Goal: Task Accomplishment & Management: Use online tool/utility

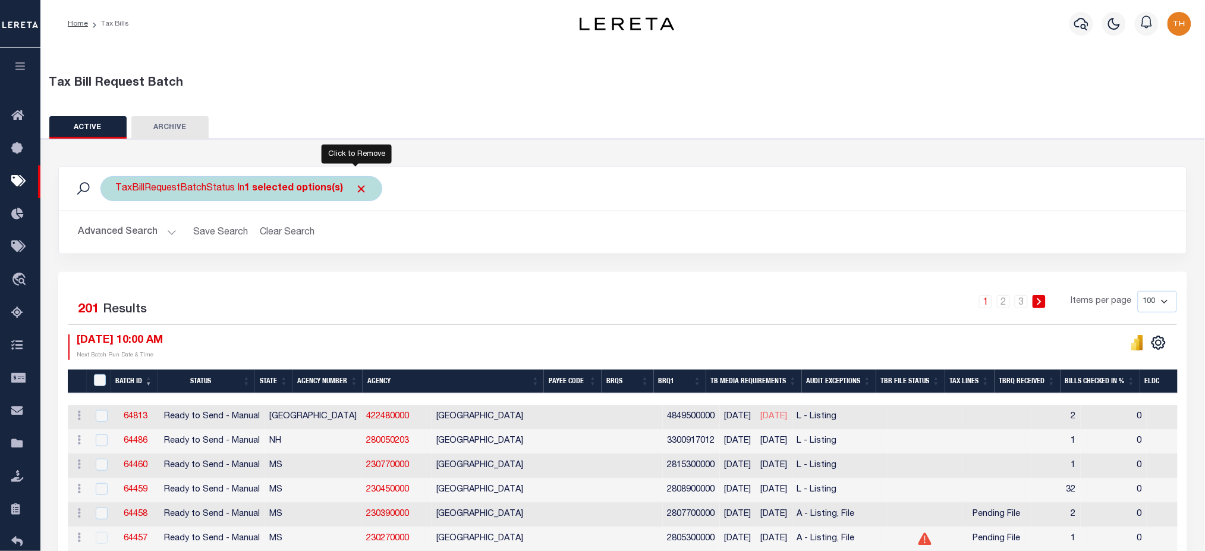
click at [355, 186] on span "Click to Remove" at bounding box center [361, 189] width 12 height 12
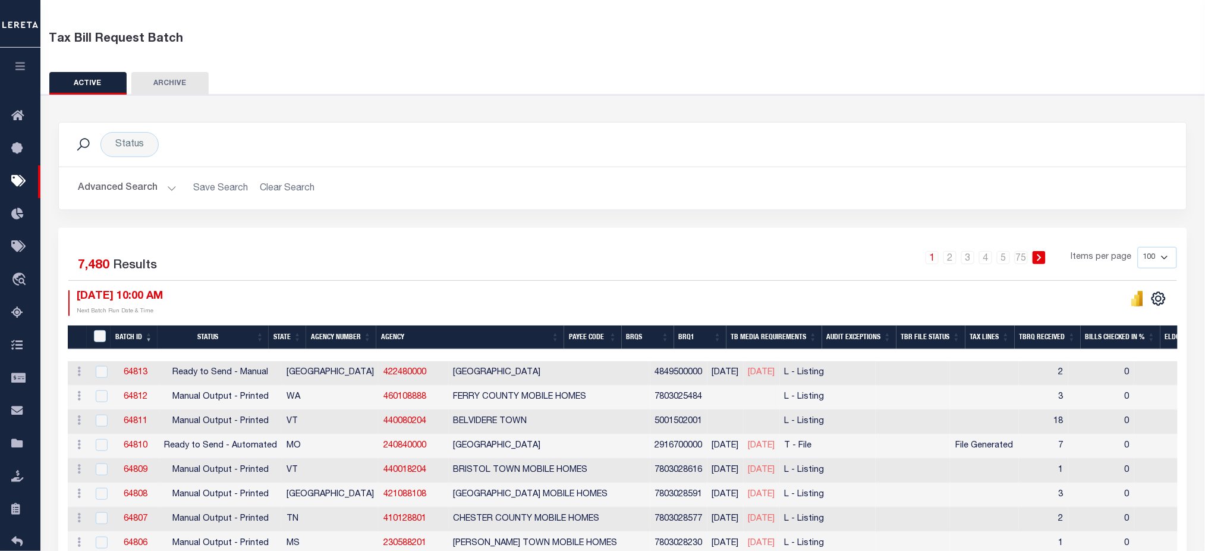
scroll to position [79, 0]
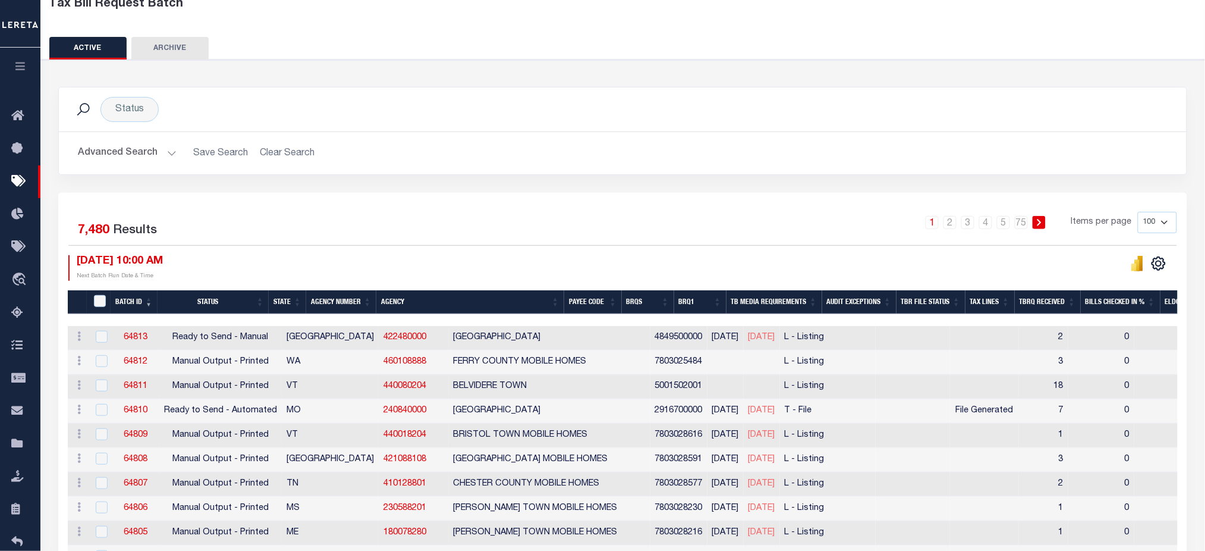
click at [868, 297] on th "Audit Exceptions" at bounding box center [859, 302] width 74 height 24
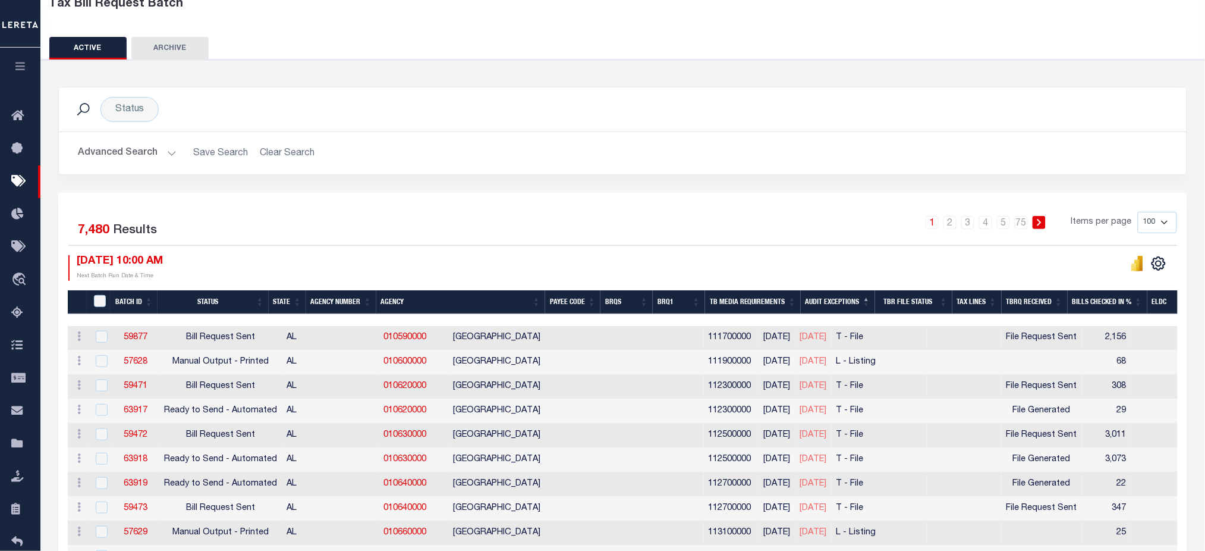
click at [868, 297] on th "Audit Exceptions" at bounding box center [838, 302] width 74 height 24
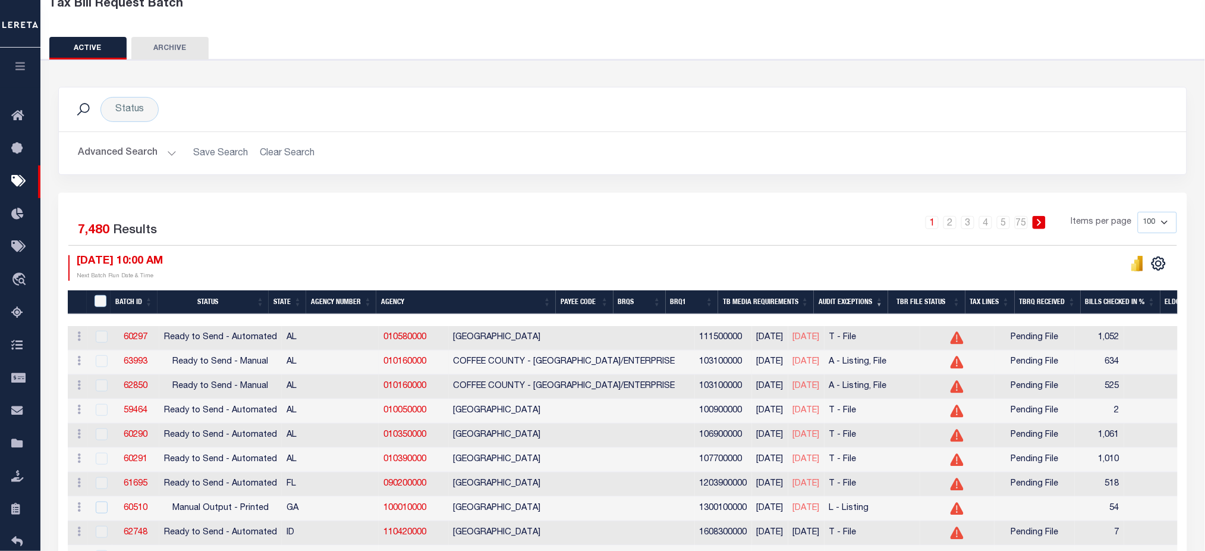
scroll to position [238, 0]
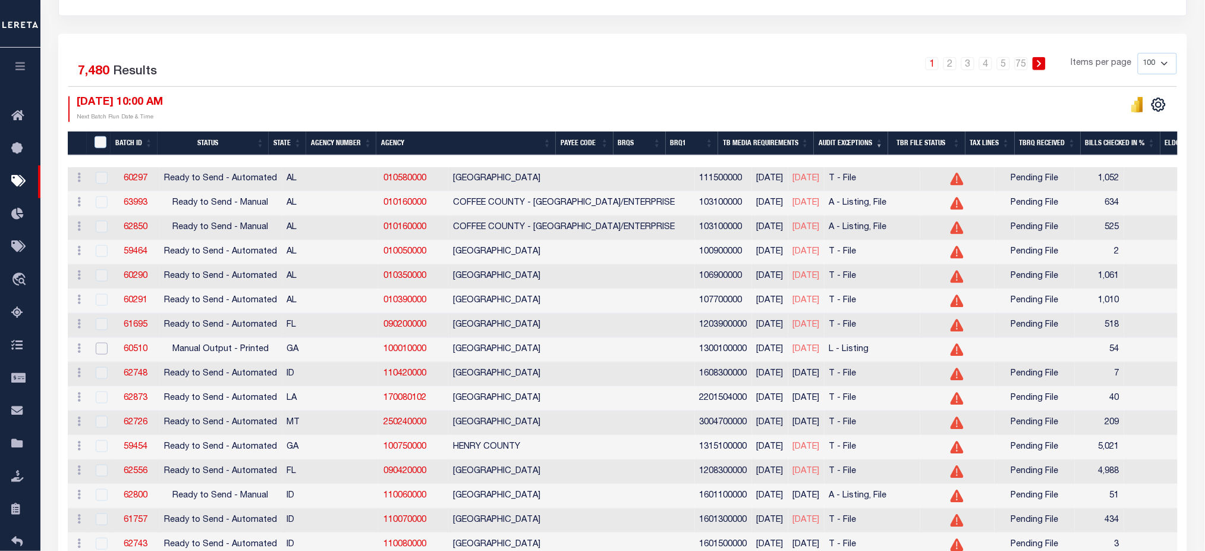
click at [97, 354] on input "checkbox" at bounding box center [102, 348] width 12 height 12
checkbox input "true"
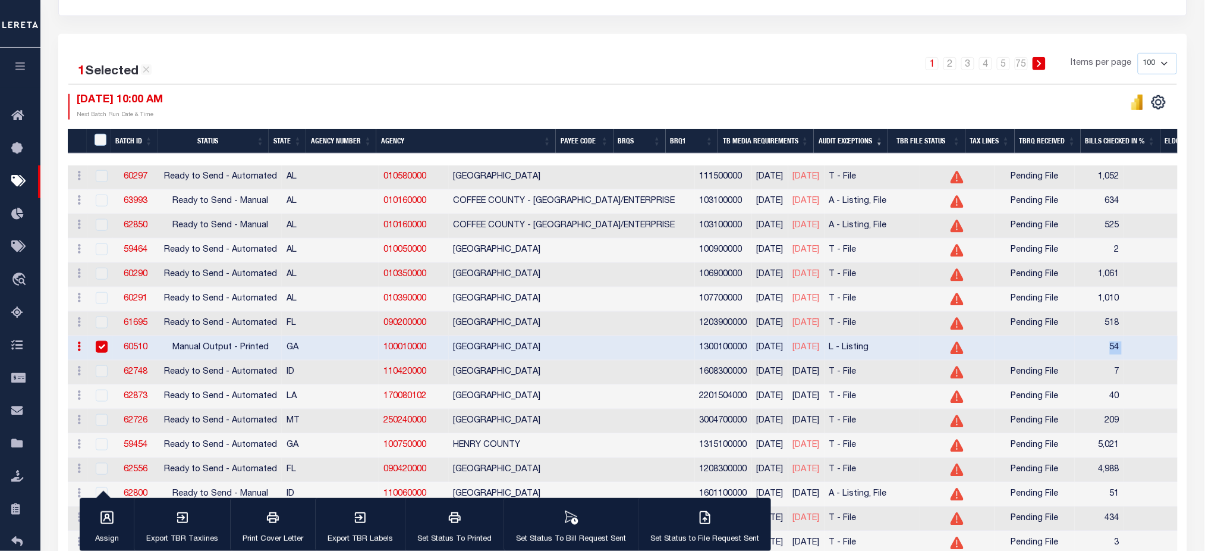
drag, startPoint x: 1040, startPoint y: 358, endPoint x: 1021, endPoint y: 356, distance: 18.6
click at [1021, 356] on tr "ACTIONS Delete 60510 Manual Output - Printed GA 100010000 APPLING COUNTY 130010…" at bounding box center [1045, 348] width 1955 height 24
click at [16, 64] on icon "button" at bounding box center [21, 66] width 14 height 11
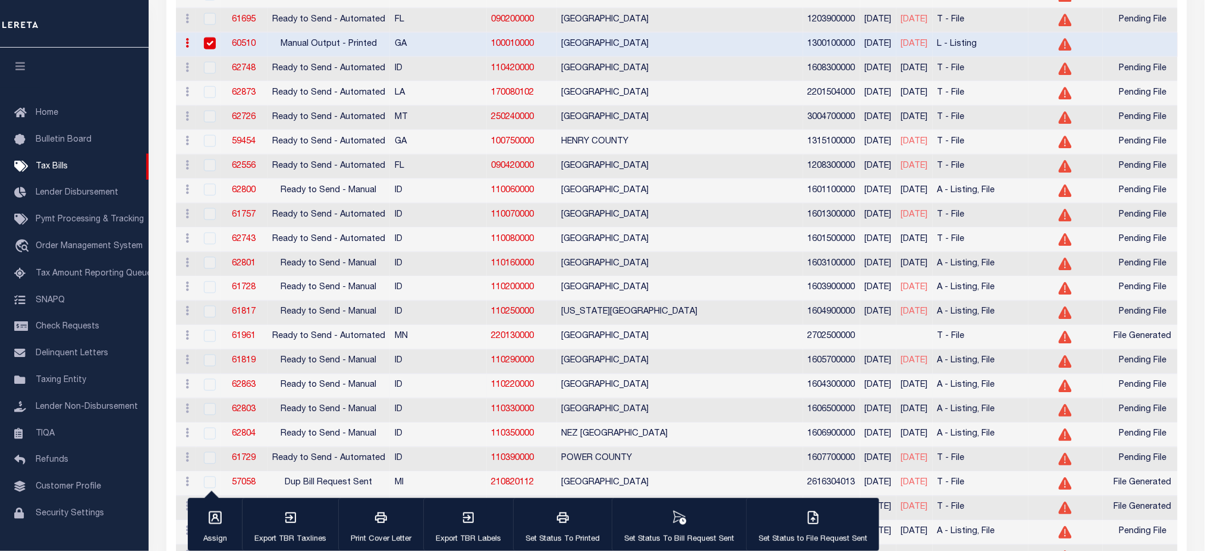
scroll to position [634, 0]
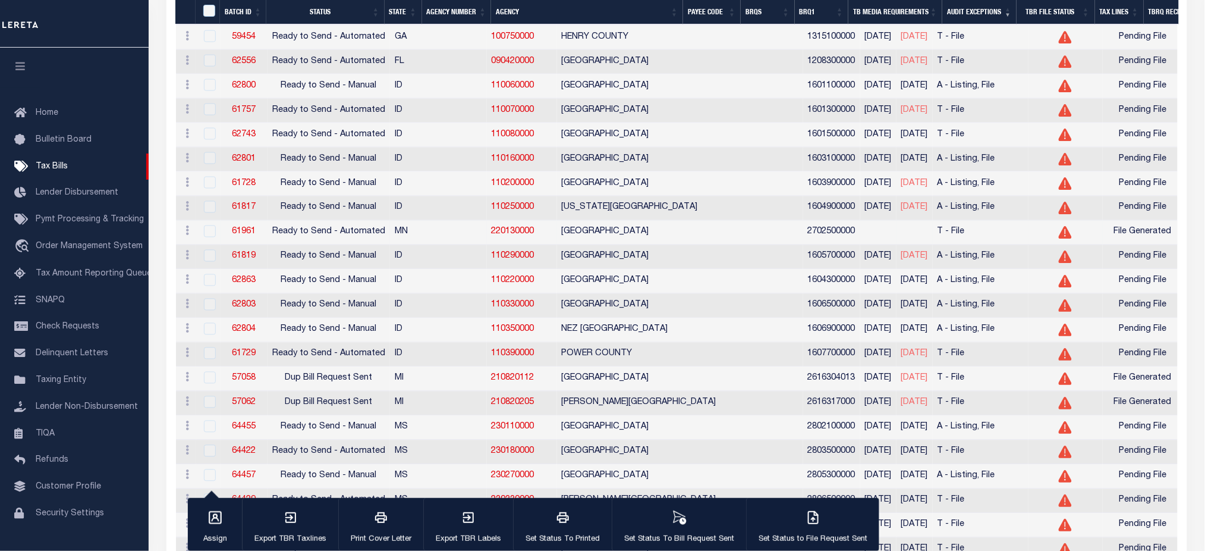
drag, startPoint x: 744, startPoint y: 242, endPoint x: 848, endPoint y: 246, distance: 103.5
click at [848, 245] on tr "ACTIONS Delete 61961 Ready to Send - Automated MN 220130000 CHISAGO COUNTY 2702…" at bounding box center [1153, 233] width 1955 height 24
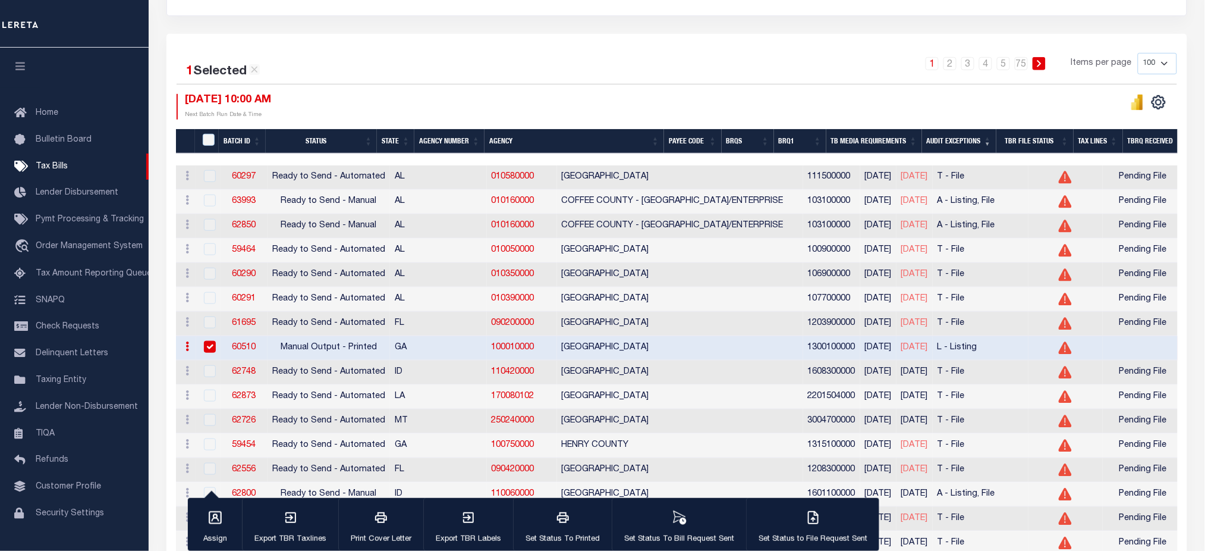
click at [252, 348] on link "60510" at bounding box center [244, 347] width 24 height 8
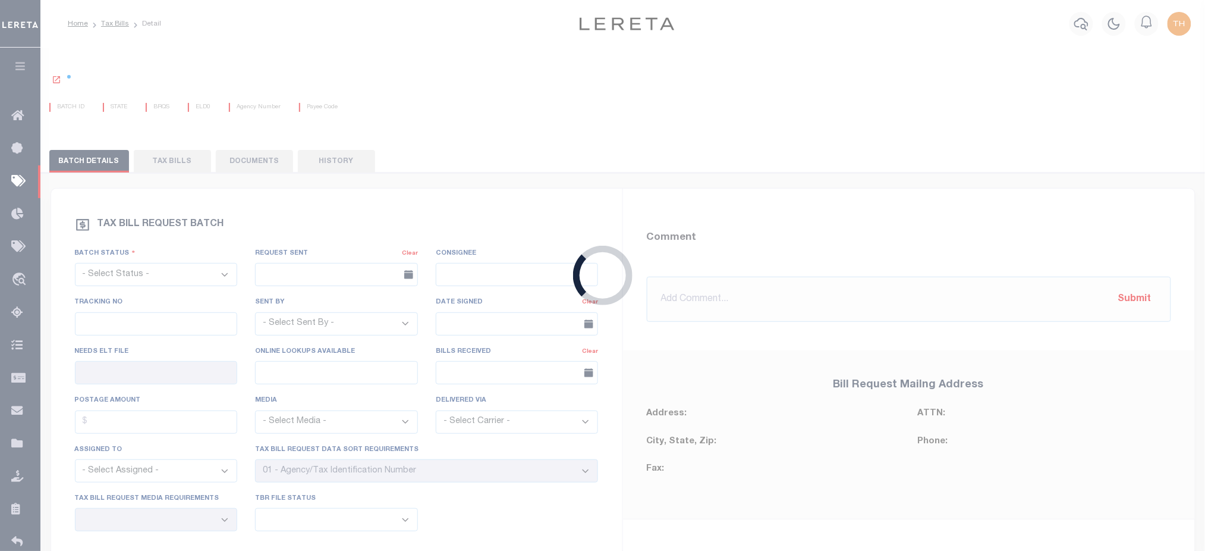
select select "PRT"
type input "No"
select select "30"
select select "20"
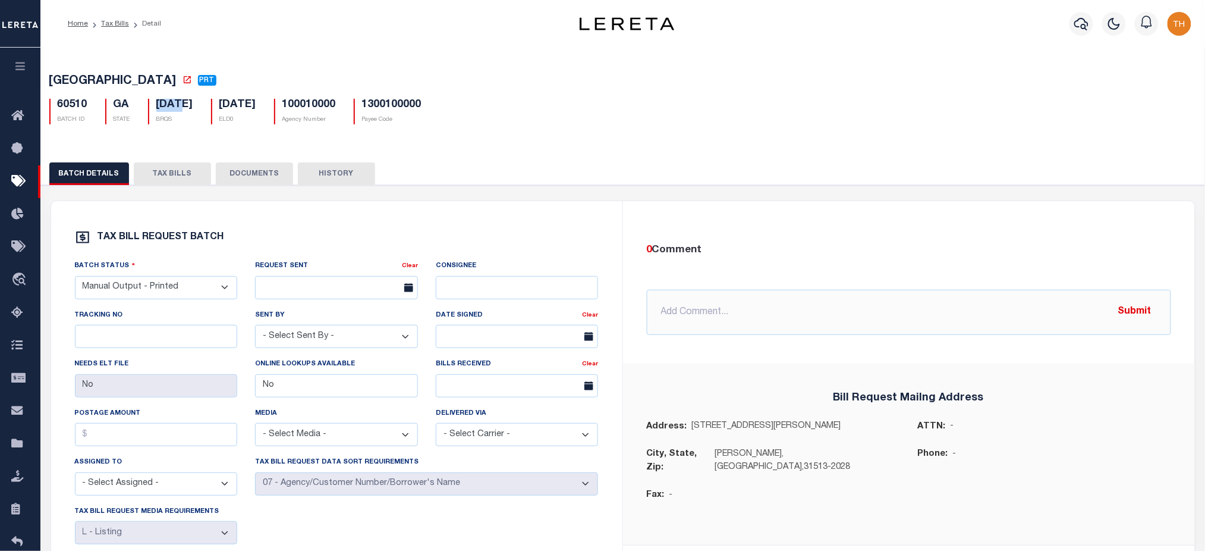
drag, startPoint x: 153, startPoint y: 108, endPoint x: 183, endPoint y: 109, distance: 29.8
click at [179, 108] on div "07/18/2025 BRQS" at bounding box center [170, 112] width 45 height 26
drag, startPoint x: 187, startPoint y: 109, endPoint x: 206, endPoint y: 110, distance: 19.6
click at [193, 110] on h5 "07/18/2025" at bounding box center [174, 105] width 37 height 13
drag, startPoint x: 153, startPoint y: 105, endPoint x: 221, endPoint y: 114, distance: 68.4
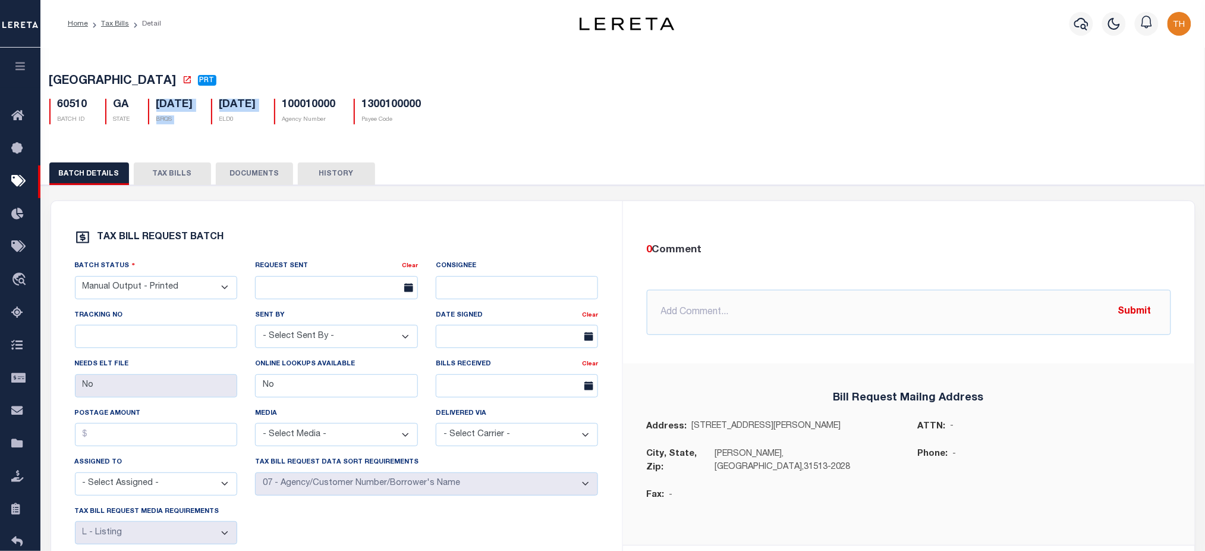
click at [221, 114] on div "60510 BATCH ID GA STATE 07/18/2025 BRQS 12/19/2025 ELD0" at bounding box center [622, 106] width 1165 height 35
click at [193, 120] on p "BRQS" at bounding box center [174, 119] width 37 height 9
click at [61, 109] on h5 "60510" at bounding box center [73, 105] width 30 height 13
drag, startPoint x: 156, startPoint y: 103, endPoint x: 216, endPoint y: 105, distance: 60.1
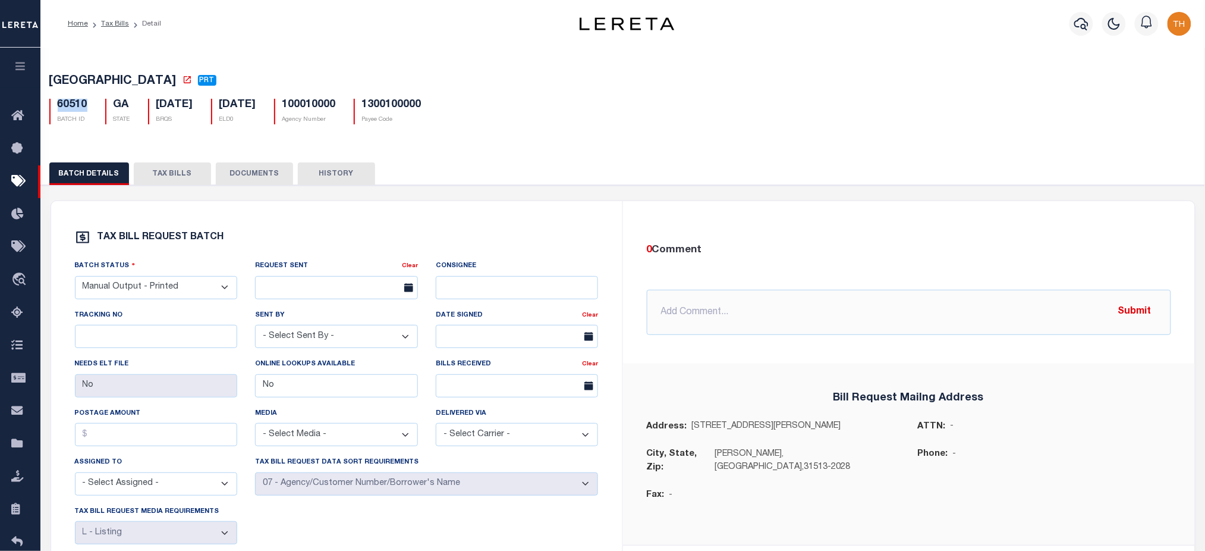
click at [202, 105] on div "07/18/2025 BRQS" at bounding box center [170, 112] width 63 height 26
click at [71, 109] on h5 "60510" at bounding box center [73, 105] width 30 height 13
drag, startPoint x: 154, startPoint y: 108, endPoint x: 210, endPoint y: 109, distance: 56.5
click at [193, 109] on div "07/18/2025 BRQS" at bounding box center [170, 112] width 45 height 26
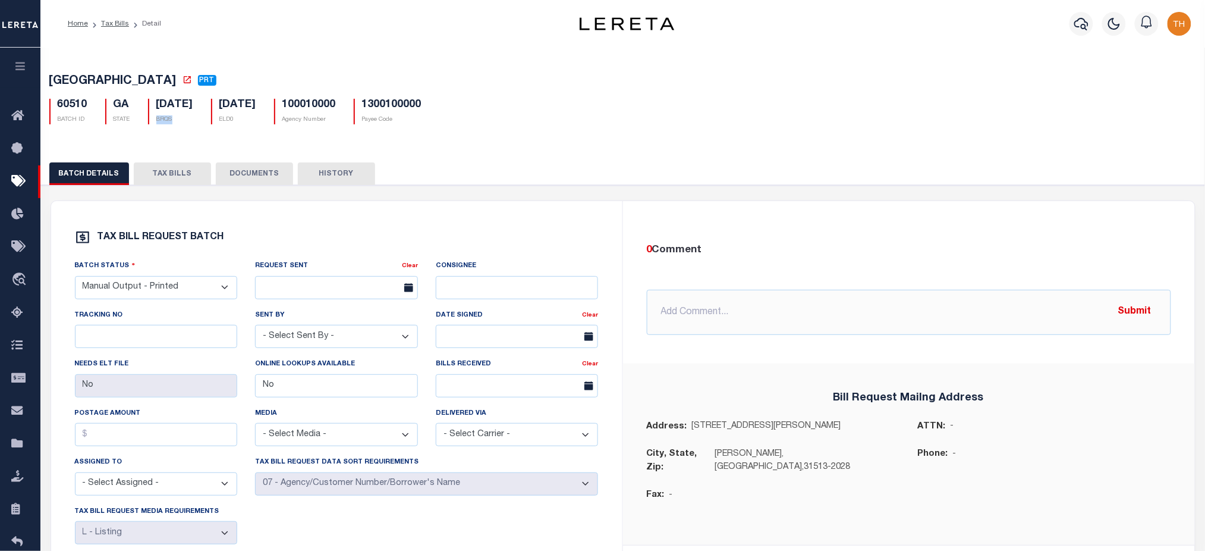
drag, startPoint x: 193, startPoint y: 120, endPoint x: 154, endPoint y: 120, distance: 38.6
click at [154, 120] on div "07/18/2025 BRQS" at bounding box center [170, 112] width 45 height 26
click at [111, 23] on link "Tax Bills" at bounding box center [115, 23] width 28 height 7
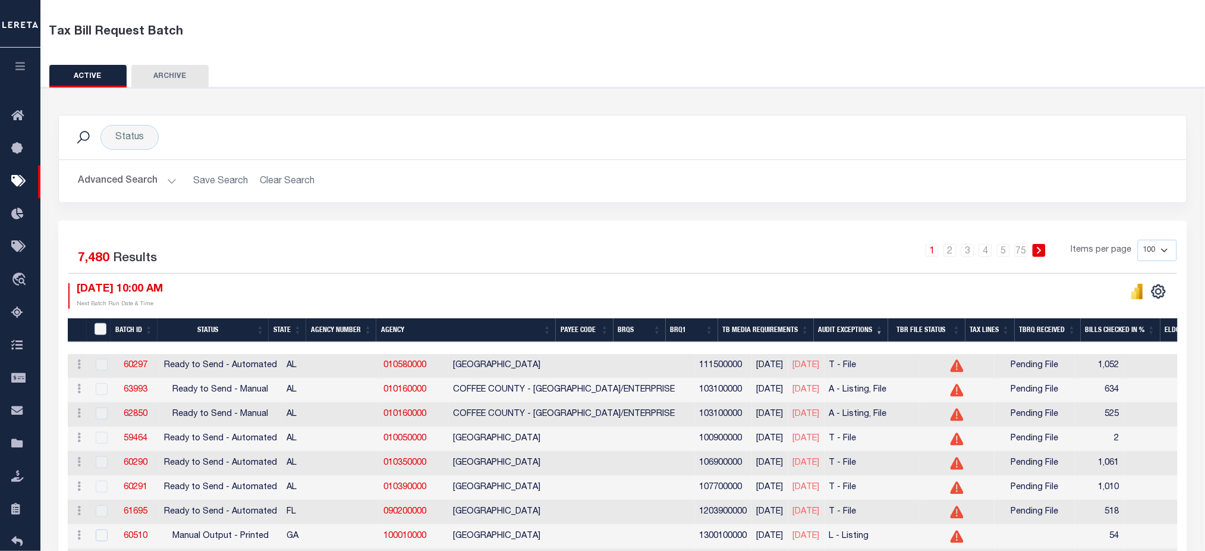
scroll to position [79, 0]
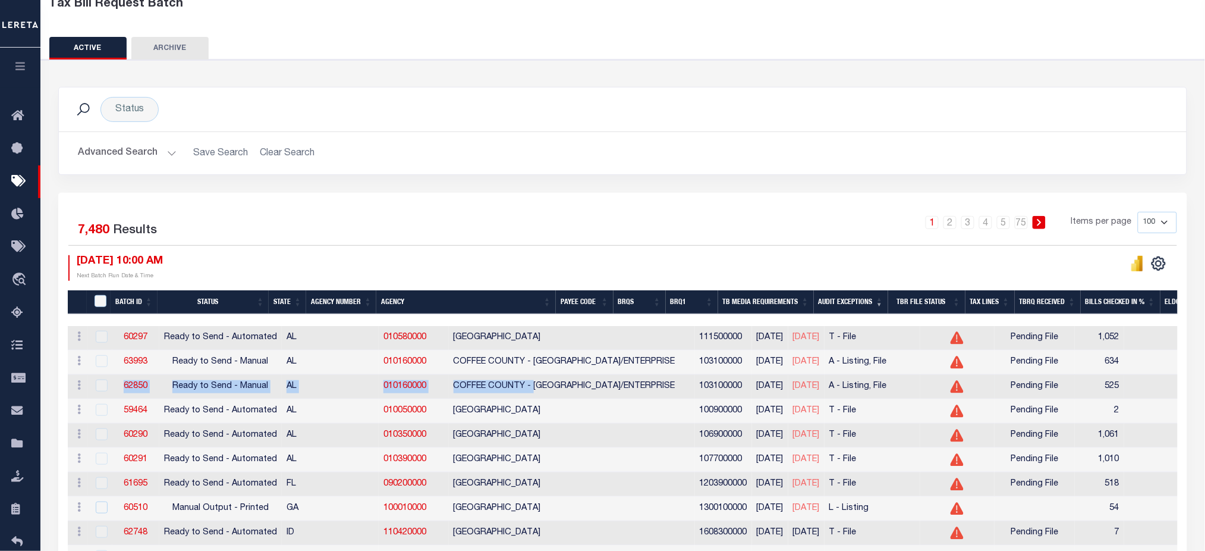
drag, startPoint x: 117, startPoint y: 394, endPoint x: 468, endPoint y: 391, distance: 350.8
click at [468, 391] on tr "ACTIONS Delete 62850 Ready to Send - Manual AL 010160000 COFFEE COUNTY - ELBA/E…" at bounding box center [1045, 387] width 1955 height 24
click at [788, 367] on td "08/22/2025" at bounding box center [806, 362] width 36 height 24
click at [793, 366] on span "08/22/2025" at bounding box center [806, 361] width 27 height 8
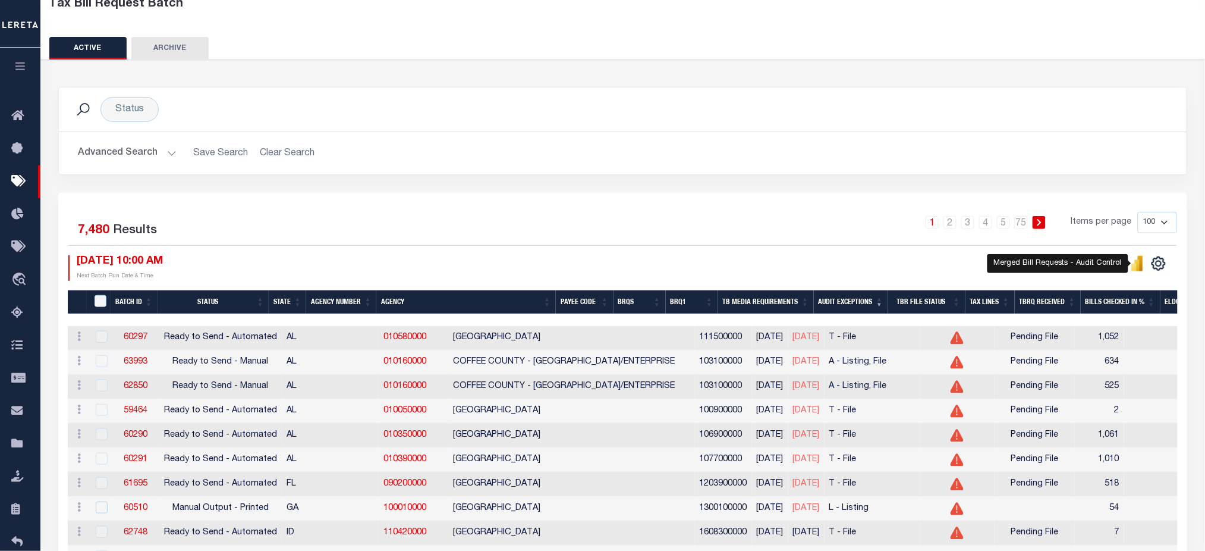
click at [1142, 266] on icon "" at bounding box center [1140, 263] width 5 height 15
click at [118, 155] on button "Advanced Search" at bounding box center [127, 153] width 99 height 23
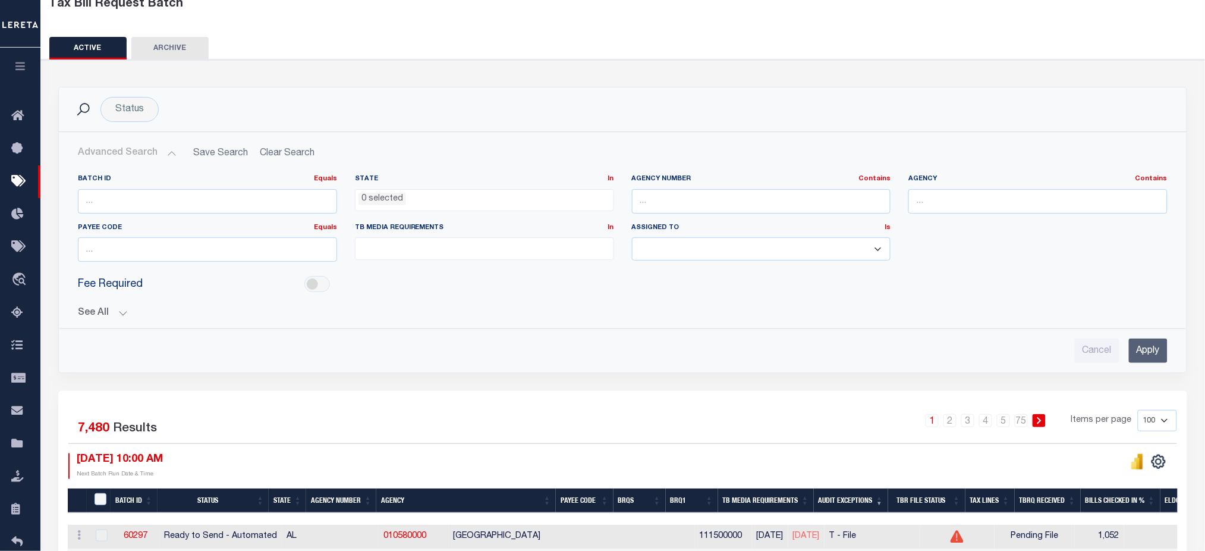
click at [106, 319] on div "Batch ID Equals Equals Is Not Equal To Is Greater Than Is Less Than State In In…" at bounding box center [622, 264] width 1109 height 198
click at [109, 312] on button "See All" at bounding box center [623, 312] width 1090 height 11
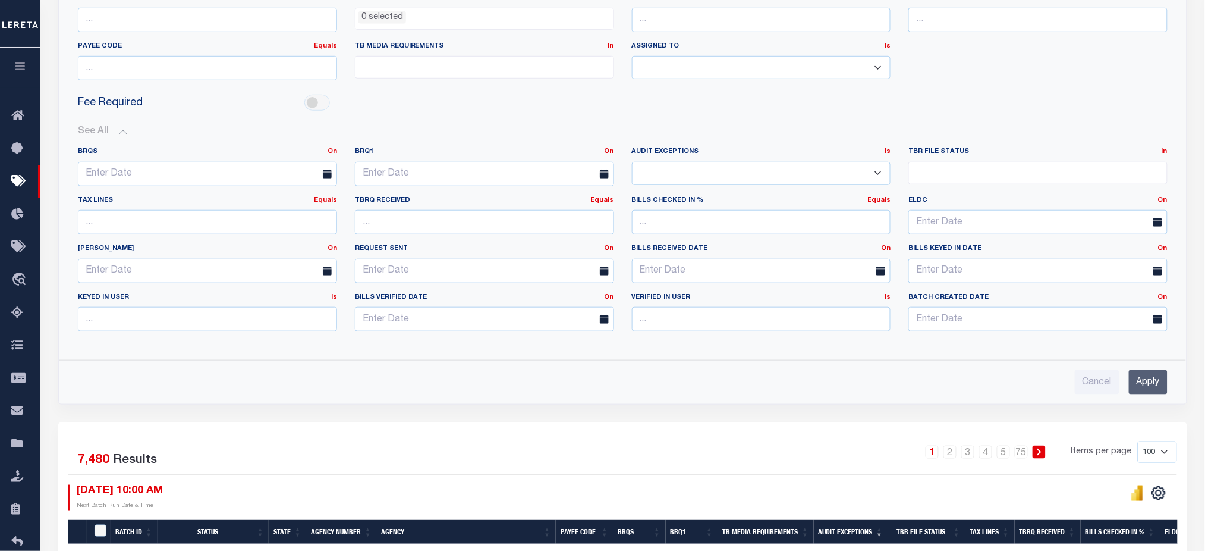
scroll to position [158, 0]
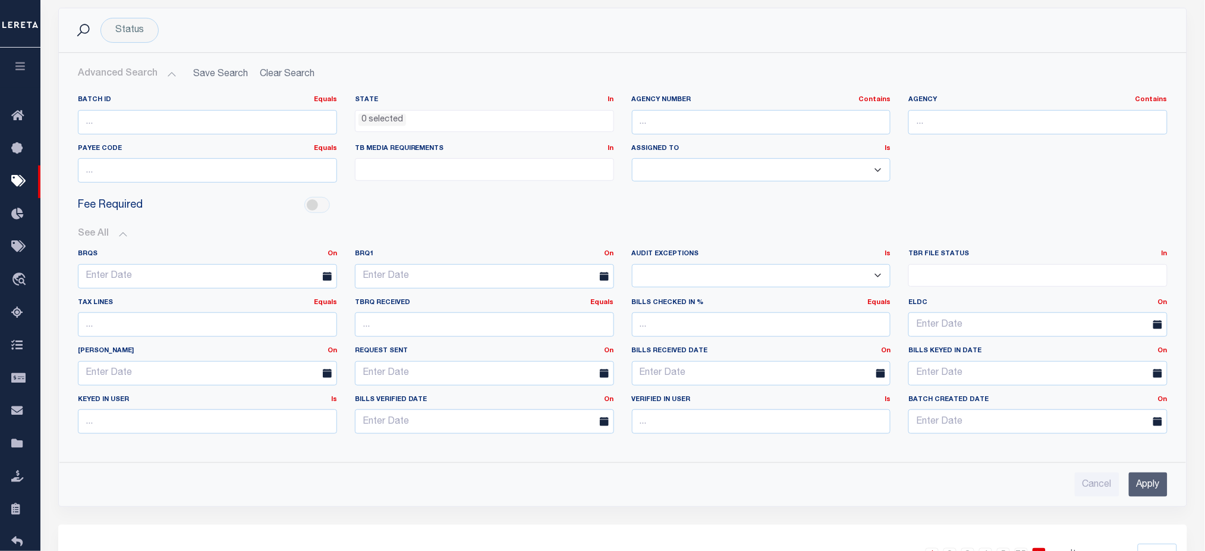
click at [782, 285] on select "Yes No" at bounding box center [761, 275] width 259 height 23
click at [844, 150] on label "Assigned To Is Is Contains" at bounding box center [761, 149] width 259 height 10
click at [836, 174] on select "Abdul Muzain Agustin Fernandez Agustin Maturino Alberto Estrada Ali Ayubkhan Al…" at bounding box center [761, 169] width 259 height 23
click at [391, 489] on div "Cancel Apply" at bounding box center [623, 484] width 1090 height 24
click at [1086, 483] on input "Cancel" at bounding box center [1097, 484] width 45 height 24
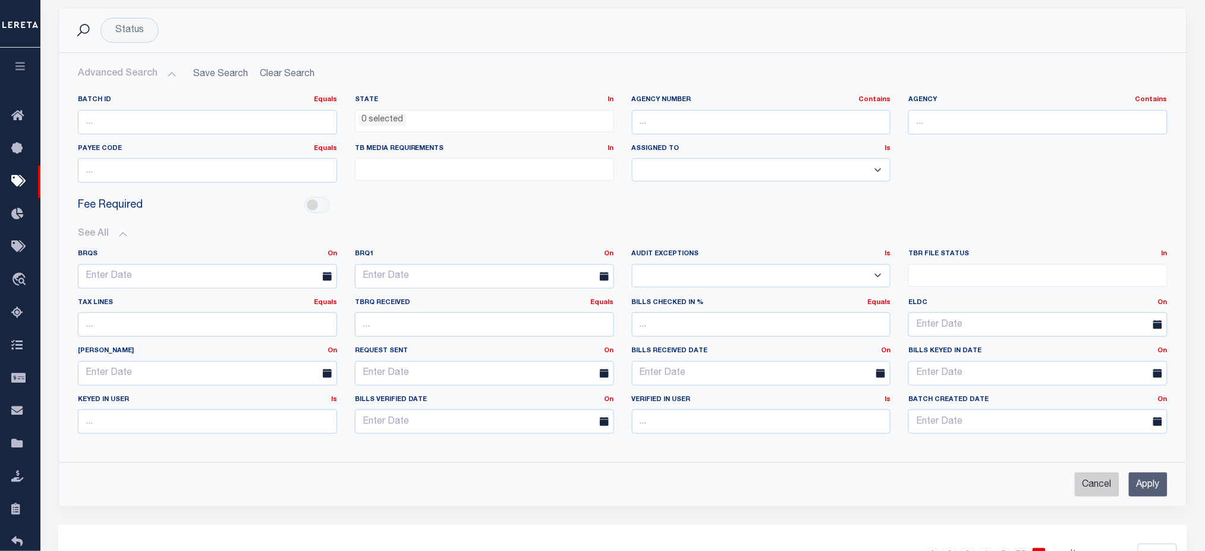
checkbox input "true"
select select
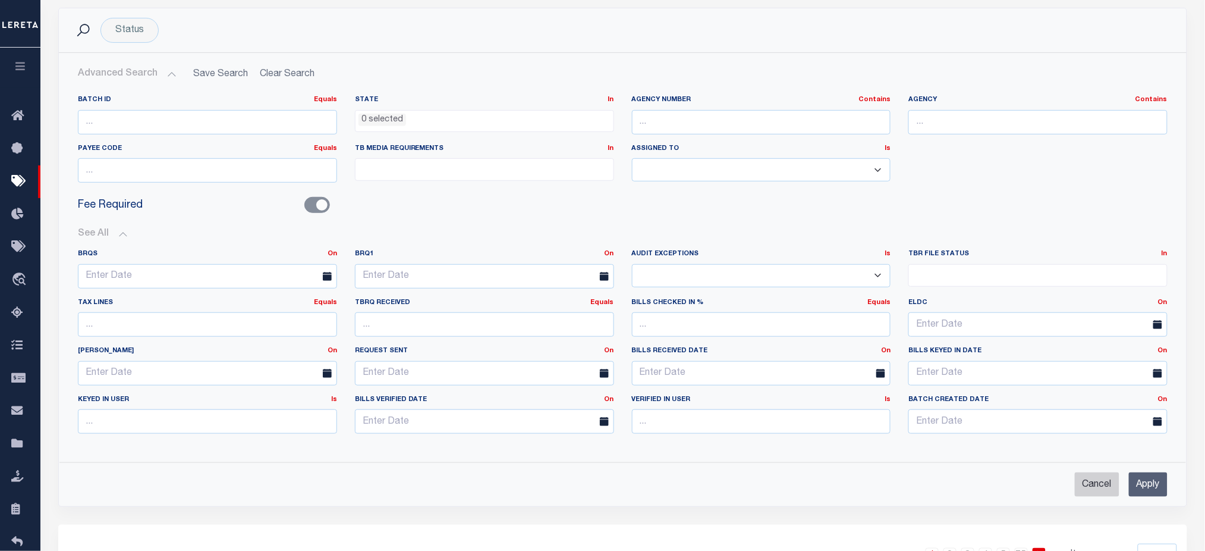
checkbox input "false"
select select
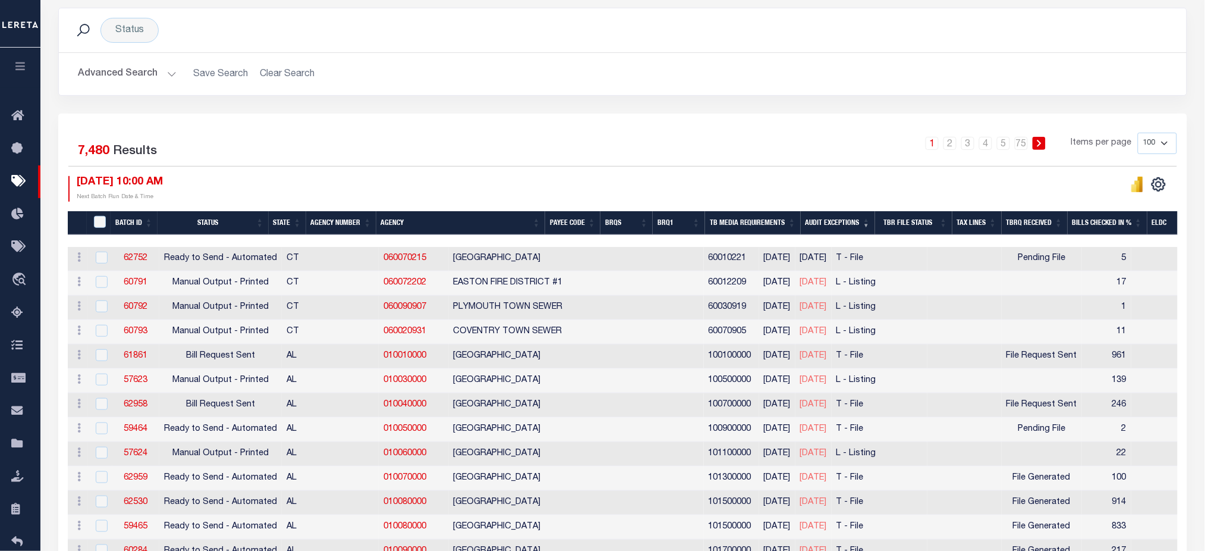
drag, startPoint x: 857, startPoint y: 225, endPoint x: 850, endPoint y: 232, distance: 10.1
click at [857, 224] on th "Audit Exceptions" at bounding box center [838, 223] width 74 height 24
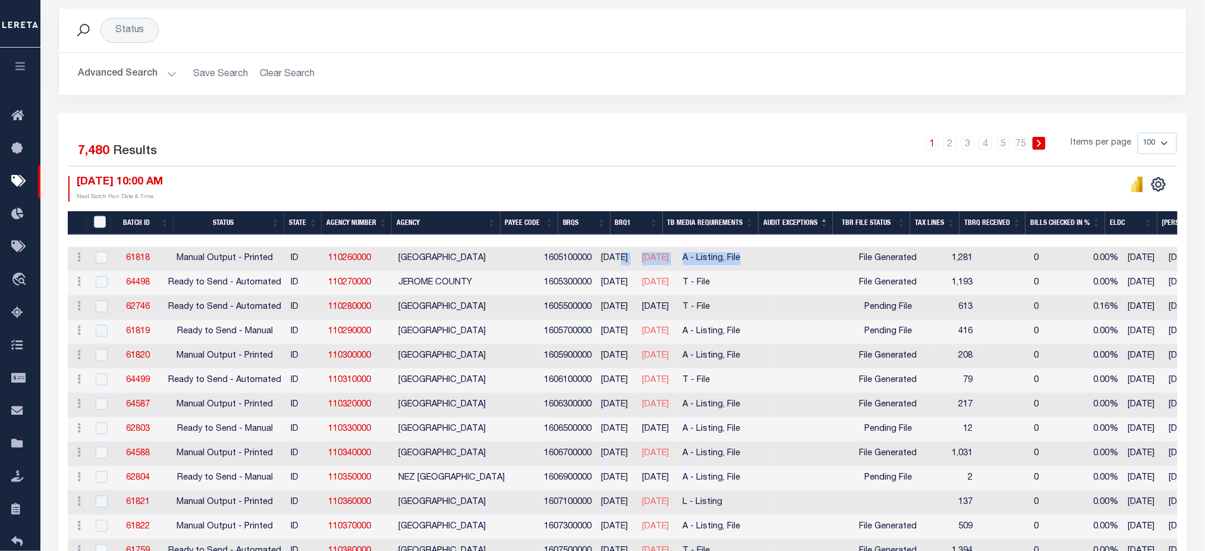
drag, startPoint x: 768, startPoint y: 256, endPoint x: 595, endPoint y: 256, distance: 172.4
click at [595, 256] on tr "ACTIONS Delete 61818 Manual Output - Printed ID 110260000 JEFFERSON COUNTY 1605…" at bounding box center [976, 259] width 1816 height 24
click at [812, 215] on th "Audit Exceptions" at bounding box center [796, 223] width 75 height 24
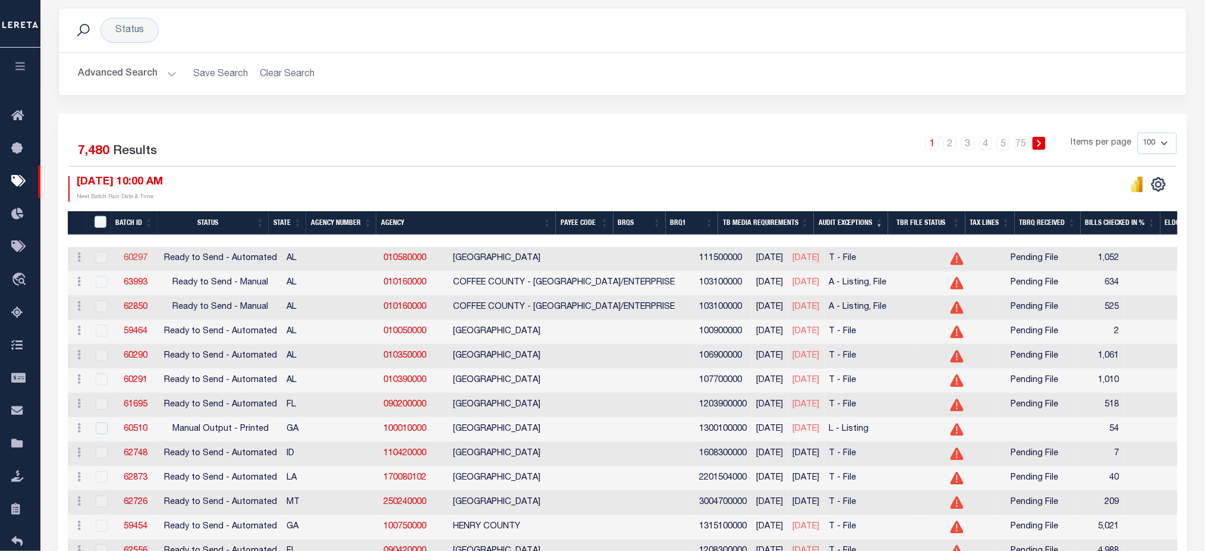
click at [129, 254] on link "60297" at bounding box center [136, 258] width 24 height 8
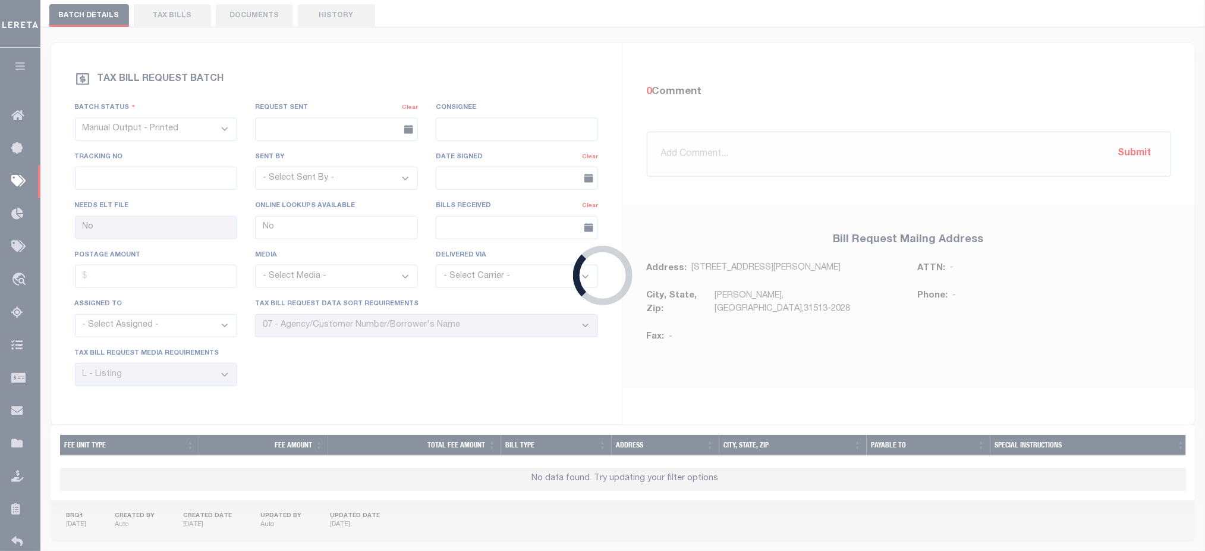
click at [130, 254] on div "Loading..." at bounding box center [602, 275] width 1205 height 551
select select "RTA"
type input "Yes"
select select "27"
select select "22"
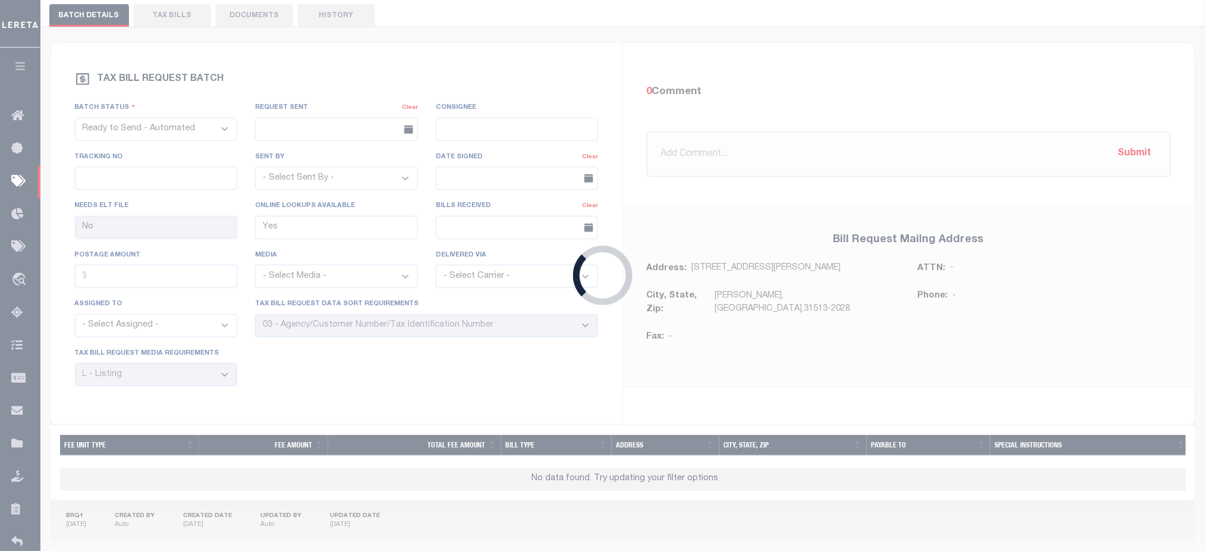
select select "1"
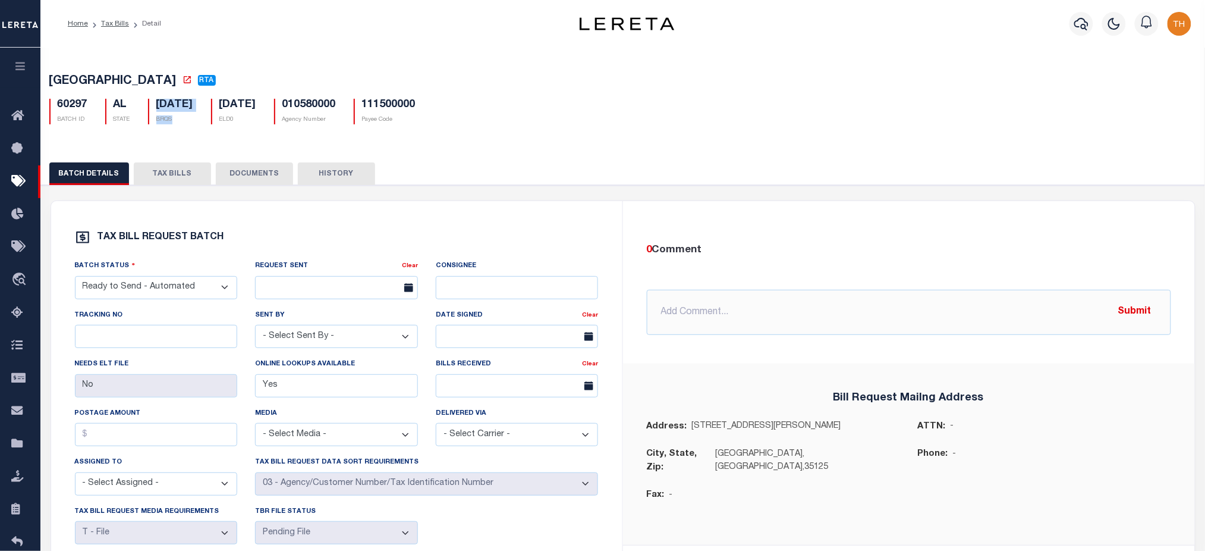
drag, startPoint x: 158, startPoint y: 103, endPoint x: 188, endPoint y: 130, distance: 41.3
click at [188, 130] on div "ST CLAIR COUNTY RTA 60297 BATCH ID AL STATE 07/18/2025 BRQS ELD0" at bounding box center [623, 97] width 1176 height 74
click at [112, 26] on link "Tax Bills" at bounding box center [115, 23] width 28 height 7
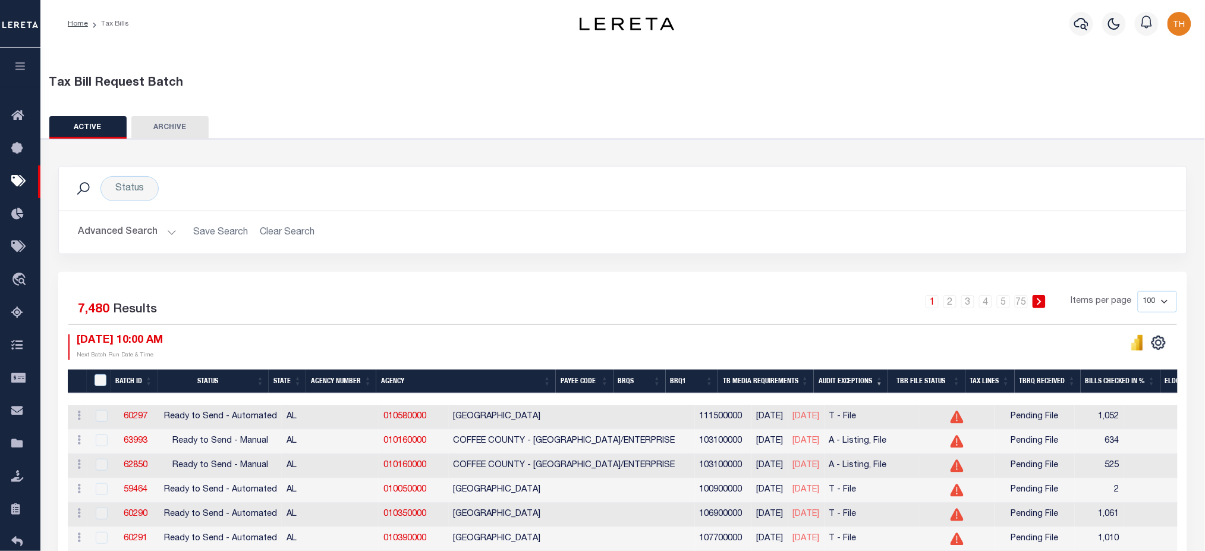
click at [155, 234] on button "Advanced Search" at bounding box center [127, 232] width 99 height 23
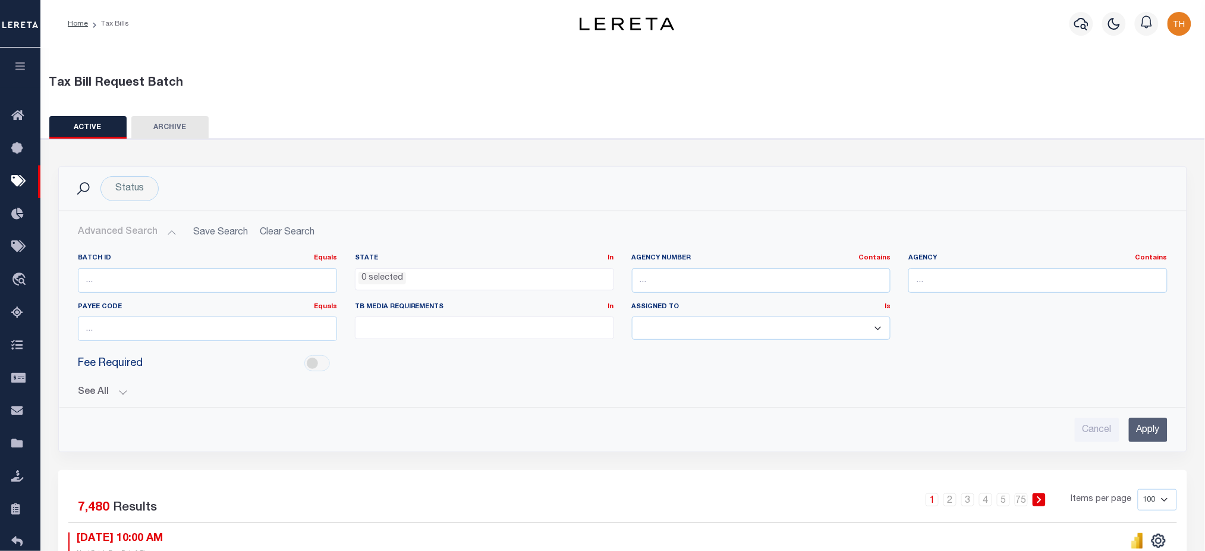
click at [155, 234] on button "Advanced Search" at bounding box center [127, 232] width 99 height 23
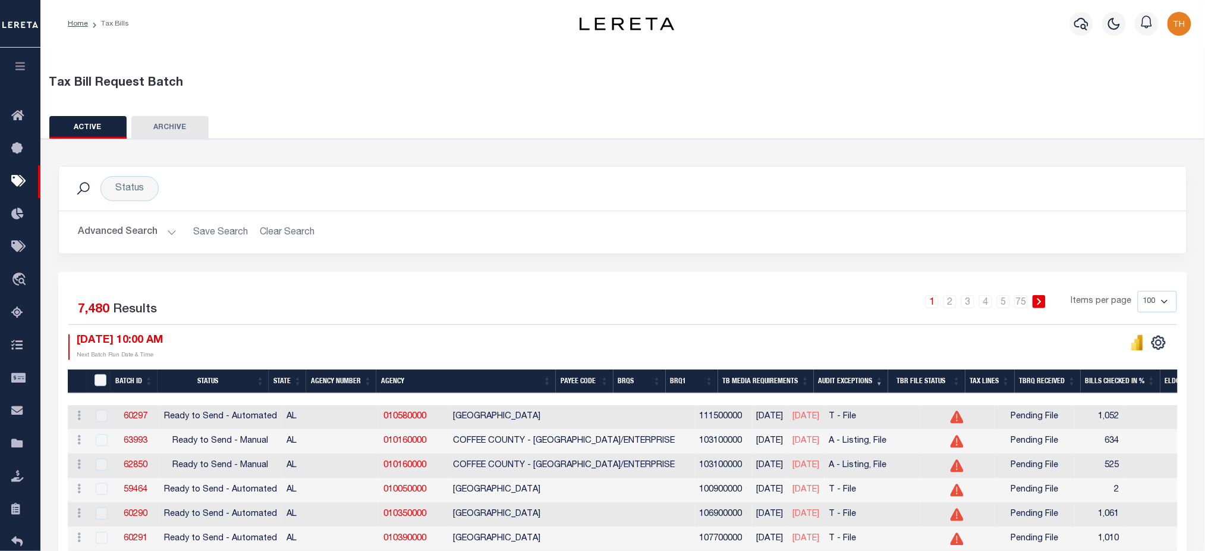
click at [142, 236] on button "Advanced Search" at bounding box center [127, 232] width 99 height 23
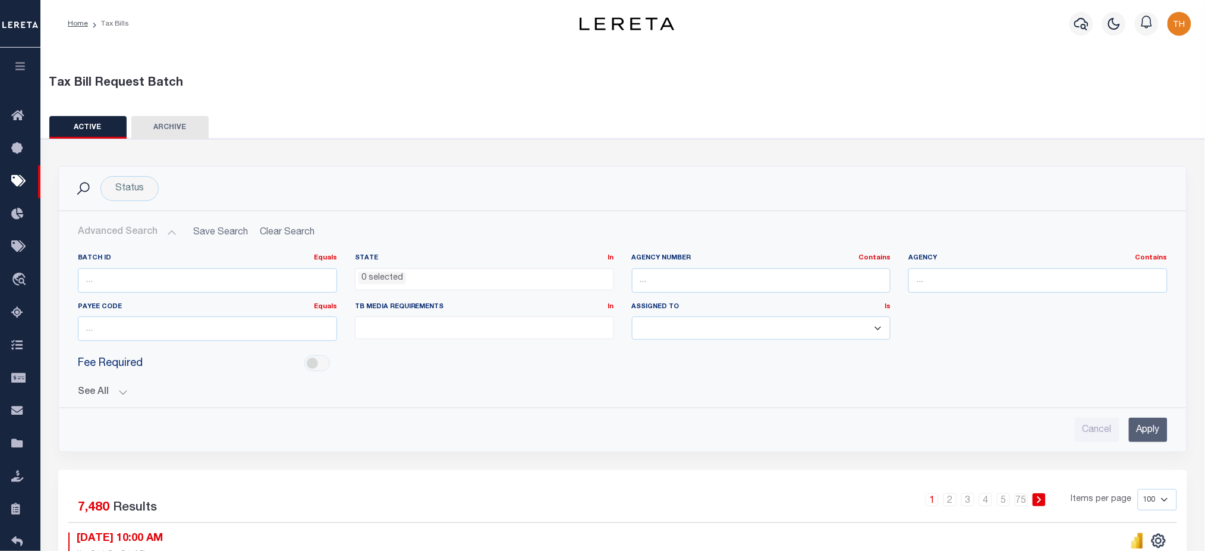
click at [116, 389] on button "See All" at bounding box center [623, 391] width 1090 height 11
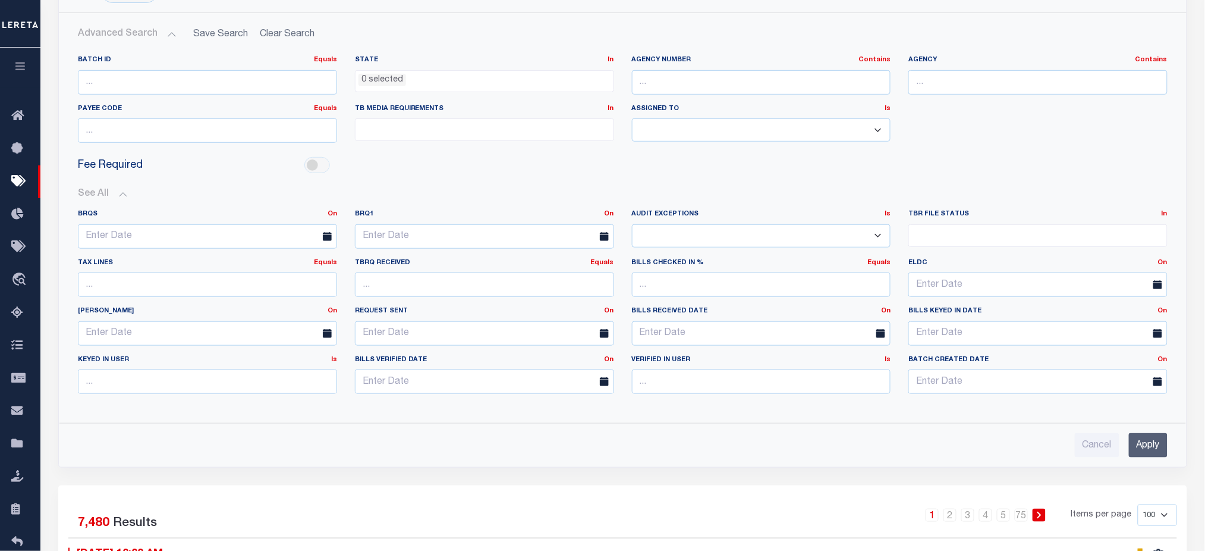
scroll to position [238, 0]
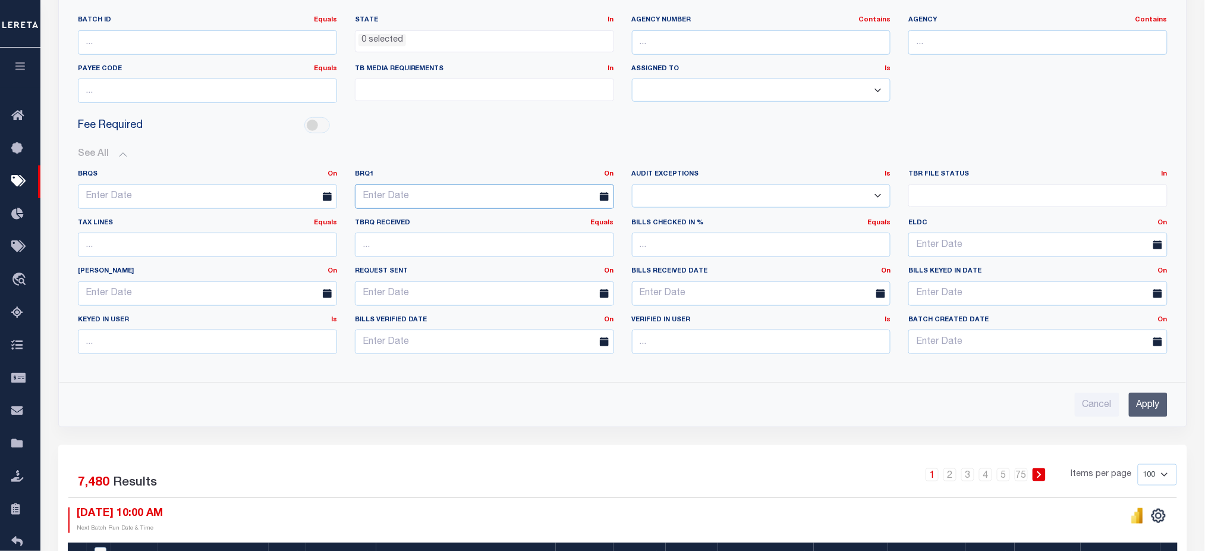
click at [428, 185] on input "text" at bounding box center [484, 196] width 259 height 24
click at [394, 287] on span "8" at bounding box center [393, 286] width 23 height 23
type input "[DATE]"
click at [1140, 405] on input "Apply" at bounding box center [1148, 404] width 39 height 24
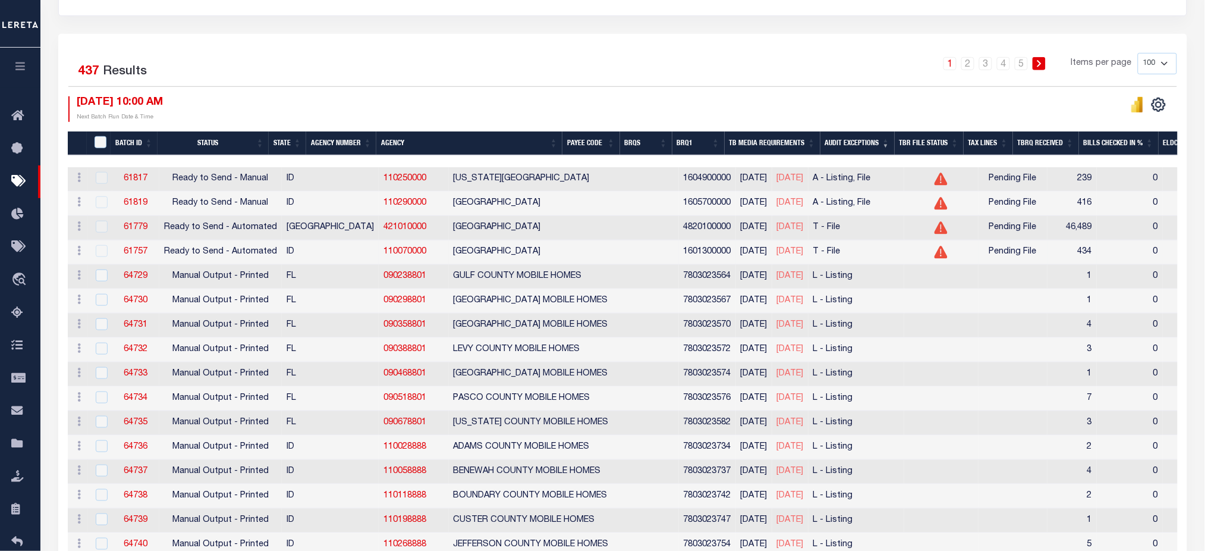
drag, startPoint x: 933, startPoint y: 175, endPoint x: 967, endPoint y: 259, distance: 91.0
drag, startPoint x: 170, startPoint y: 279, endPoint x: 268, endPoint y: 284, distance: 98.2
click at [268, 284] on td "Manual Output - Printed" at bounding box center [220, 277] width 122 height 24
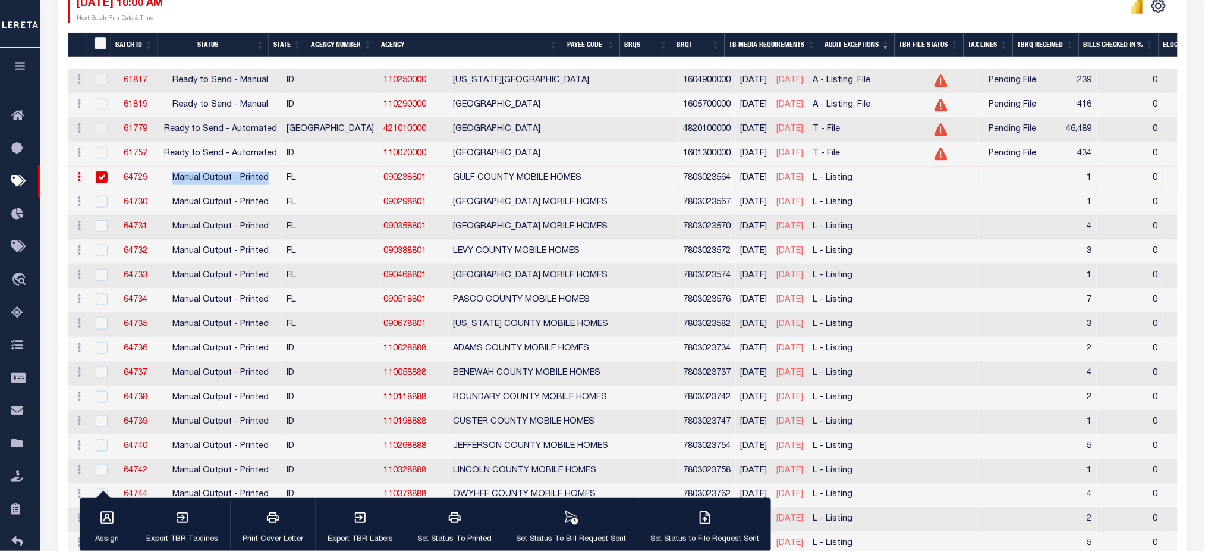
scroll to position [212, 0]
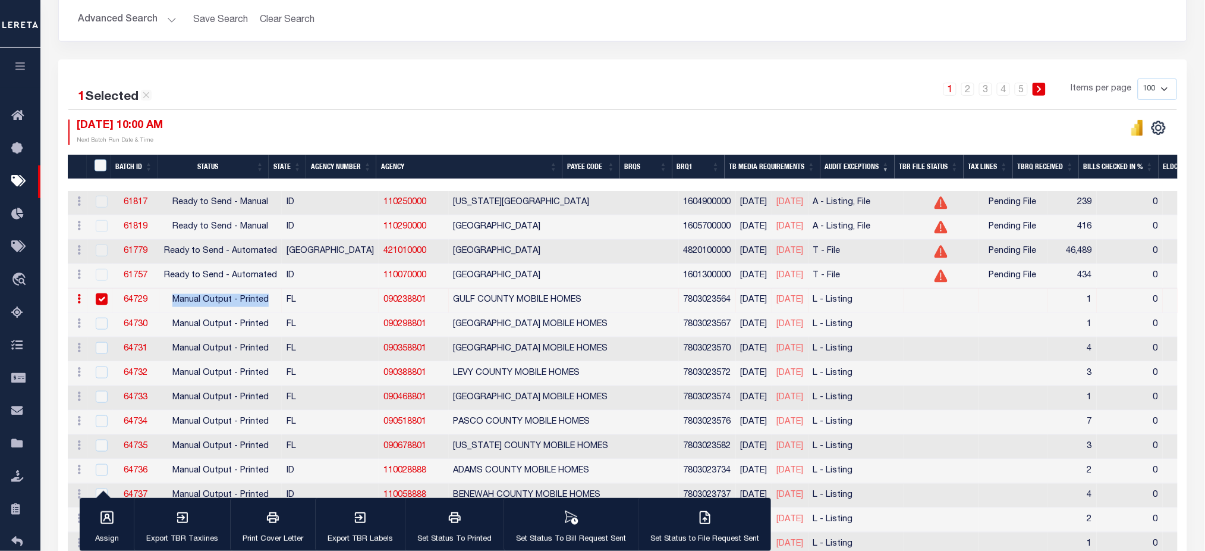
click at [105, 305] on input "checkbox" at bounding box center [102, 299] width 12 height 12
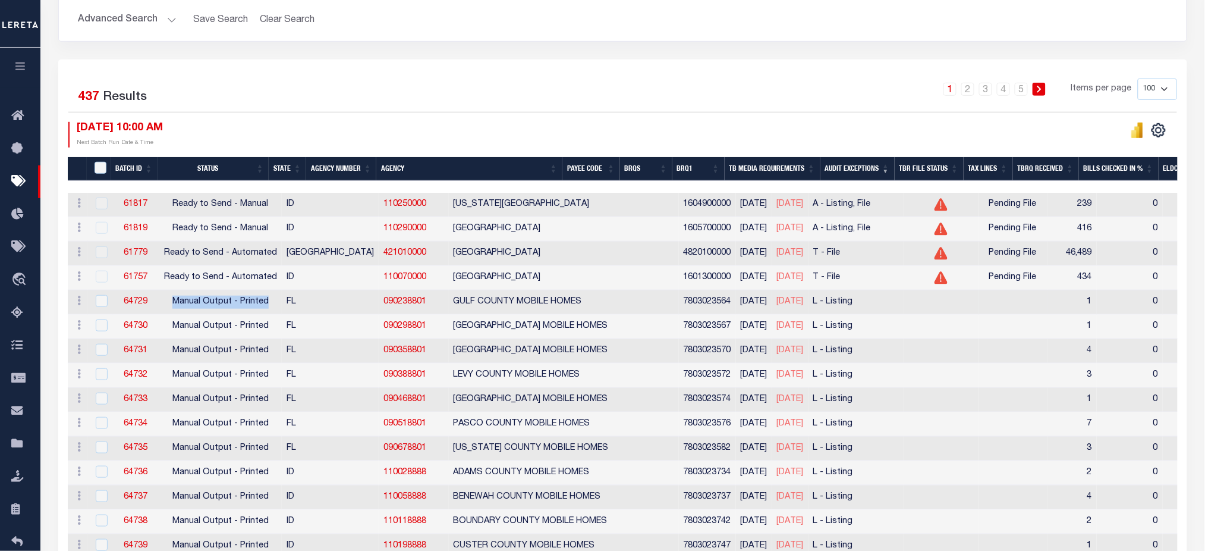
click at [172, 308] on td "Manual Output - Printed" at bounding box center [220, 302] width 122 height 24
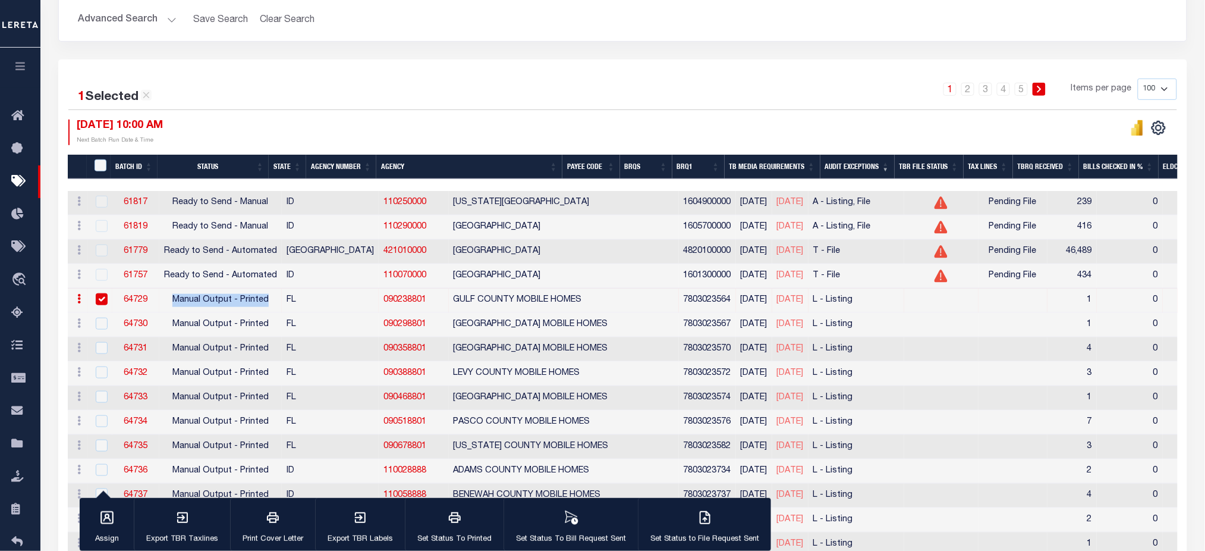
drag, startPoint x: 169, startPoint y: 303, endPoint x: 276, endPoint y: 307, distance: 107.1
click at [273, 307] on td "Manual Output - Printed" at bounding box center [220, 300] width 122 height 24
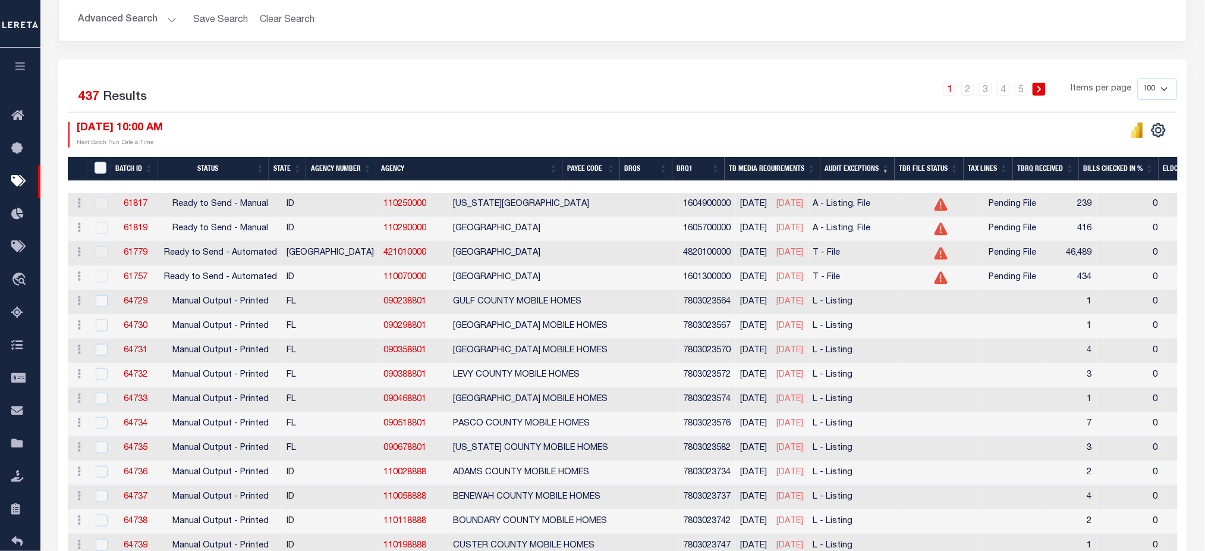
click at [282, 307] on td "FL" at bounding box center [330, 302] width 97 height 24
checkbox input "true"
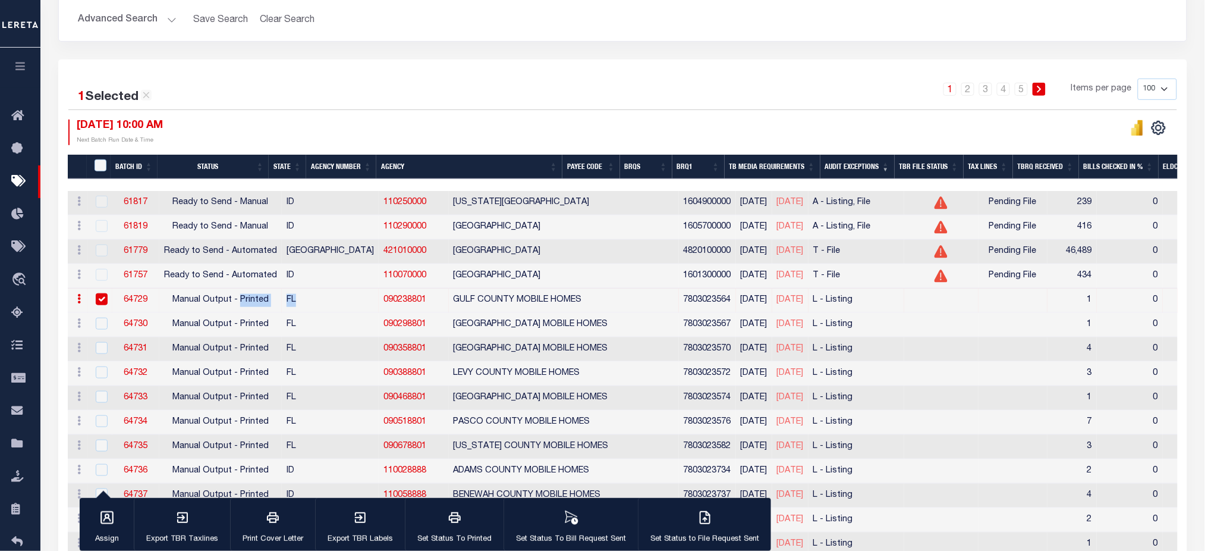
drag, startPoint x: 278, startPoint y: 307, endPoint x: 255, endPoint y: 309, distance: 22.7
click at [256, 309] on tr "ACTIONS Delete 64729 Manual Output - Printed FL 090238801 GULF COUNTY MOBILE HO…" at bounding box center [1031, 300] width 1927 height 24
click at [878, 162] on th "Audit Exceptions" at bounding box center [857, 167] width 74 height 24
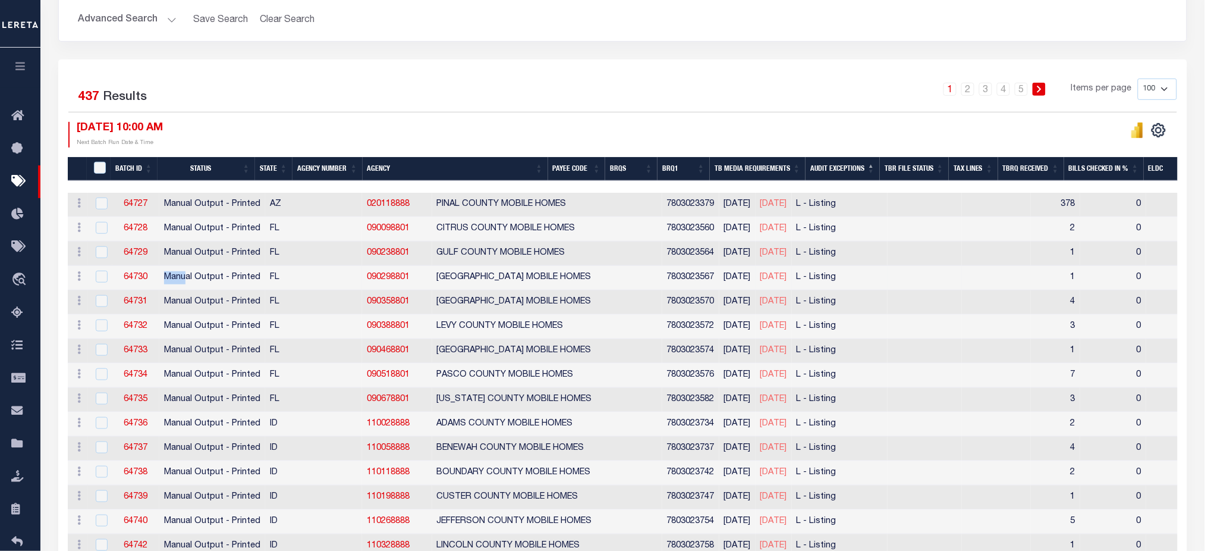
drag, startPoint x: 160, startPoint y: 275, endPoint x: 203, endPoint y: 283, distance: 44.1
click at [189, 283] on td "Manual Output - Printed" at bounding box center [212, 278] width 106 height 24
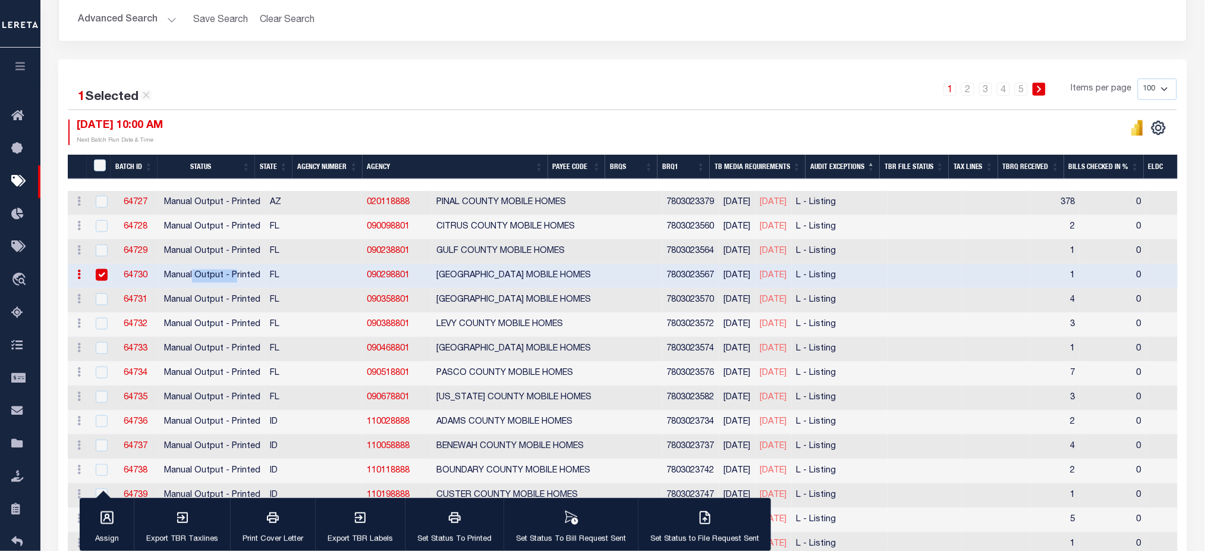
drag, startPoint x: 203, startPoint y: 283, endPoint x: 256, endPoint y: 279, distance: 52.4
click at [250, 281] on td "Manual Output - Printed" at bounding box center [212, 276] width 106 height 24
checkbox input "false"
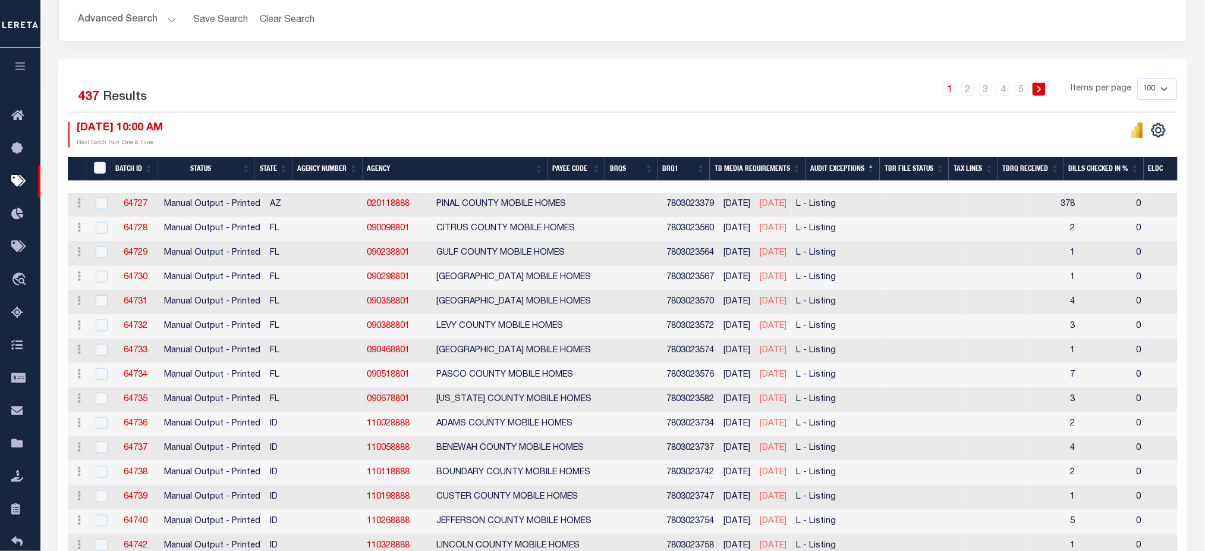
click at [265, 276] on tr "ACTIONS Delete 64730 Manual Output - Printed FL 090298801 HILLSBOROUGH COUNTY M…" at bounding box center [1023, 278] width 1911 height 24
click at [861, 172] on th "Audit Exceptions" at bounding box center [843, 169] width 74 height 24
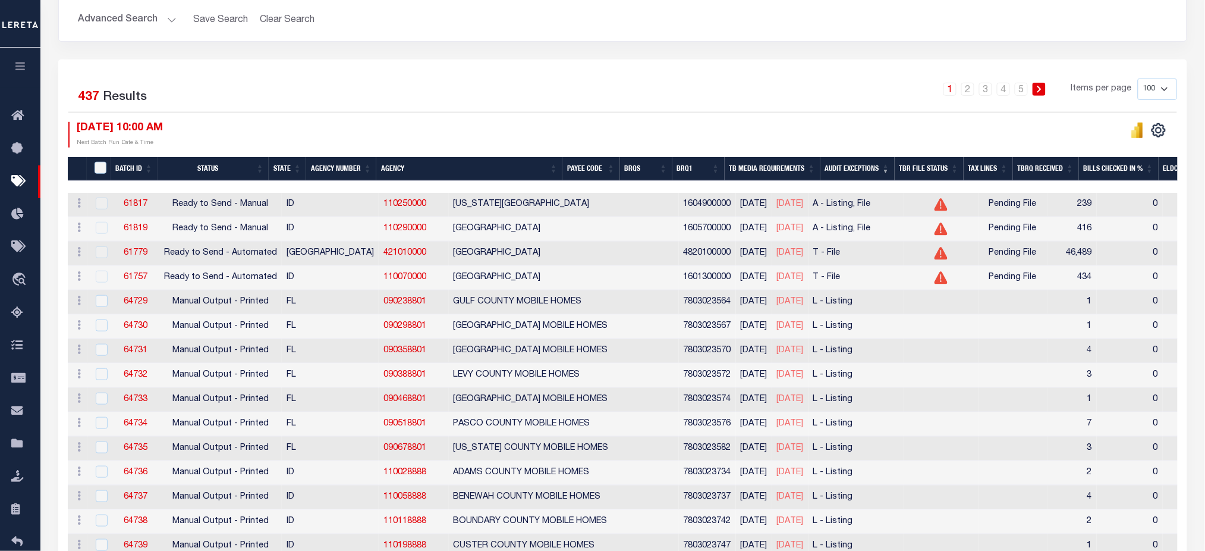
click at [892, 174] on th "Audit Exceptions" at bounding box center [857, 169] width 74 height 24
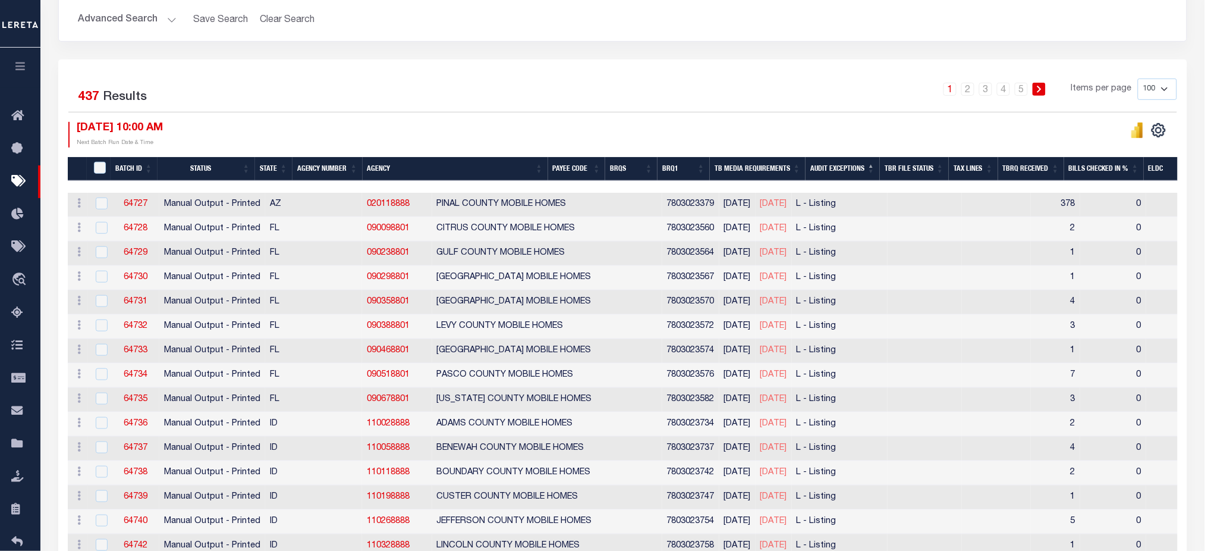
click at [756, 172] on th "TB Media Requirements" at bounding box center [758, 169] width 96 height 24
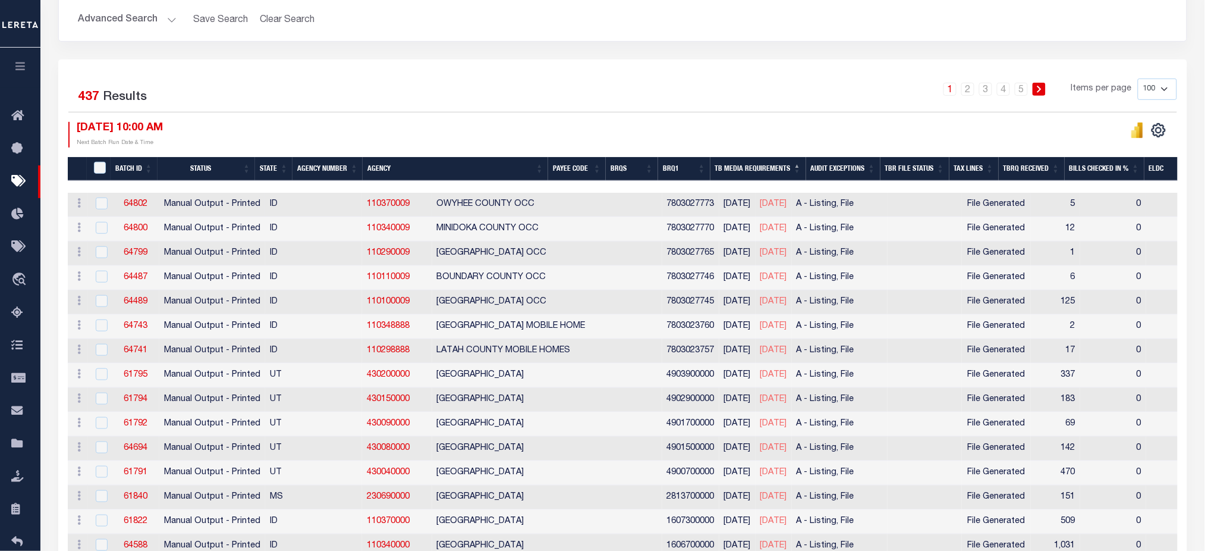
drag, startPoint x: 913, startPoint y: 205, endPoint x: 962, endPoint y: 202, distance: 48.8
click at [967, 202] on span "File Generated" at bounding box center [996, 204] width 58 height 13
checkbox input "true"
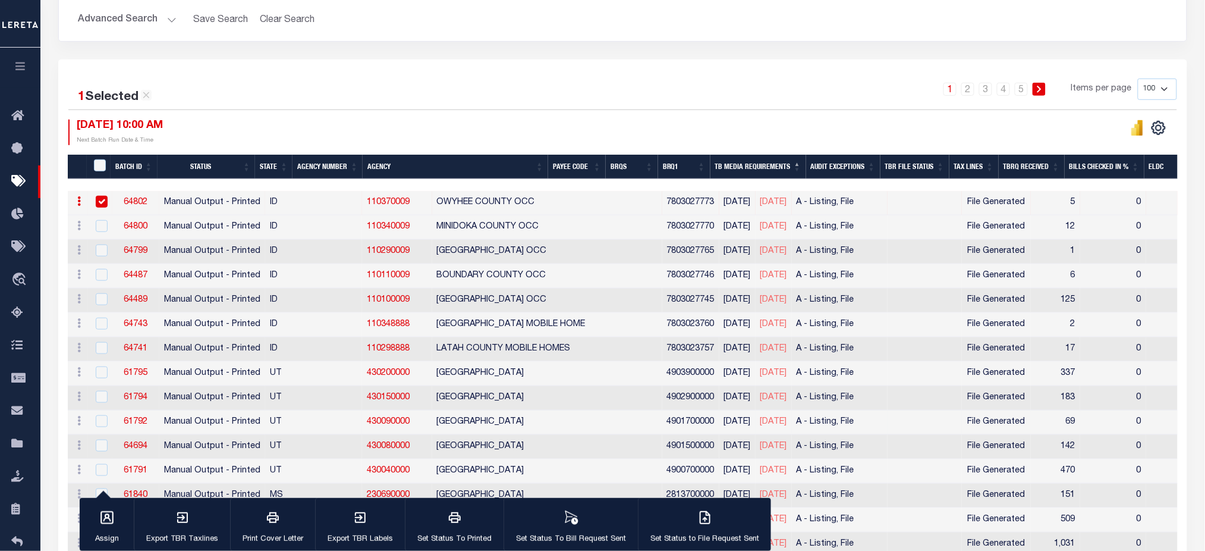
drag, startPoint x: 1017, startPoint y: 423, endPoint x: 908, endPoint y: 426, distance: 108.2
click at [908, 426] on tr "ACTIONS Delete 61792 Manual Output - Printed UT 430090000 GARFIELD COUNTY 49017…" at bounding box center [1023, 422] width 1911 height 24
drag, startPoint x: 167, startPoint y: 394, endPoint x: 254, endPoint y: 400, distance: 87.0
click at [254, 400] on td "Manual Output - Printed" at bounding box center [212, 398] width 106 height 24
checkbox input "true"
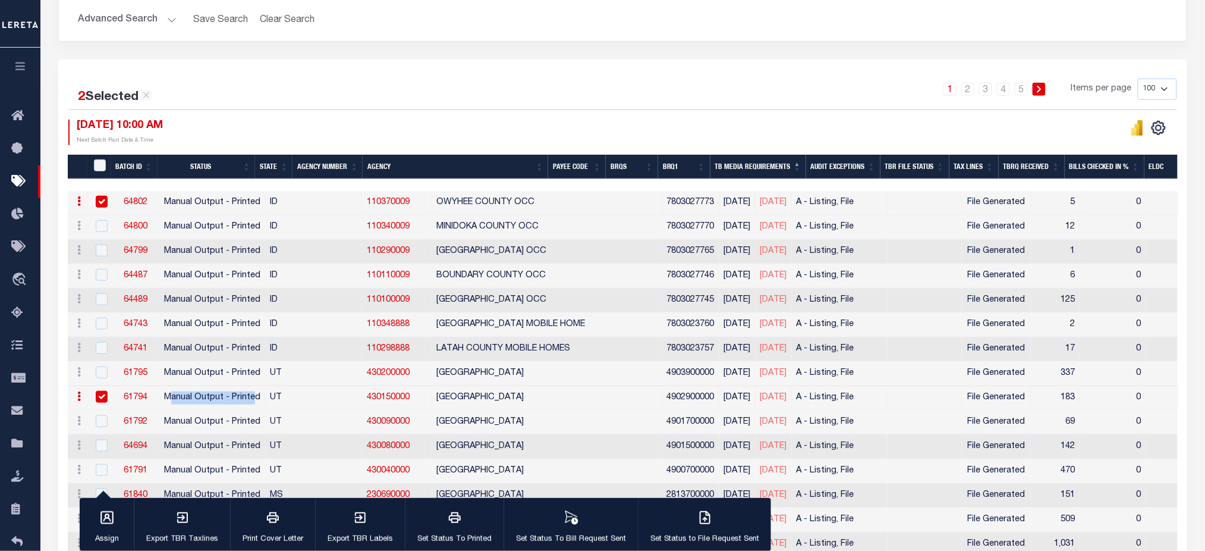
click at [98, 200] on input "checkbox" at bounding box center [102, 202] width 12 height 12
checkbox input "false"
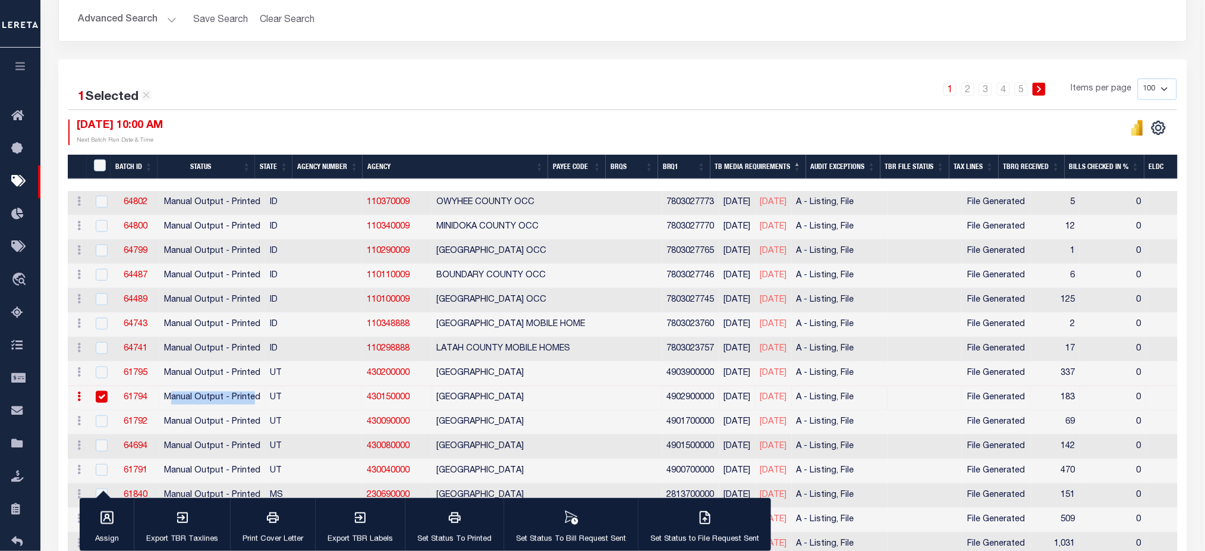
click at [102, 395] on input "checkbox" at bounding box center [102, 397] width 12 height 12
checkbox input "false"
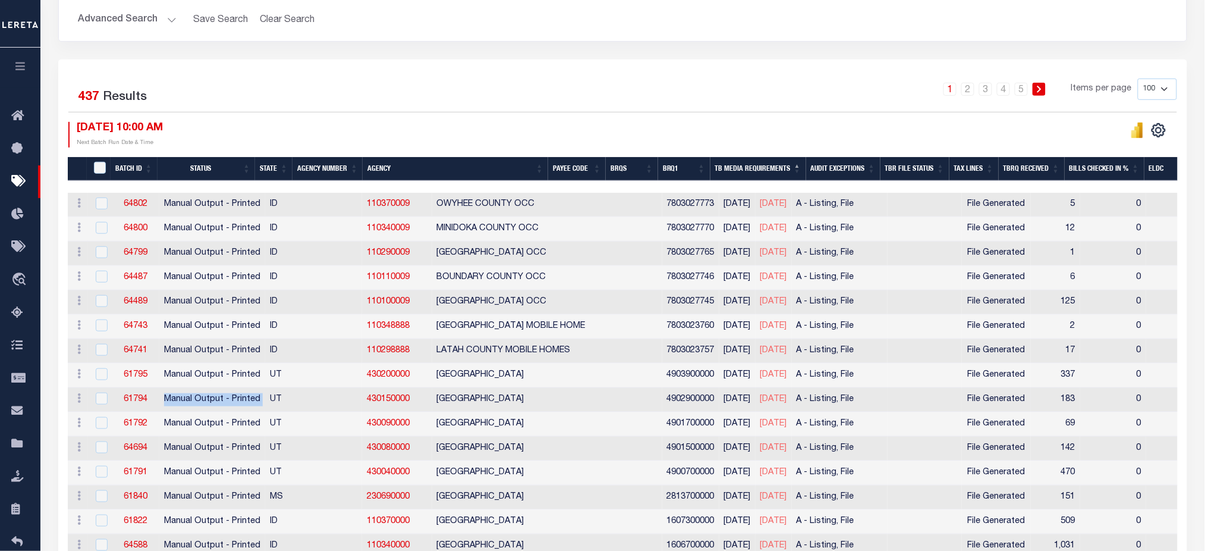
drag, startPoint x: 160, startPoint y: 400, endPoint x: 266, endPoint y: 400, distance: 106.4
click at [266, 400] on tr "ACTIONS Delete 61794 Manual Output - Printed UT 430150000 MORGAN COUNTY 4902900…" at bounding box center [1023, 400] width 1911 height 24
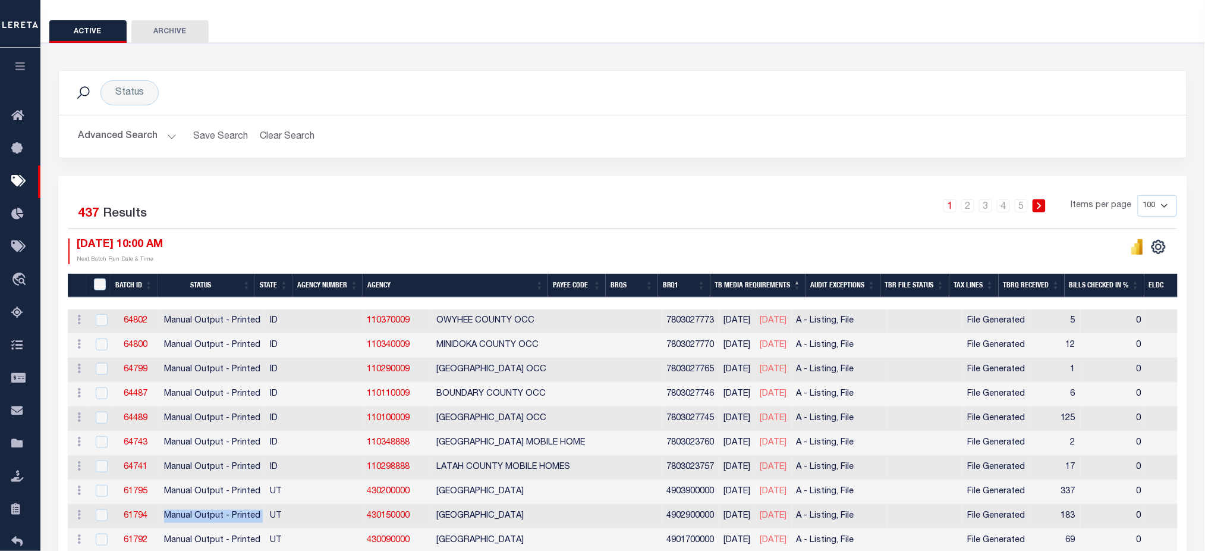
scroll to position [0, 0]
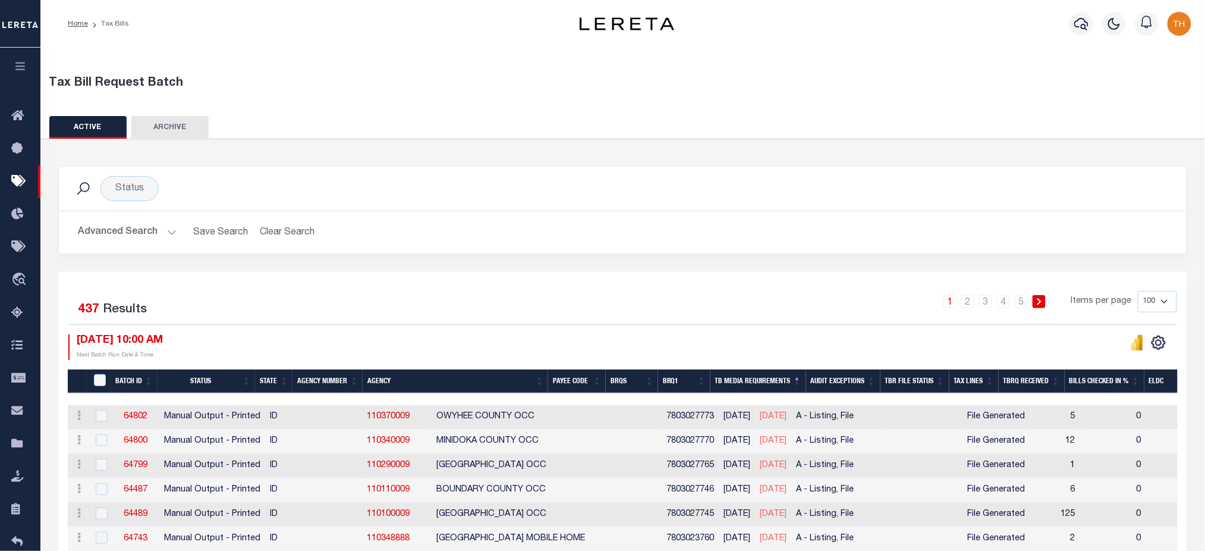
click at [26, 61] on button "button" at bounding box center [20, 68] width 40 height 40
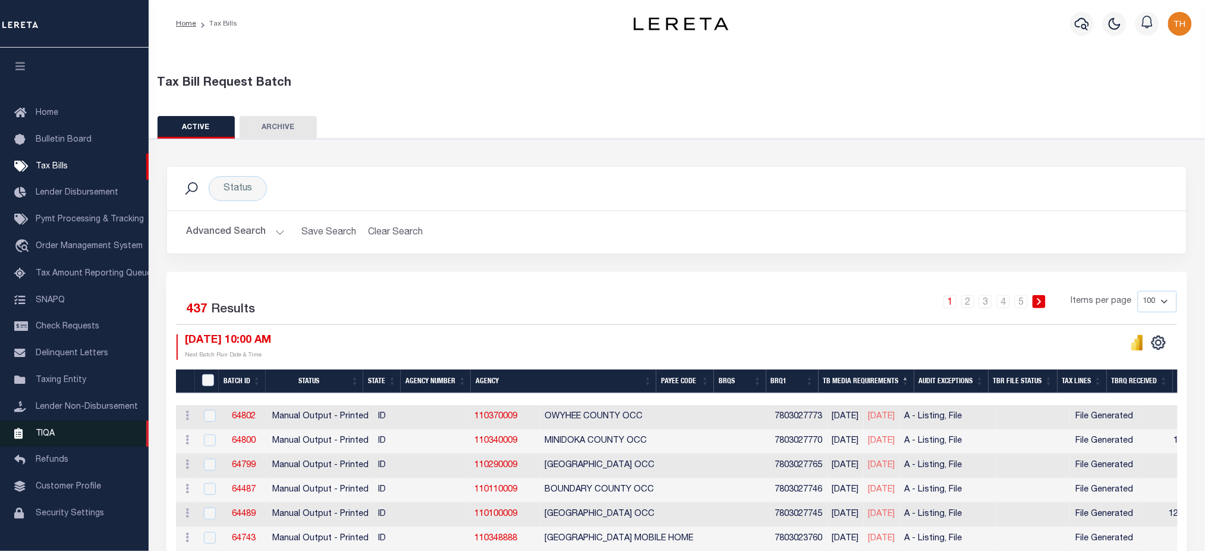
click at [86, 436] on link "TIQA" at bounding box center [74, 433] width 149 height 27
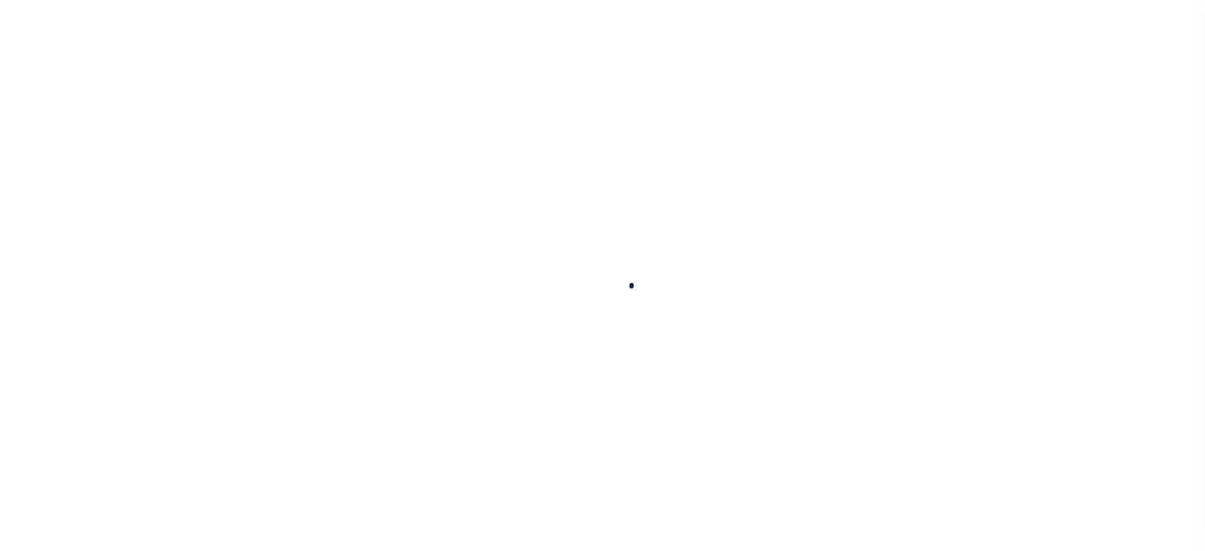
select select
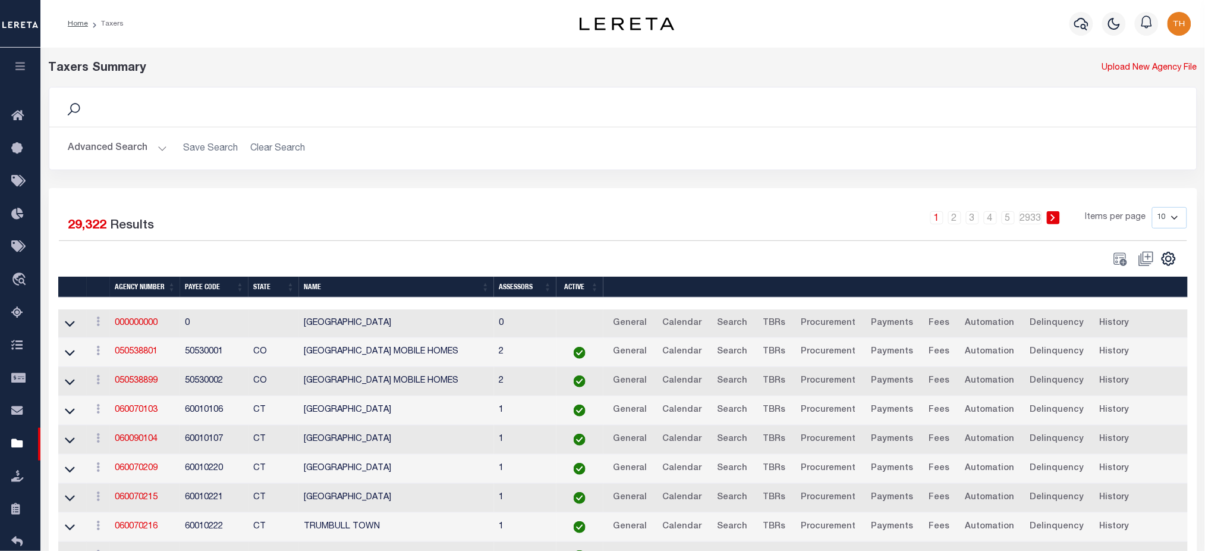
click at [134, 158] on button "Advanced Search" at bounding box center [117, 148] width 99 height 23
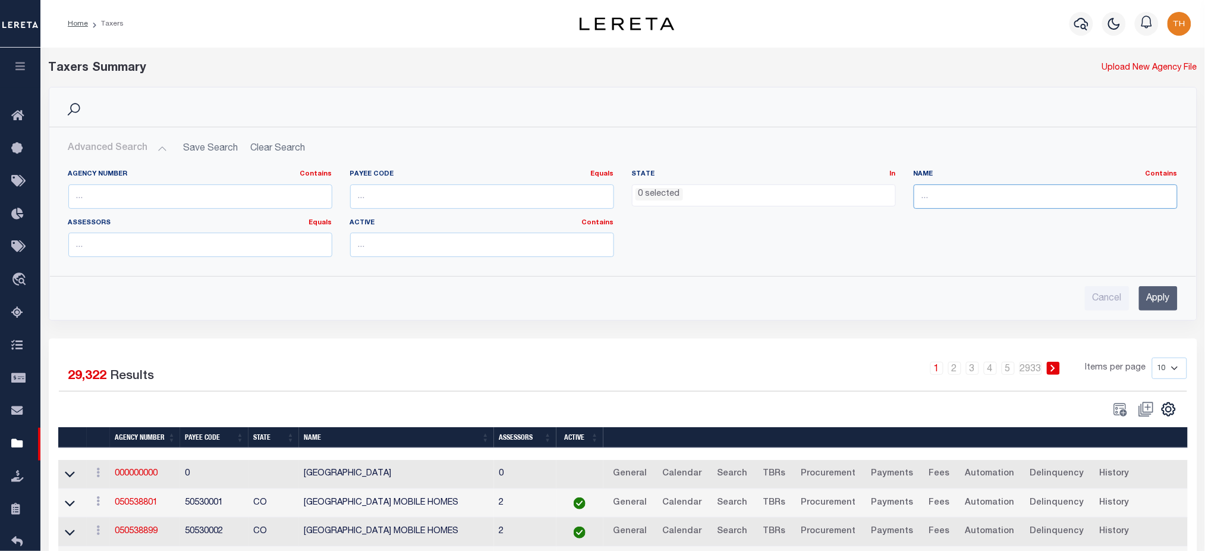
click at [952, 197] on input "text" at bounding box center [1046, 196] width 264 height 24
type input "bronx"
click at [1156, 298] on input "Apply" at bounding box center [1158, 298] width 39 height 24
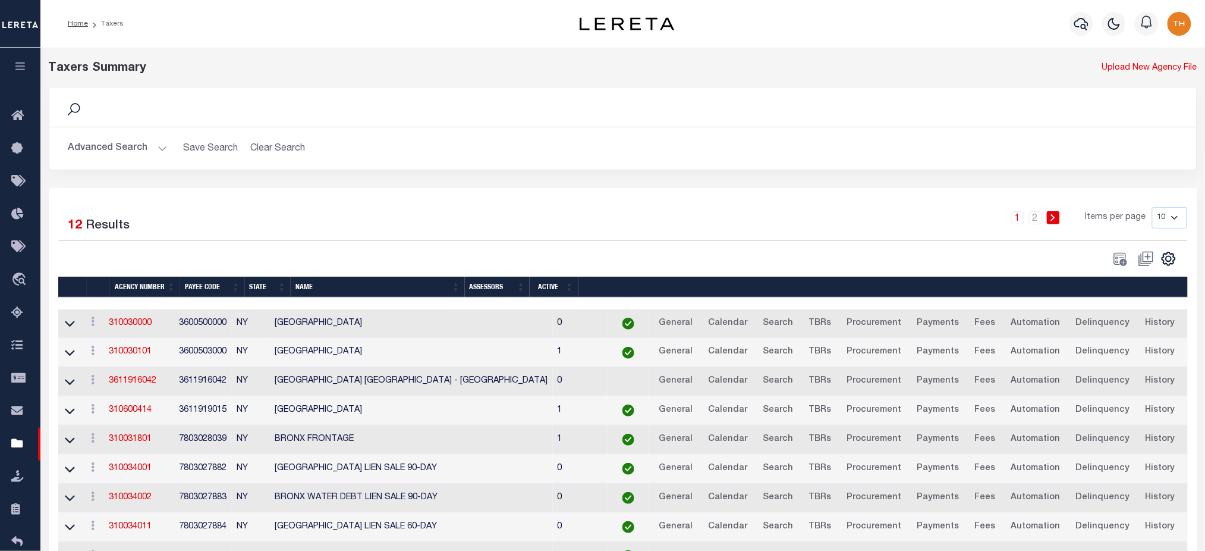
click at [133, 360] on td "310030101" at bounding box center [139, 352] width 70 height 29
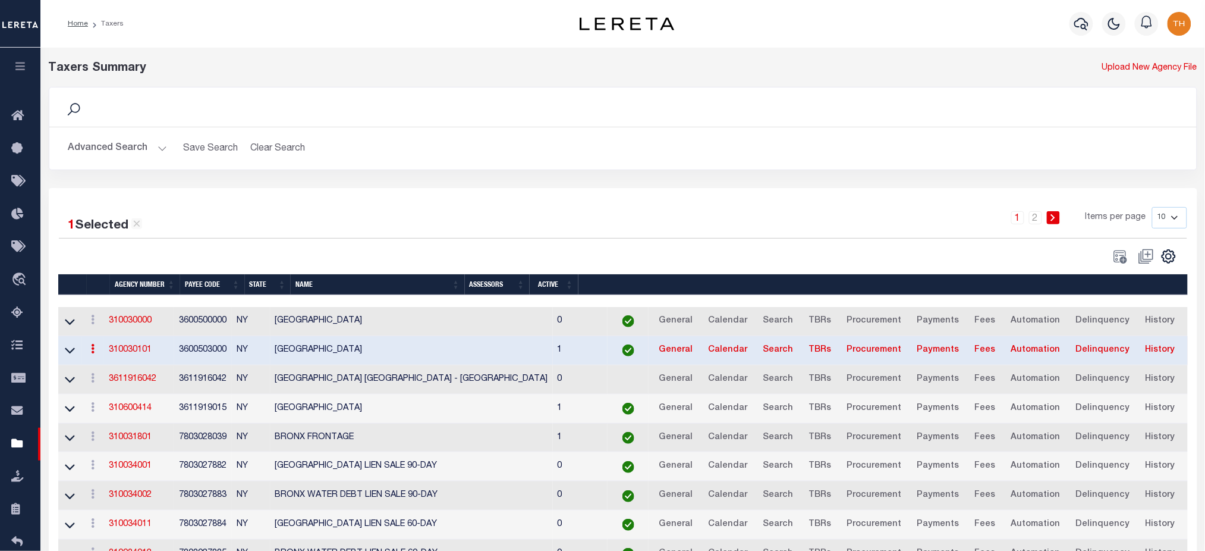
click at [139, 353] on link "310030101" at bounding box center [130, 349] width 43 height 8
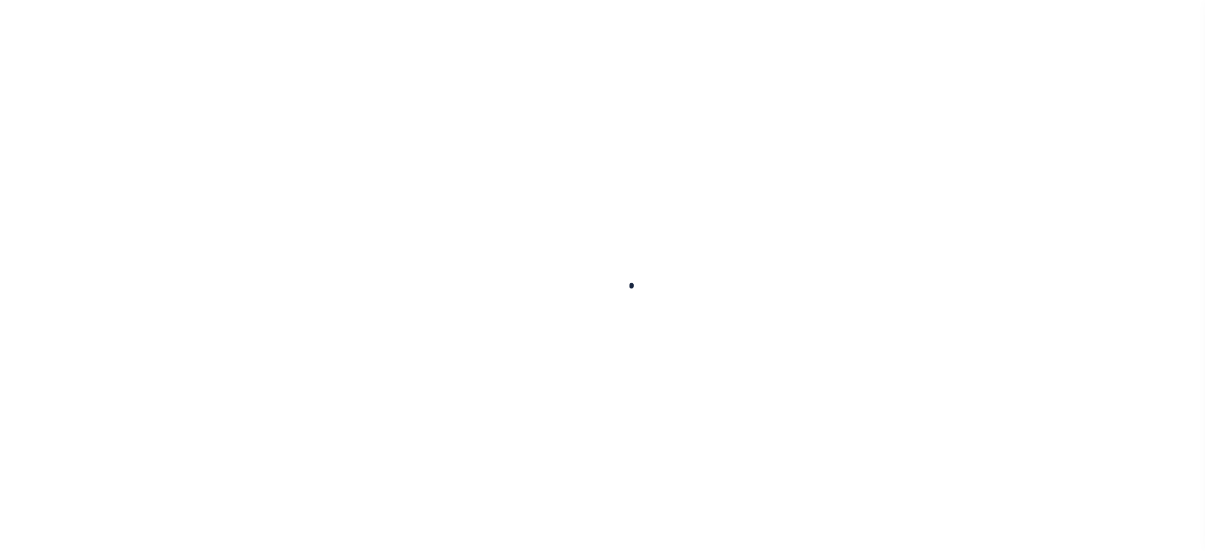
select select
checkbox input "false"
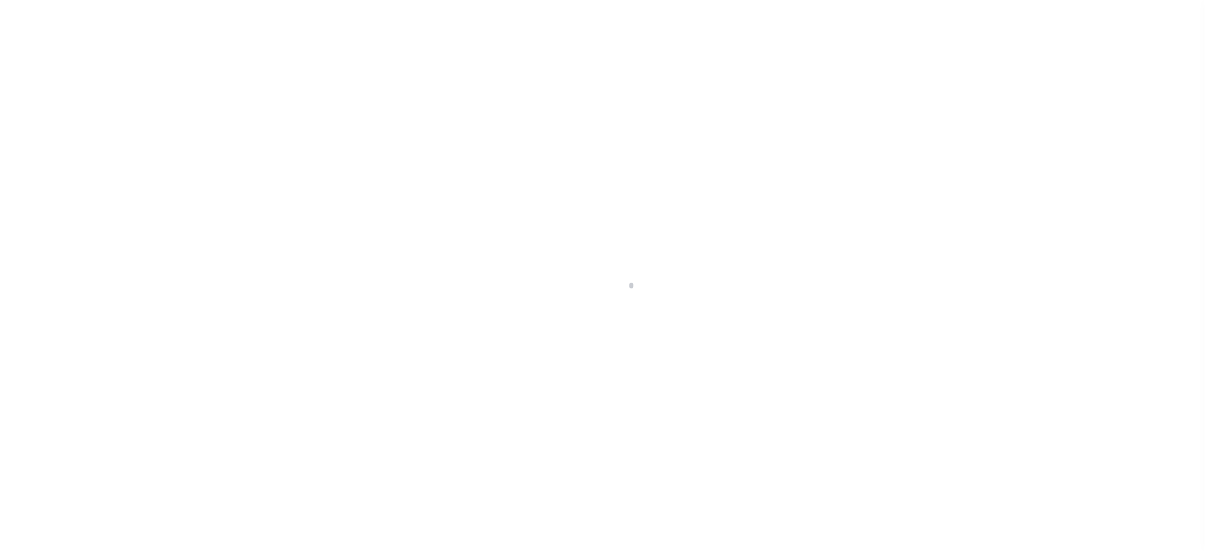
checkbox input "false"
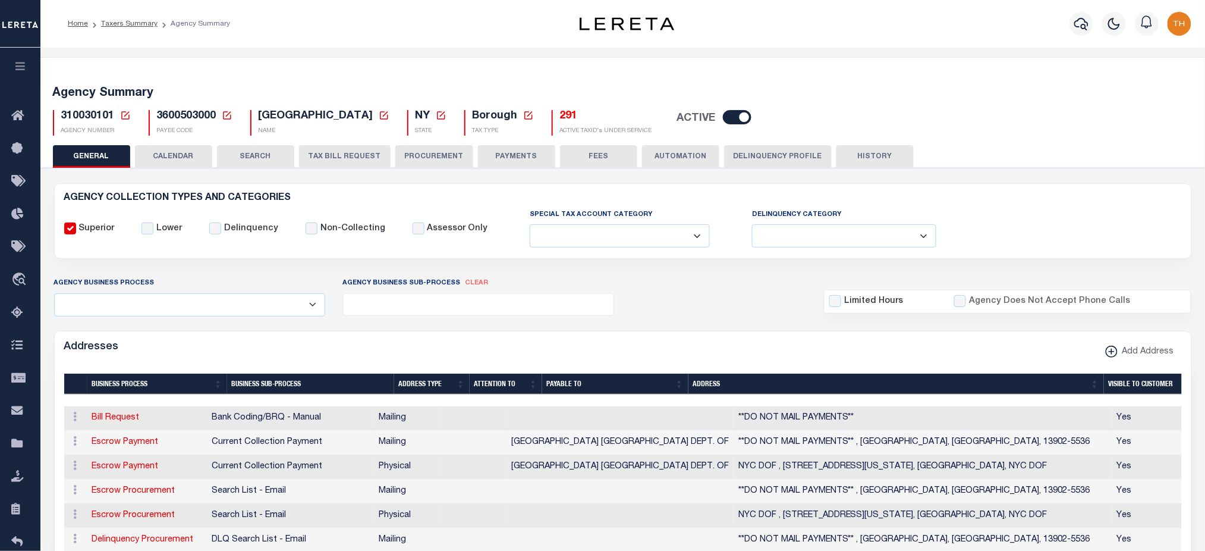
click at [196, 160] on button "CALENDAR" at bounding box center [173, 156] width 77 height 23
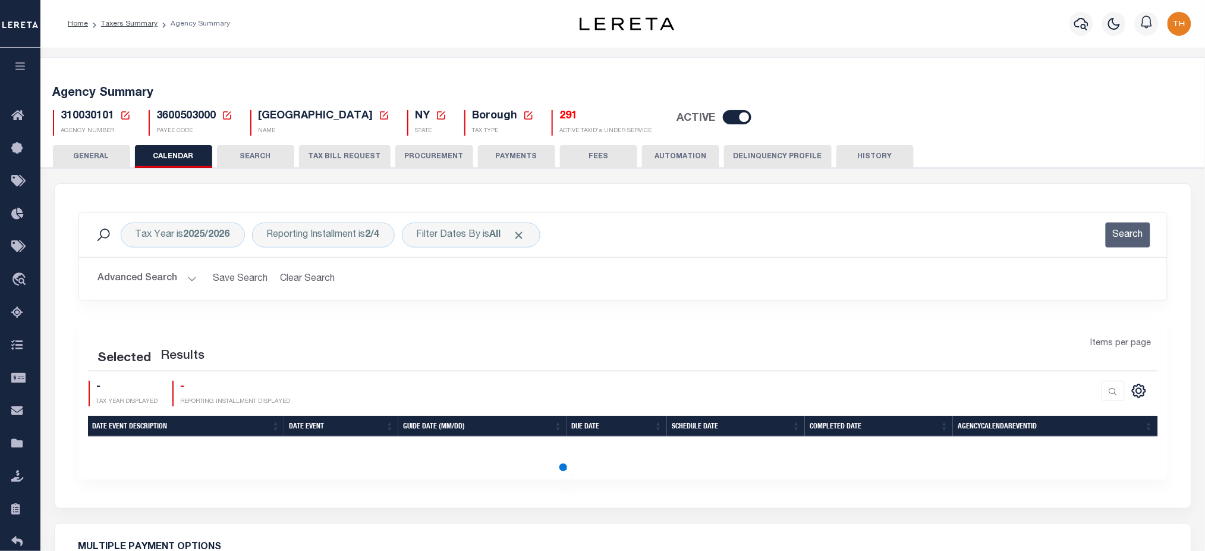
checkbox input "false"
type input "2"
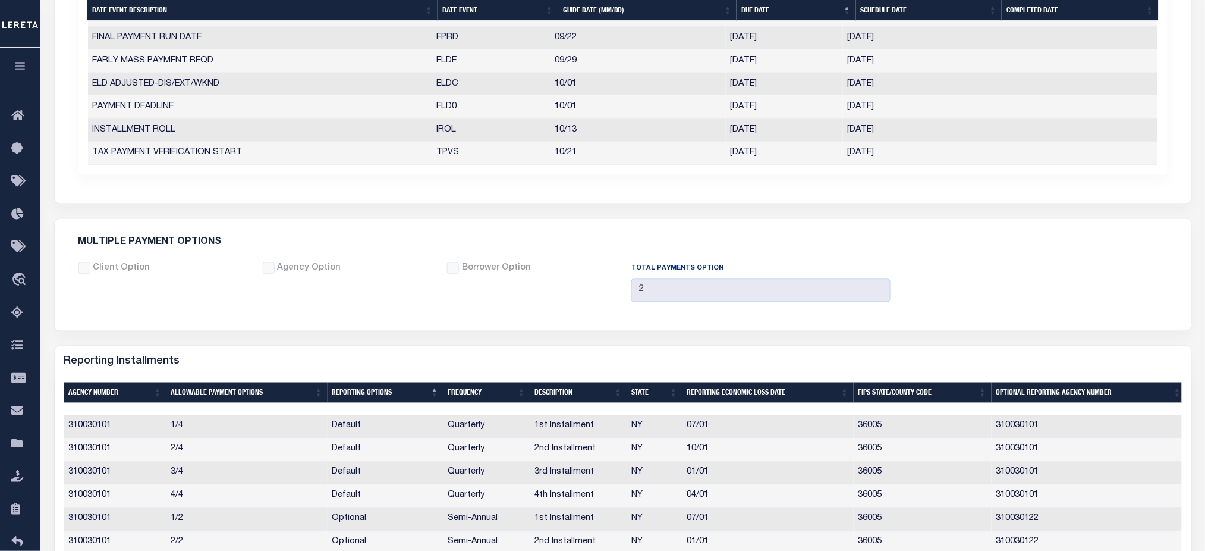
scroll to position [793, 0]
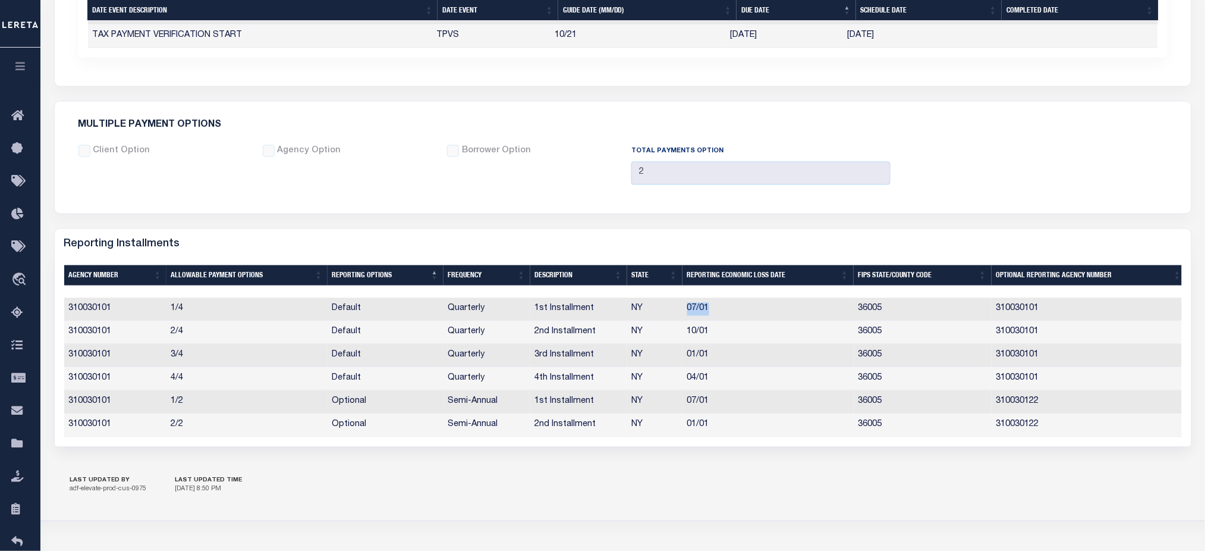
drag, startPoint x: 681, startPoint y: 311, endPoint x: 710, endPoint y: 311, distance: 28.5
click at [709, 311] on td "07/01" at bounding box center [768, 309] width 171 height 23
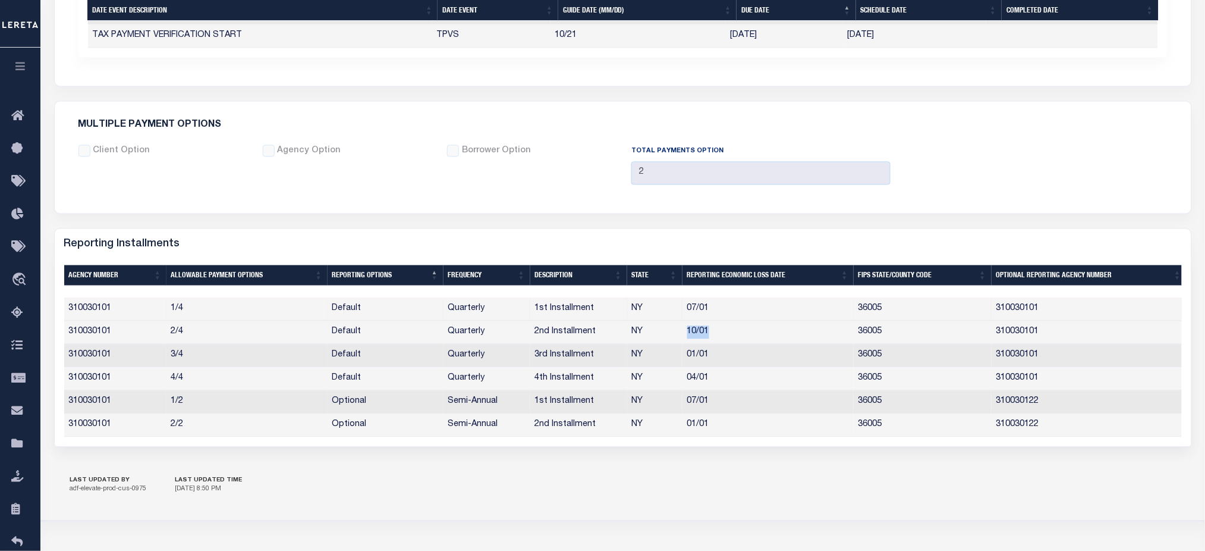
drag, startPoint x: 682, startPoint y: 334, endPoint x: 688, endPoint y: 355, distance: 21.8
click at [721, 338] on td "10/01" at bounding box center [768, 332] width 171 height 23
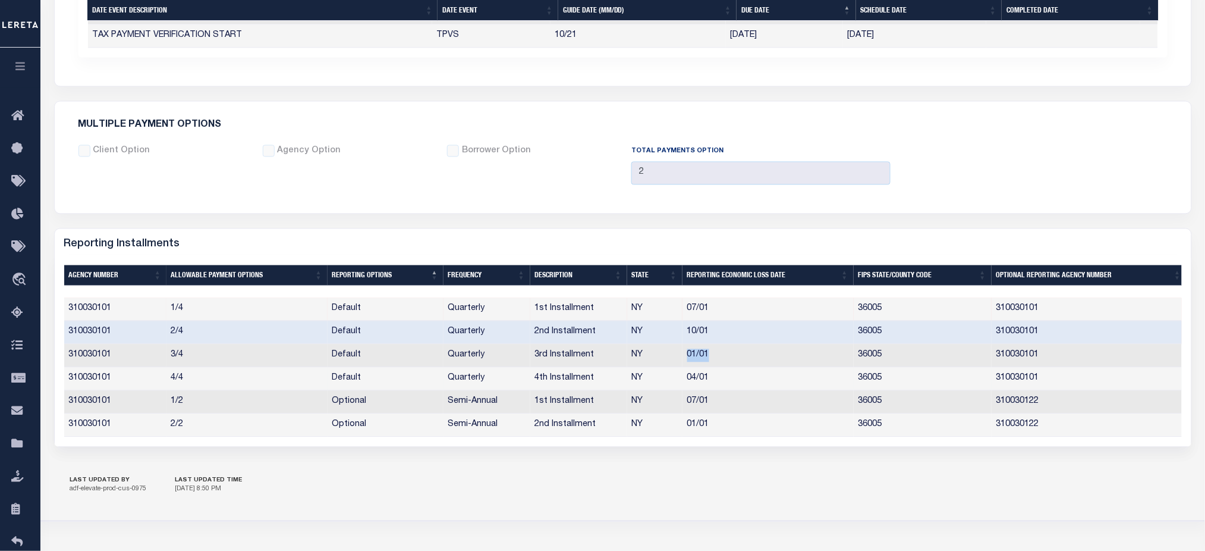
drag, startPoint x: 699, startPoint y: 361, endPoint x: 698, endPoint y: 373, distance: 11.9
click at [712, 362] on td "01/01" at bounding box center [768, 355] width 171 height 23
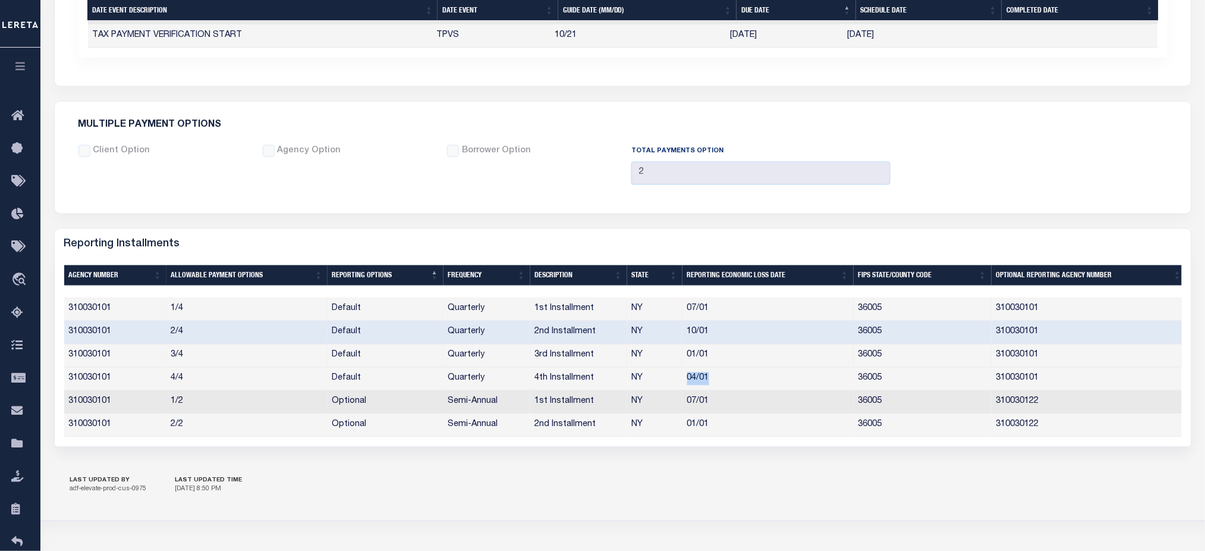
drag, startPoint x: 706, startPoint y: 383, endPoint x: 715, endPoint y: 383, distance: 8.9
click at [715, 383] on td "04/01" at bounding box center [768, 378] width 171 height 23
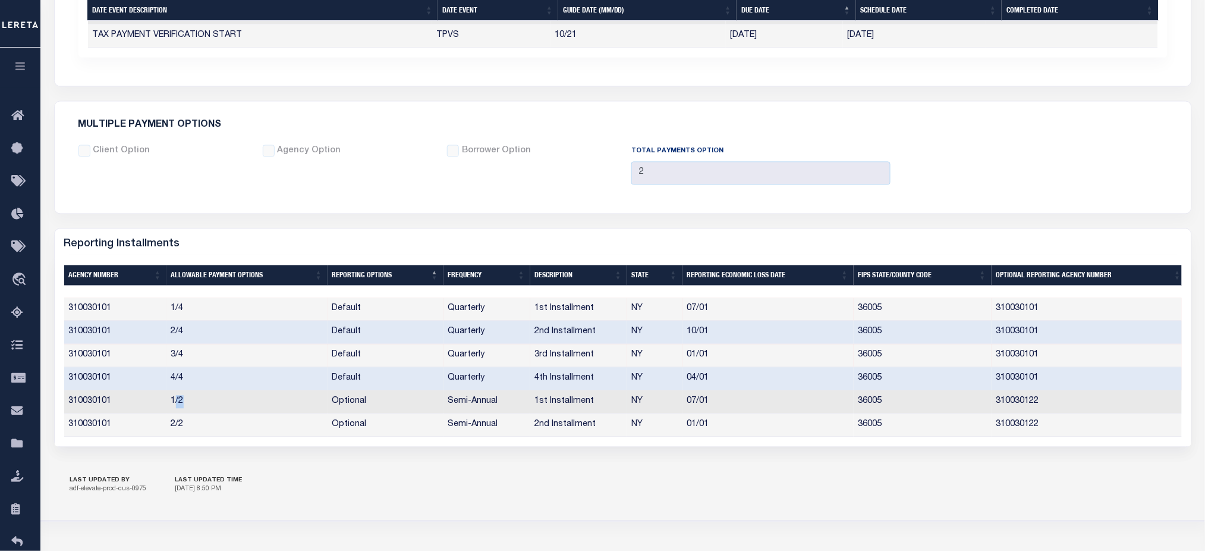
drag, startPoint x: 173, startPoint y: 405, endPoint x: 184, endPoint y: 408, distance: 11.5
click at [184, 408] on td "1/2" at bounding box center [246, 402] width 161 height 23
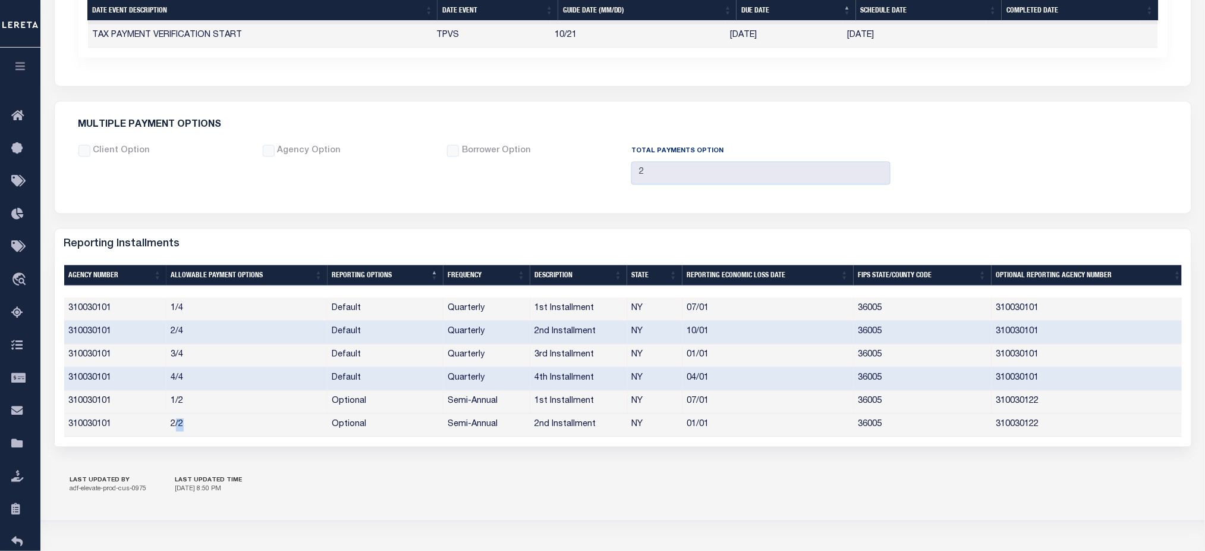
drag, startPoint x: 173, startPoint y: 427, endPoint x: 187, endPoint y: 430, distance: 14.7
click at [187, 430] on td "2/2" at bounding box center [246, 425] width 161 height 23
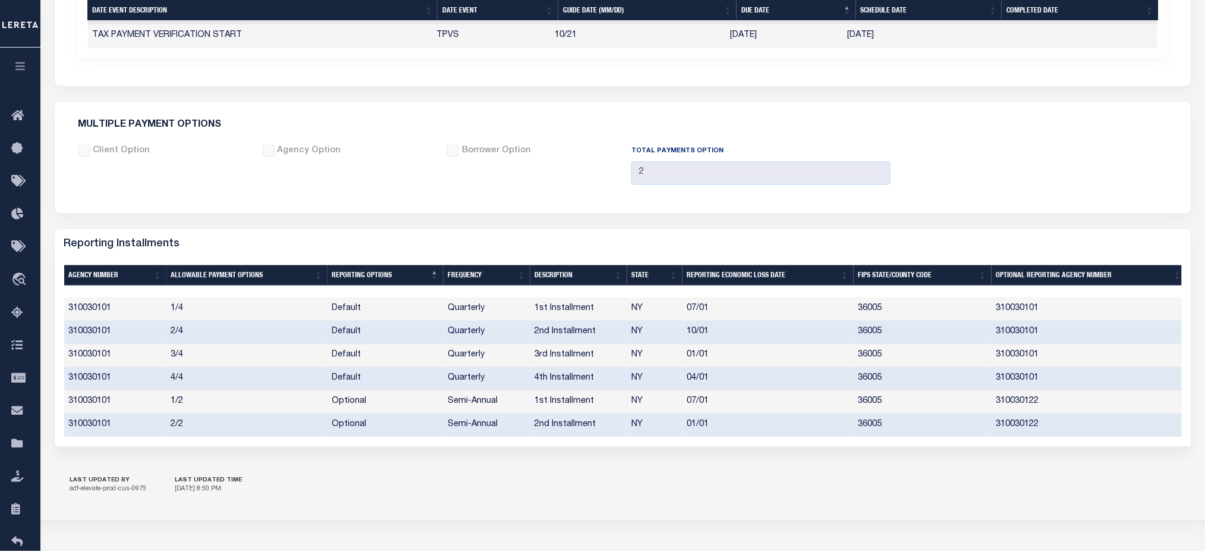
drag, startPoint x: 762, startPoint y: 396, endPoint x: 712, endPoint y: 403, distance: 51.0
click at [714, 403] on td "07/01" at bounding box center [768, 402] width 171 height 23
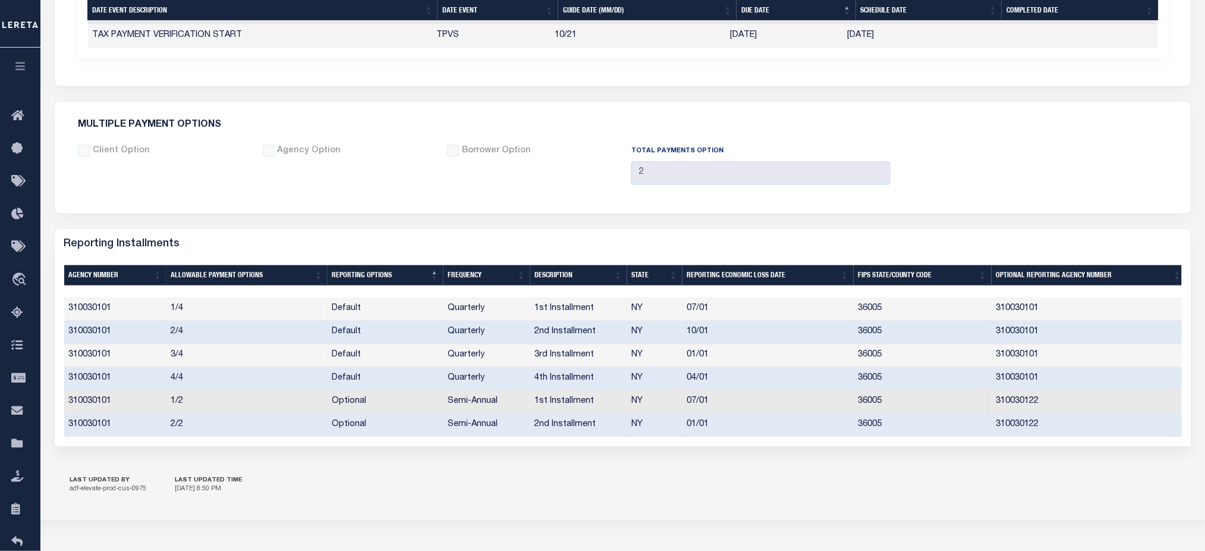
drag, startPoint x: 712, startPoint y: 403, endPoint x: 691, endPoint y: 404, distance: 20.8
click at [706, 403] on td "07/01" at bounding box center [768, 402] width 171 height 23
click at [703, 404] on td "07/01" at bounding box center [768, 402] width 171 height 23
drag, startPoint x: 691, startPoint y: 404, endPoint x: 340, endPoint y: 406, distance: 350.8
click at [448, 406] on tr "310030101 1/2 Optional Semi-Annual 1st Installment NY 07/01 36005 310030122" at bounding box center [625, 402] width 1122 height 23
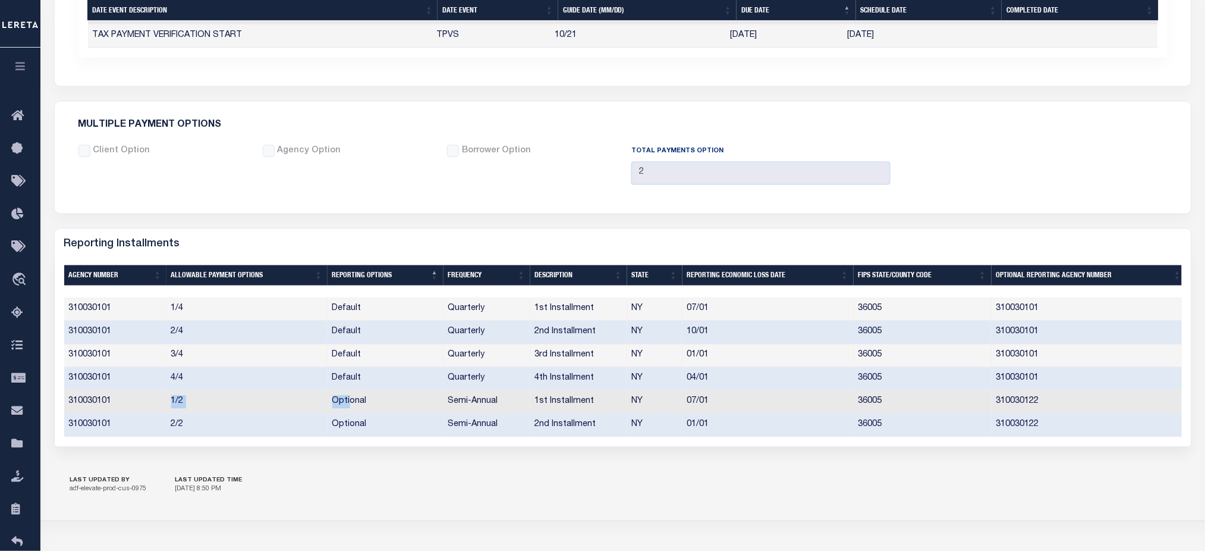
drag, startPoint x: 340, startPoint y: 406, endPoint x: 162, endPoint y: 401, distance: 178.4
click at [162, 401] on tr "310030101 1/2 Optional Semi-Annual 1st Installment NY 07/01 36005 310030122" at bounding box center [625, 402] width 1122 height 23
drag, startPoint x: 169, startPoint y: 313, endPoint x: 620, endPoint y: 317, distance: 450.7
click at [620, 317] on tr "310030101 1/4 Default Quarterly 1st Installment NY 07/01 36005 310030101" at bounding box center [625, 309] width 1122 height 23
drag, startPoint x: 162, startPoint y: 400, endPoint x: 192, endPoint y: 404, distance: 29.9
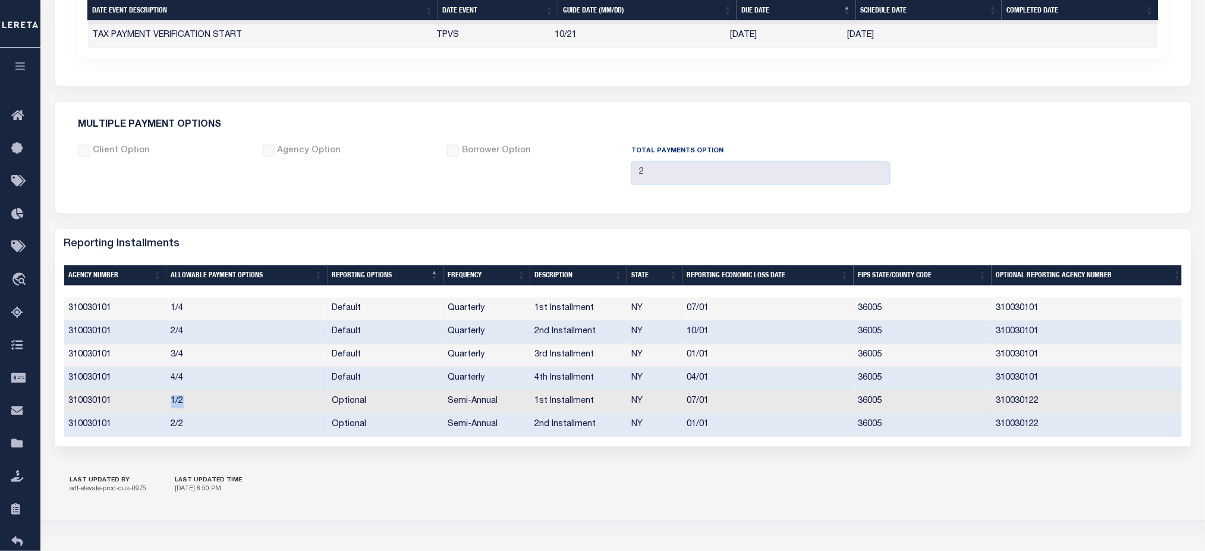
click at [192, 404] on tr "310030101 1/2 Optional Semi-Annual 1st Installment NY 07/01 36005 310030122" at bounding box center [625, 402] width 1122 height 23
drag, startPoint x: 173, startPoint y: 425, endPoint x: 191, endPoint y: 429, distance: 18.9
click at [191, 429] on td "2/2" at bounding box center [246, 425] width 161 height 23
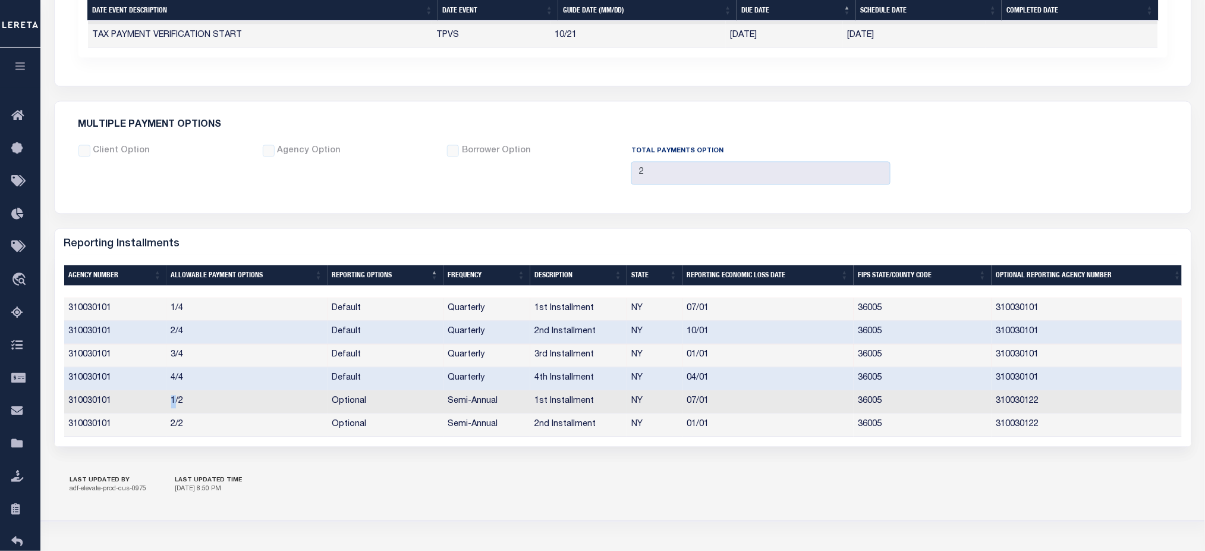
click at [171, 400] on td "1/2" at bounding box center [246, 402] width 161 height 23
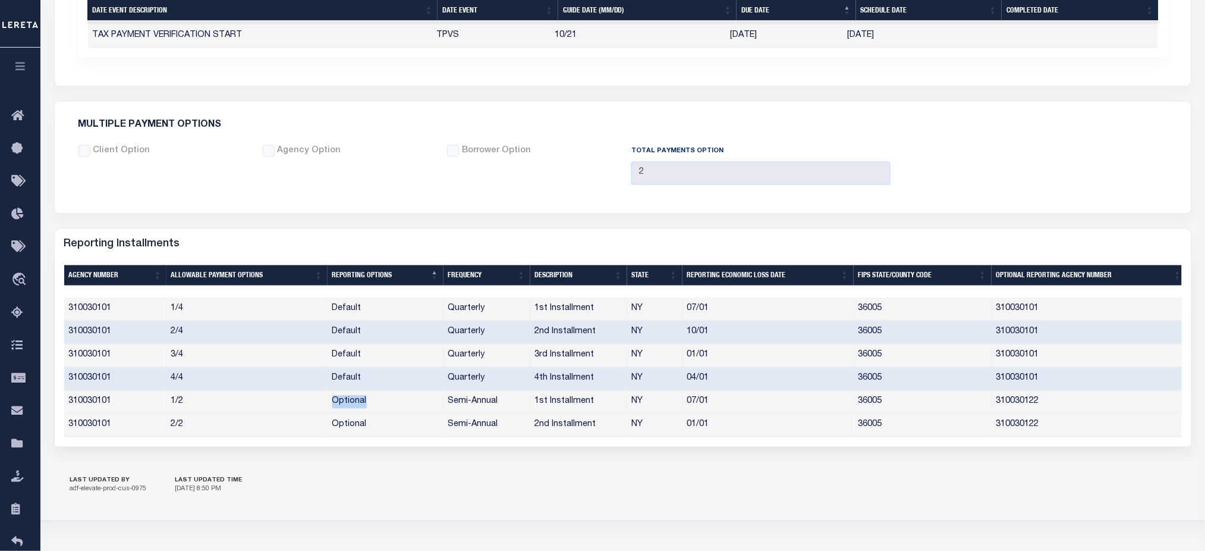
drag, startPoint x: 329, startPoint y: 405, endPoint x: 369, endPoint y: 404, distance: 39.3
click at [369, 404] on td "Optional" at bounding box center [386, 402] width 116 height 23
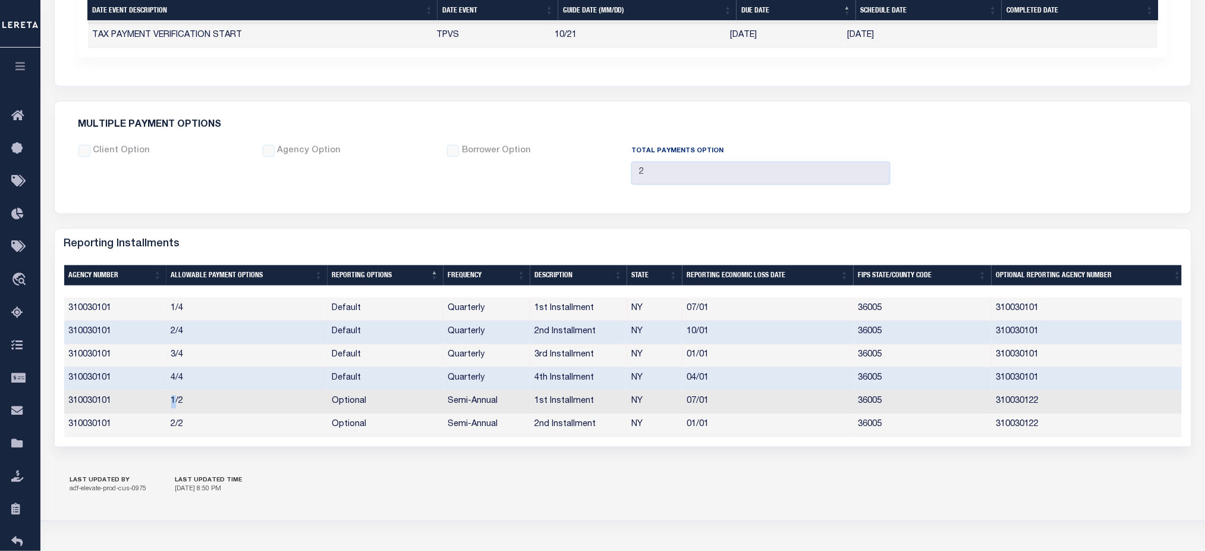
click at [176, 403] on td "1/2" at bounding box center [246, 402] width 161 height 23
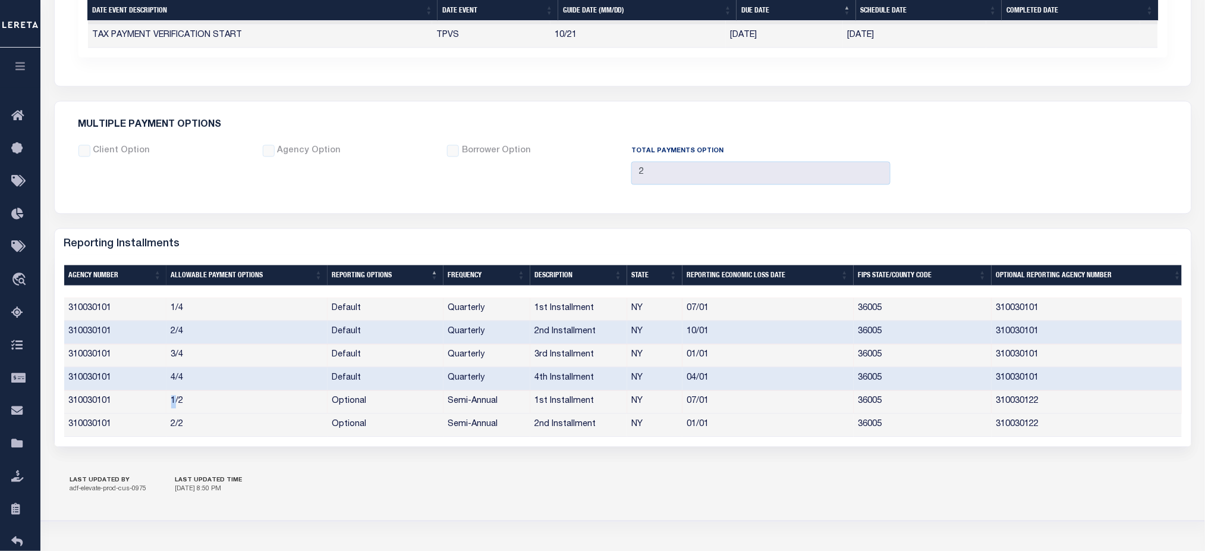
drag, startPoint x: 183, startPoint y: 426, endPoint x: 185, endPoint y: 406, distance: 19.8
click at [182, 426] on td "2/2" at bounding box center [246, 425] width 161 height 23
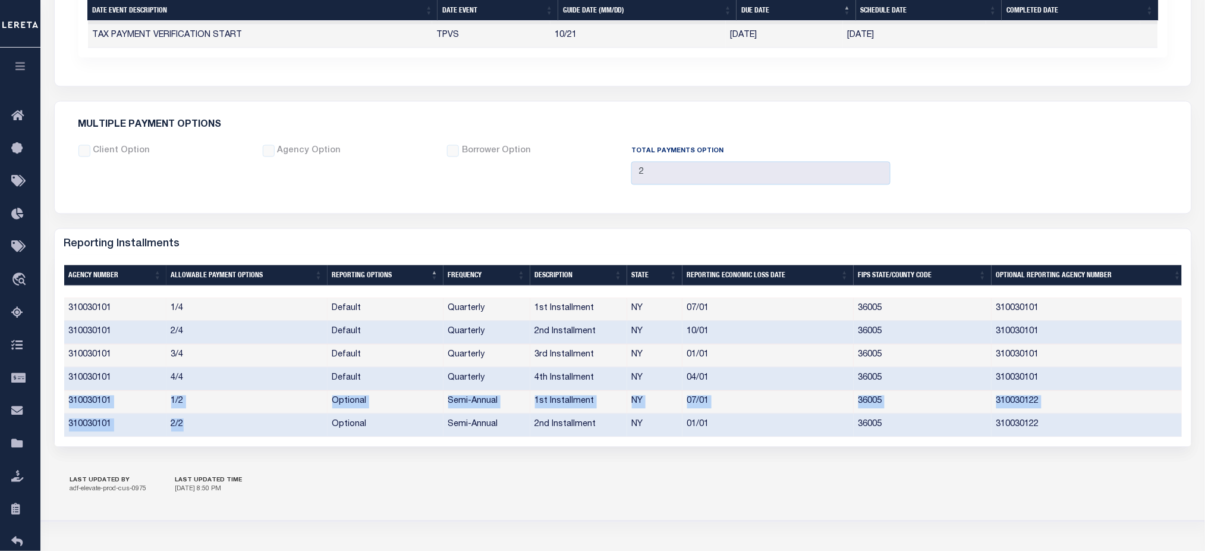
drag, startPoint x: 65, startPoint y: 403, endPoint x: 207, endPoint y: 415, distance: 142.6
click at [213, 416] on tbody "310030101 1/4 Default Quarterly 1st Installment NY 07/01 36005 310030101 310030…" at bounding box center [625, 367] width 1122 height 139
click at [252, 437] on td "2/2" at bounding box center [246, 425] width 161 height 23
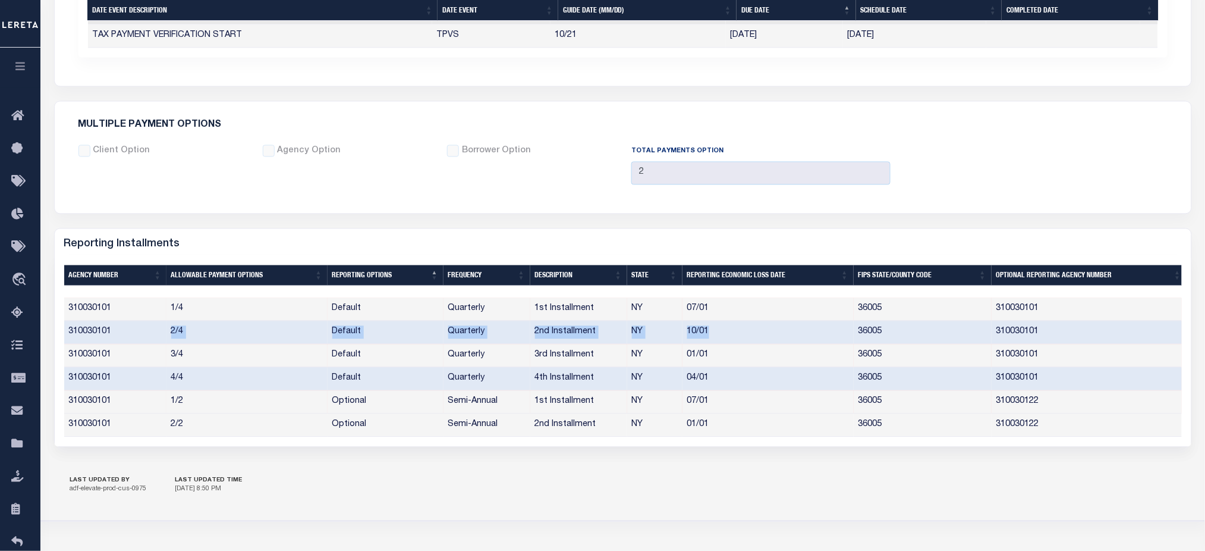
drag, startPoint x: 168, startPoint y: 332, endPoint x: 718, endPoint y: 337, distance: 550.6
click at [718, 337] on tr "310030101 2/4 Default Quarterly 2nd Installment NY 10/01 36005 310030101" at bounding box center [625, 332] width 1122 height 23
drag, startPoint x: 170, startPoint y: 403, endPoint x: 185, endPoint y: 407, distance: 15.4
click at [185, 407] on td "1/2" at bounding box center [246, 402] width 161 height 23
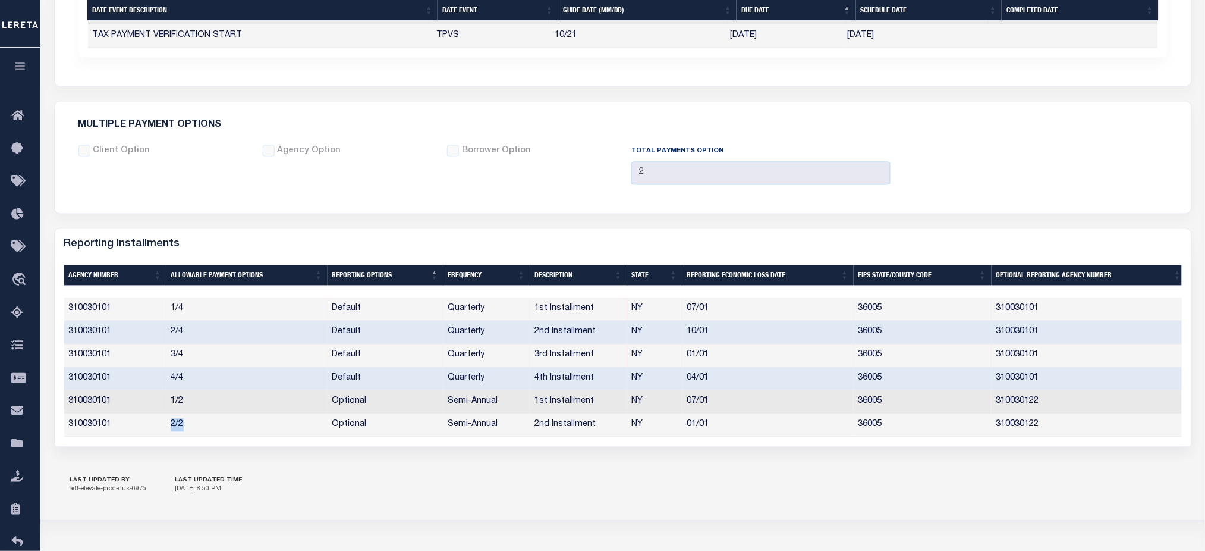
drag, startPoint x: 169, startPoint y: 431, endPoint x: 186, endPoint y: 432, distance: 16.7
click at [186, 432] on td "2/2" at bounding box center [246, 425] width 161 height 23
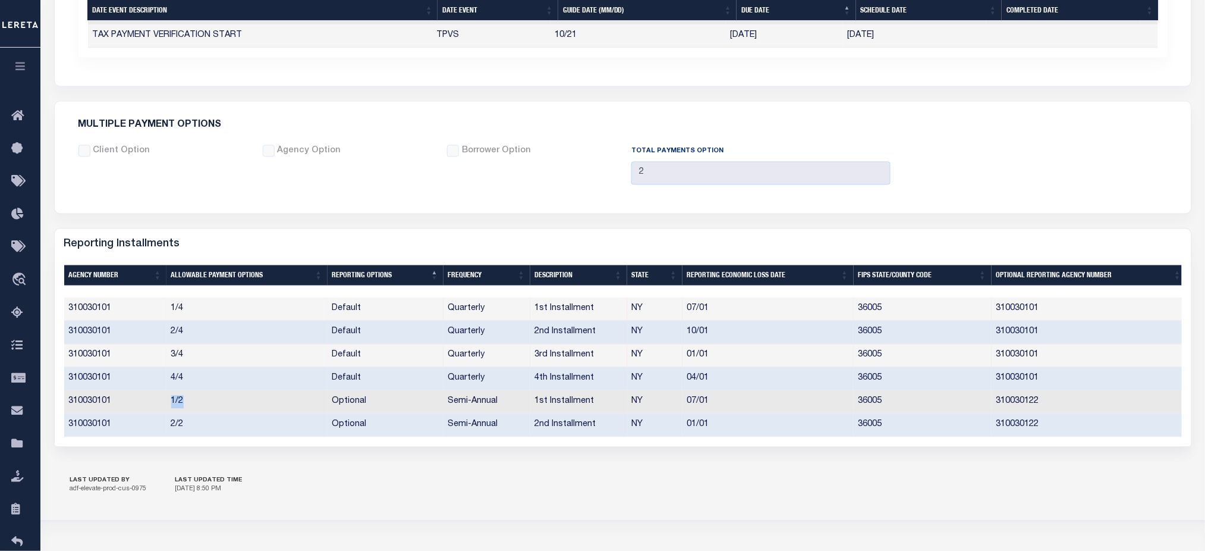
drag, startPoint x: 171, startPoint y: 403, endPoint x: 190, endPoint y: 407, distance: 19.5
click at [190, 407] on td "1/2" at bounding box center [246, 402] width 161 height 23
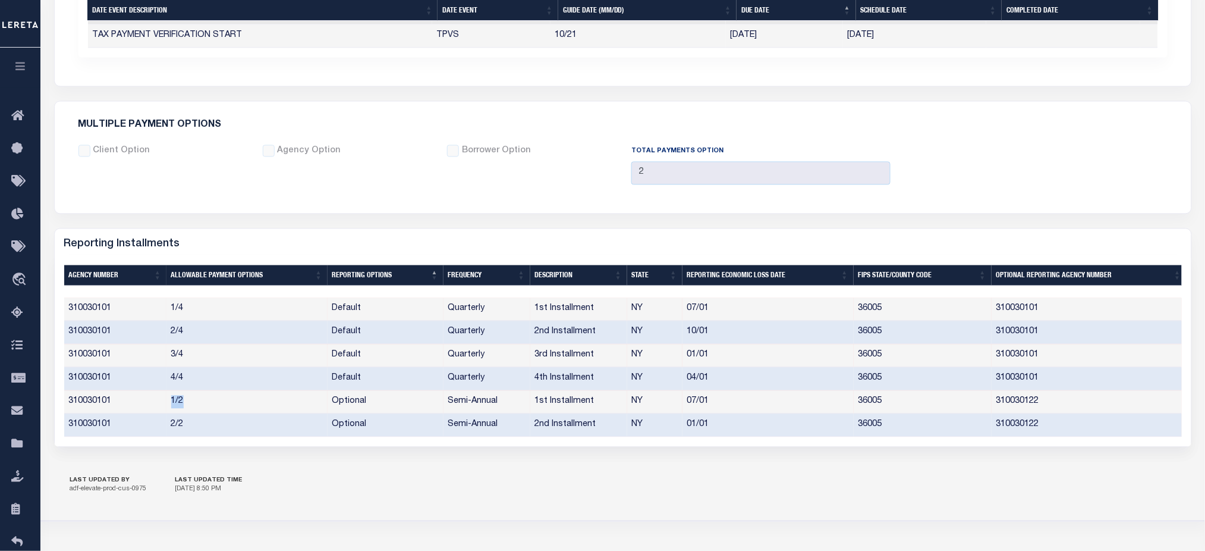
click at [200, 405] on td "1/2" at bounding box center [246, 402] width 161 height 23
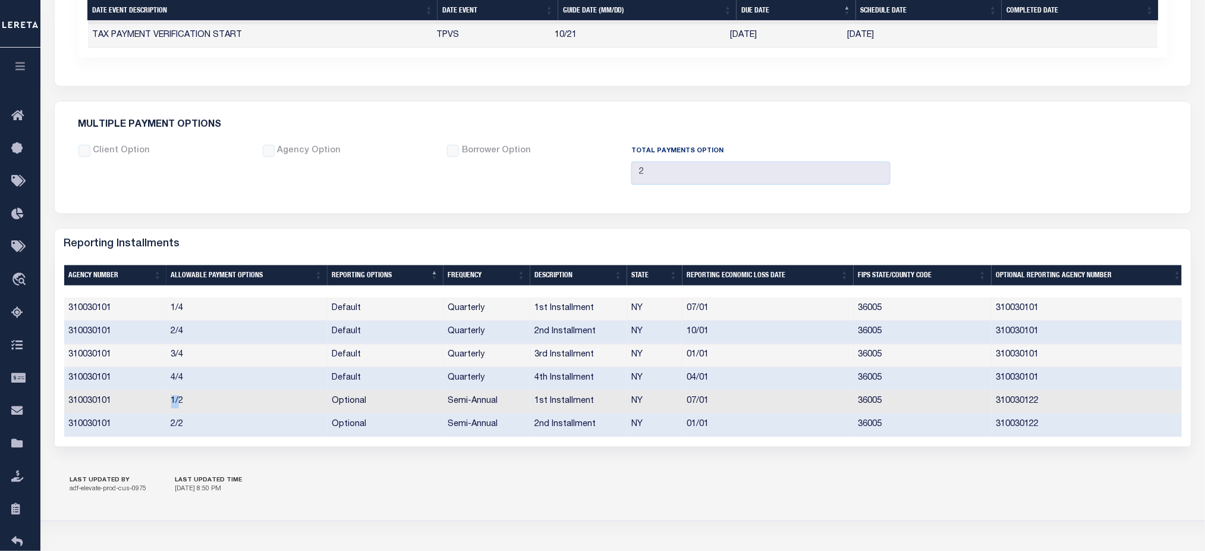
drag, startPoint x: 168, startPoint y: 403, endPoint x: 179, endPoint y: 408, distance: 12.0
click at [179, 408] on td "1/2" at bounding box center [246, 402] width 161 height 23
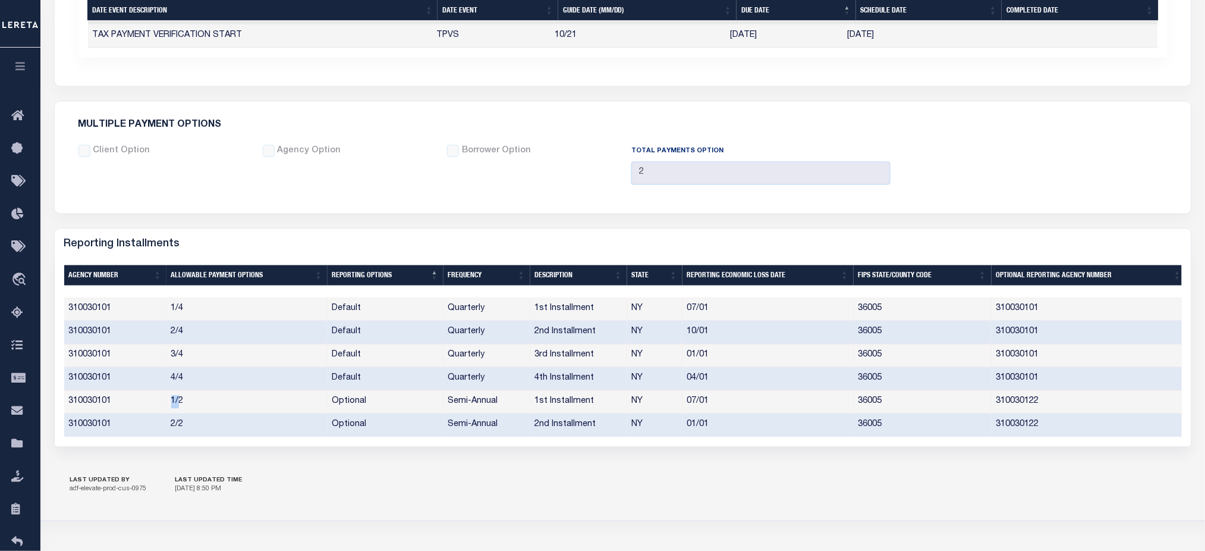
click at [170, 404] on td "1/2" at bounding box center [246, 402] width 161 height 23
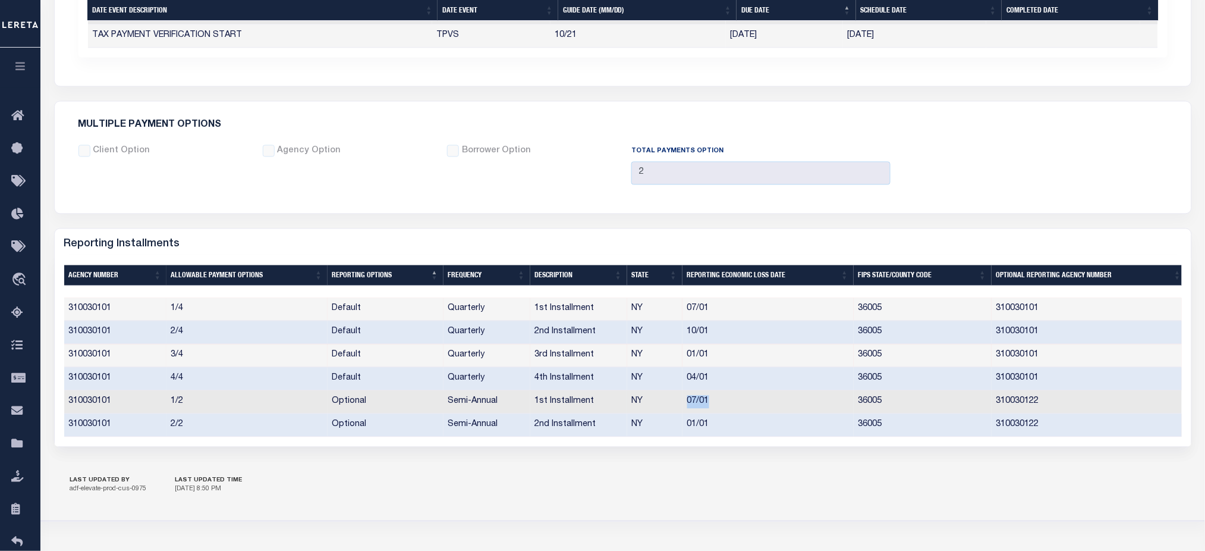
drag, startPoint x: 715, startPoint y: 406, endPoint x: 687, endPoint y: 402, distance: 27.7
click at [687, 402] on td "07/01" at bounding box center [768, 402] width 171 height 23
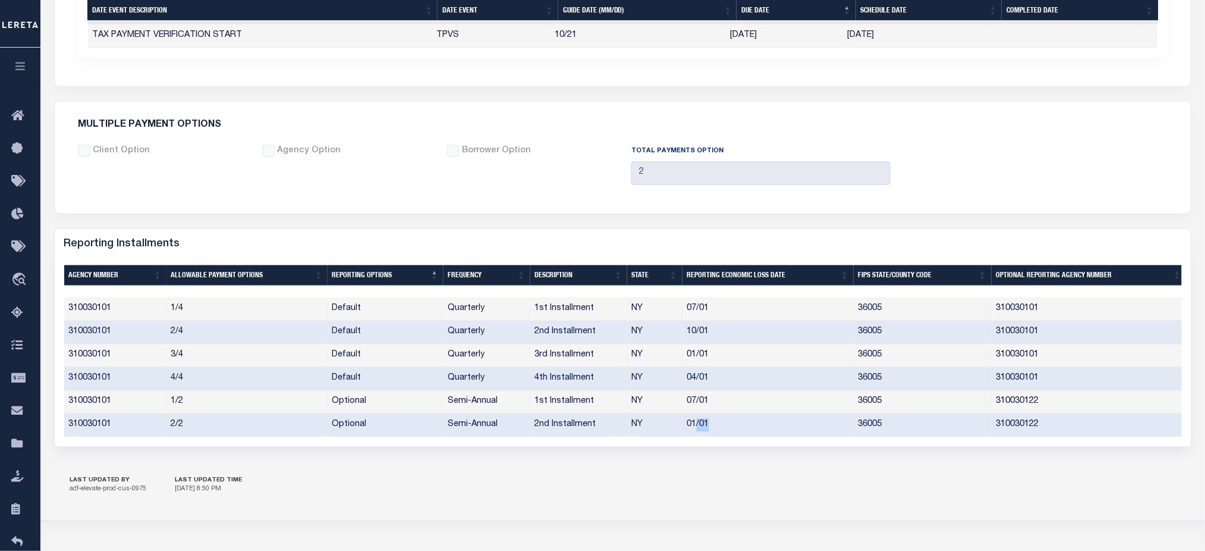
drag, startPoint x: 710, startPoint y: 426, endPoint x: 695, endPoint y: 430, distance: 15.4
click at [695, 430] on td "01/01" at bounding box center [768, 425] width 171 height 23
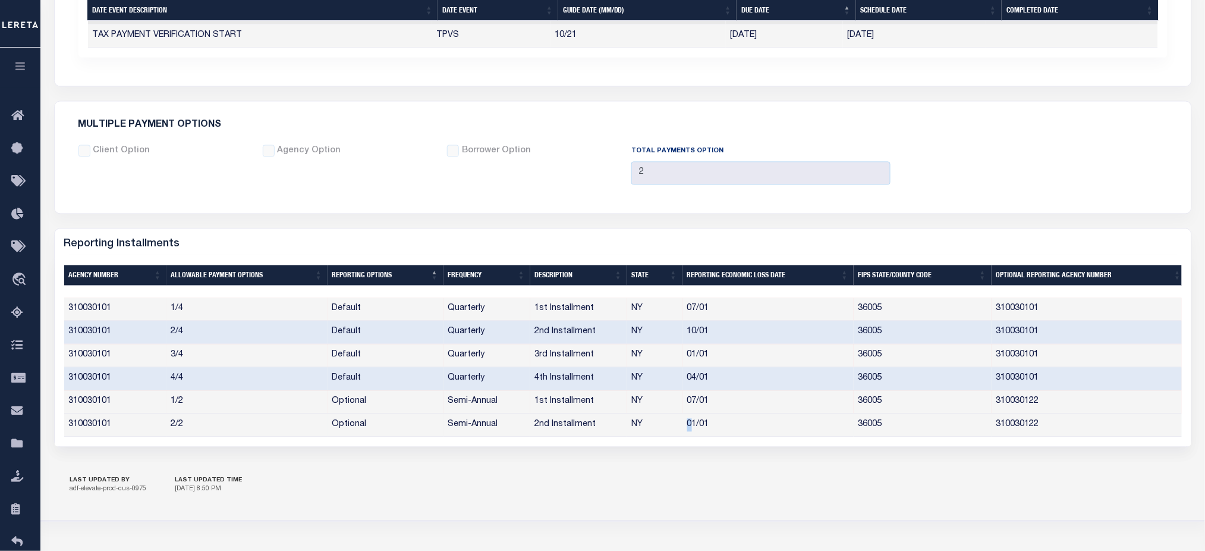
drag, startPoint x: 690, startPoint y: 429, endPoint x: 684, endPoint y: 426, distance: 7.2
click at [684, 426] on td "01/01" at bounding box center [768, 425] width 171 height 23
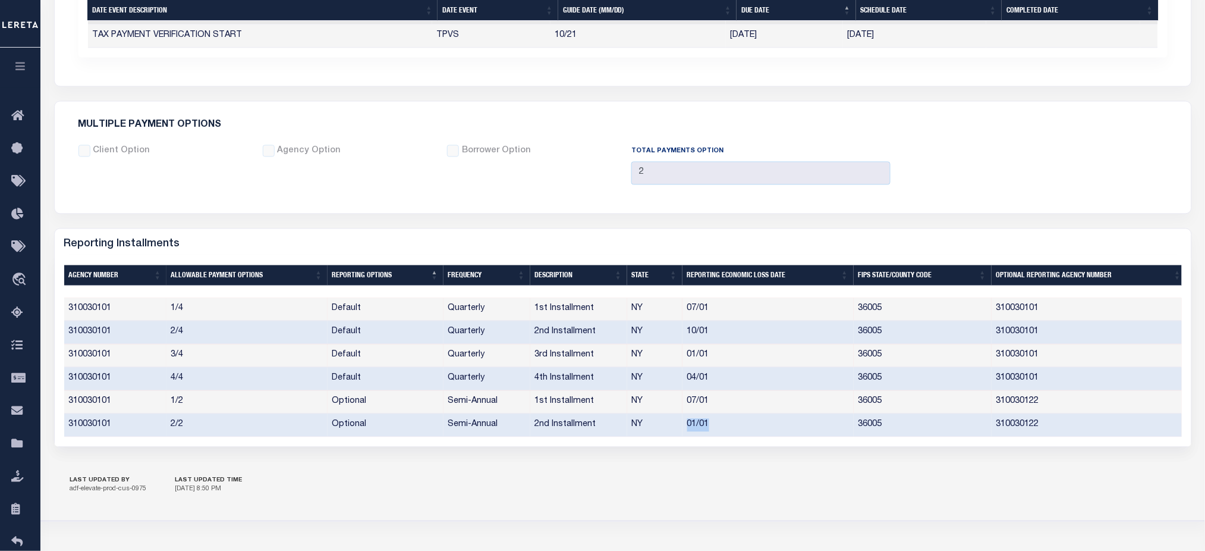
drag, startPoint x: 713, startPoint y: 426, endPoint x: 688, endPoint y: 426, distance: 25.0
click at [688, 426] on td "01/01" at bounding box center [768, 425] width 171 height 23
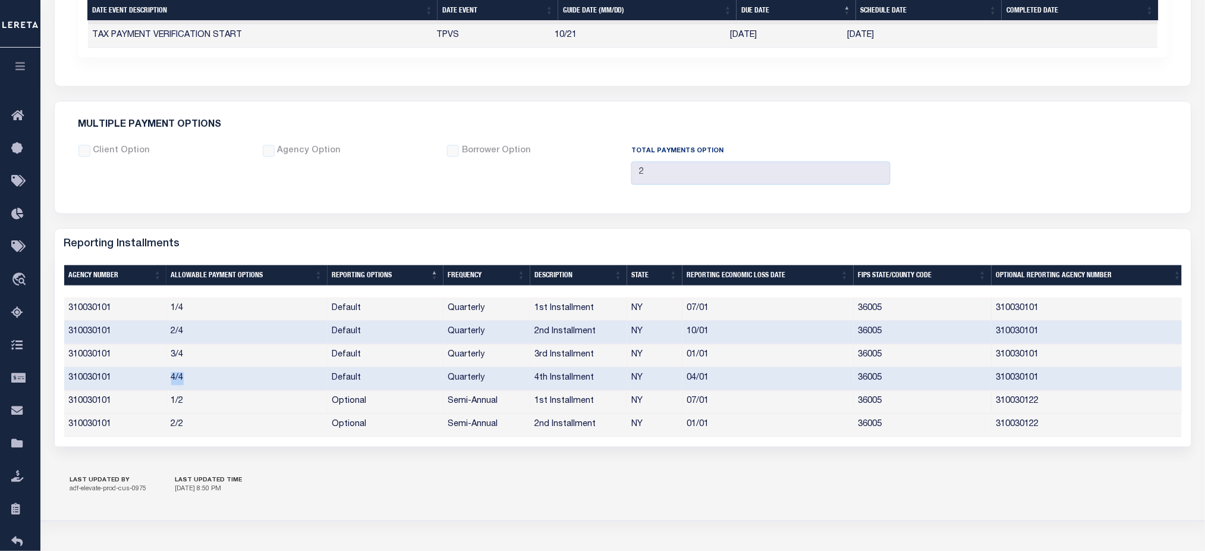
drag, startPoint x: 169, startPoint y: 376, endPoint x: 184, endPoint y: 379, distance: 15.7
click at [184, 379] on td "4/4" at bounding box center [246, 378] width 161 height 23
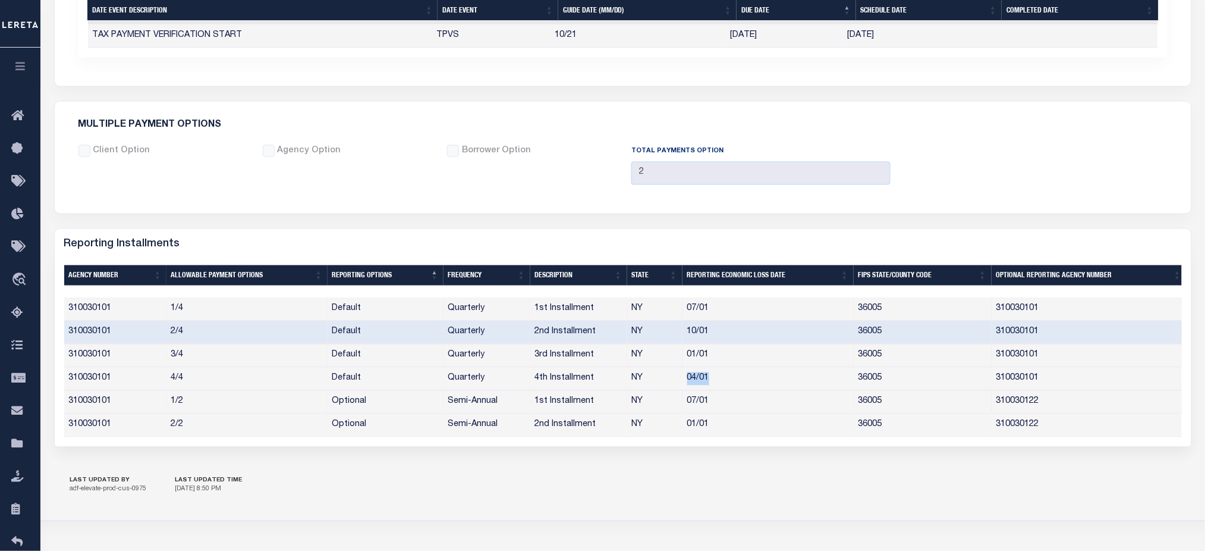
drag, startPoint x: 681, startPoint y: 385, endPoint x: 711, endPoint y: 384, distance: 29.7
click at [711, 384] on td "04/01" at bounding box center [768, 378] width 171 height 23
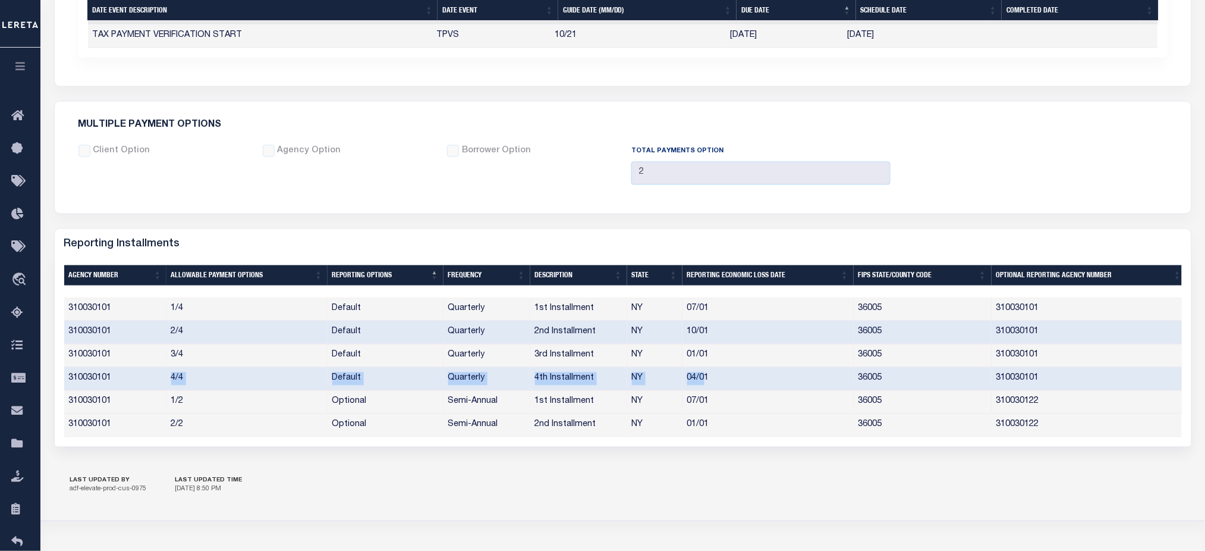
drag, startPoint x: 149, startPoint y: 382, endPoint x: 699, endPoint y: 414, distance: 550.9
click at [706, 375] on tr "310030101 4/4 Default Quarterly 4th Installment NY 04/01 36005 310030101" at bounding box center [625, 378] width 1122 height 23
click at [706, 386] on td "04/01" at bounding box center [768, 378] width 171 height 23
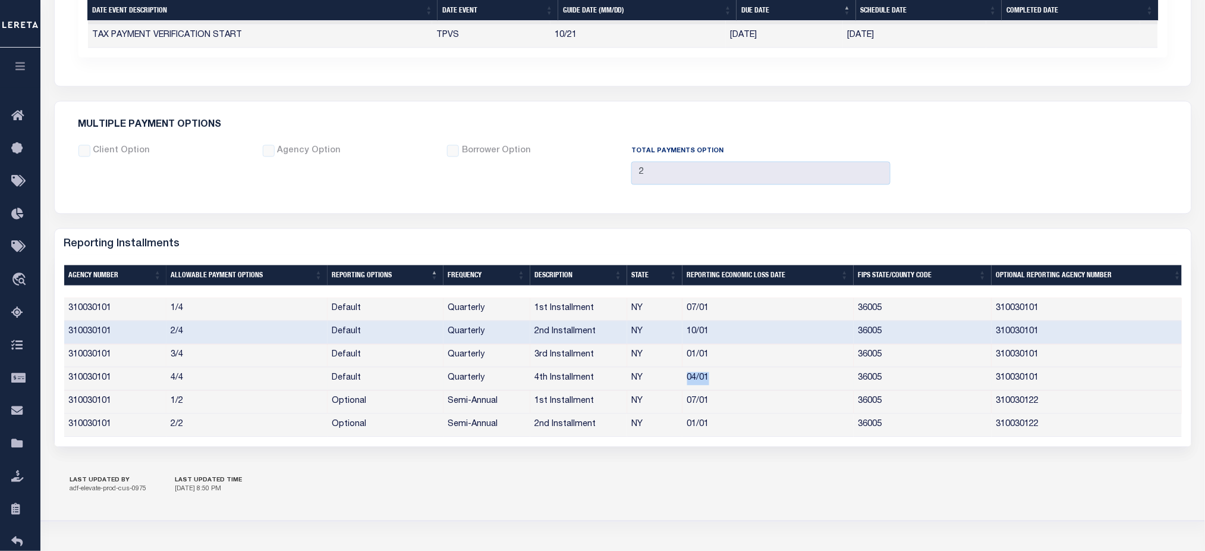
drag, startPoint x: 709, startPoint y: 383, endPoint x: 684, endPoint y: 379, distance: 25.8
click at [684, 379] on td "04/01" at bounding box center [768, 378] width 171 height 23
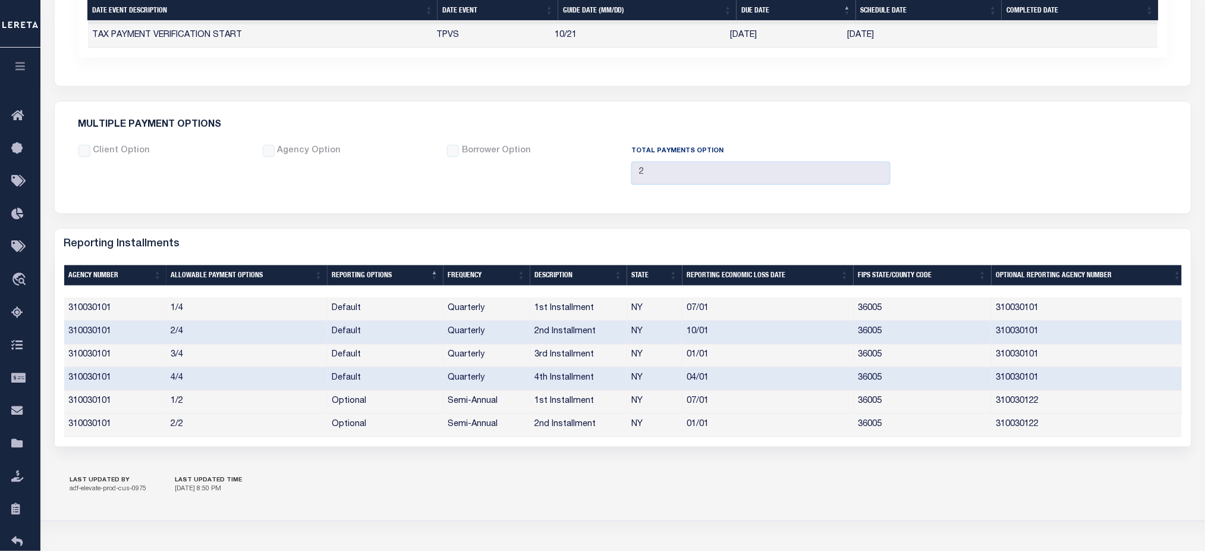
click at [686, 307] on td "07/01" at bounding box center [768, 309] width 171 height 23
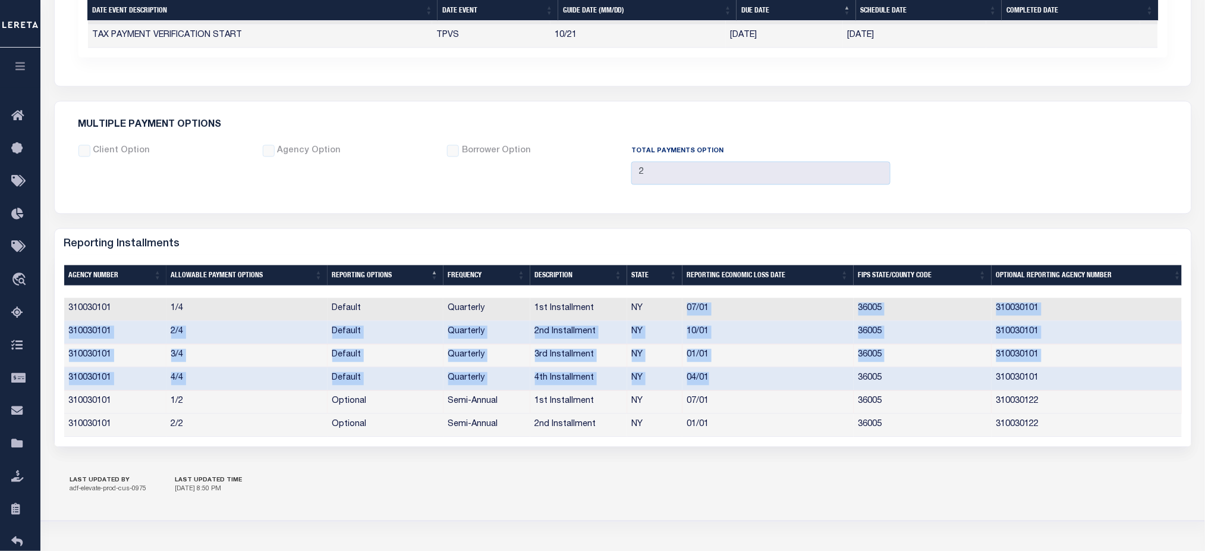
drag, startPoint x: 687, startPoint y: 308, endPoint x: 716, endPoint y: 381, distance: 77.9
click at [716, 381] on tbody "310030101 1/4 Default Quarterly 1st Installment NY 07/01 36005 310030101 310030…" at bounding box center [625, 367] width 1122 height 139
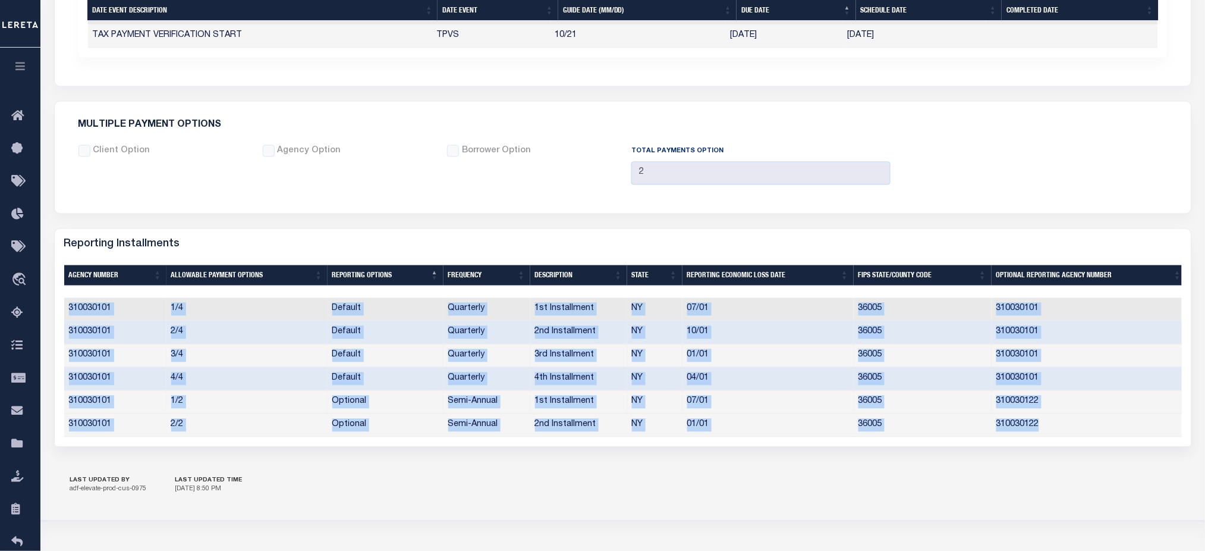
drag, startPoint x: 69, startPoint y: 307, endPoint x: 1125, endPoint y: 425, distance: 1063.0
click at [1125, 425] on tbody "310030101 1/4 Default Quarterly 1st Installment NY 07/01 36005 310030101 310030…" at bounding box center [625, 367] width 1122 height 139
copy tbody "310030101 1/4 Default Quarterly 1st Installment NY 07/01 36005 310030101 310030…"
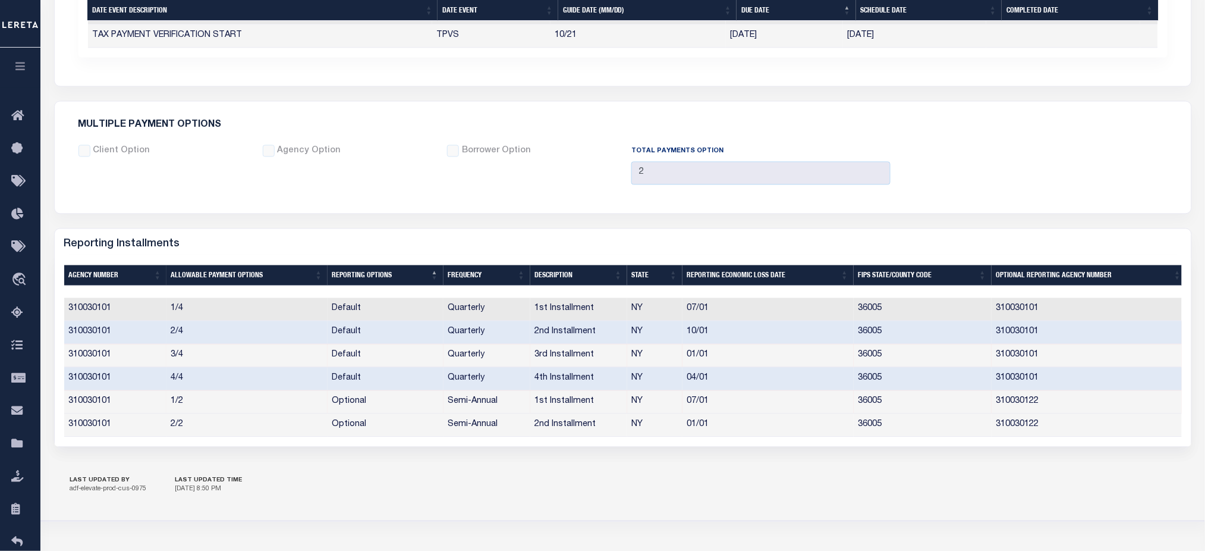
drag, startPoint x: 523, startPoint y: 337, endPoint x: 719, endPoint y: 338, distance: 195.6
click at [719, 338] on tr "310030101 2/4 Default Quarterly 2nd Installment NY 10/01 36005 310030101" at bounding box center [625, 332] width 1122 height 23
drag, startPoint x: 529, startPoint y: 400, endPoint x: 724, endPoint y: 403, distance: 195.0
click at [724, 403] on tr "310030101 1/2 Optional Semi-Annual 1st Installment NY 07/01 36005 310030122" at bounding box center [625, 402] width 1122 height 23
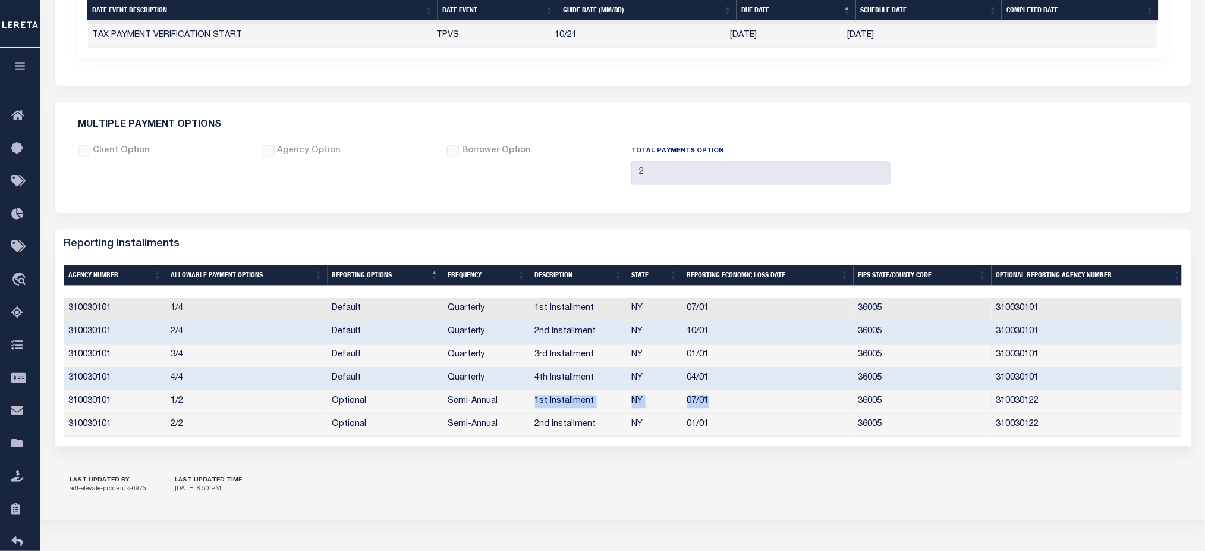
drag, startPoint x: 339, startPoint y: 200, endPoint x: 282, endPoint y: 155, distance: 72.4
click at [339, 199] on div "Multiple Payment Options Client Option Agency Option Borrower Option 2" at bounding box center [623, 157] width 1108 height 83
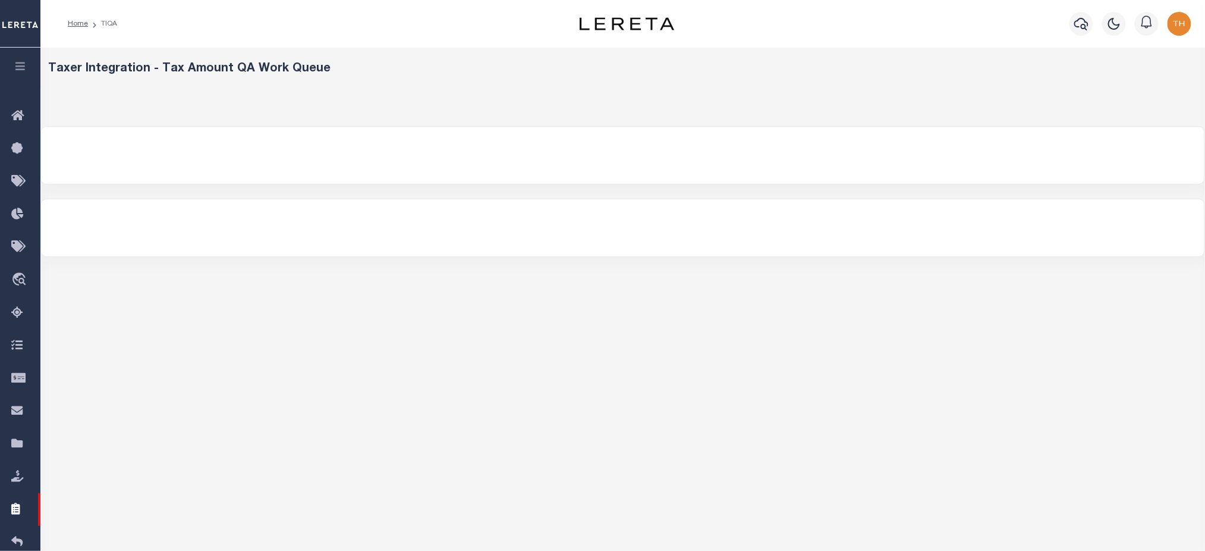
select select "200"
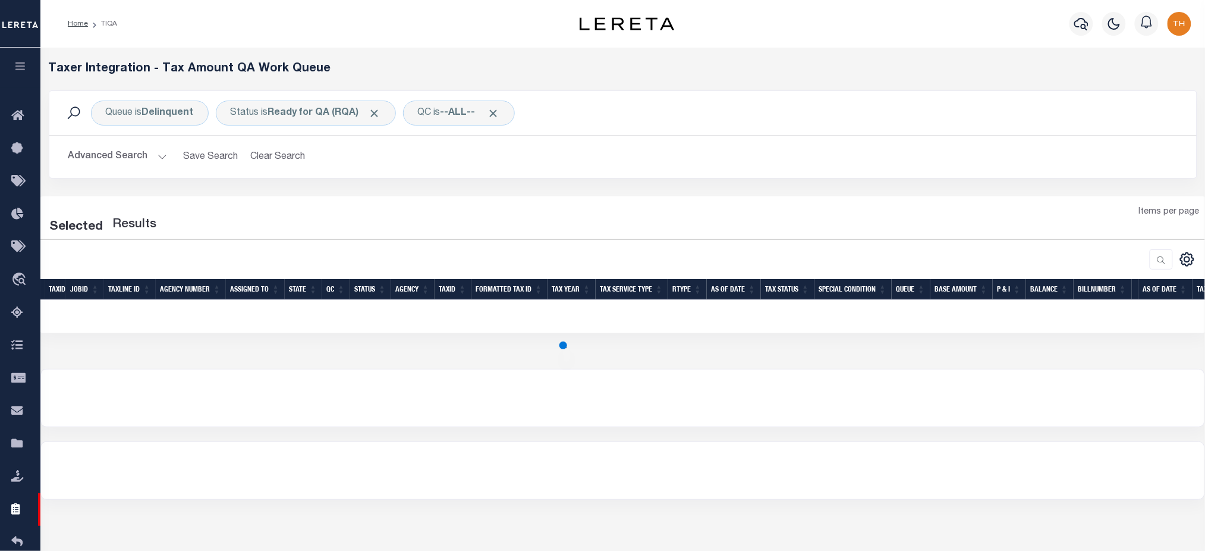
select select "200"
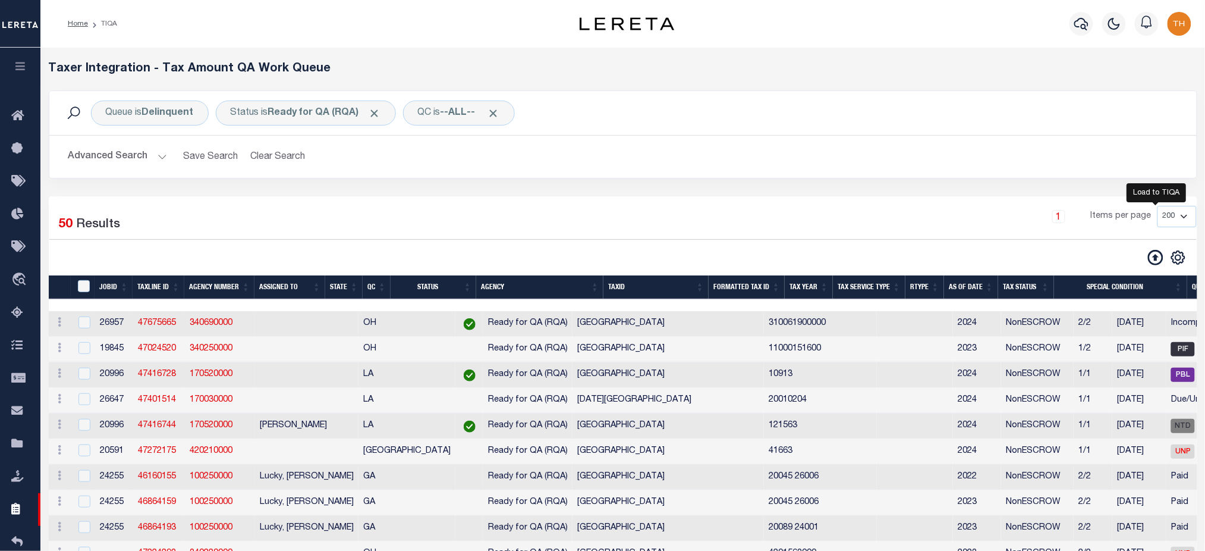
click at [1152, 264] on icon at bounding box center [1155, 257] width 15 height 15
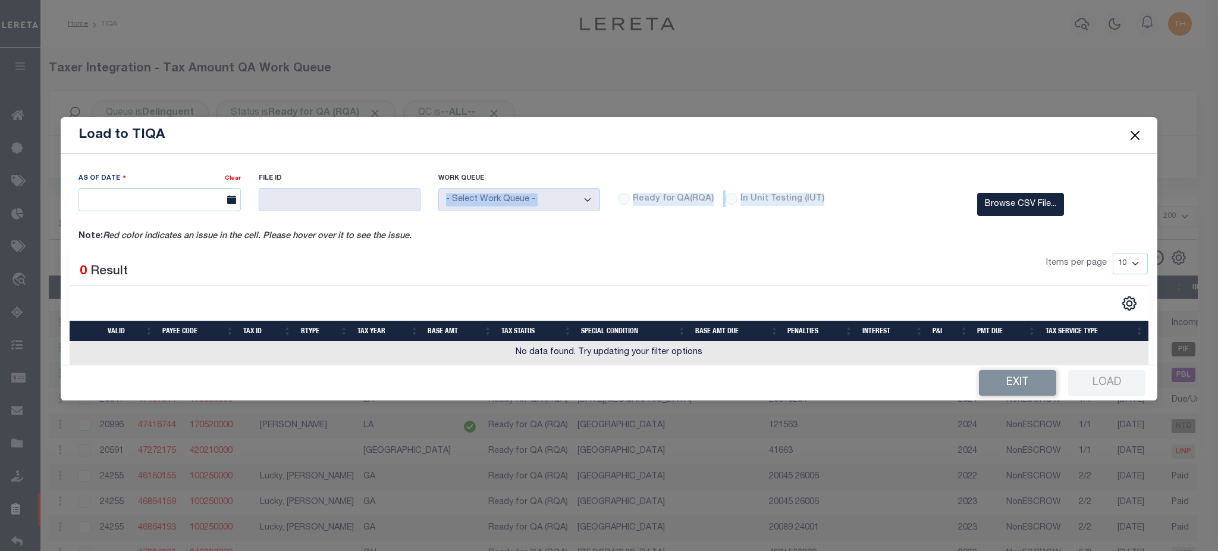
drag, startPoint x: 826, startPoint y: 206, endPoint x: 562, endPoint y: 215, distance: 263.5
click at [568, 215] on div "As Of Date Clear File ID Work Queue" at bounding box center [609, 201] width 1078 height 58
click at [557, 235] on div at bounding box center [833, 236] width 629 height 13
click at [1130, 138] on button "Close" at bounding box center [1134, 134] width 15 height 15
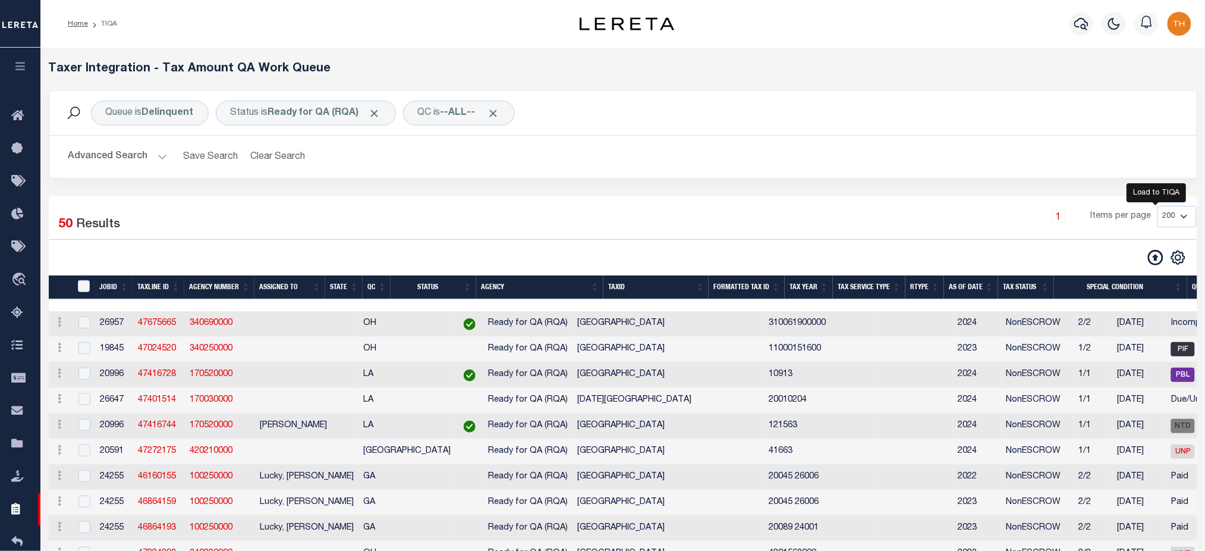
click at [1153, 263] on icon at bounding box center [1155, 257] width 15 height 15
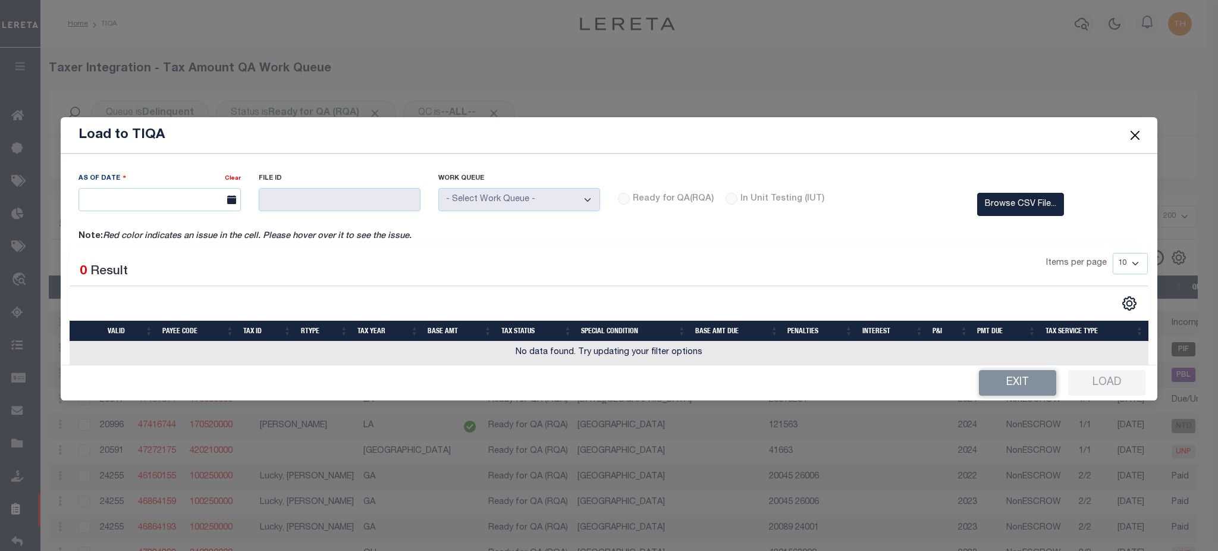
click at [1134, 133] on button "Close" at bounding box center [1134, 134] width 15 height 15
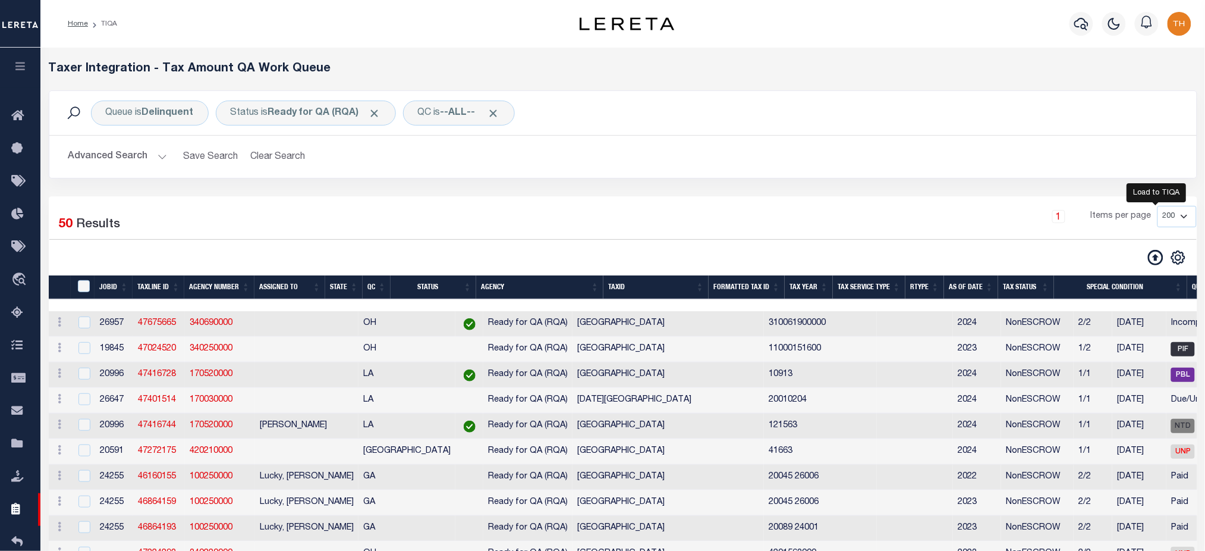
click at [1161, 257] on icon at bounding box center [1155, 257] width 15 height 15
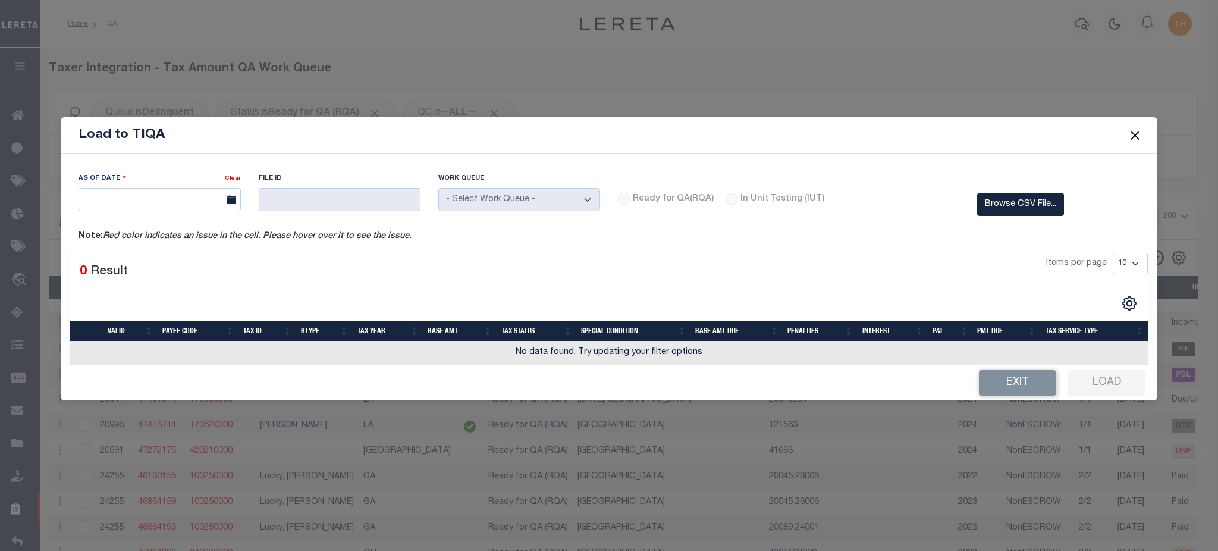
click at [1139, 134] on button "Close" at bounding box center [1134, 134] width 15 height 15
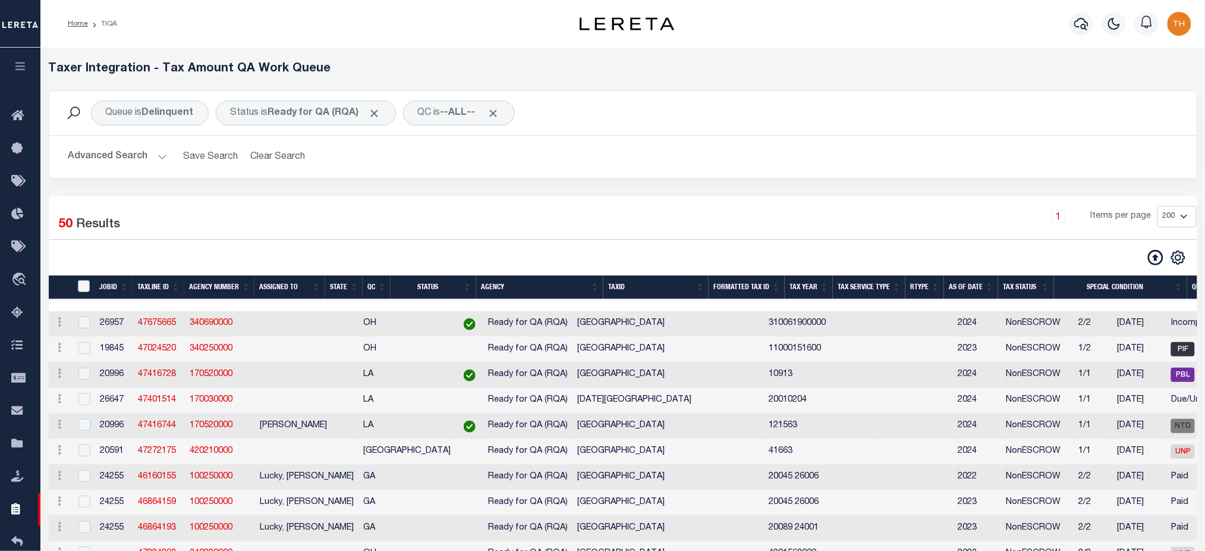
click at [80, 287] on input "TaxID" at bounding box center [84, 286] width 12 height 12
checkbox input "true"
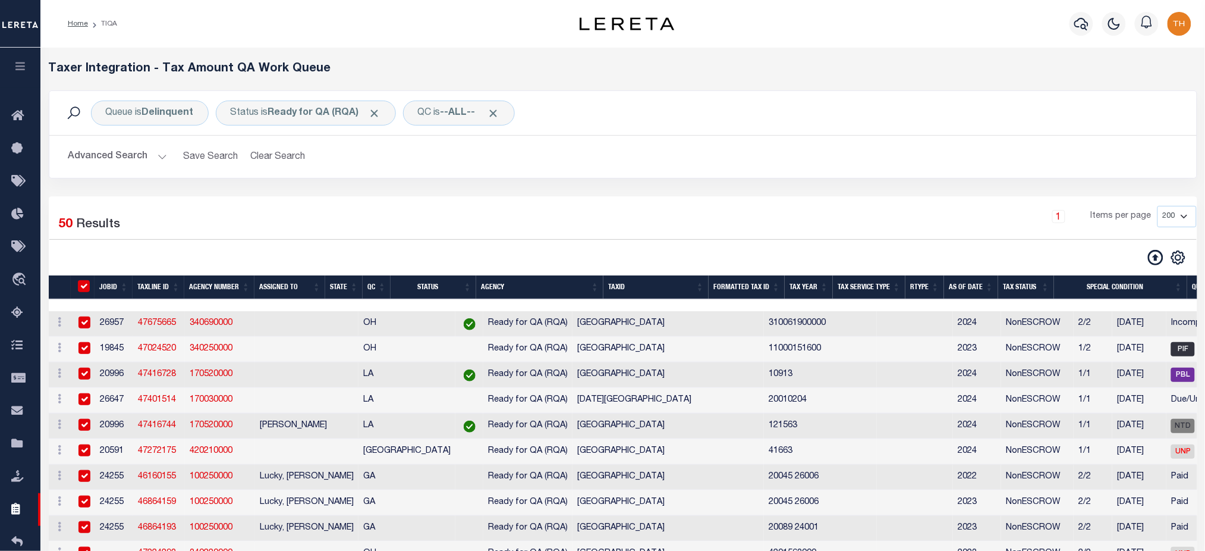
checkbox input "true"
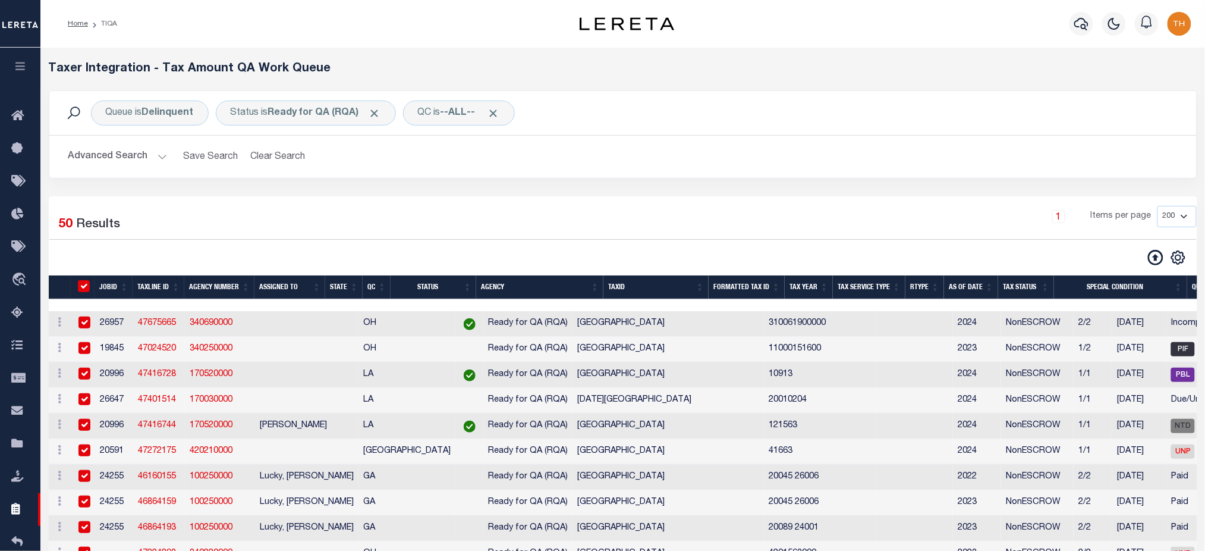
checkbox input "true"
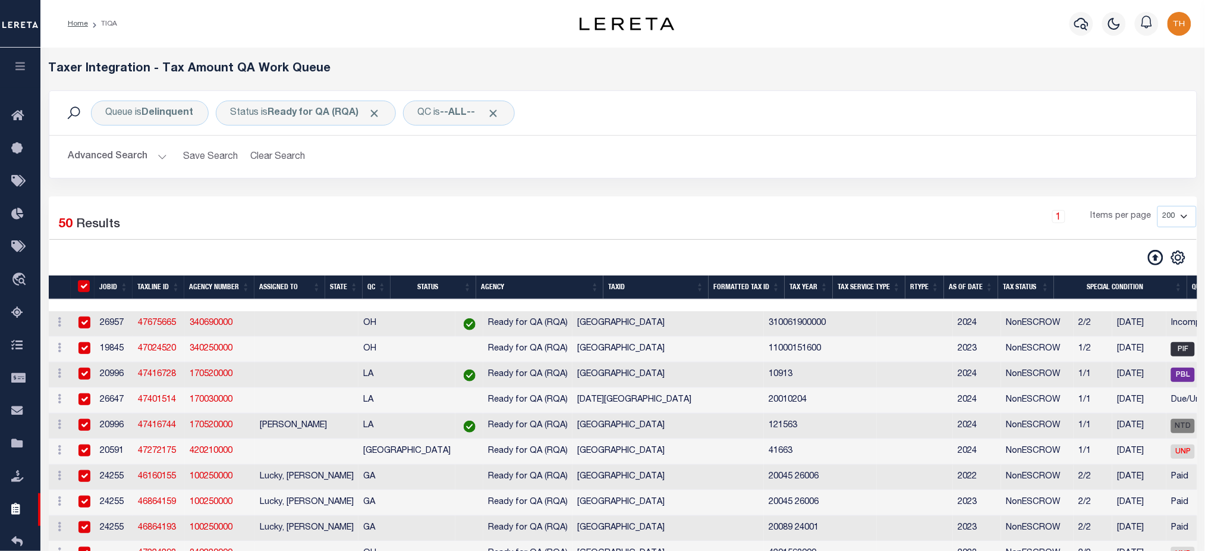
checkbox input "true"
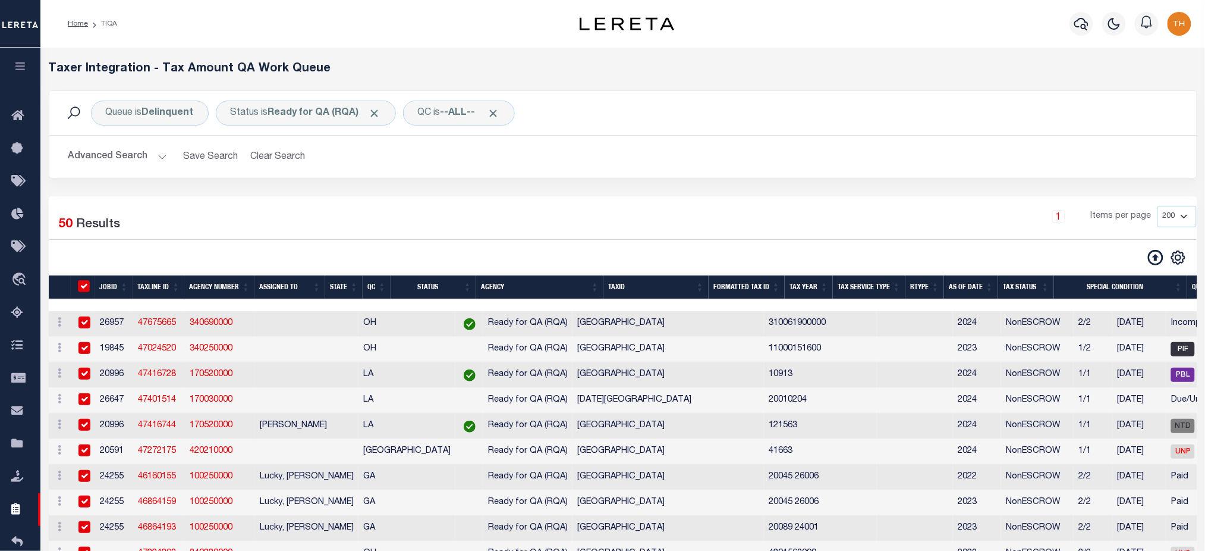
checkbox input "true"
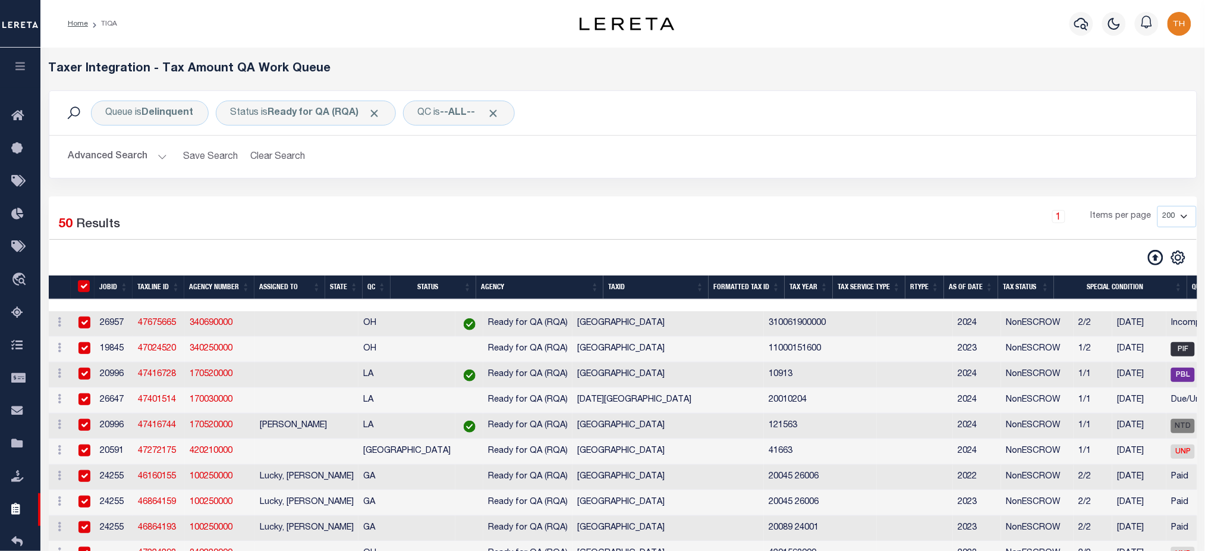
checkbox input "true"
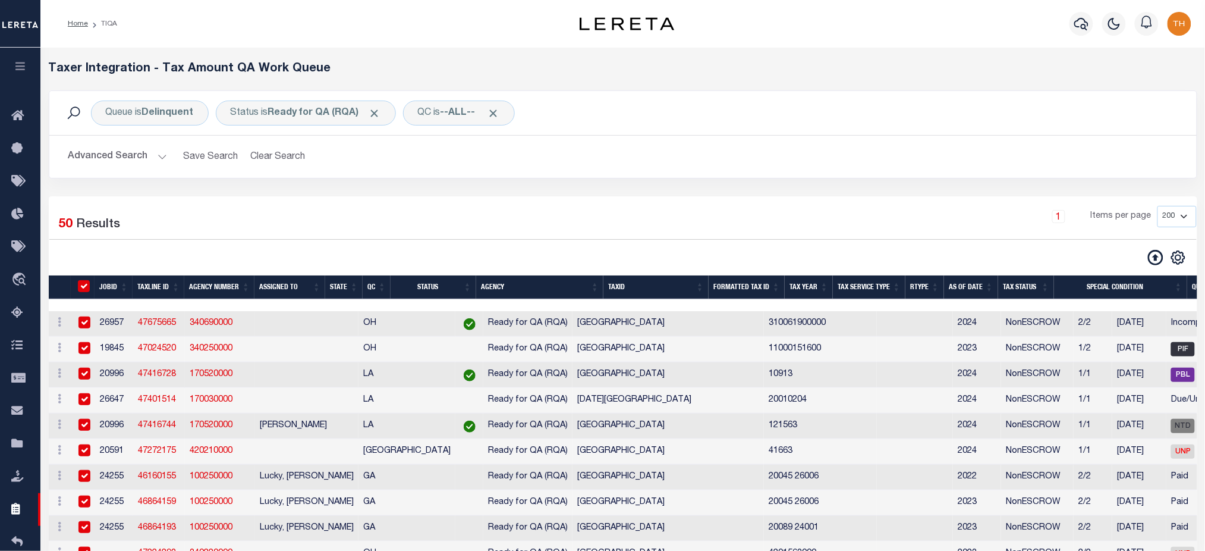
checkbox input "true"
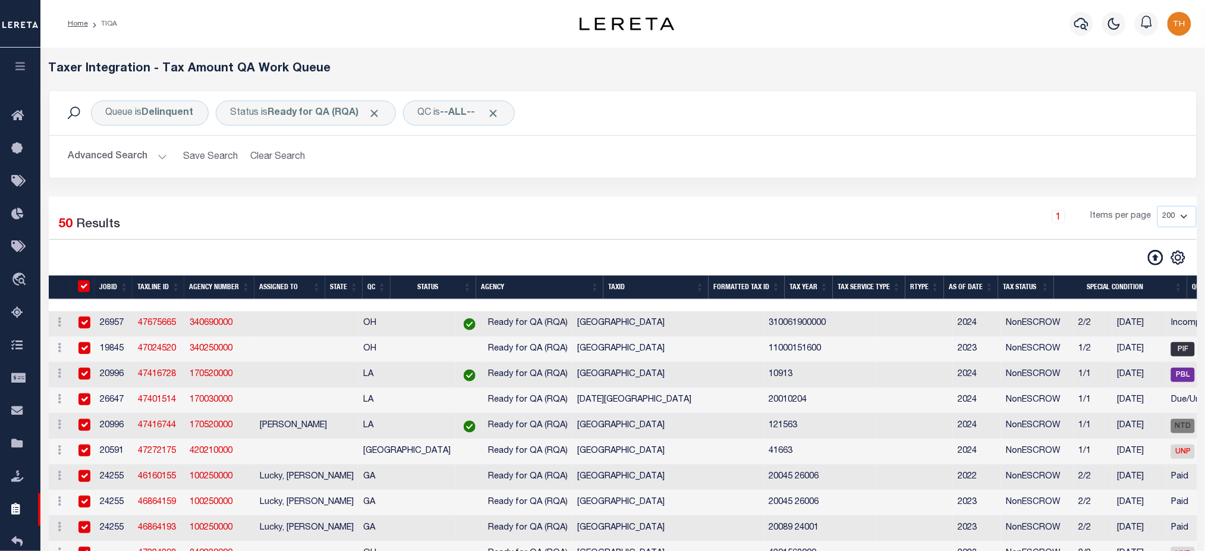
checkbox input "true"
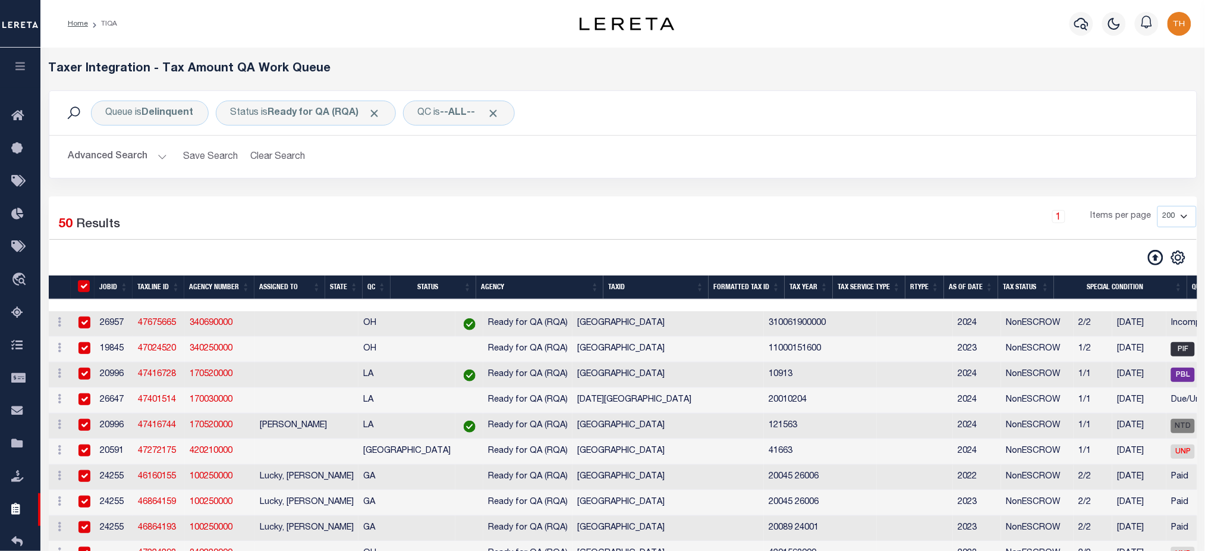
checkbox input "true"
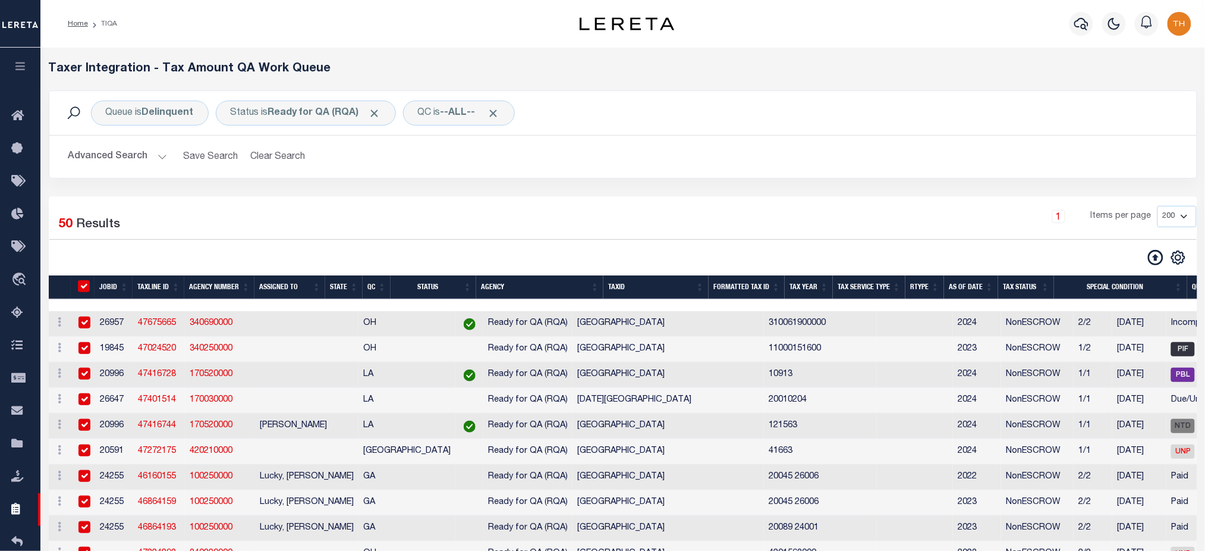
checkbox input "true"
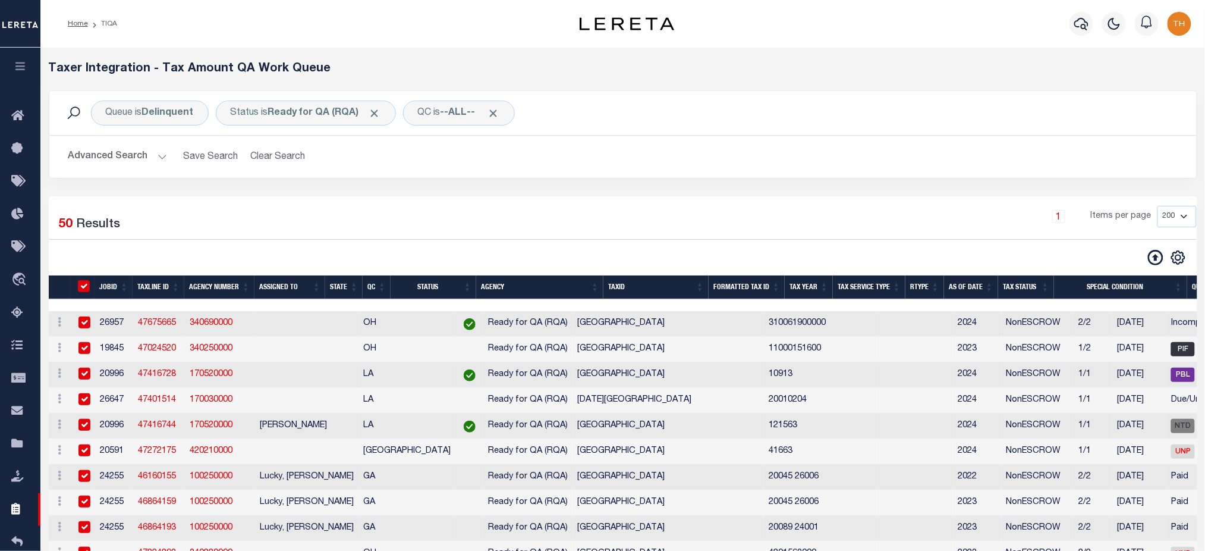
checkbox input "true"
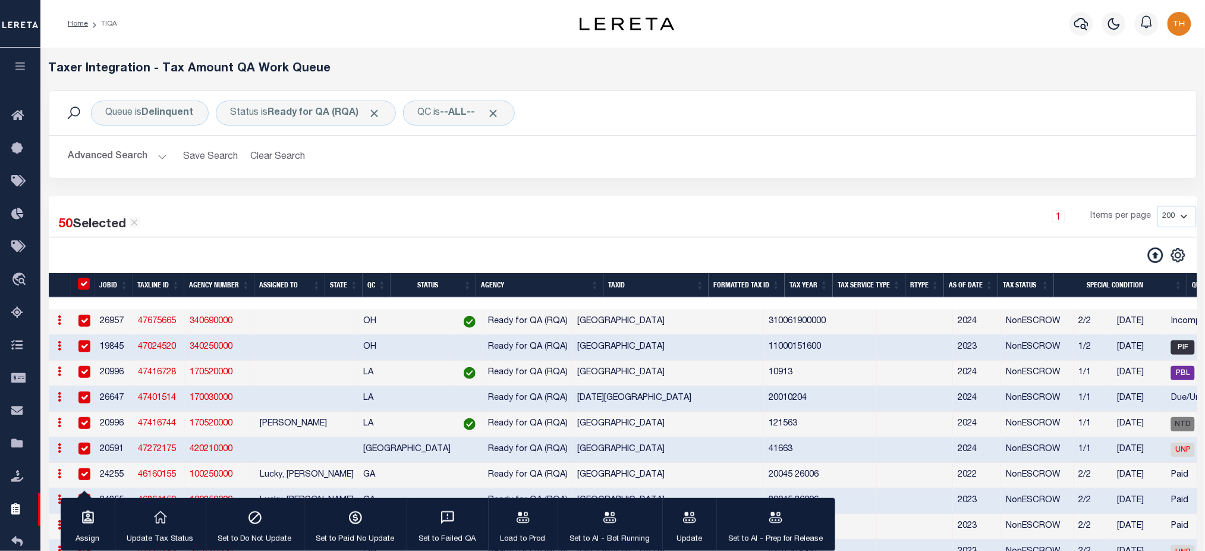
click at [603, 476] on td "CHATHAM COUNTY" at bounding box center [668, 476] width 191 height 26
checkbox input "false"
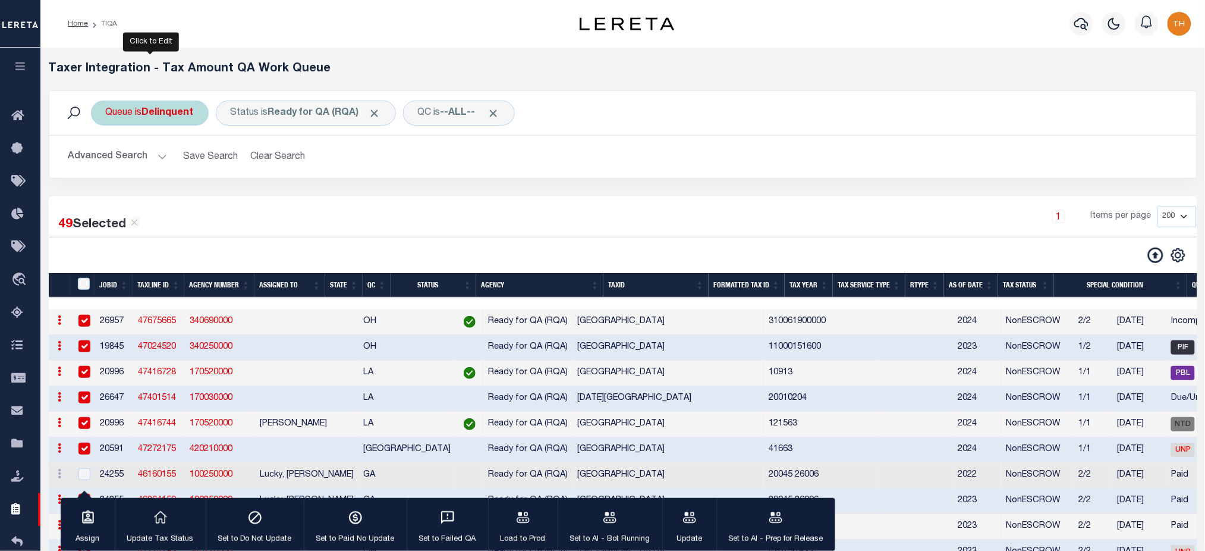
click at [161, 120] on div "Queue is Delinquent" at bounding box center [150, 112] width 118 height 25
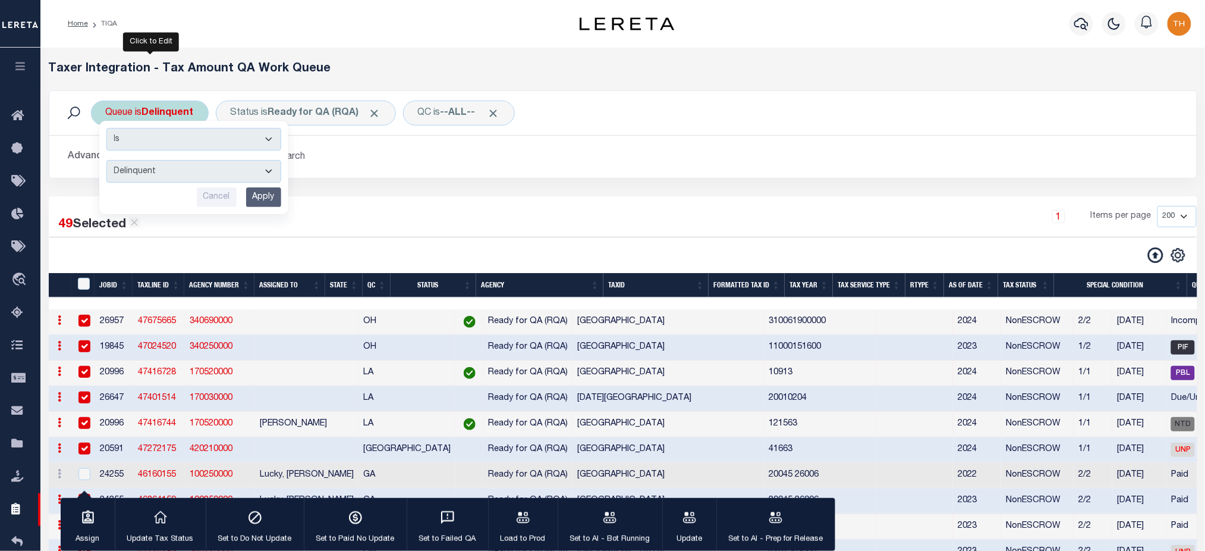
click at [166, 172] on select "--ALL-- Delinquent Escrow" at bounding box center [193, 171] width 175 height 23
select select "DEL_ESC"
click at [106, 161] on select "--ALL-- Delinquent Escrow" at bounding box center [193, 171] width 175 height 23
click at [275, 198] on input "Apply" at bounding box center [263, 197] width 35 height 20
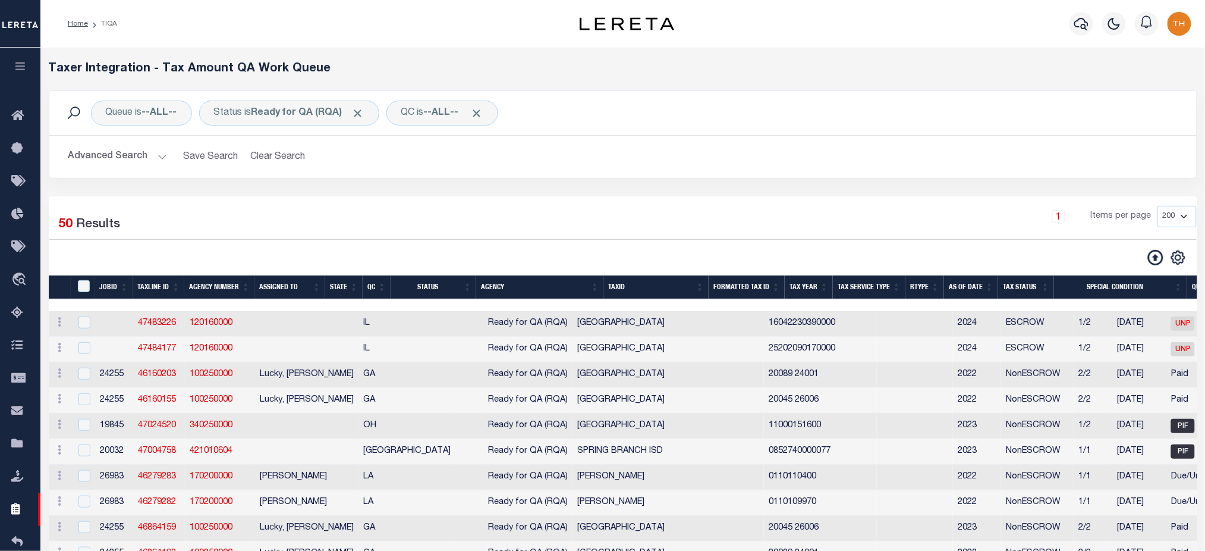
drag, startPoint x: 338, startPoint y: 313, endPoint x: 511, endPoint y: 328, distance: 173.1
drag, startPoint x: 545, startPoint y: 354, endPoint x: 482, endPoint y: 361, distance: 63.4
click at [573, 361] on td "COOK COUNTY" at bounding box center [668, 350] width 191 height 26
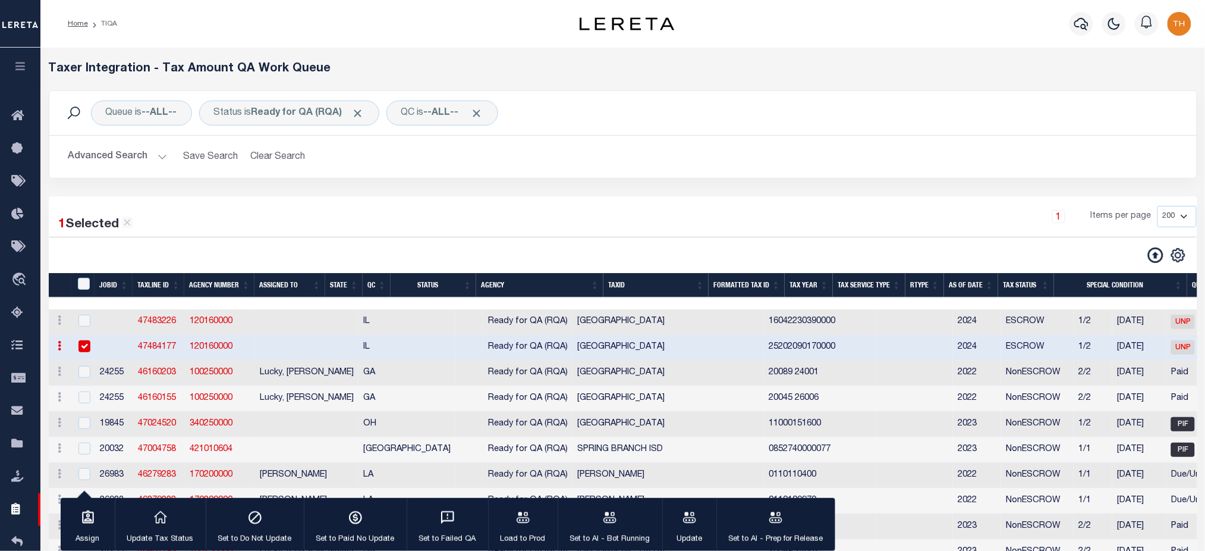
click at [131, 223] on icon at bounding box center [127, 222] width 11 height 11
checkbox input "false"
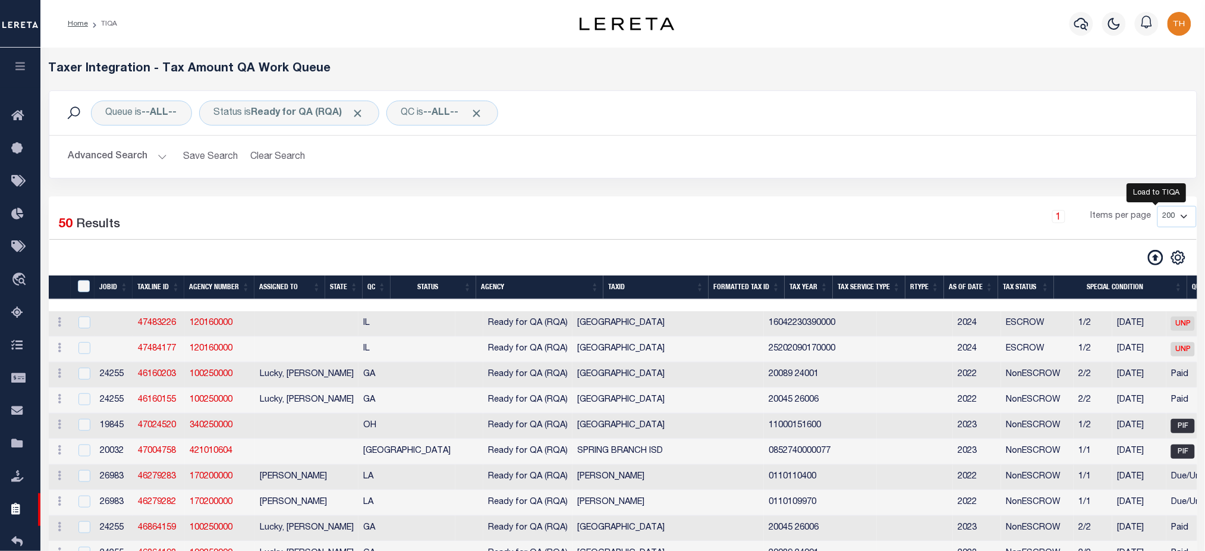
click at [1150, 253] on icon at bounding box center [1155, 257] width 15 height 15
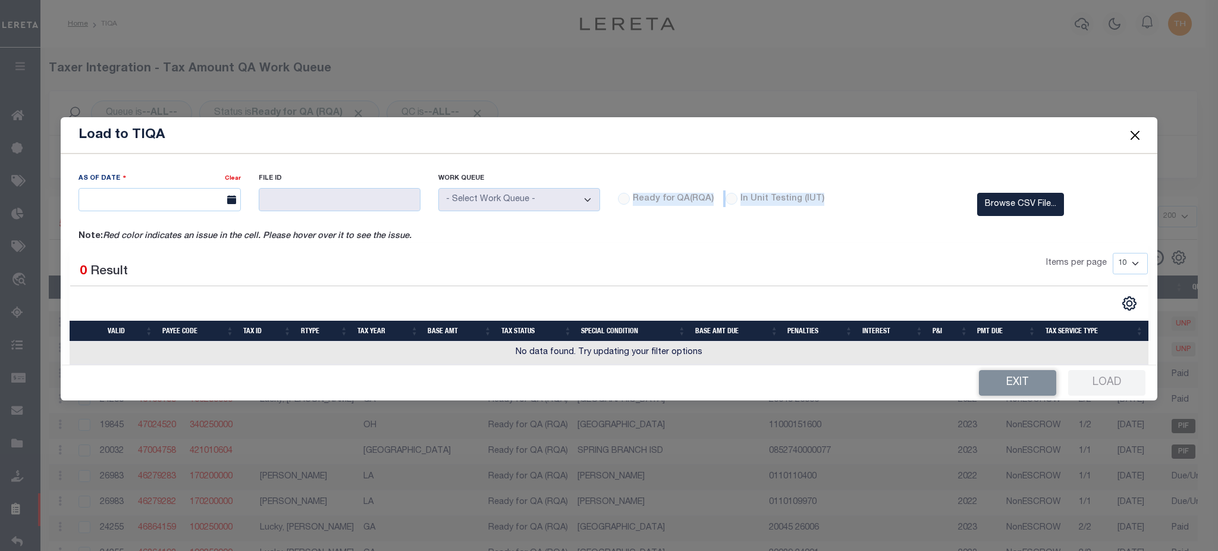
drag, startPoint x: 823, startPoint y: 189, endPoint x: 631, endPoint y: 196, distance: 192.7
click at [631, 196] on div "Ready for QA(RQA) In Unit Testing (IUT)" at bounding box center [788, 198] width 341 height 17
click at [1129, 141] on button "Close" at bounding box center [1134, 134] width 15 height 15
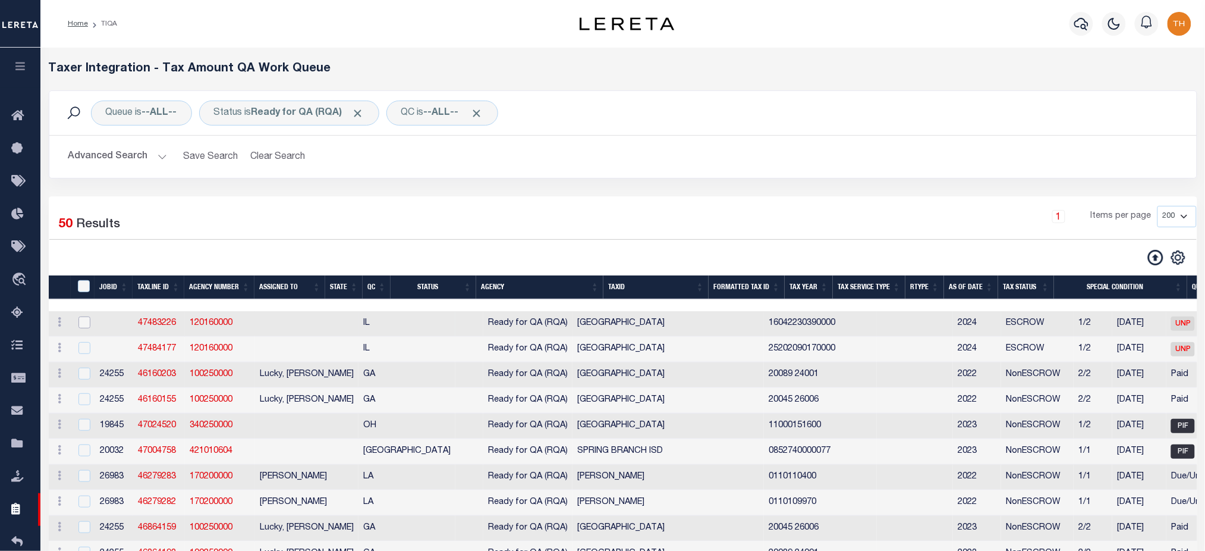
click at [89, 327] on input "checkbox" at bounding box center [84, 322] width 12 height 12
checkbox input "true"
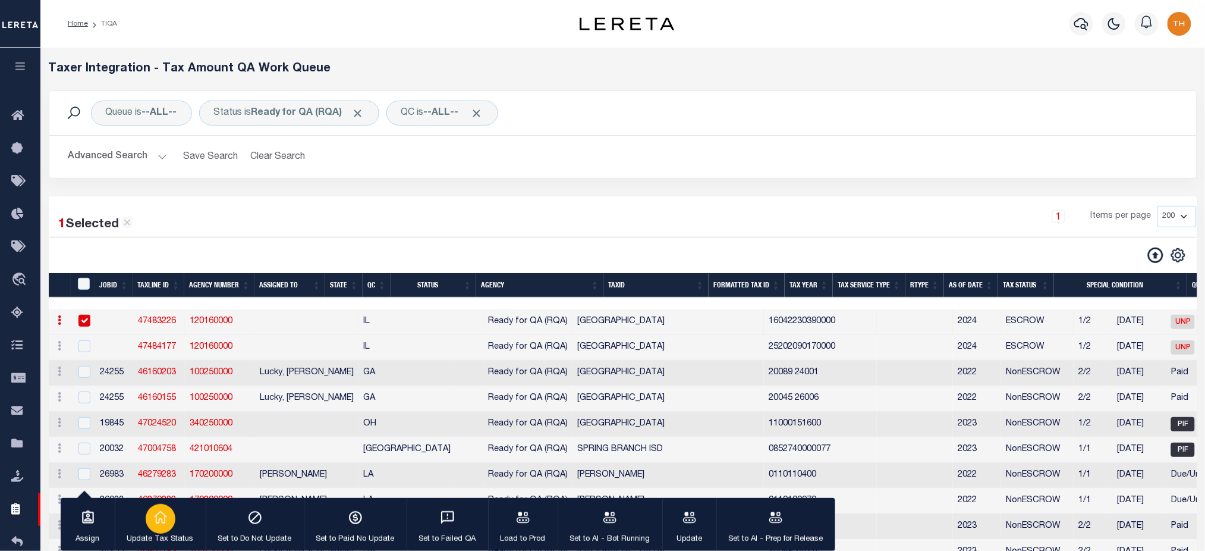
click at [153, 517] on icon "button" at bounding box center [160, 517] width 15 height 15
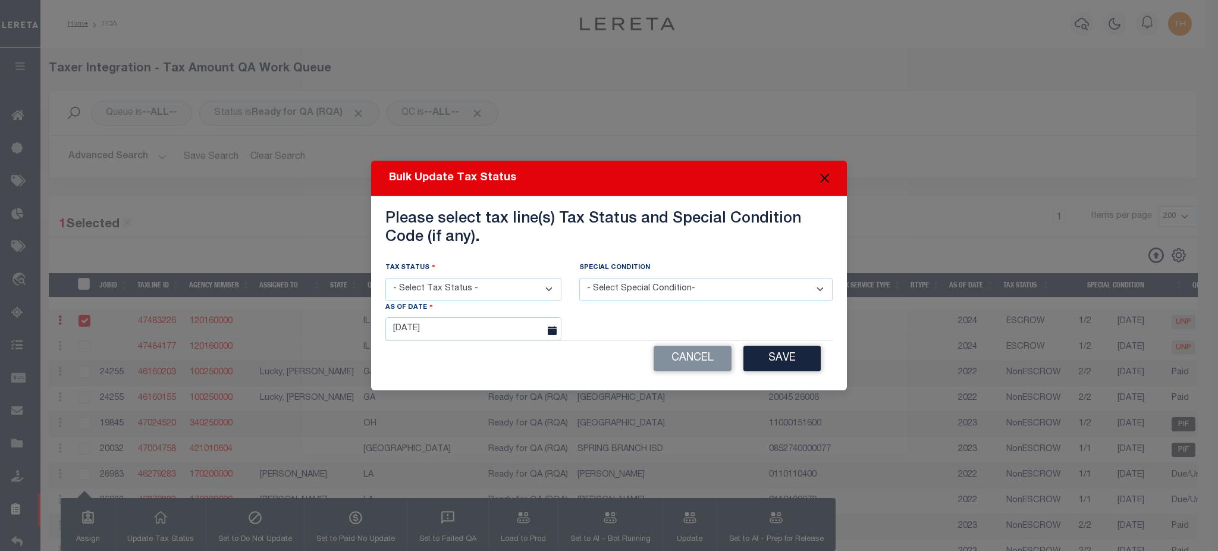
click at [820, 180] on button "Close" at bounding box center [824, 178] width 15 height 15
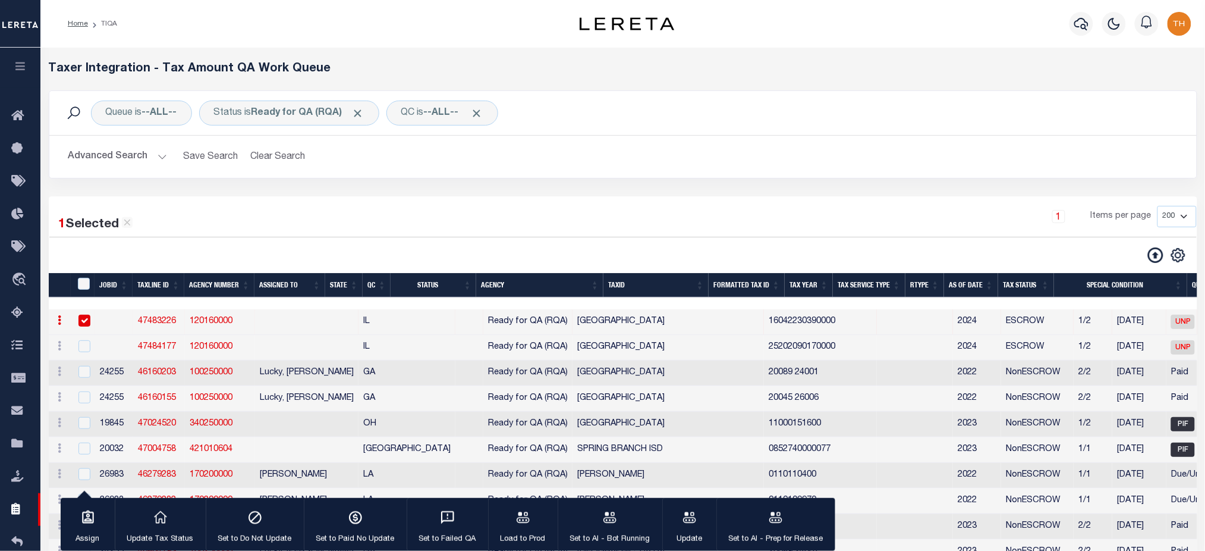
click at [153, 319] on link "47483226" at bounding box center [157, 321] width 38 height 8
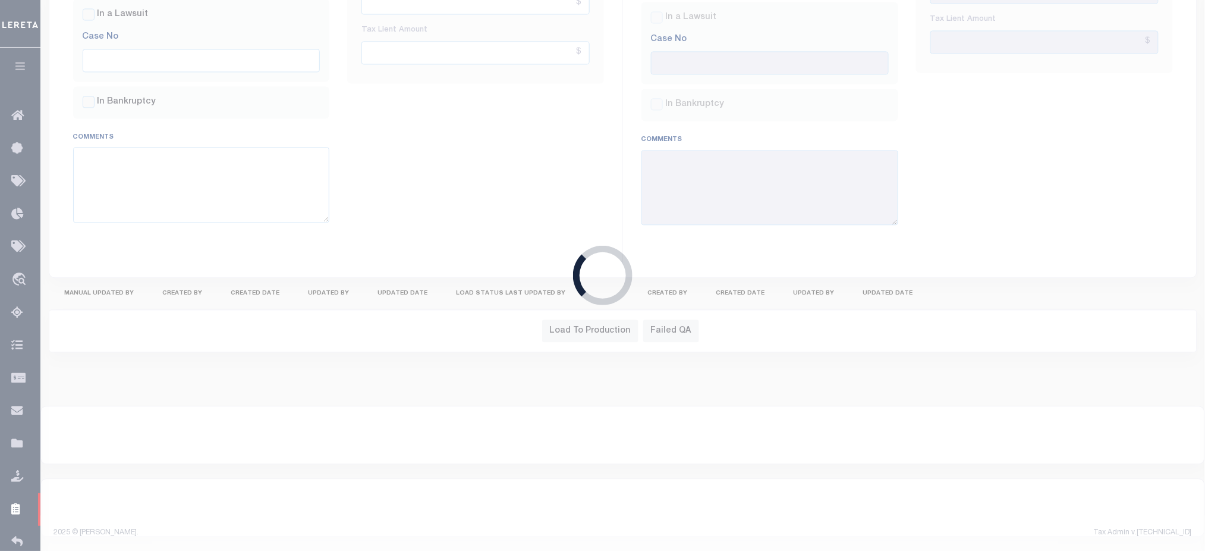
type input "02/05/2025"
type input "03/01/2025"
checkbox input "false"
type textarea "TPS"
type input "$11,782.71"
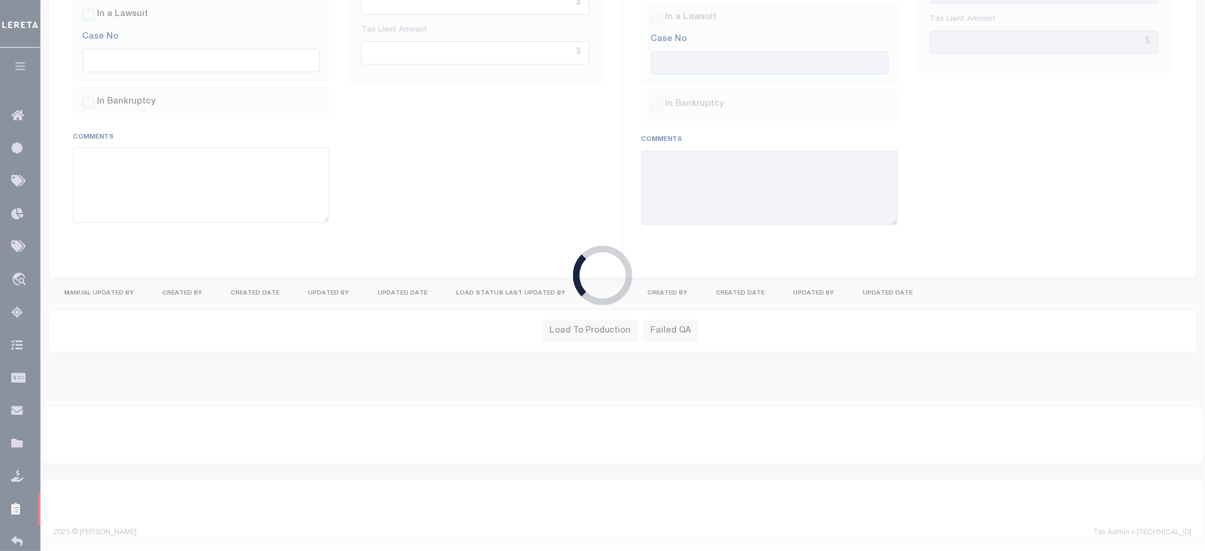
type input "$11,782.71"
type input "08/23/2025"
checkbox input "false"
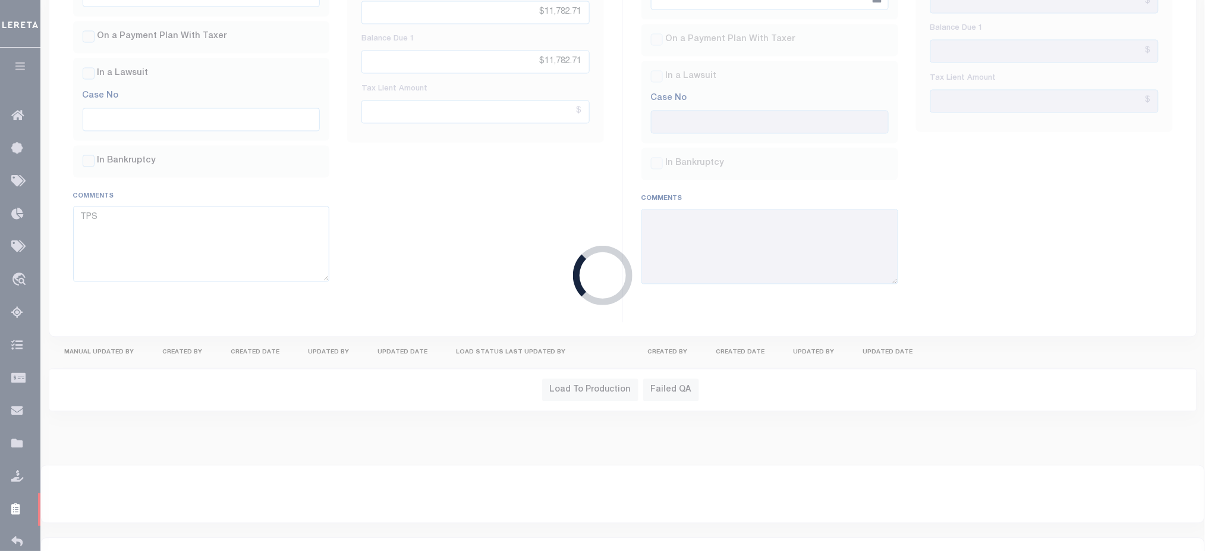
select select "UNP"
select select "NW2"
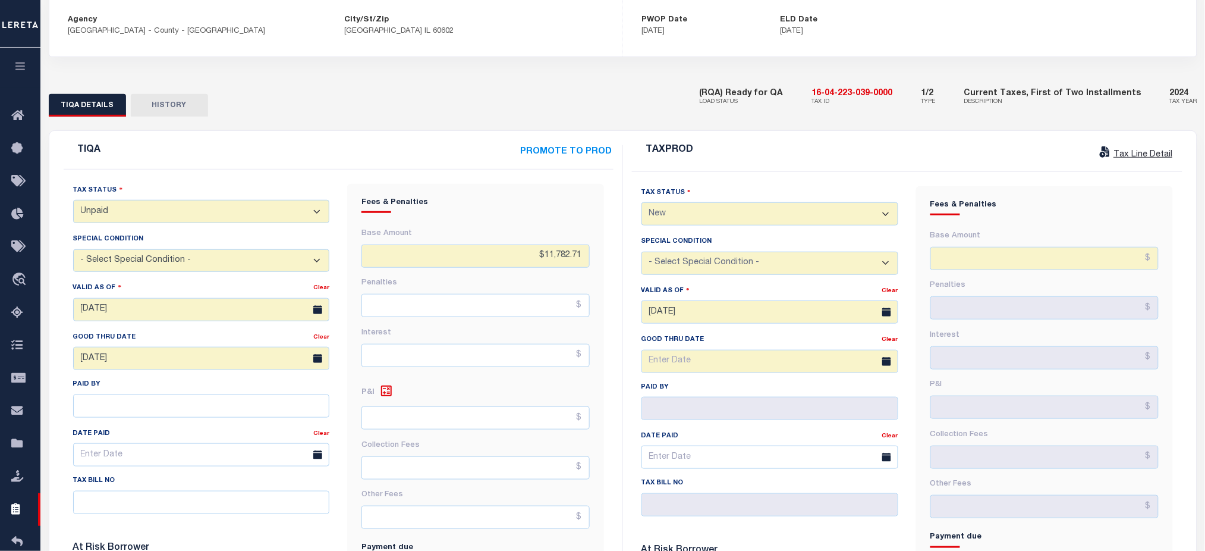
scroll to position [0, 0]
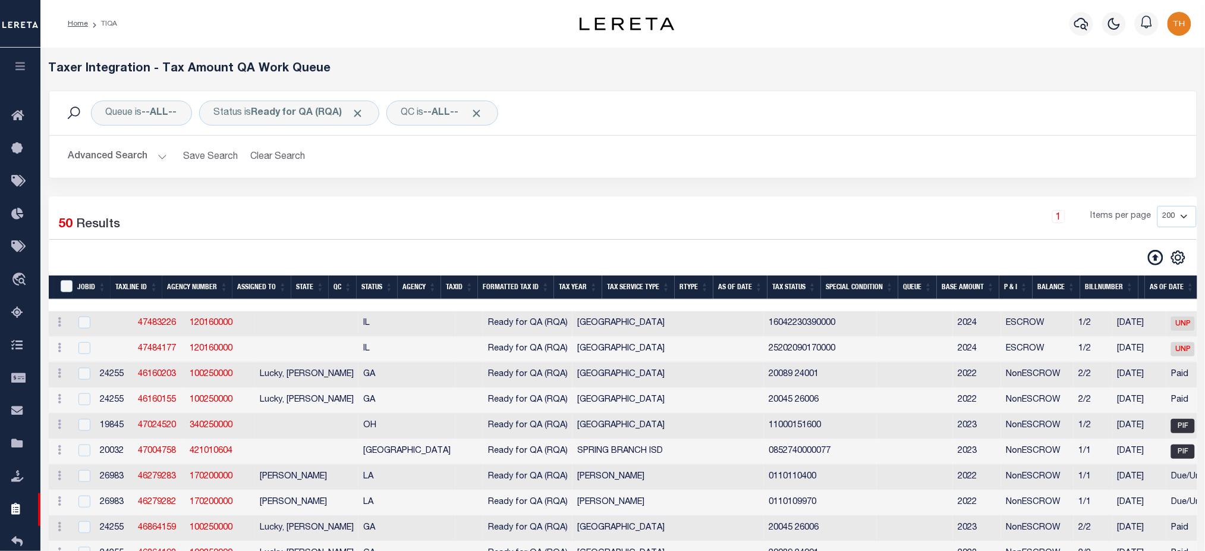
select select "200"
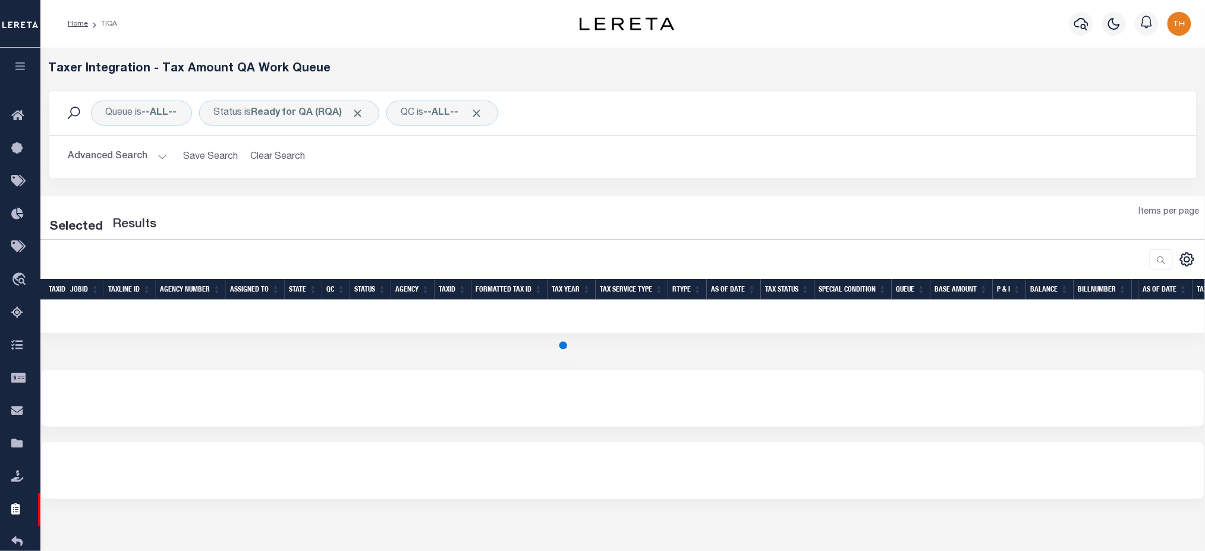
select select "200"
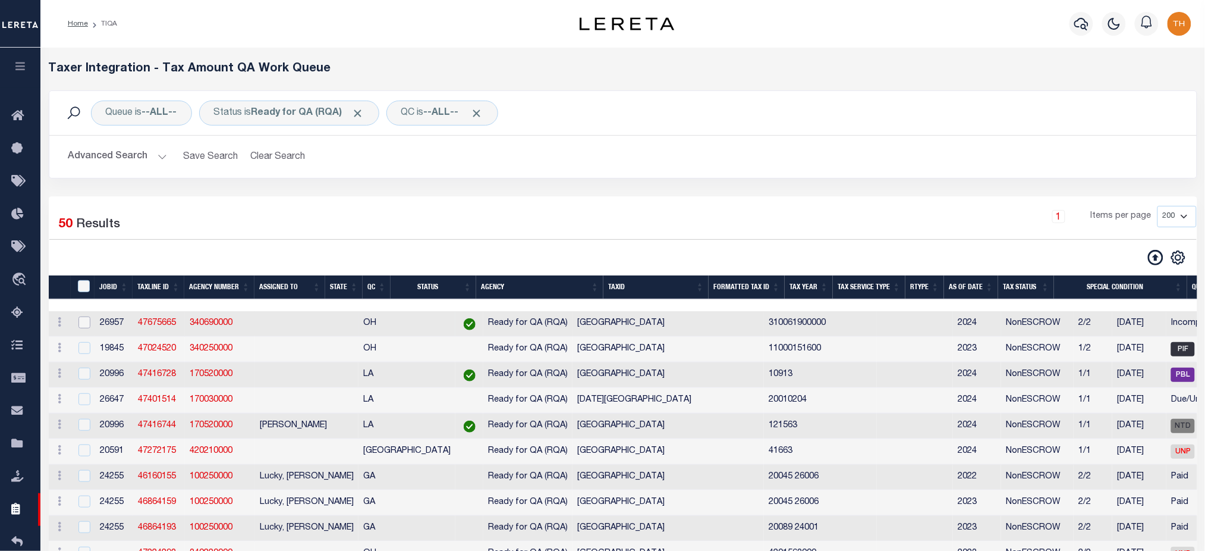
click at [87, 326] on input "checkbox" at bounding box center [84, 322] width 12 height 12
checkbox input "true"
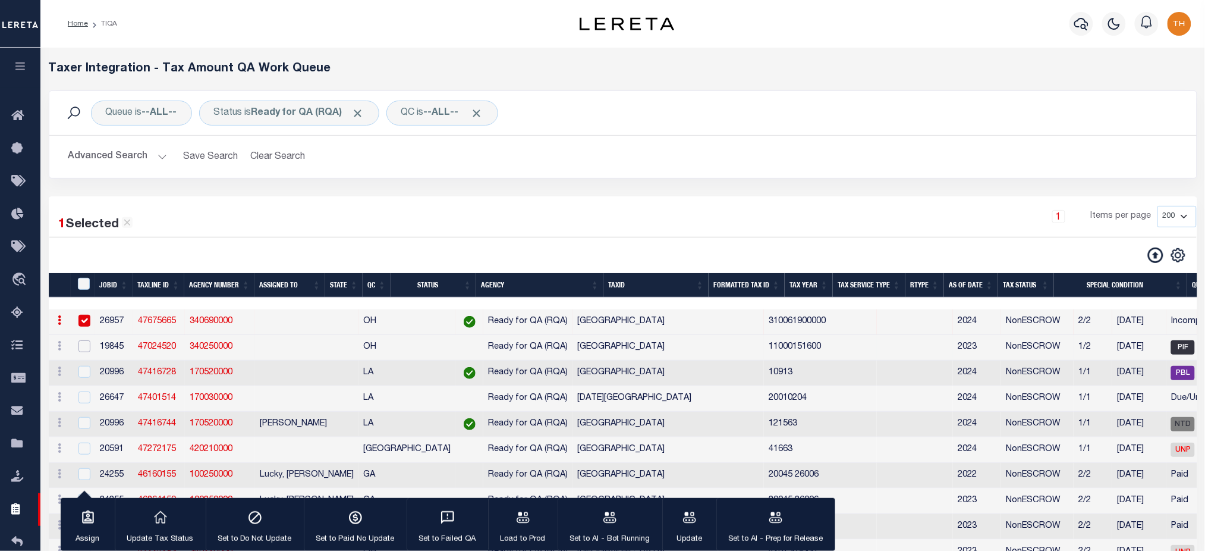
click at [80, 348] on input "checkbox" at bounding box center [84, 346] width 12 height 12
checkbox input "true"
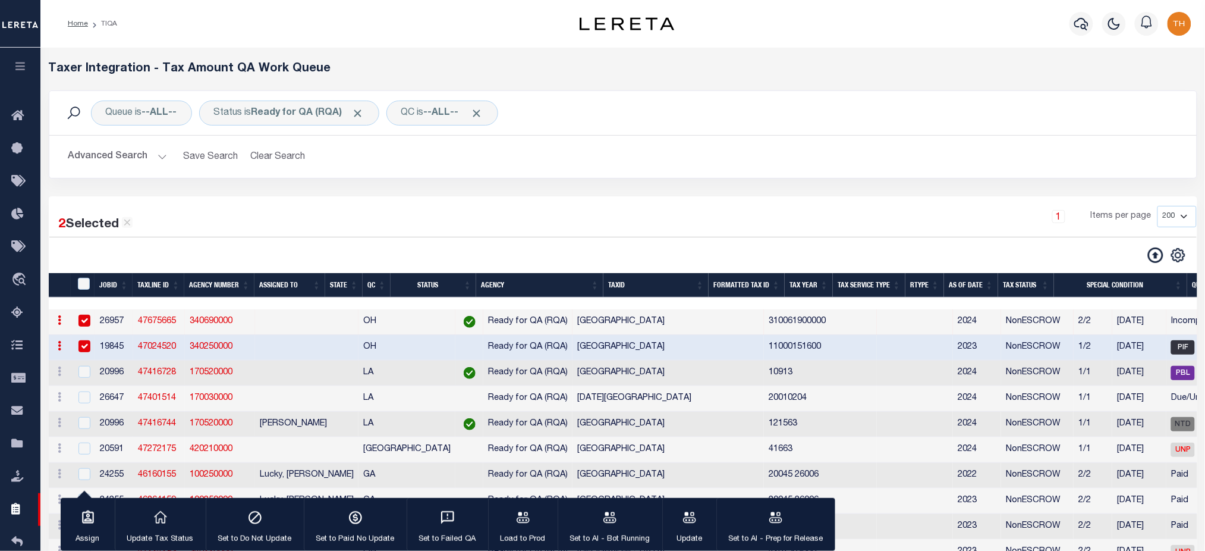
click at [83, 386] on td at bounding box center [83, 373] width 24 height 26
checkbox input "true"
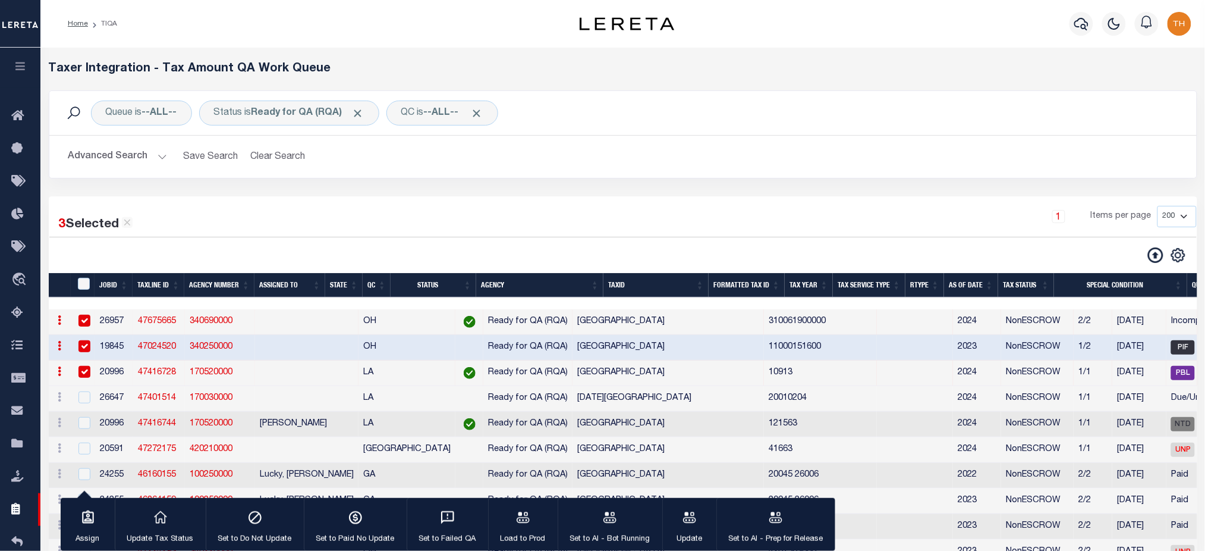
click at [86, 322] on input "checkbox" at bounding box center [84, 321] width 12 height 12
checkbox input "false"
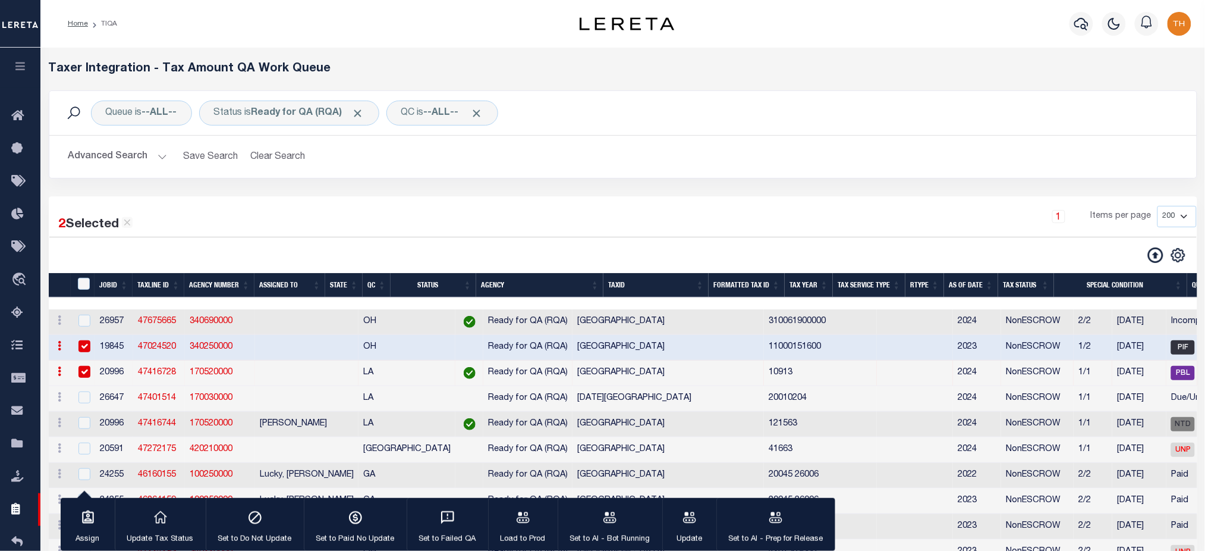
click at [86, 345] on input "checkbox" at bounding box center [84, 346] width 12 height 12
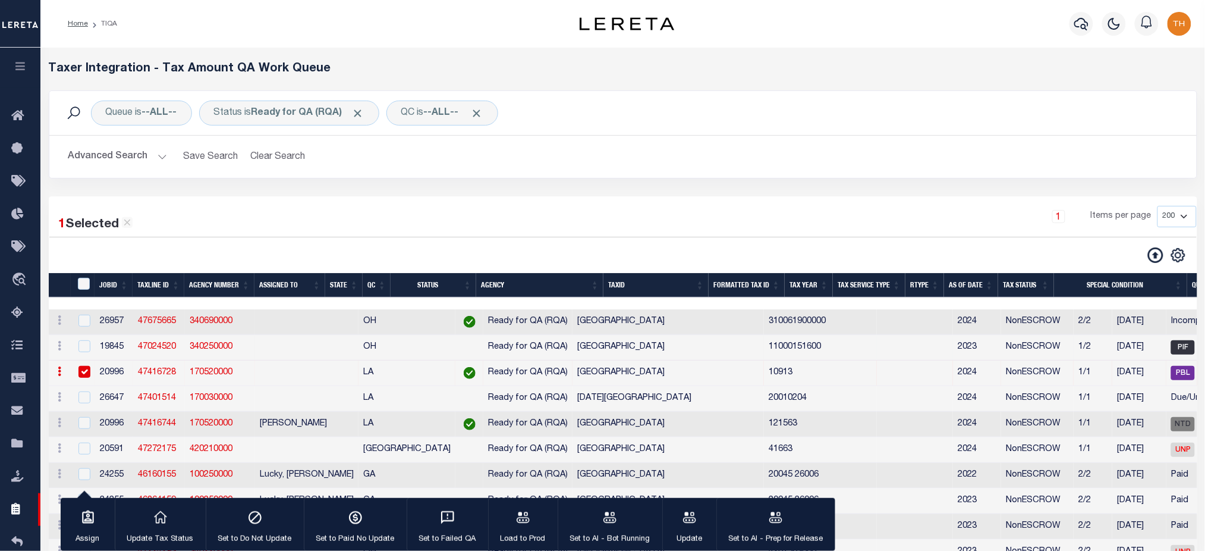
click at [84, 360] on td at bounding box center [83, 348] width 24 height 26
checkbox input "true"
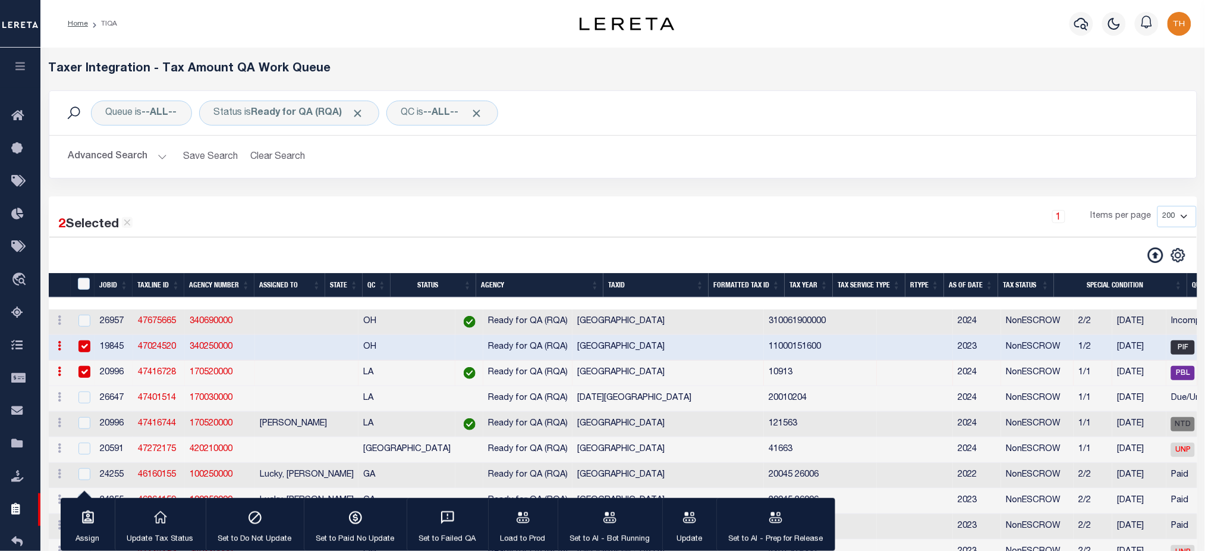
click at [84, 369] on input "checkbox" at bounding box center [84, 372] width 12 height 12
checkbox input "false"
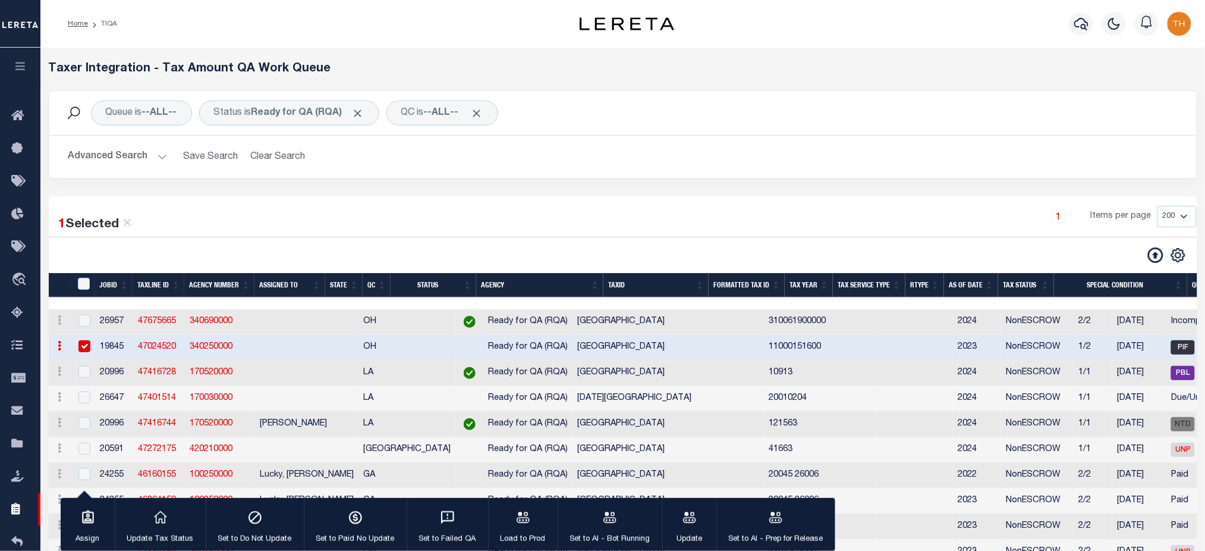
click at [84, 346] on input "checkbox" at bounding box center [84, 346] width 12 height 12
checkbox input "false"
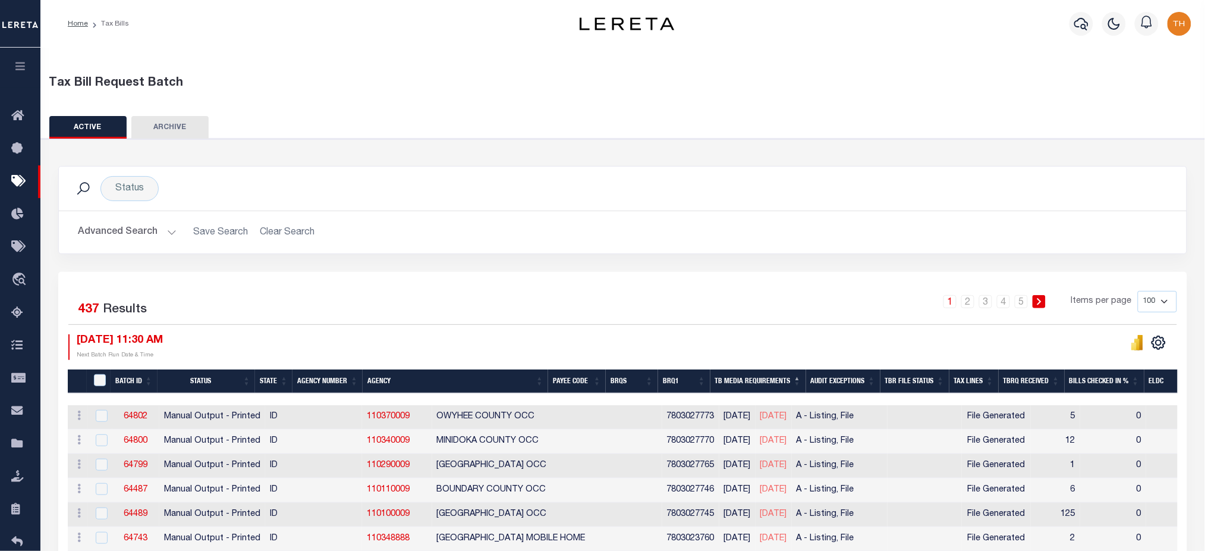
click at [852, 381] on th "Audit Exceptions" at bounding box center [843, 381] width 74 height 24
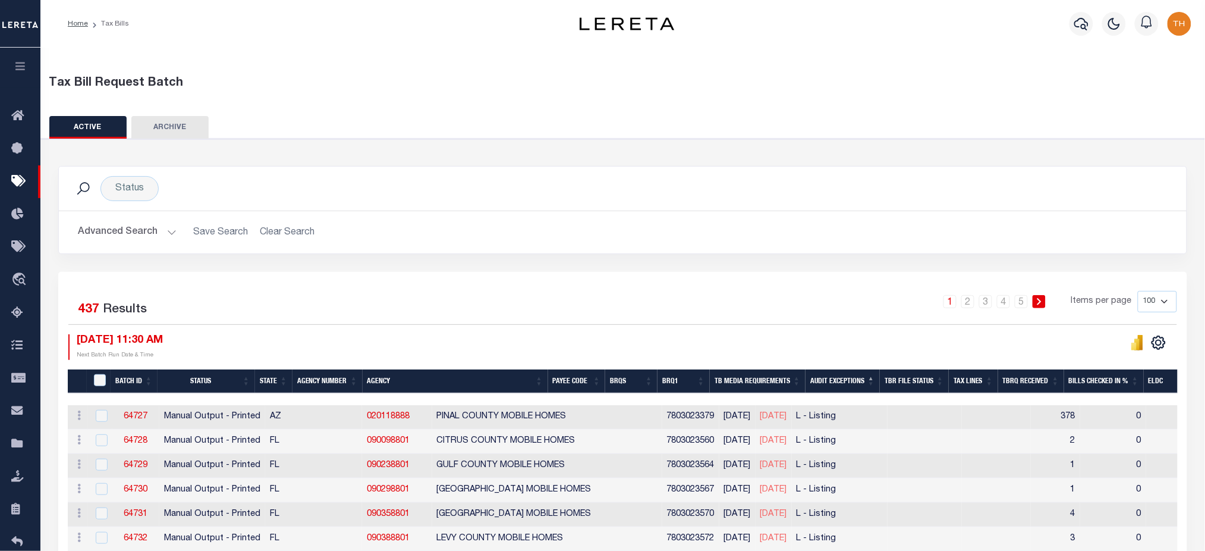
click at [852, 381] on th "Audit Exceptions" at bounding box center [843, 381] width 74 height 24
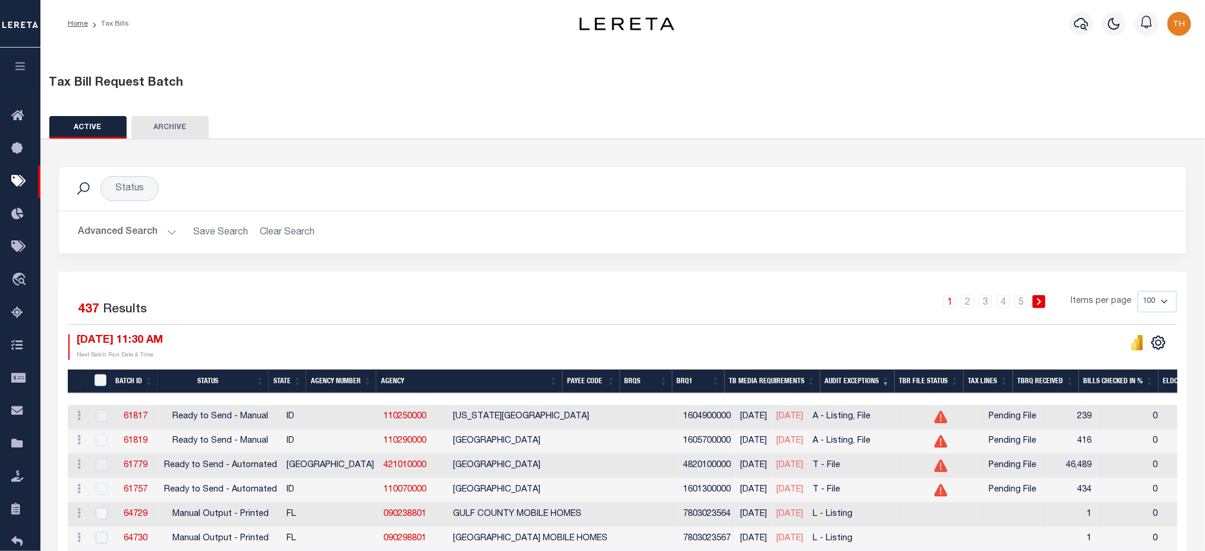
click at [168, 132] on button "ARCHIVE" at bounding box center [169, 127] width 77 height 23
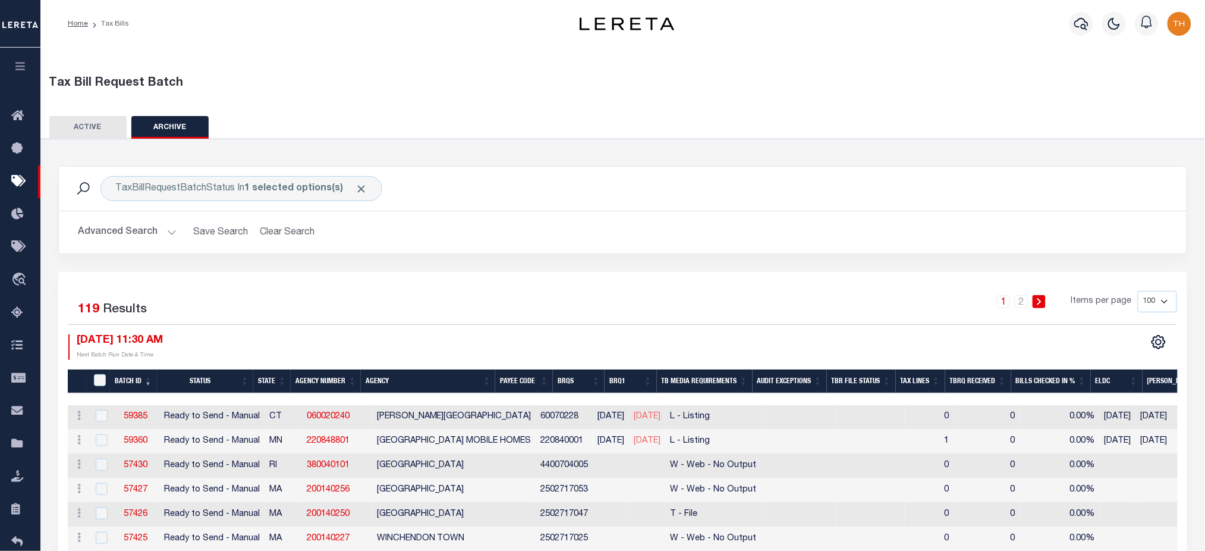
scroll to position [238, 0]
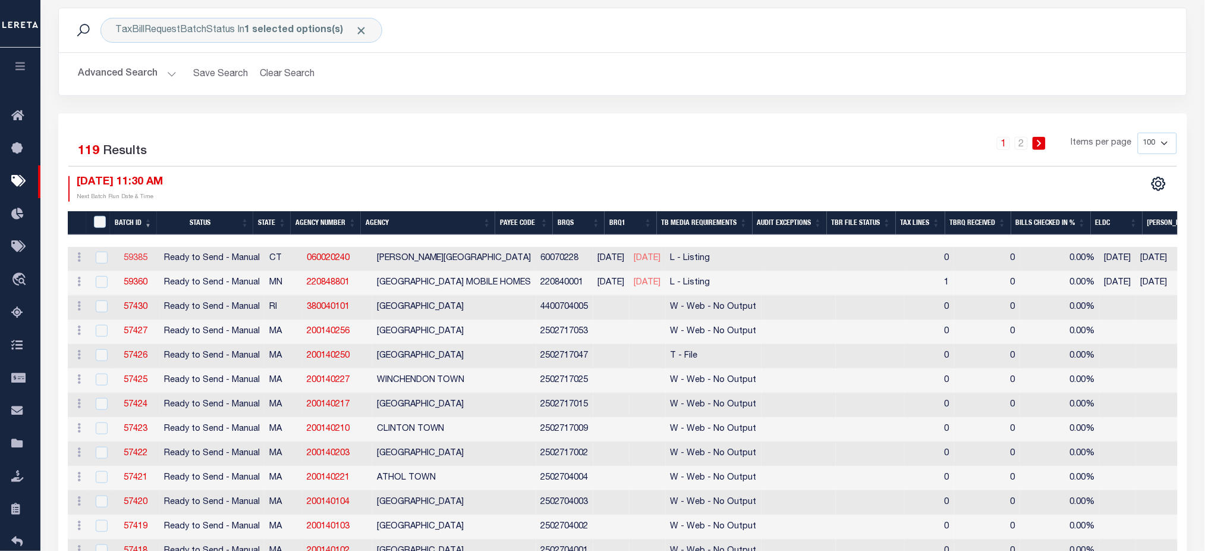
click at [126, 258] on link "59385" at bounding box center [136, 258] width 24 height 8
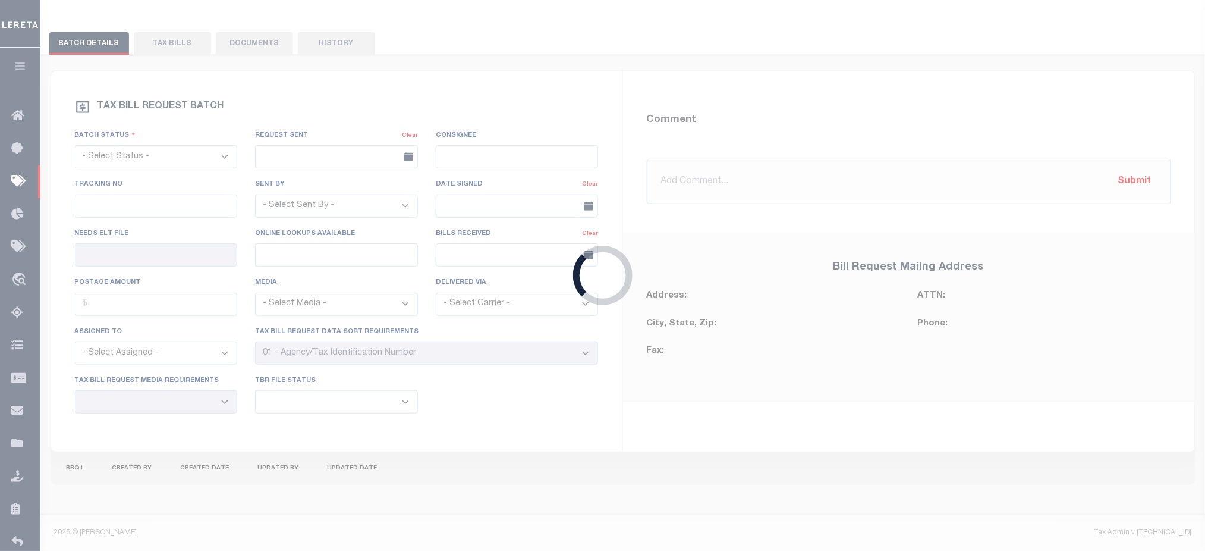
select select "RTS"
type input "No"
type input "Yes"
select select "30"
select select "20"
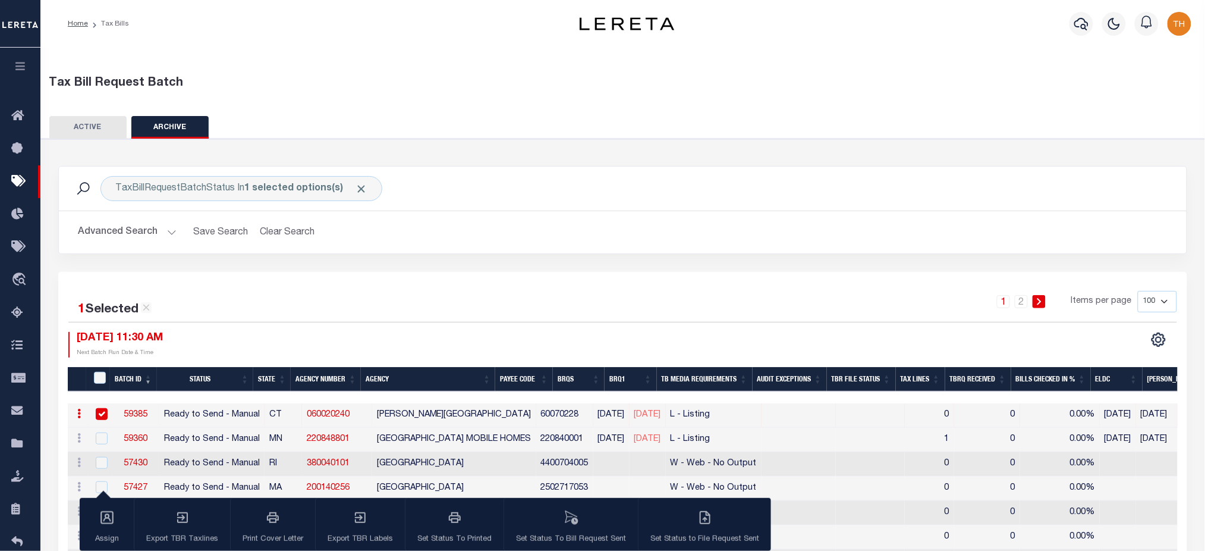
click at [87, 118] on button "ACTIVE" at bounding box center [87, 127] width 77 height 23
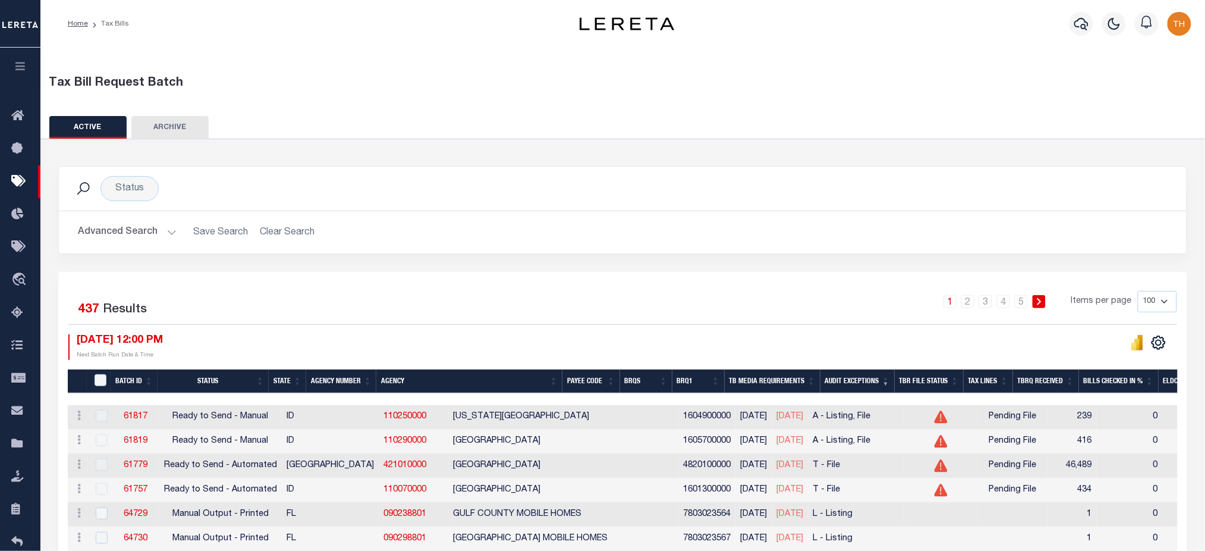
click at [178, 131] on button "ARCHIVE" at bounding box center [169, 127] width 77 height 23
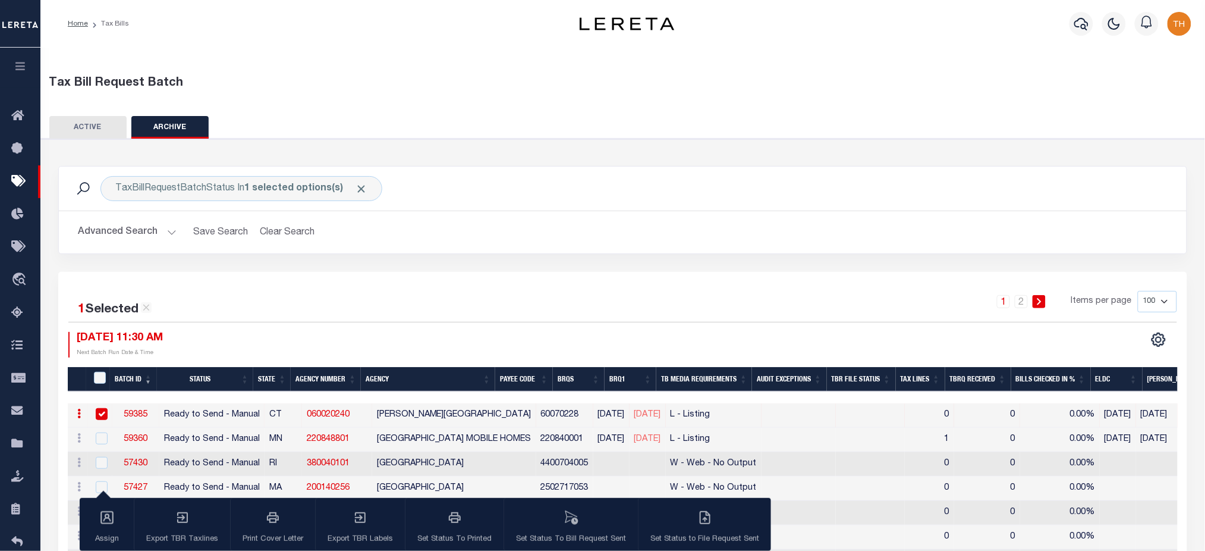
click at [103, 411] on input "checkbox" at bounding box center [102, 414] width 12 height 12
checkbox input "false"
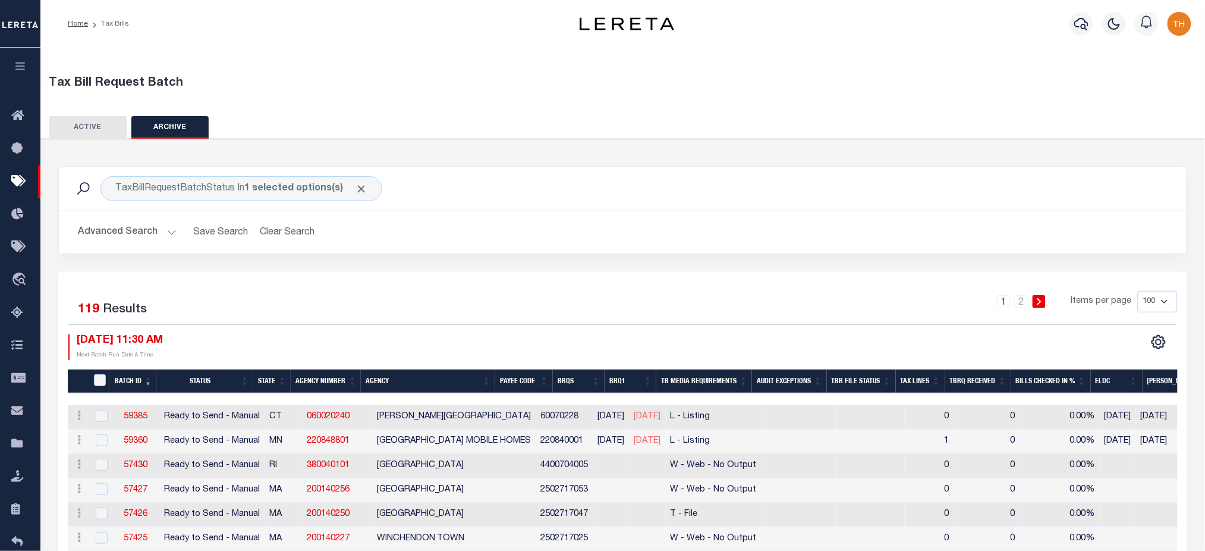
click at [92, 133] on button "ACTIVE" at bounding box center [87, 127] width 77 height 23
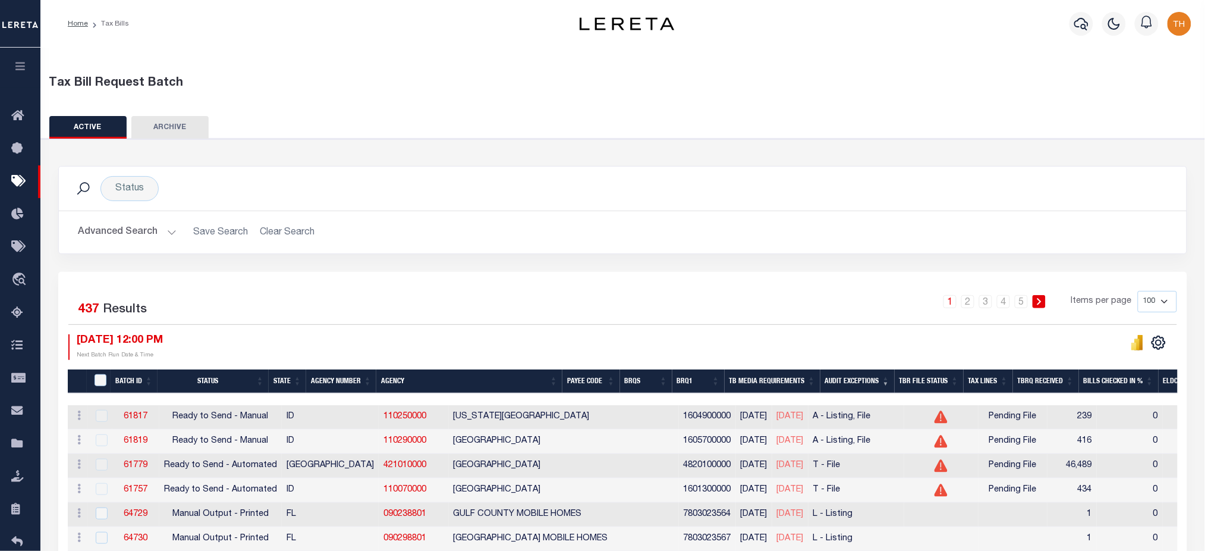
click at [76, 130] on button "ACTIVE" at bounding box center [87, 127] width 77 height 23
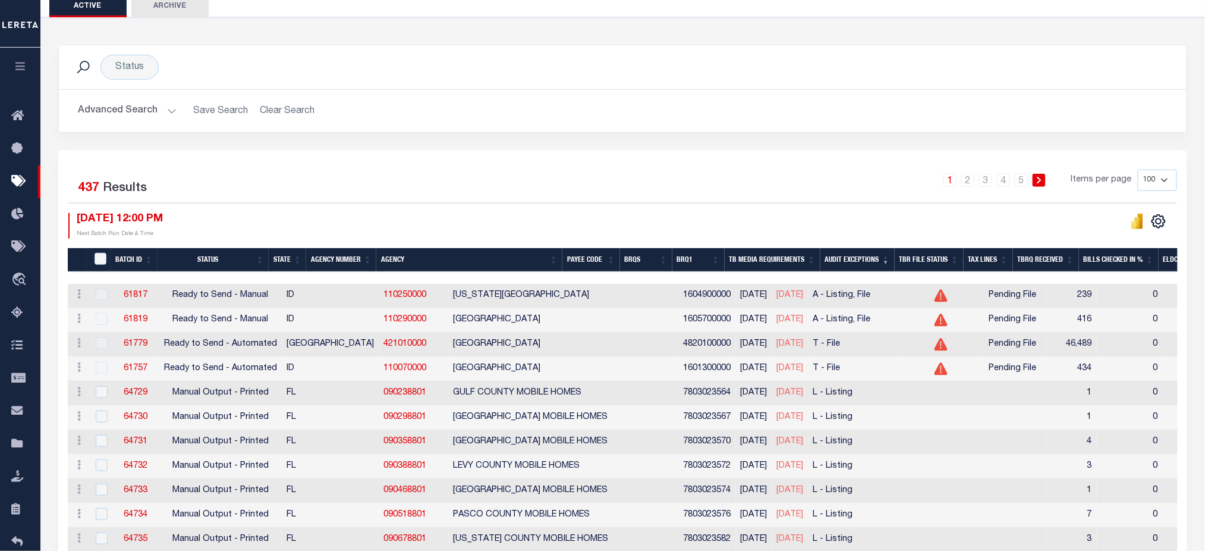
scroll to position [238, 0]
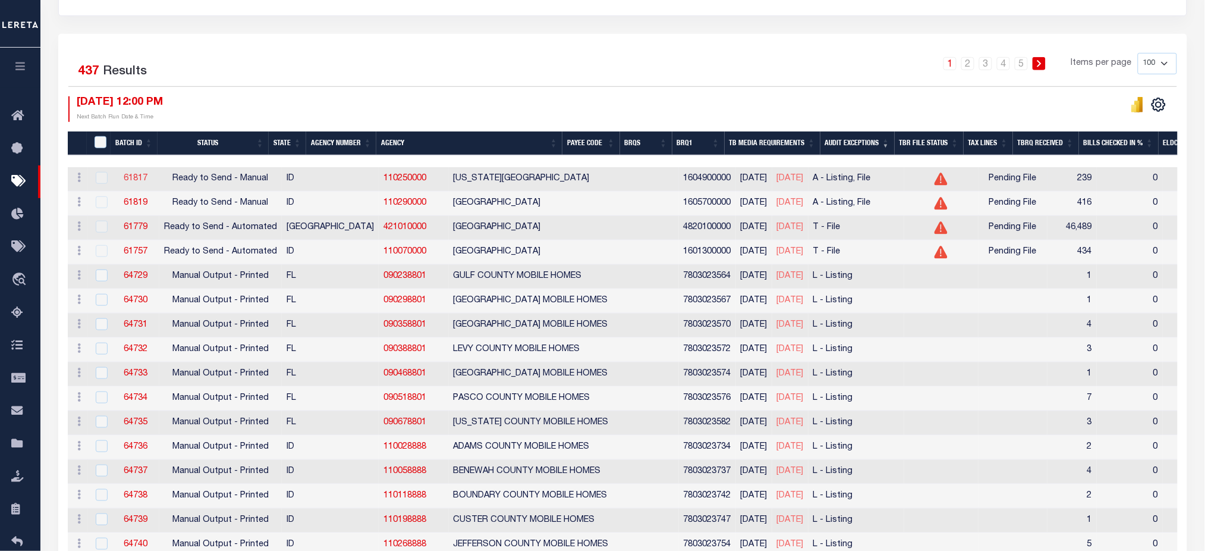
click at [135, 180] on link "61817" at bounding box center [136, 178] width 24 height 8
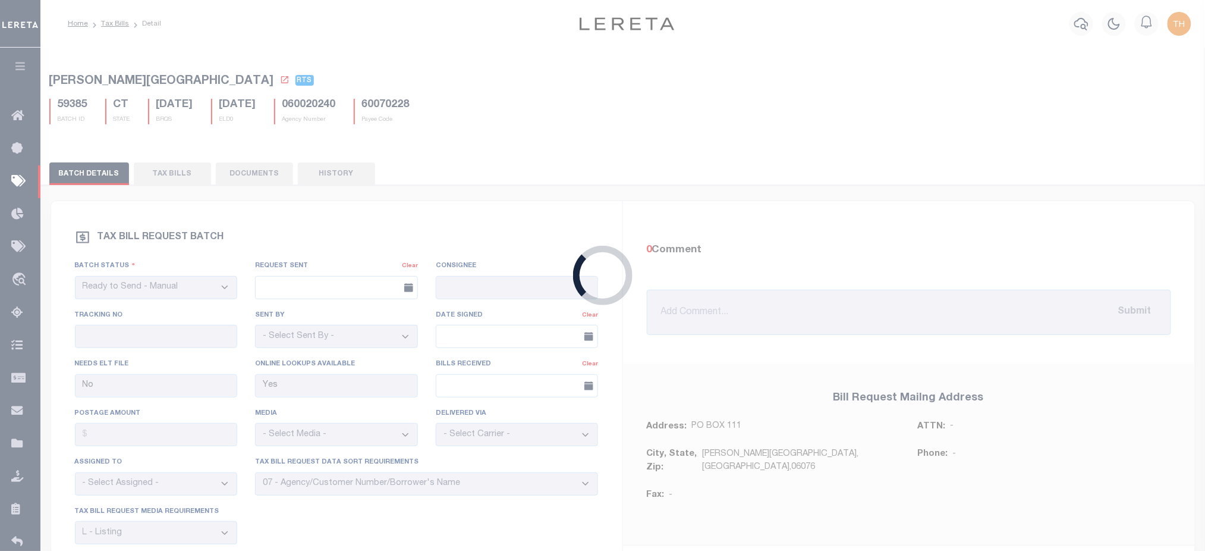
type input "No"
select select "25"
select select "16"
select select "1"
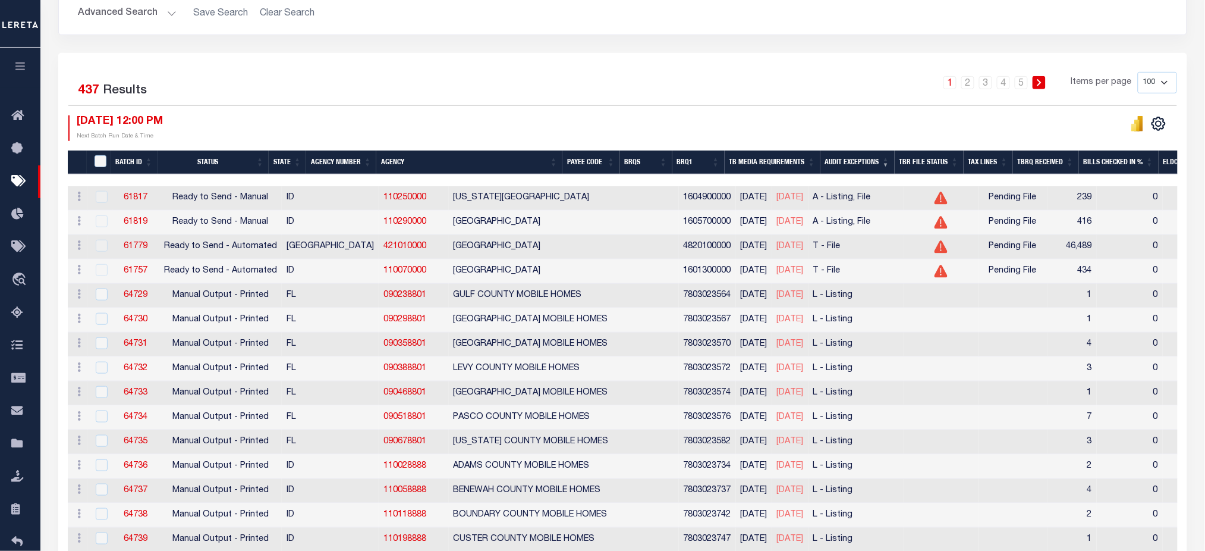
scroll to position [229, 0]
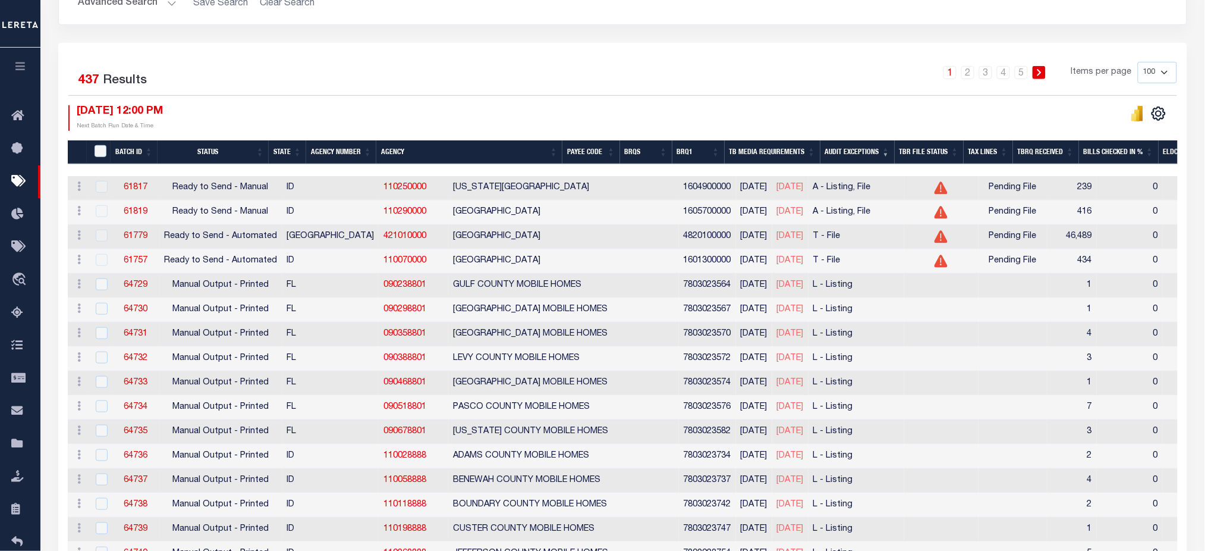
click at [99, 189] on div at bounding box center [100, 187] width 15 height 13
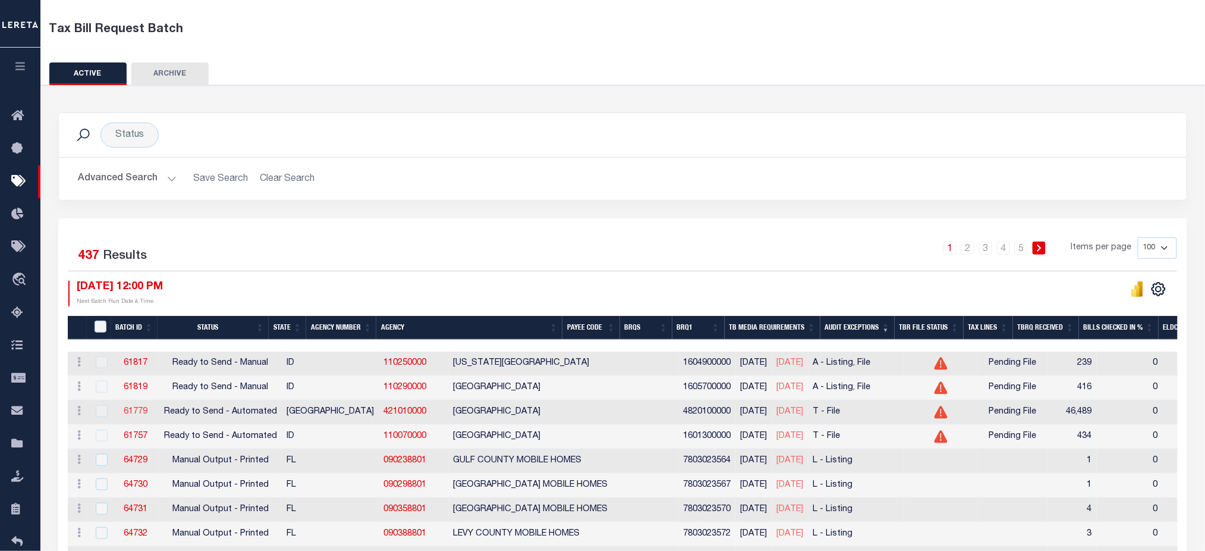
scroll to position [158, 0]
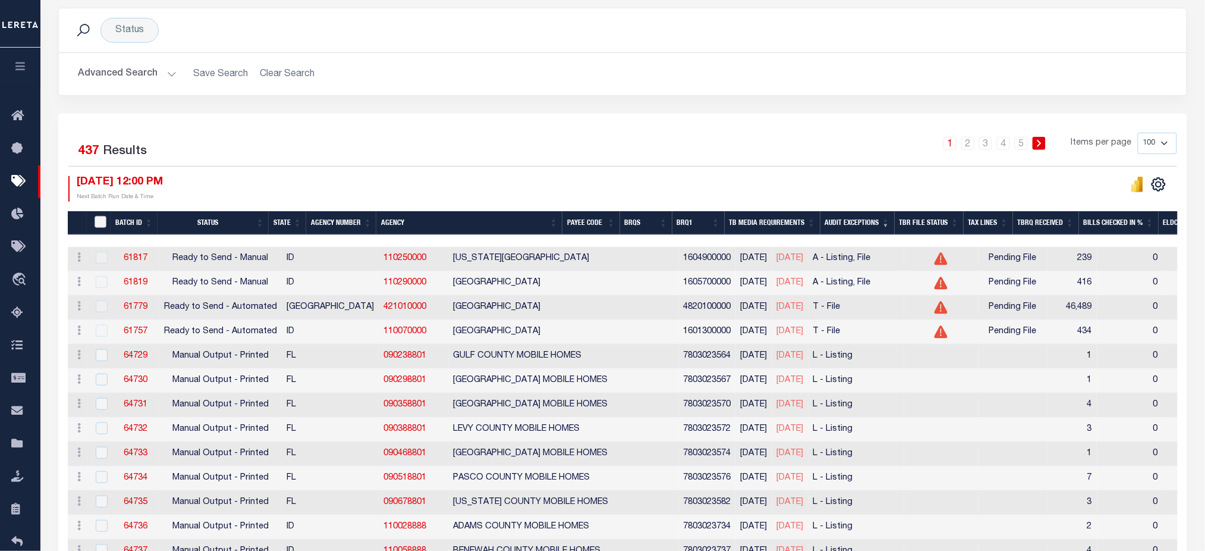
click at [100, 221] on input "TaxBillRequestBatchId" at bounding box center [101, 222] width 12 height 12
checkbox input "true"
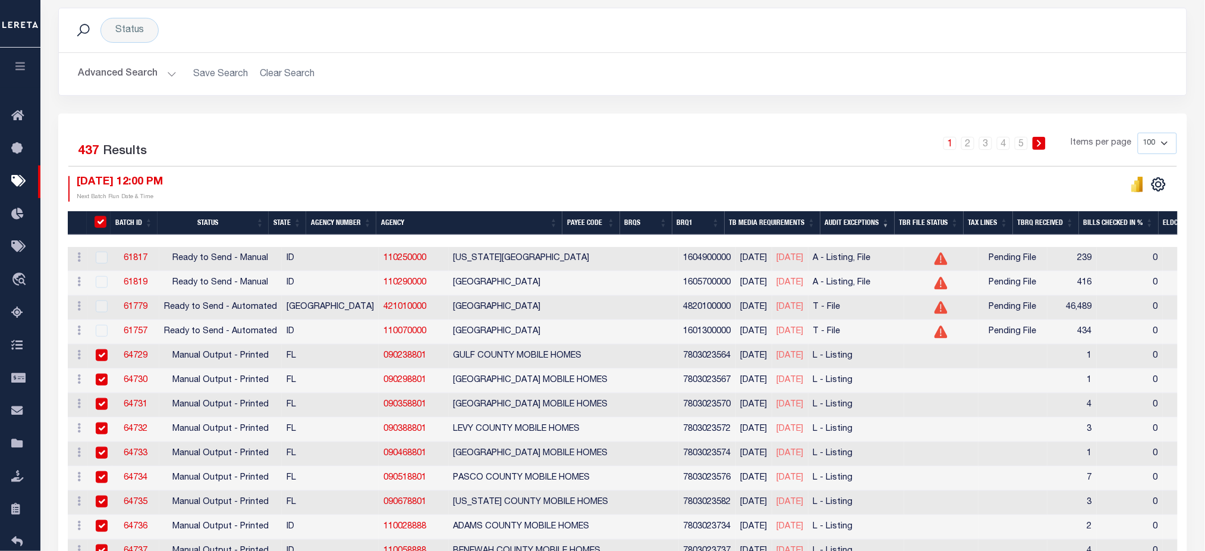
checkbox input "true"
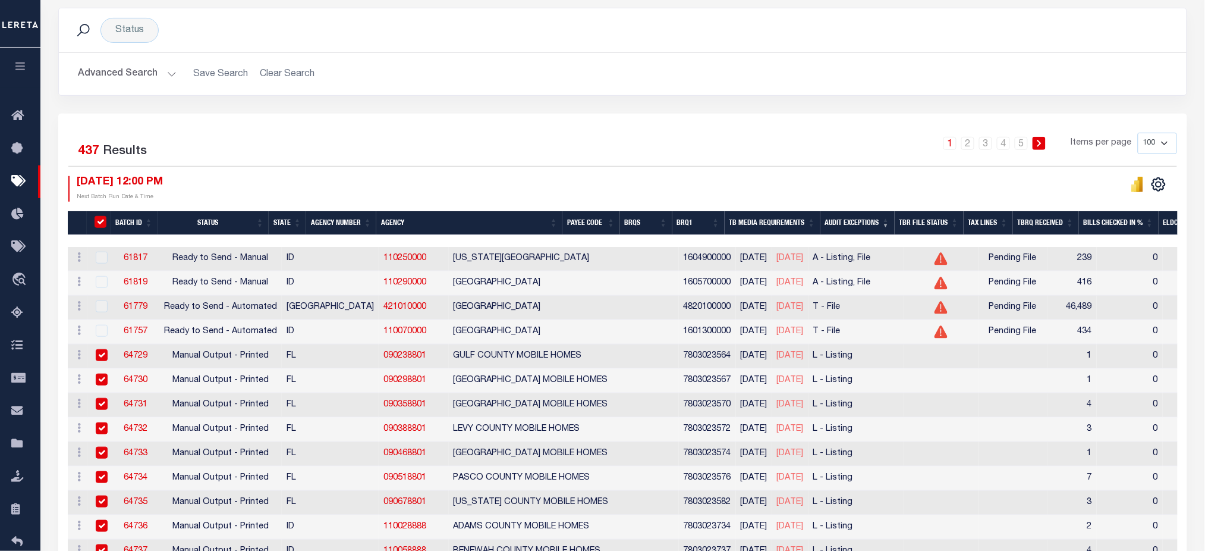
checkbox input "true"
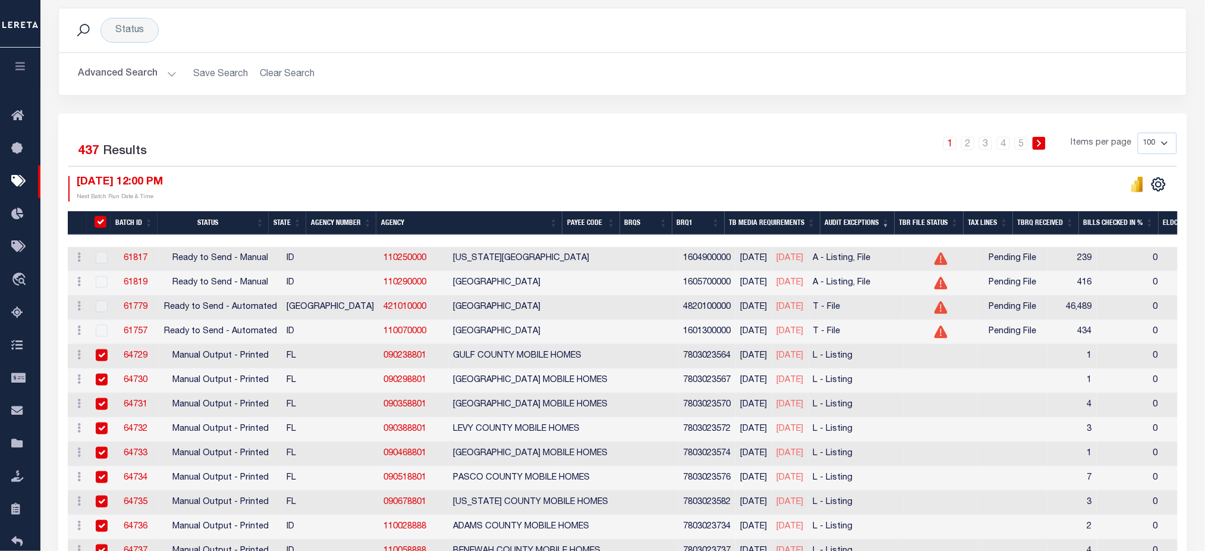
checkbox input "true"
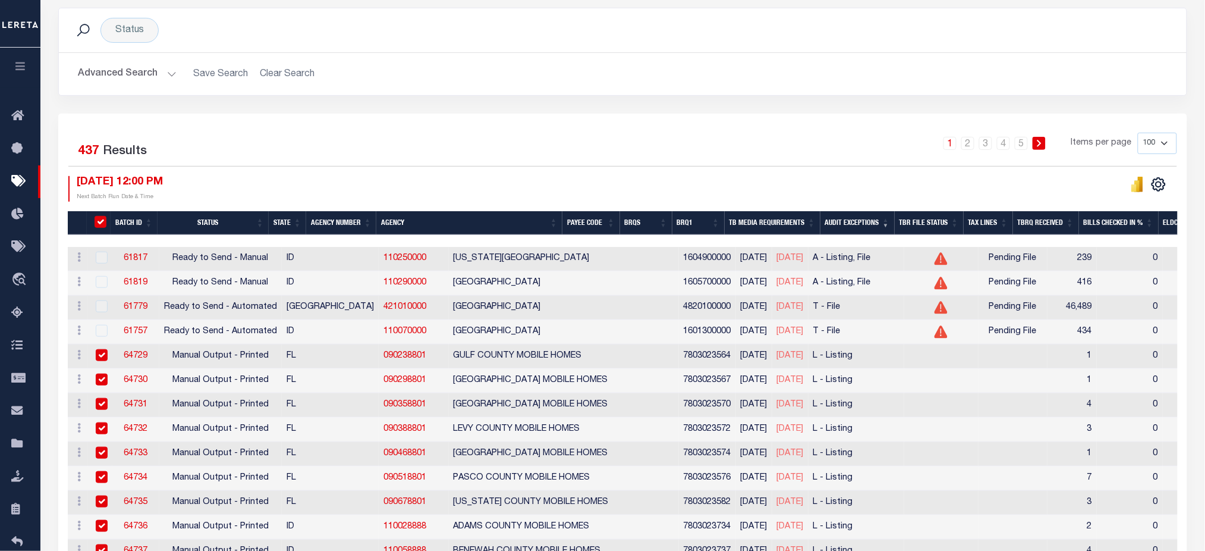
checkbox input "true"
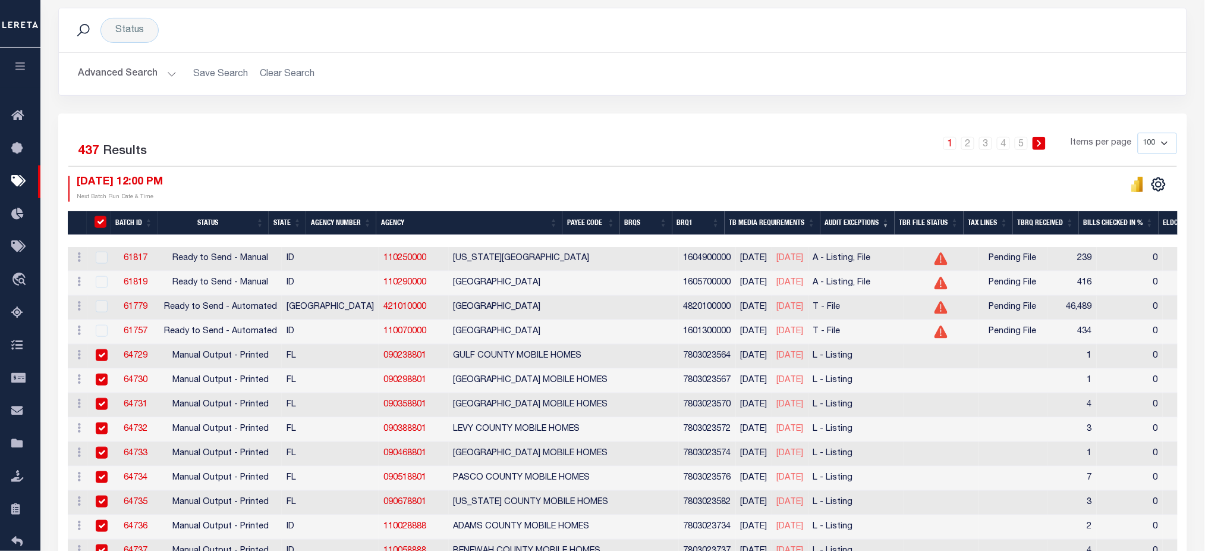
checkbox input "true"
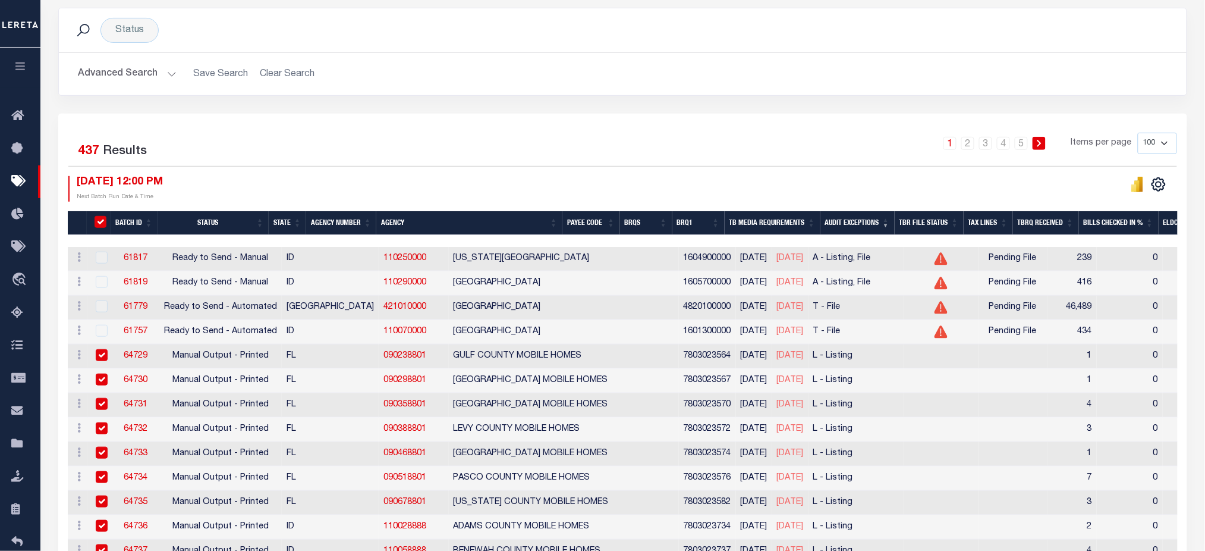
checkbox input "true"
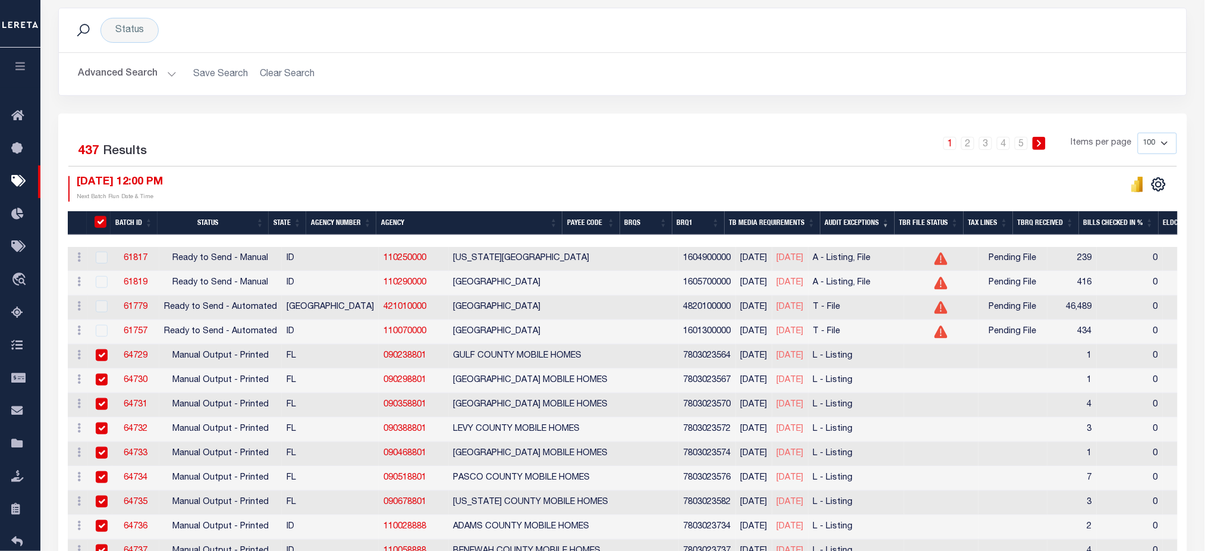
checkbox input "true"
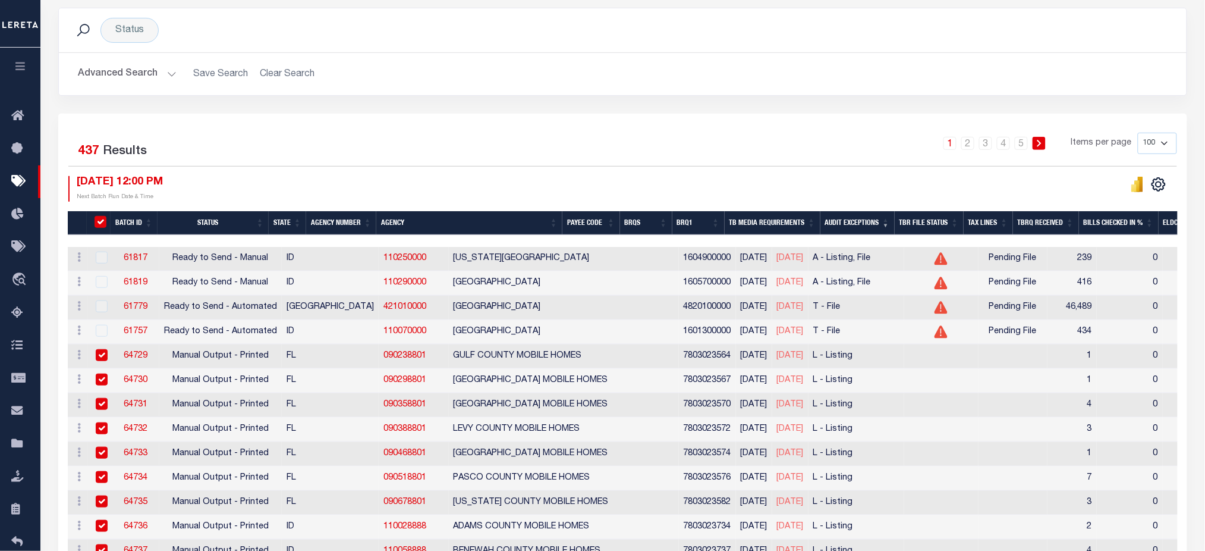
checkbox input "true"
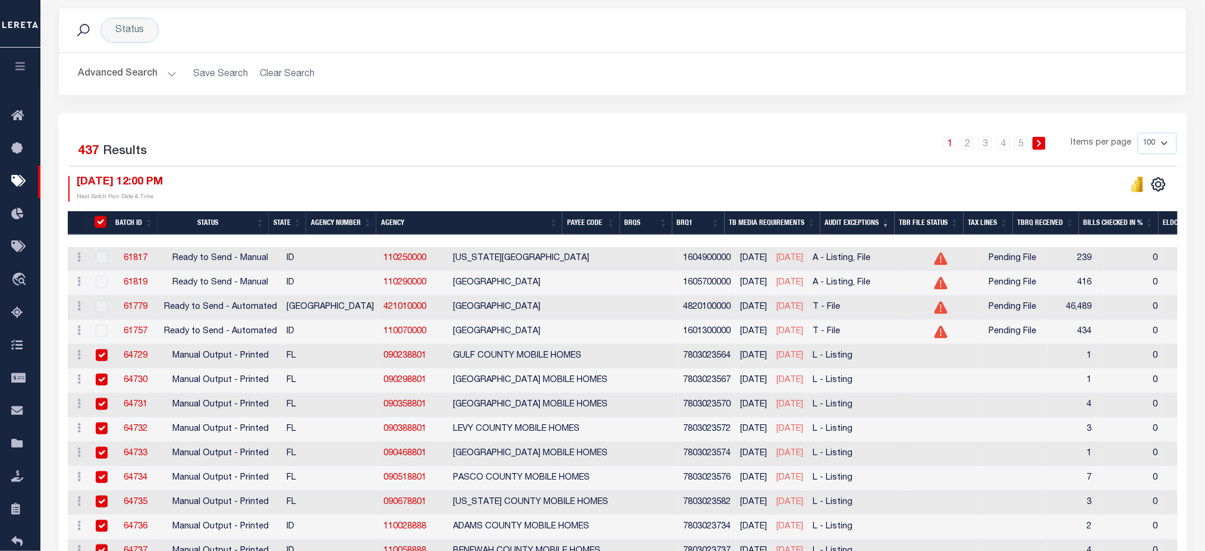
checkbox input "true"
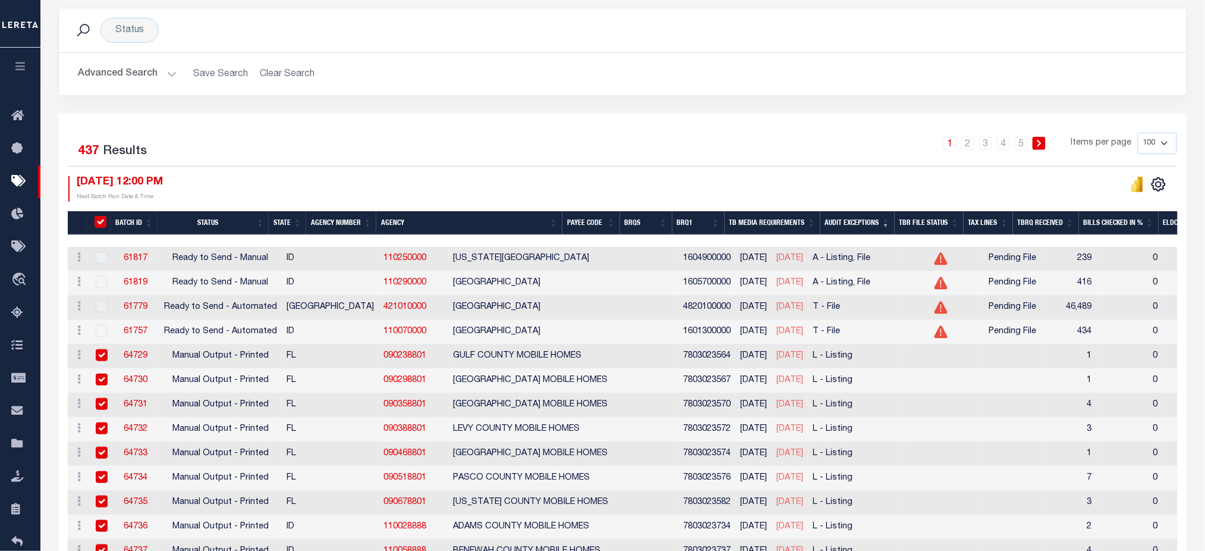
checkbox input "true"
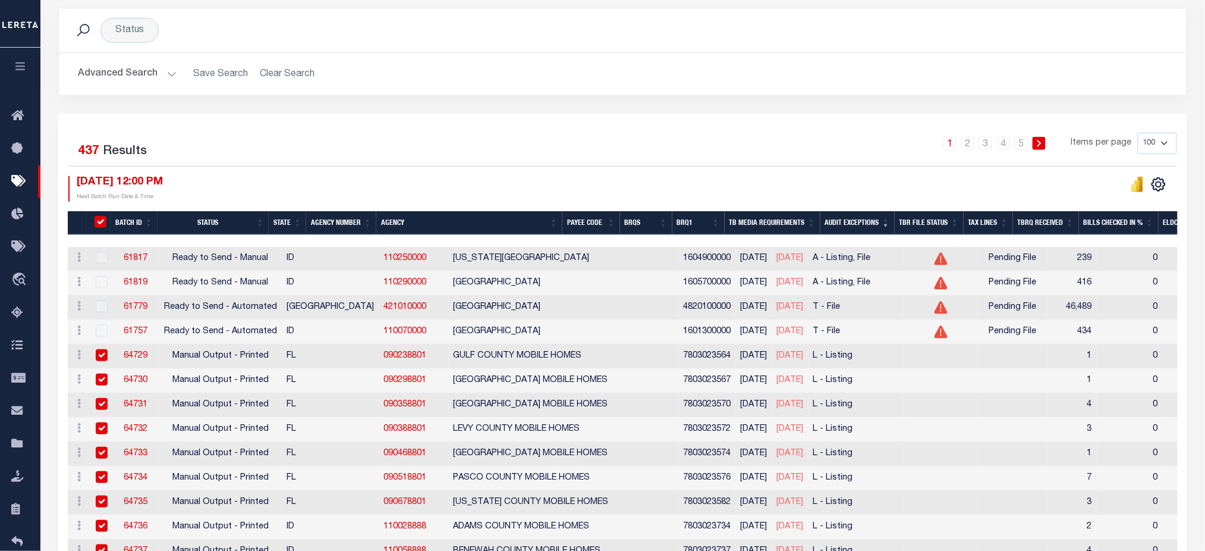
checkbox input "true"
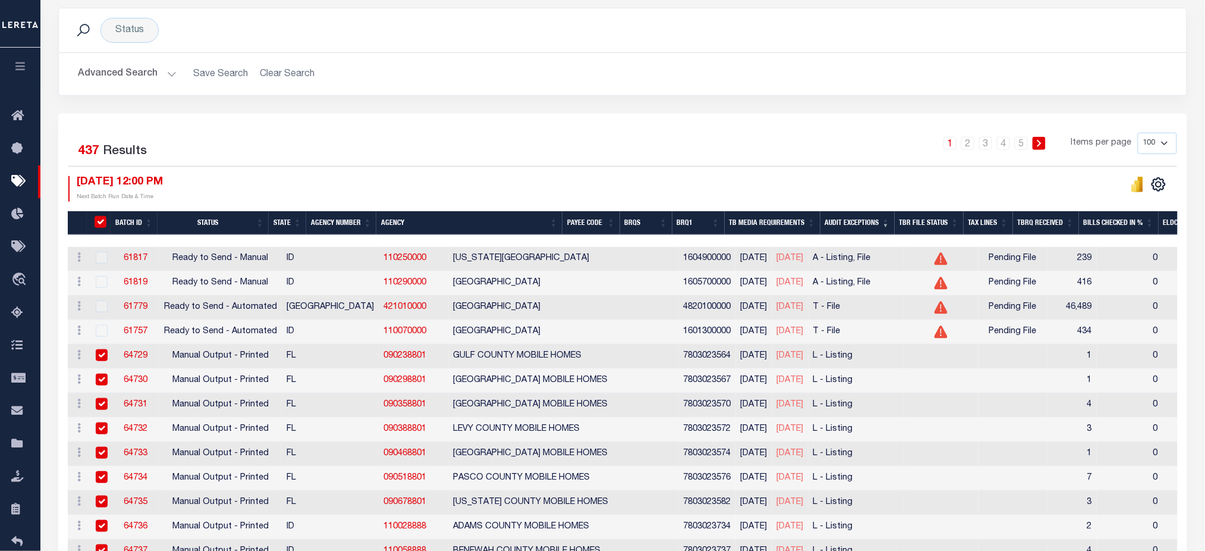
checkbox input "true"
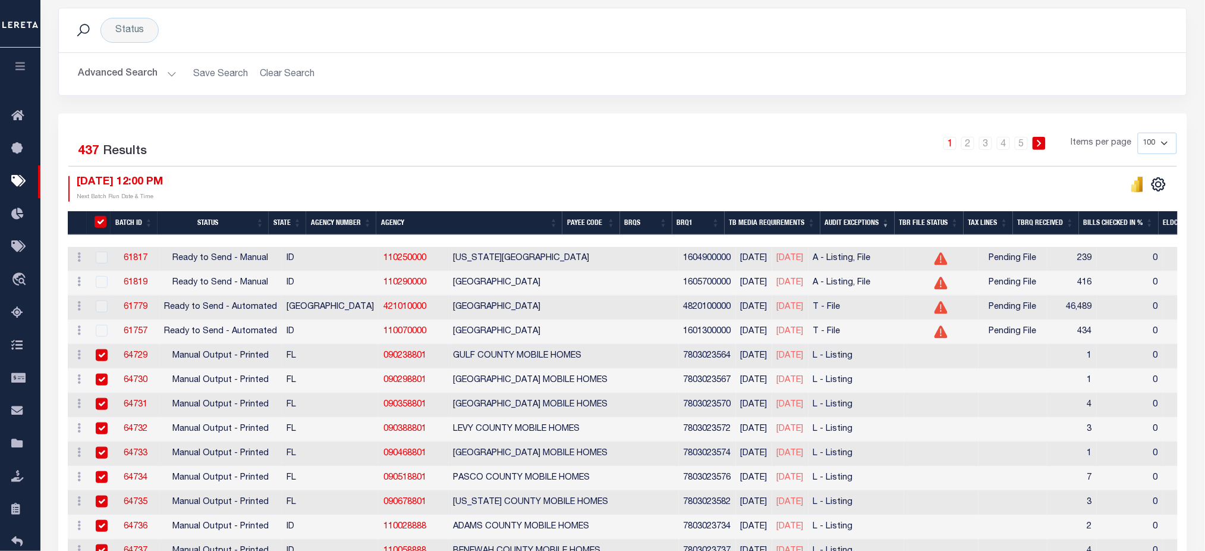
checkbox input "true"
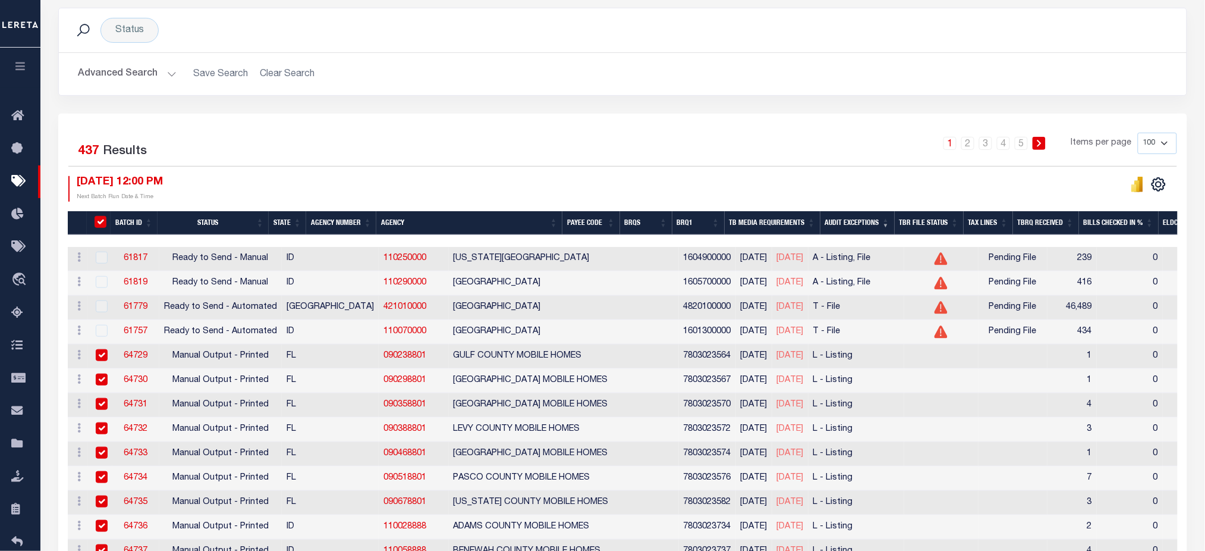
checkbox input "true"
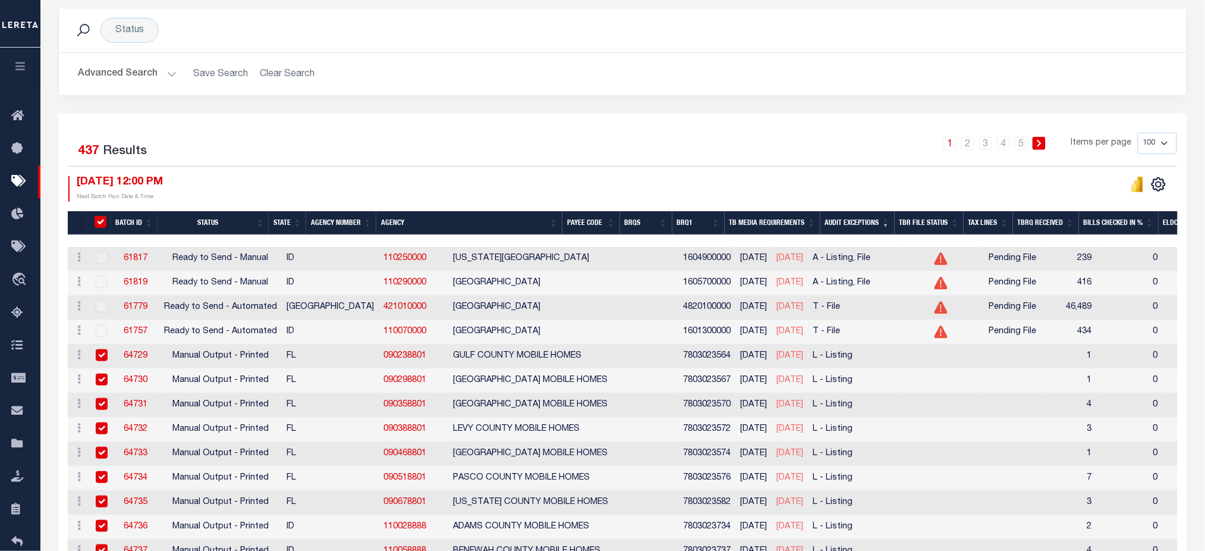
checkbox input "true"
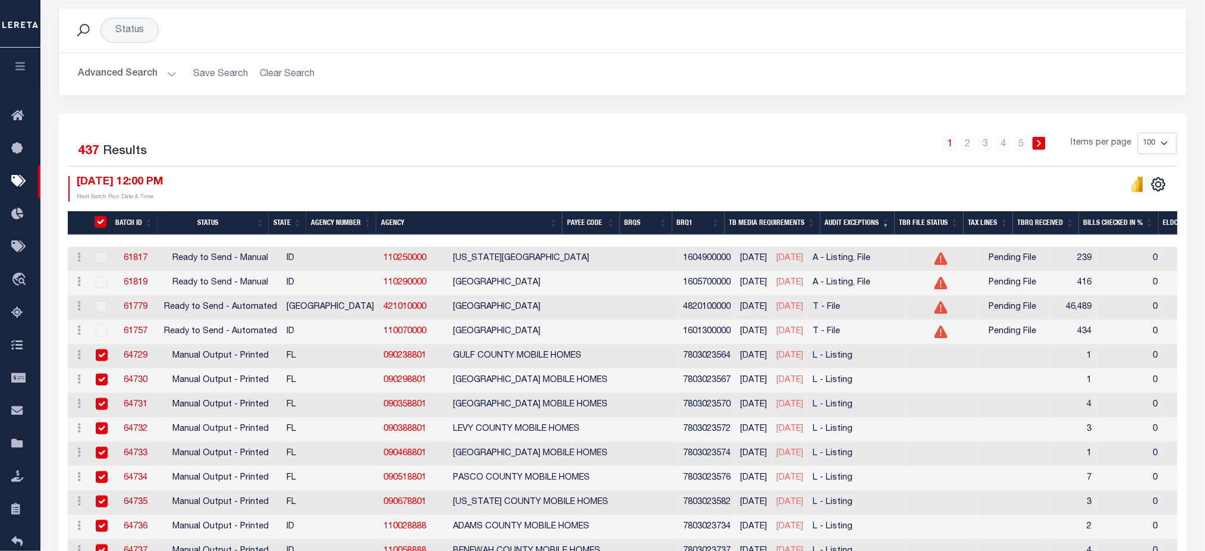
checkbox input "true"
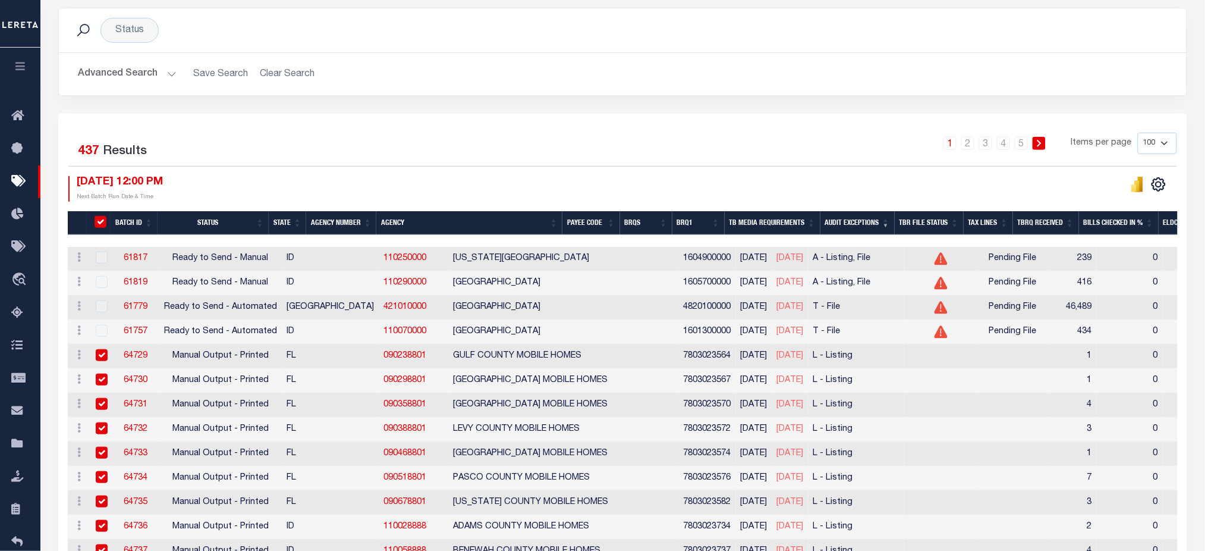
checkbox input "true"
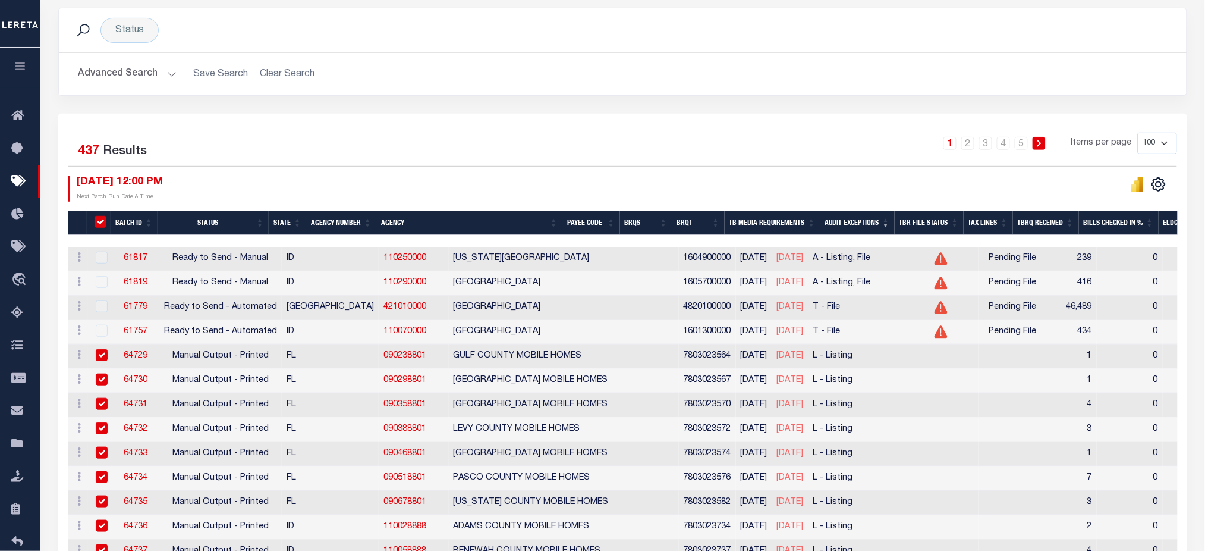
checkbox input "true"
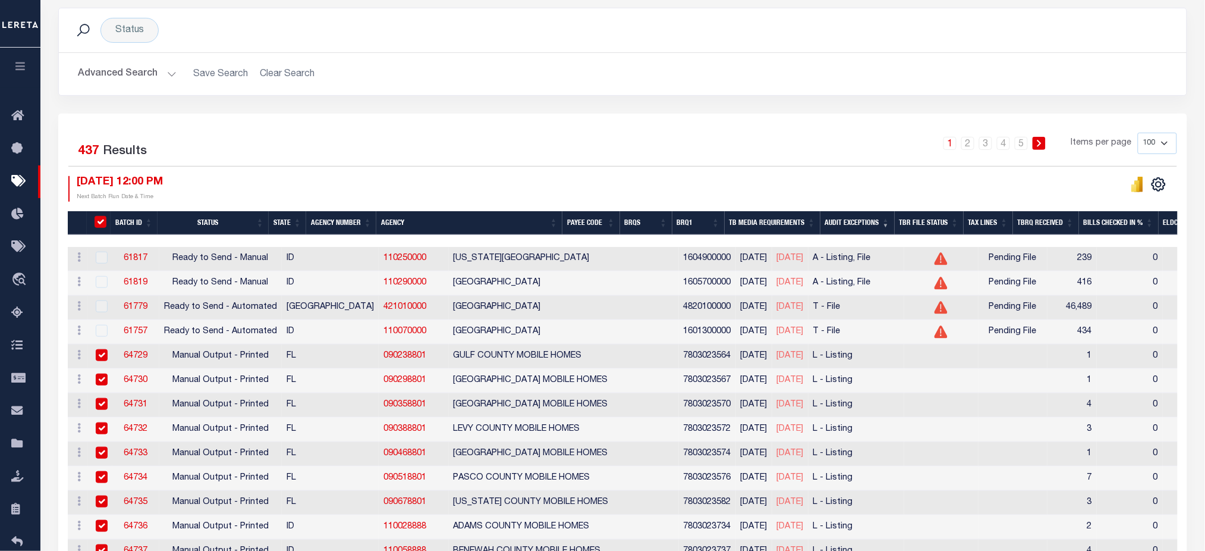
checkbox input "true"
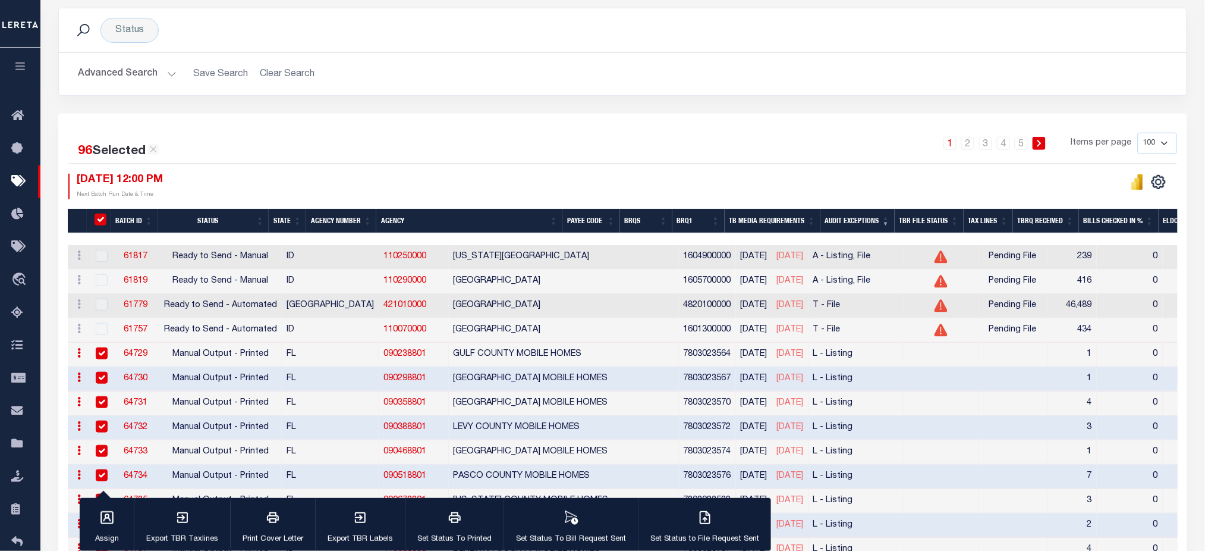
click at [96, 221] on input "TaxBillRequestBatchId" at bounding box center [101, 219] width 12 height 12
checkbox input "false"
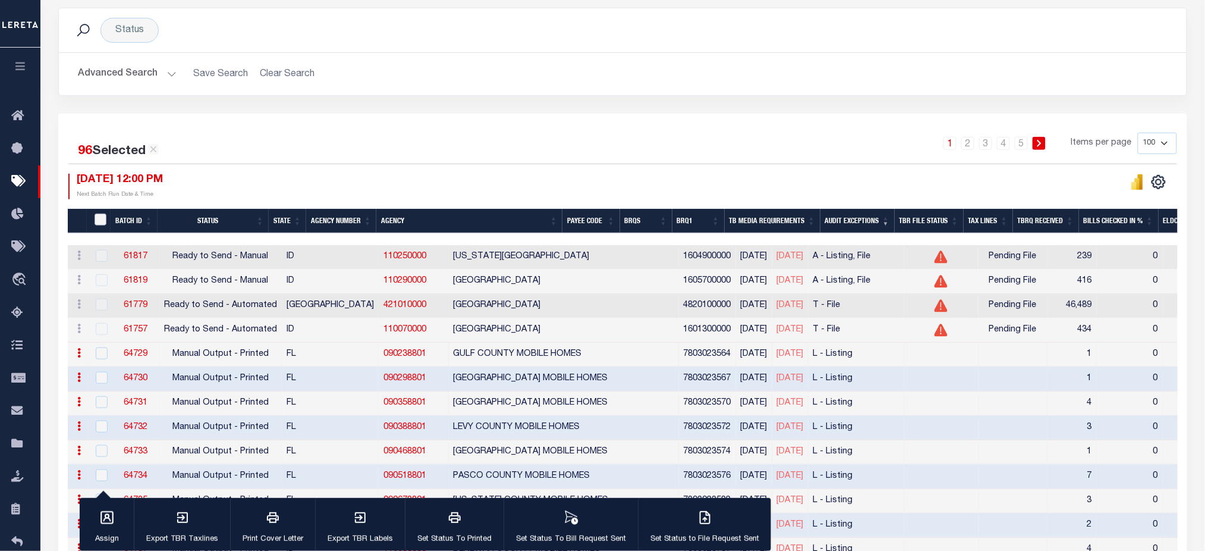
checkbox input "false"
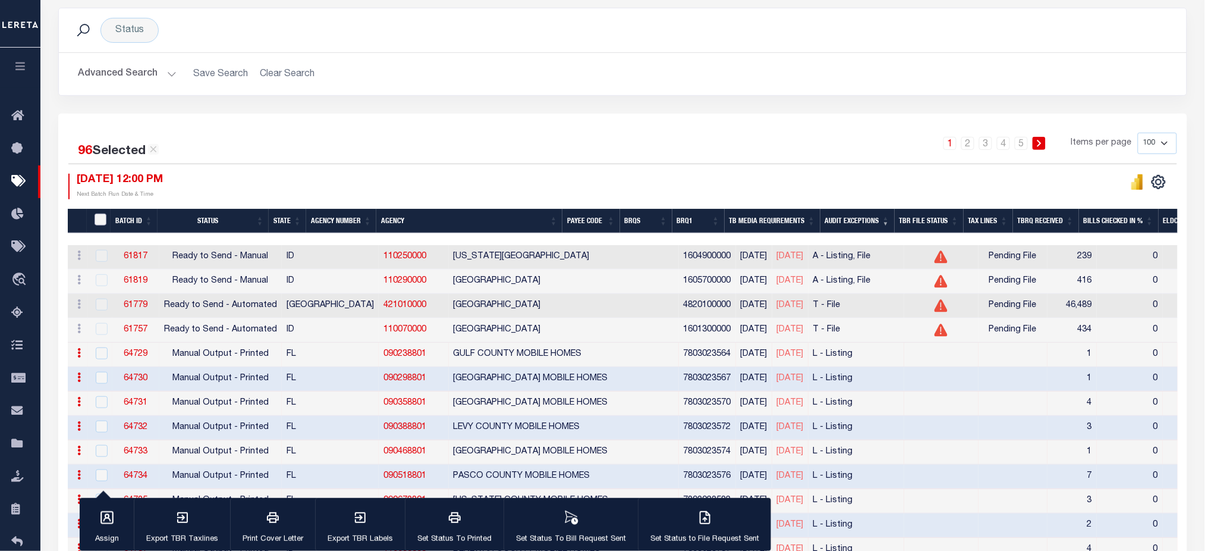
checkbox input "false"
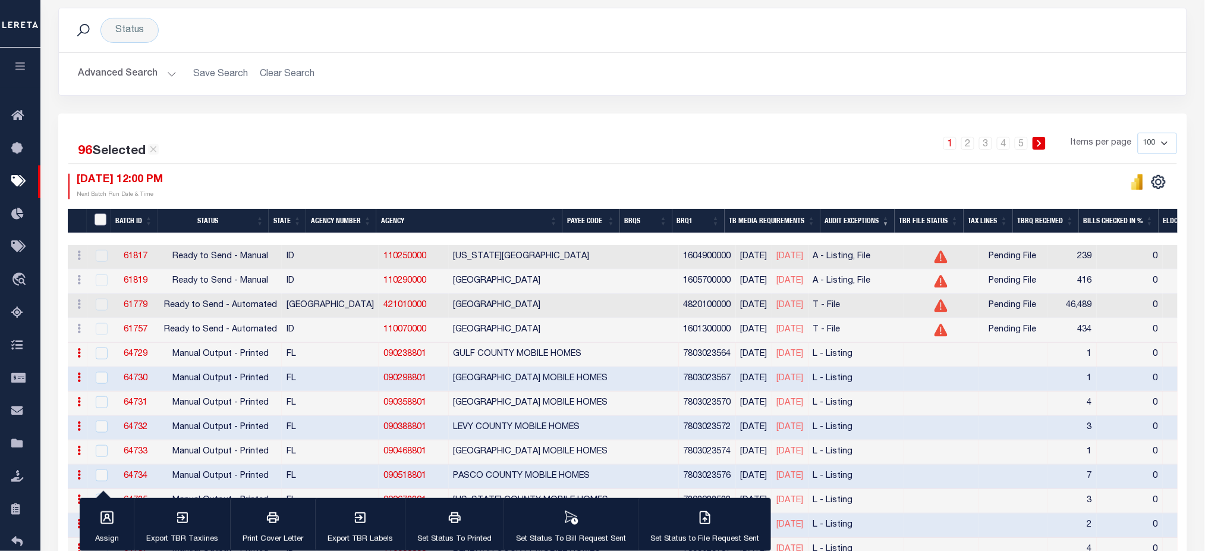
checkbox input "false"
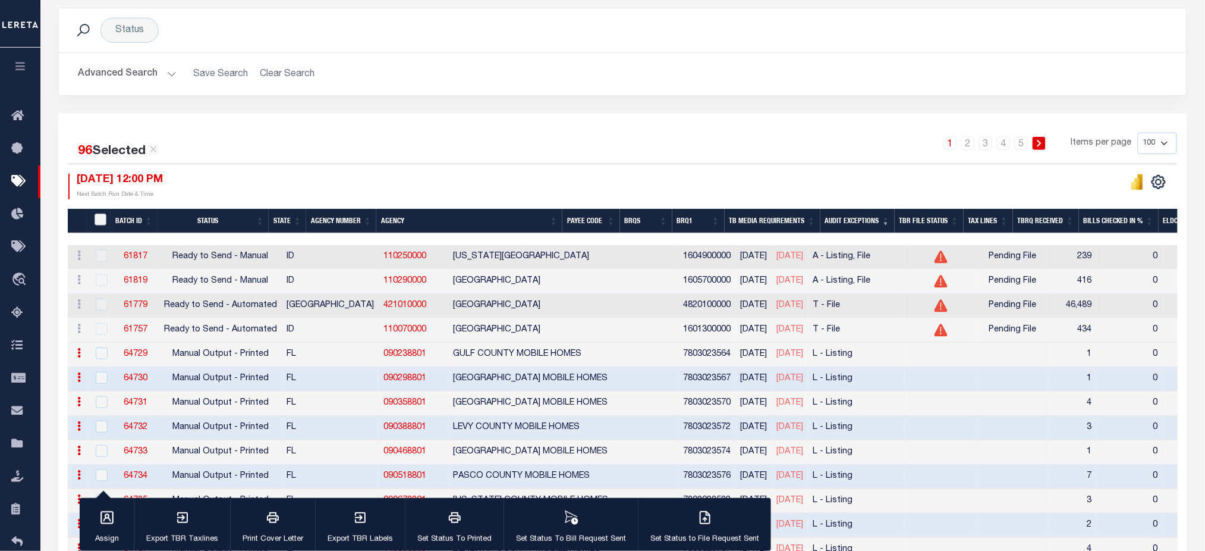
checkbox input "false"
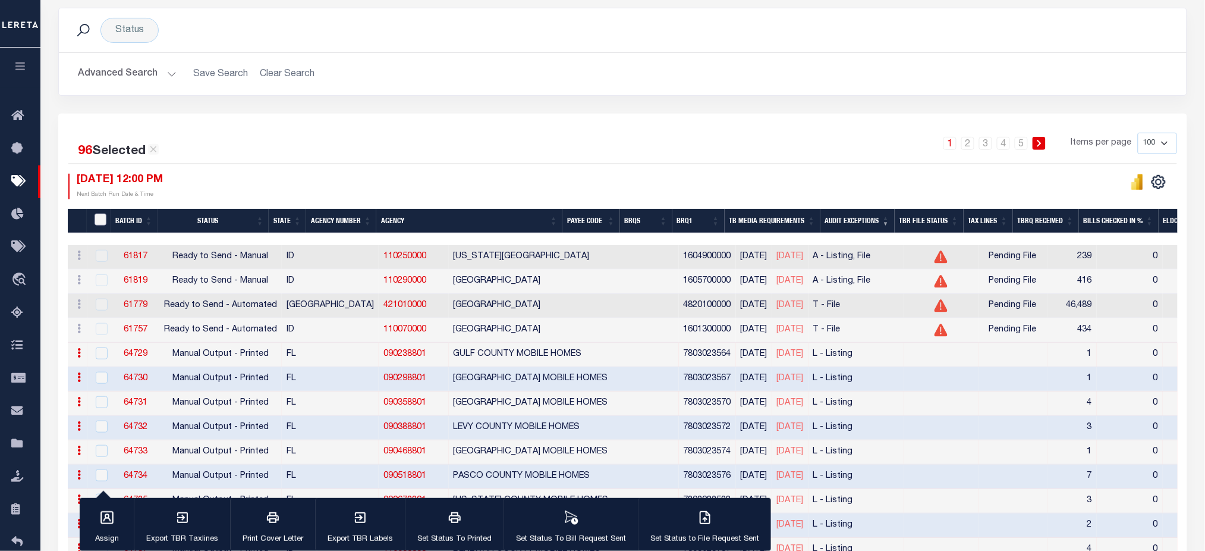
checkbox input "false"
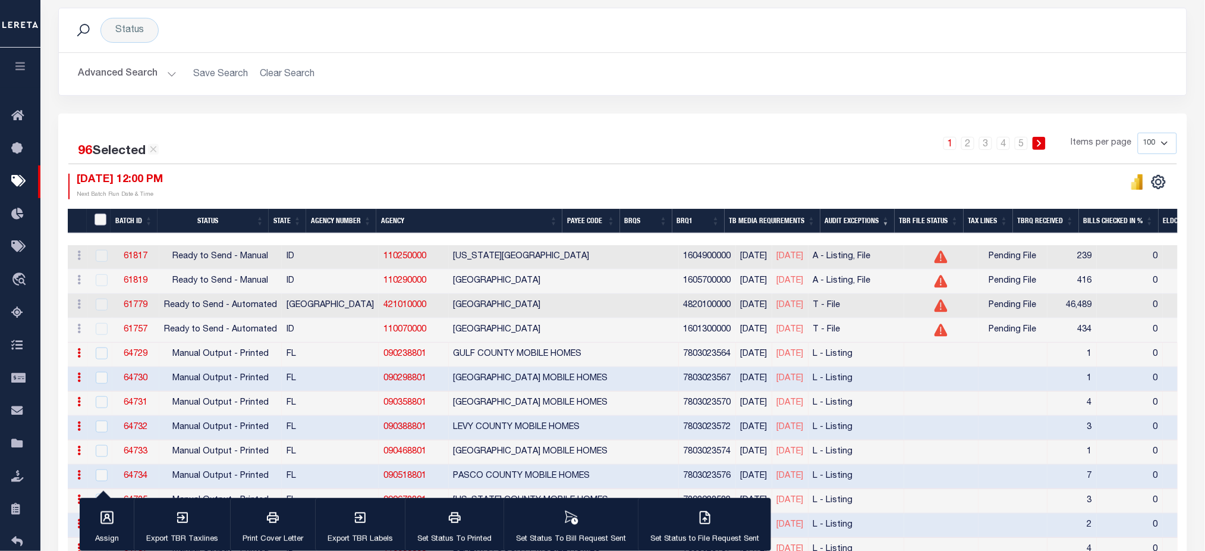
checkbox input "false"
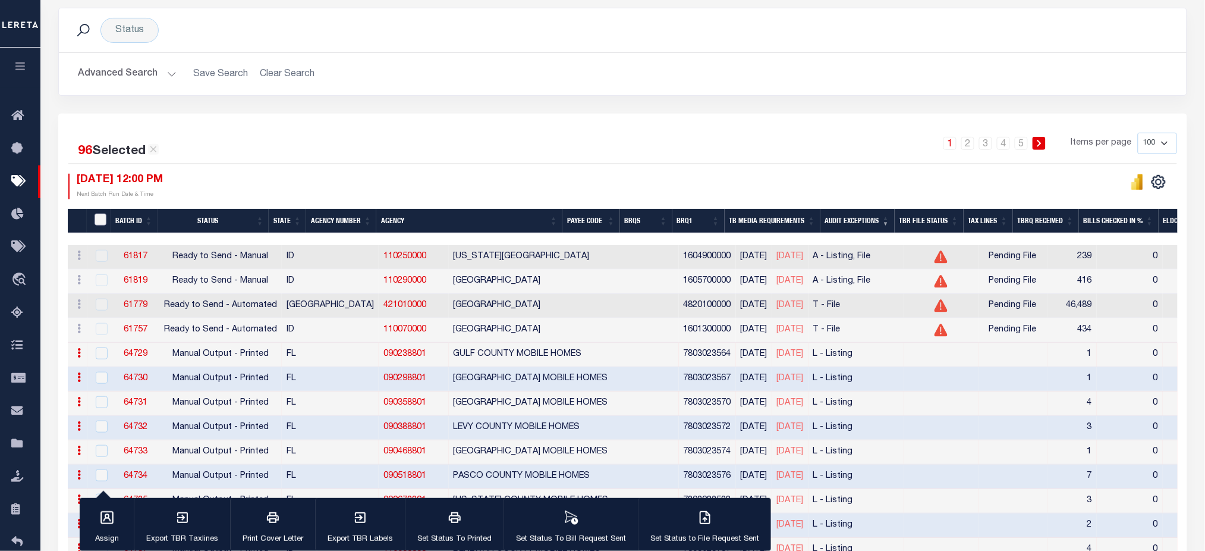
checkbox input "false"
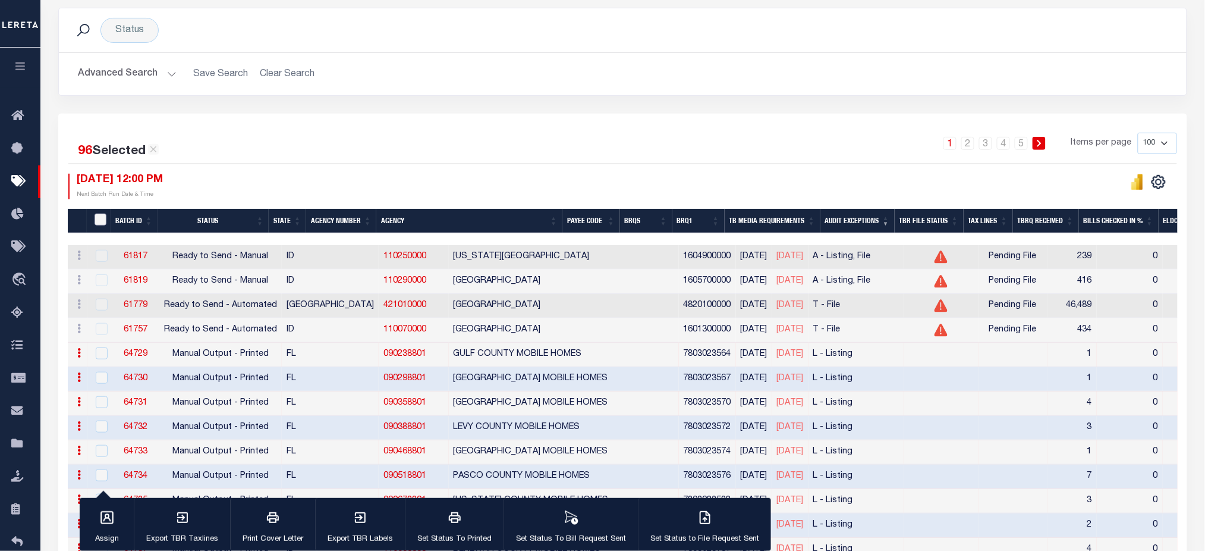
checkbox input "false"
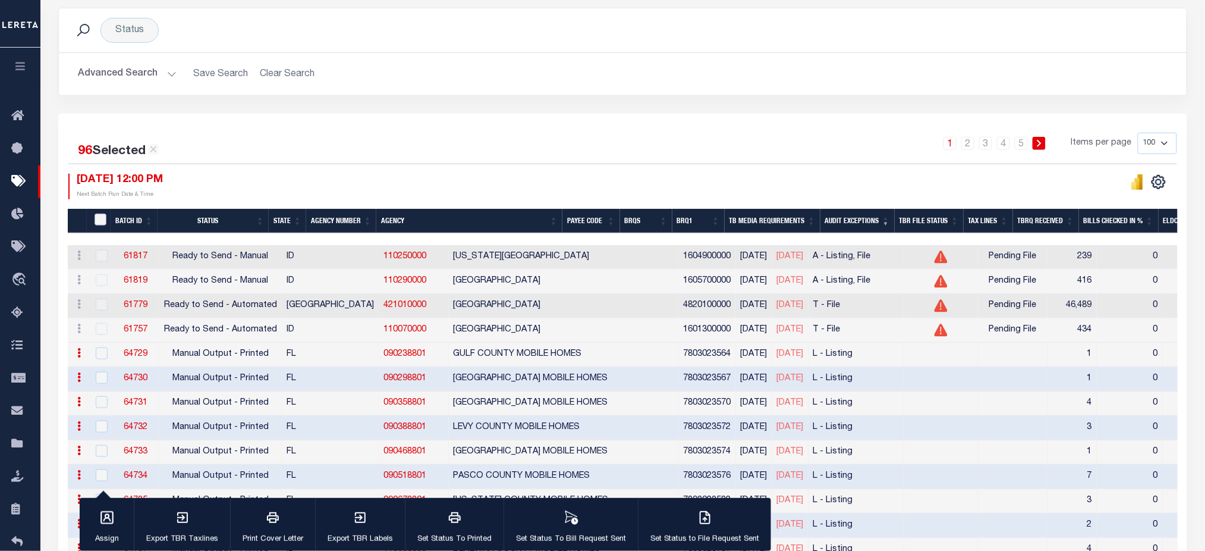
checkbox input "false"
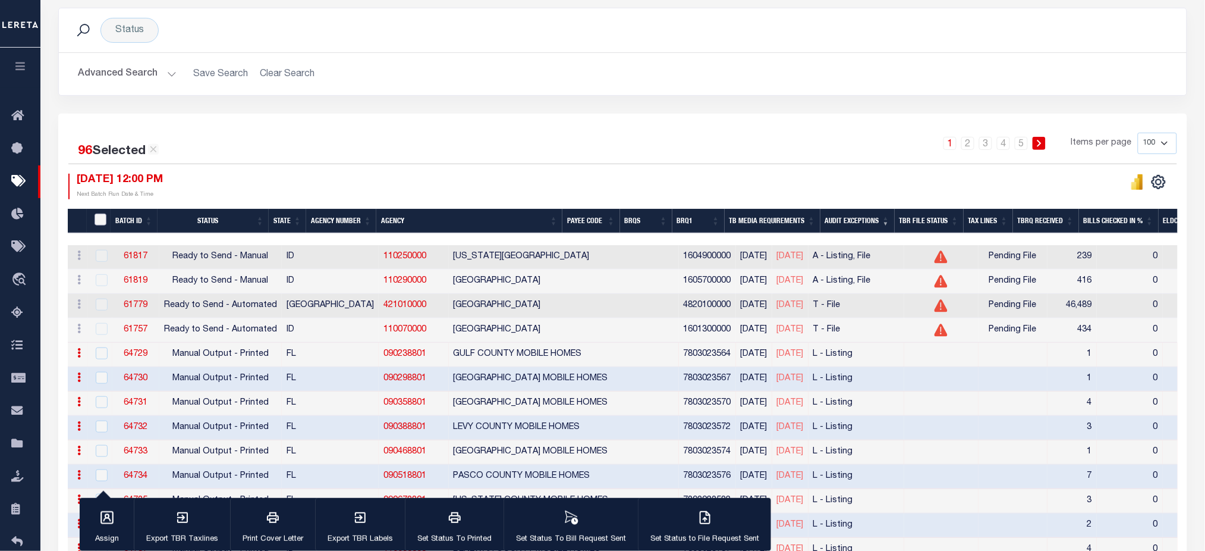
checkbox input "false"
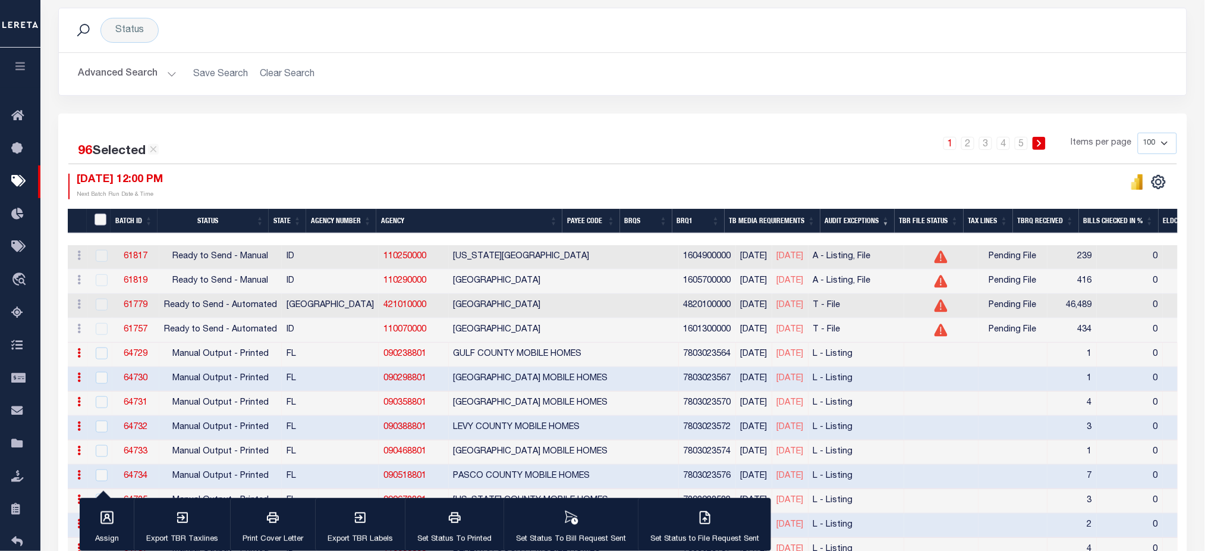
checkbox input "false"
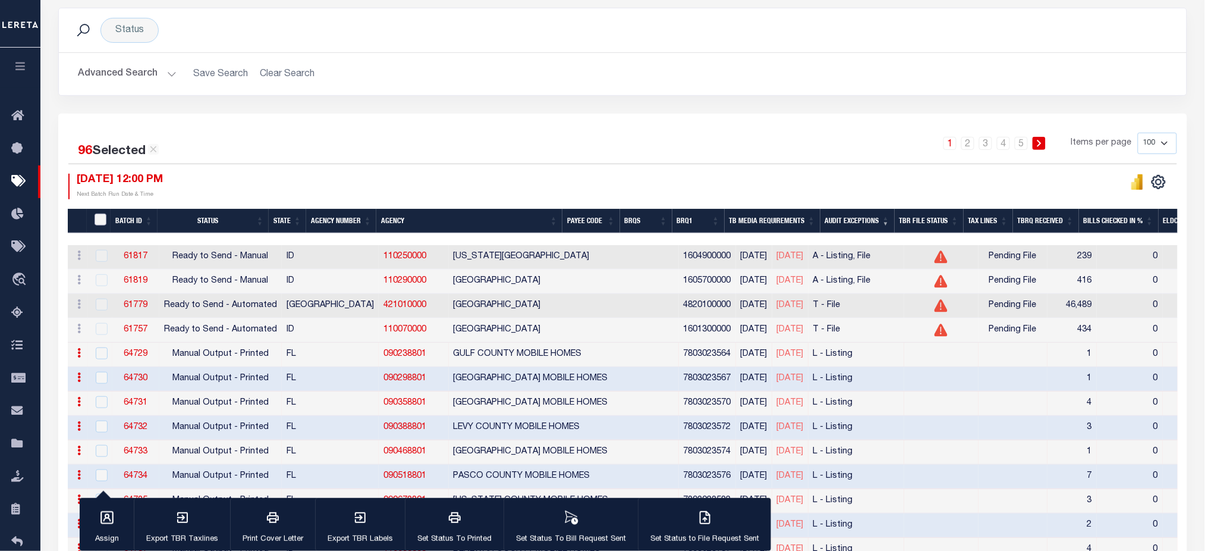
checkbox input "false"
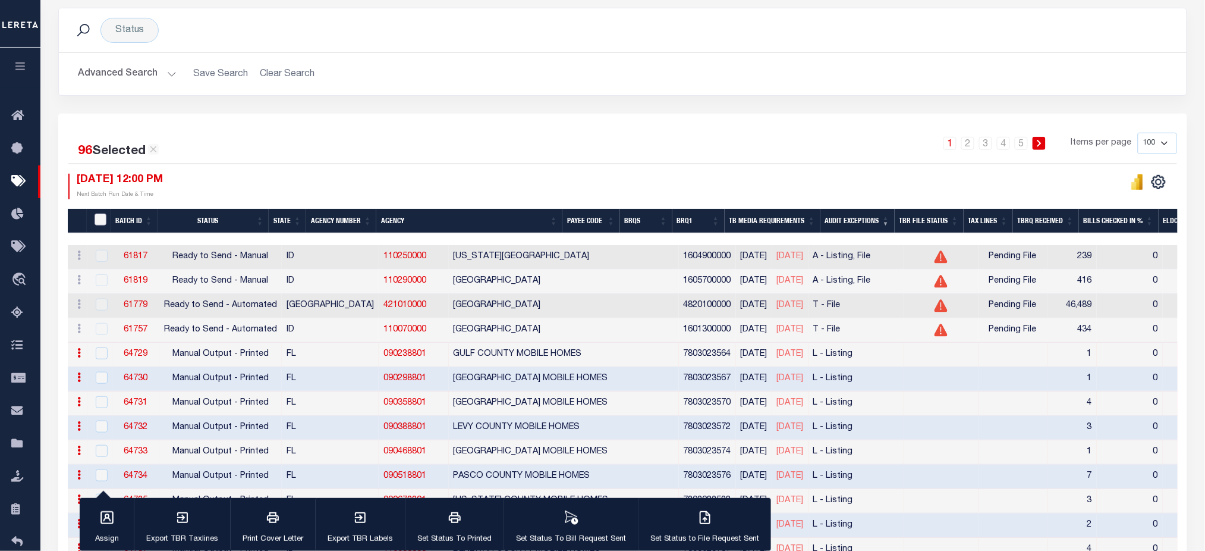
checkbox input "false"
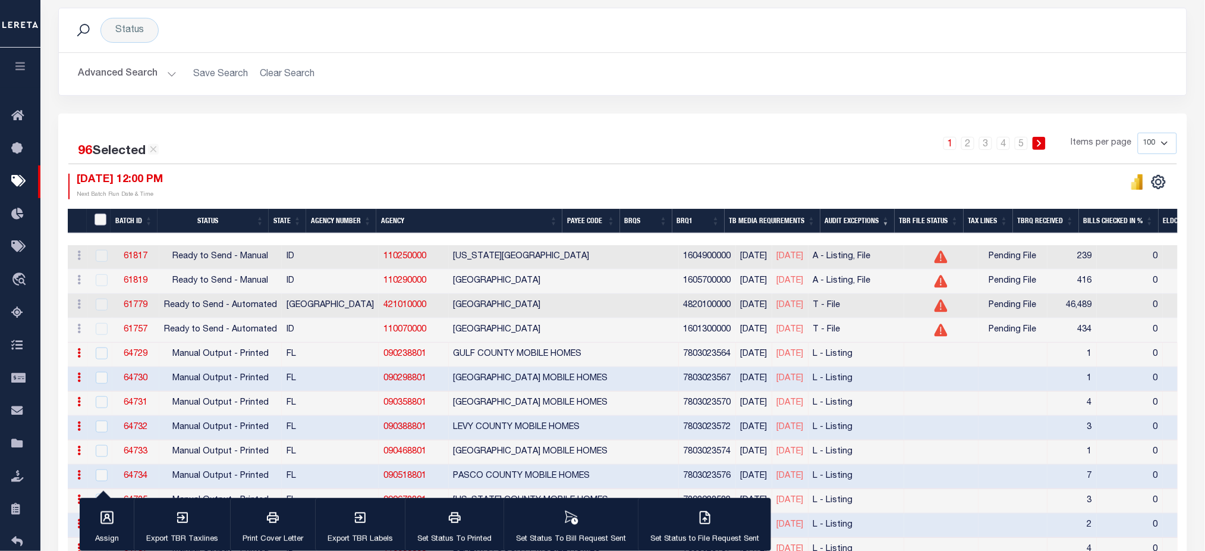
checkbox input "false"
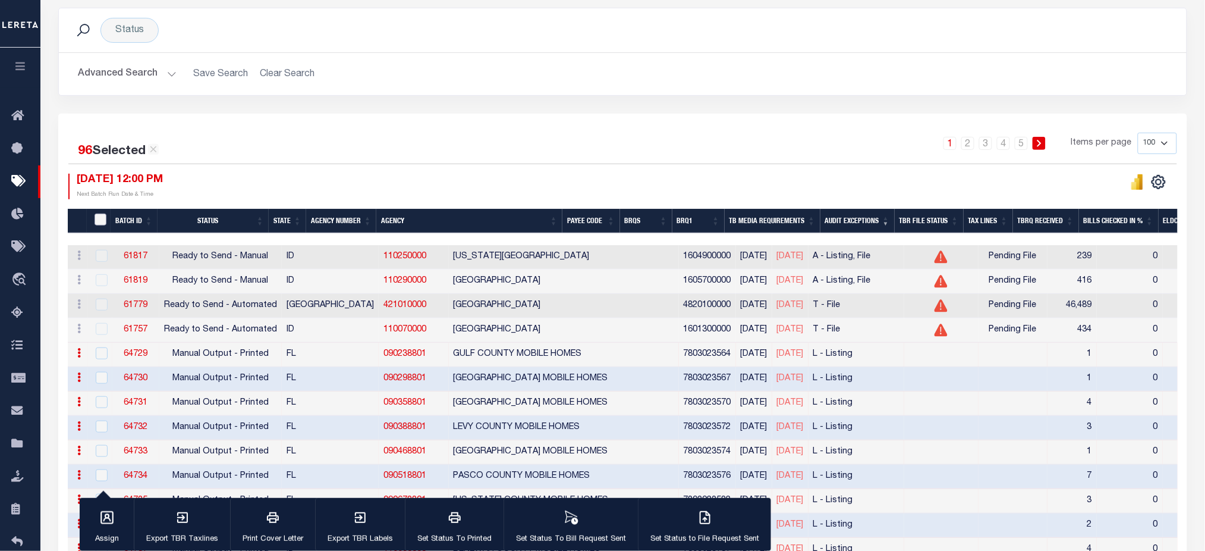
checkbox input "false"
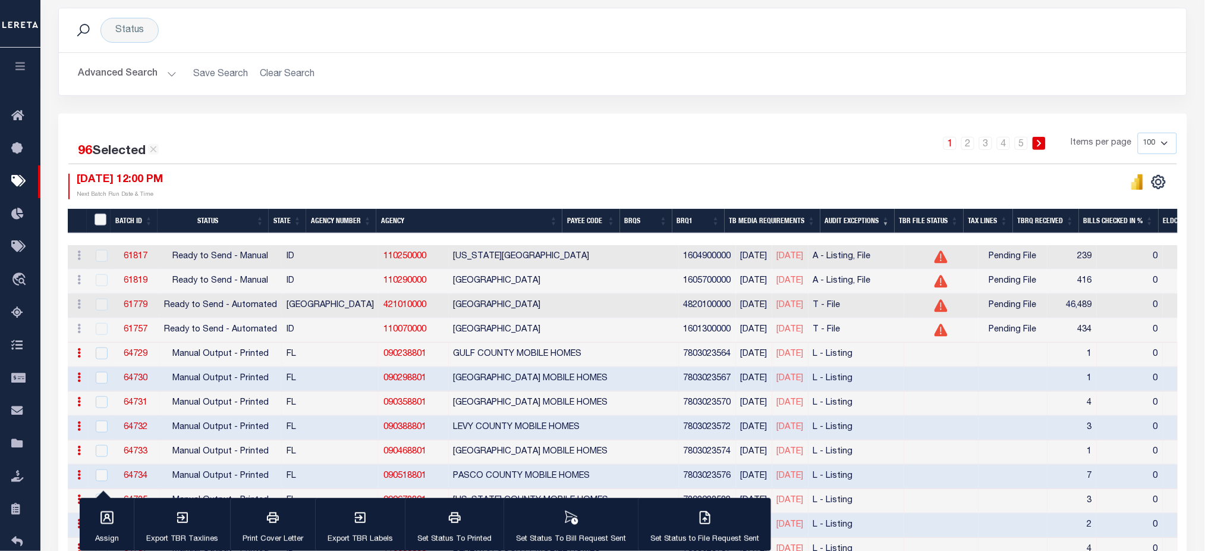
checkbox input "false"
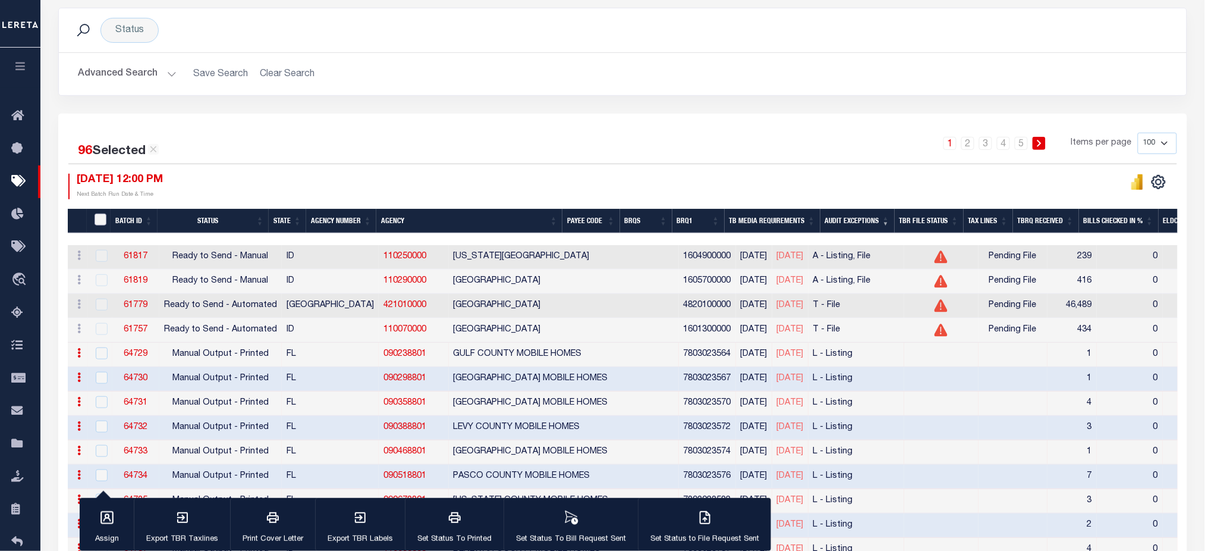
checkbox input "false"
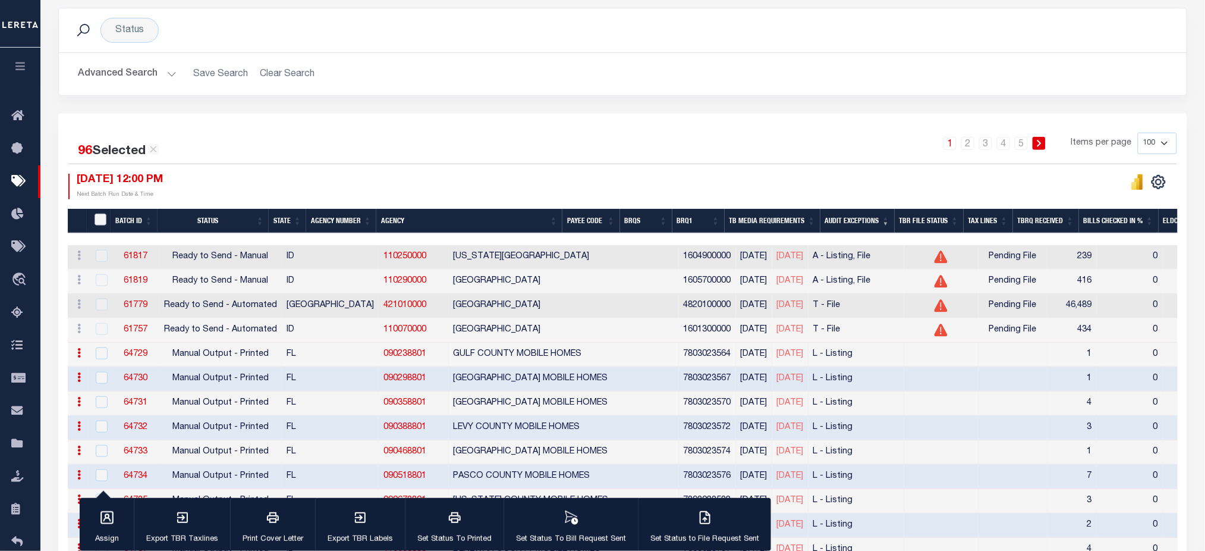
checkbox input "false"
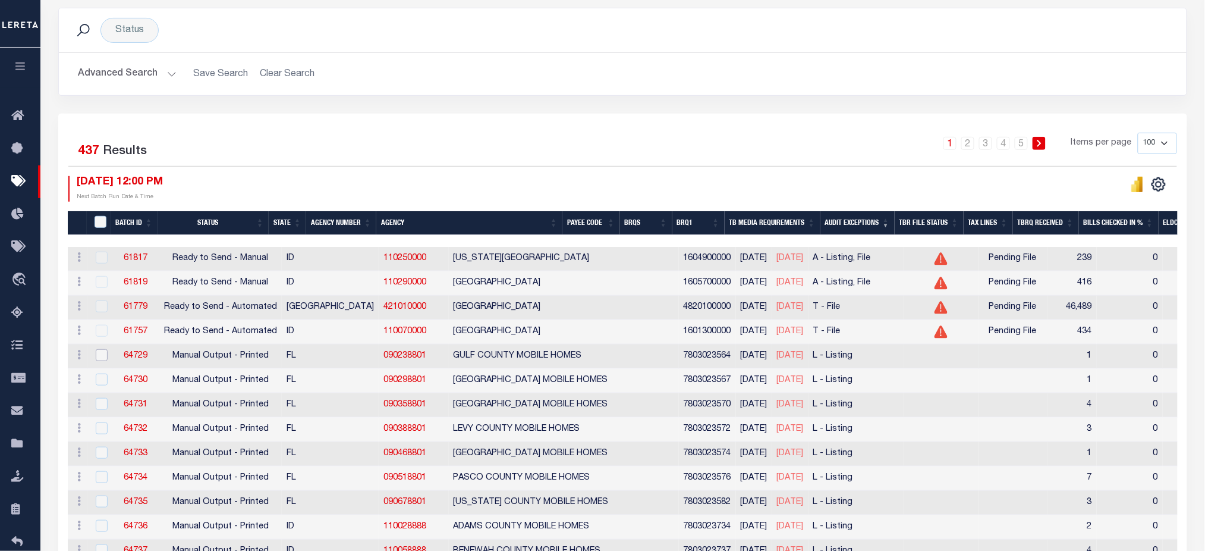
click at [106, 356] on input "checkbox" at bounding box center [102, 355] width 12 height 12
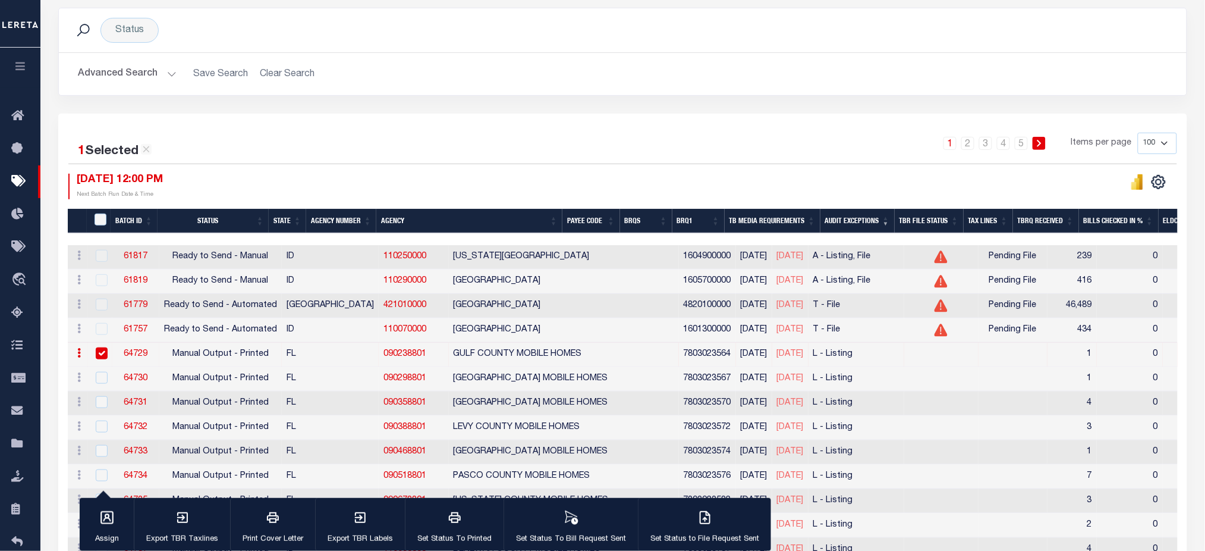
click at [105, 356] on input "checkbox" at bounding box center [102, 353] width 12 height 12
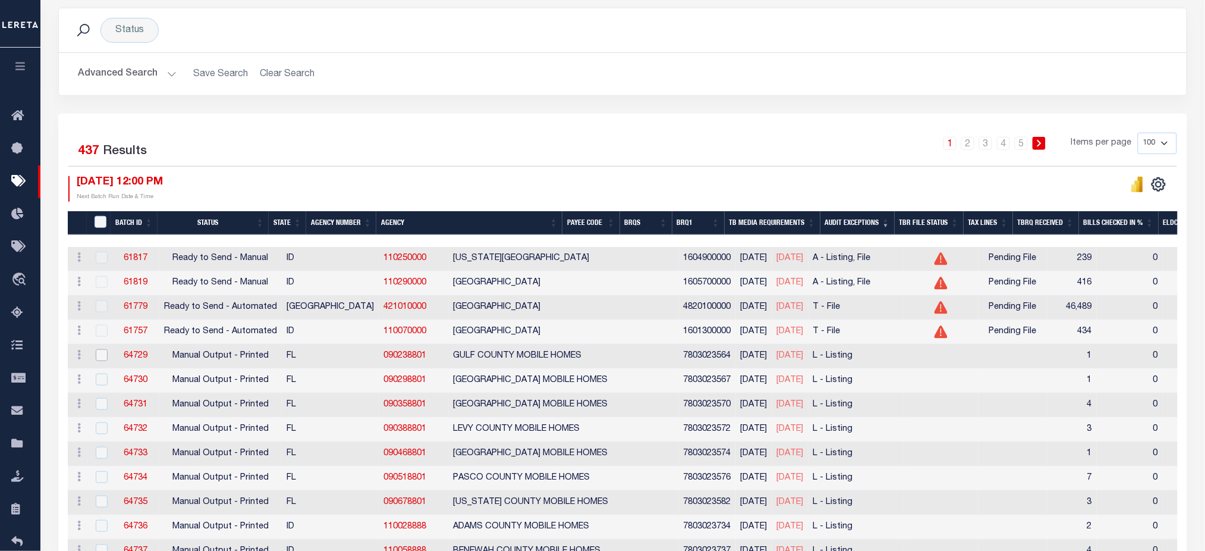
click at [103, 360] on input "checkbox" at bounding box center [102, 355] width 12 height 12
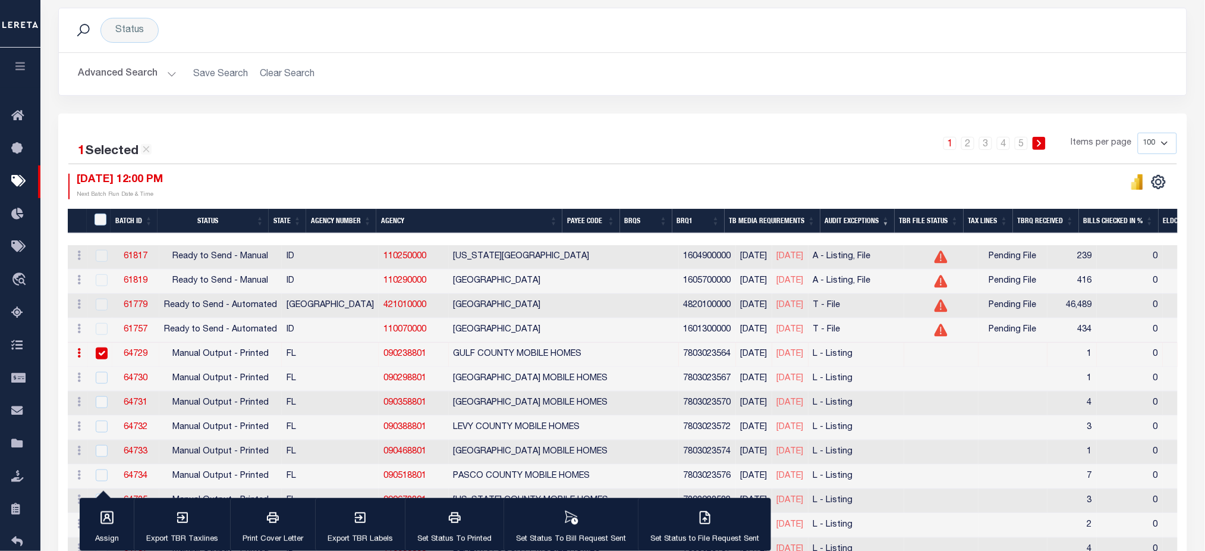
click at [106, 351] on input "checkbox" at bounding box center [102, 353] width 12 height 12
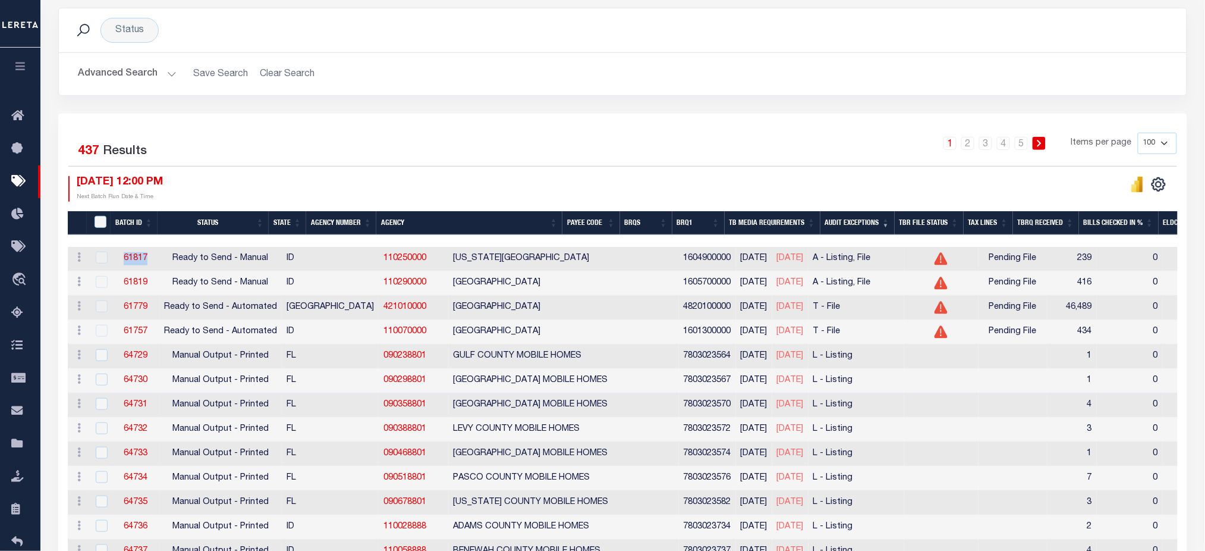
drag, startPoint x: 112, startPoint y: 256, endPoint x: 148, endPoint y: 256, distance: 35.7
click at [148, 256] on td "61817" at bounding box center [135, 259] width 47 height 24
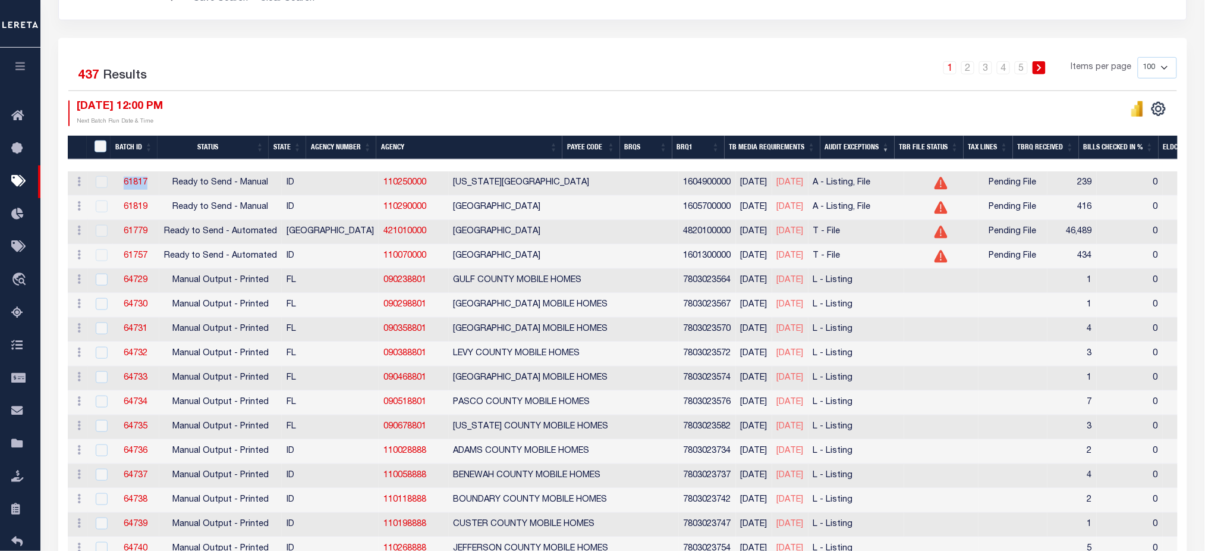
scroll to position [238, 0]
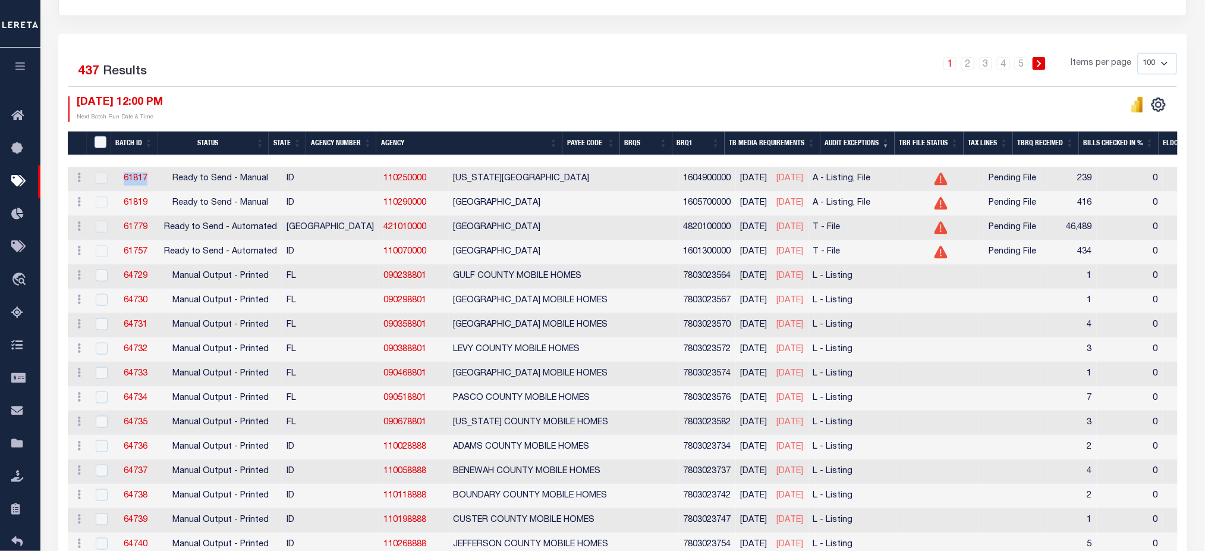
click at [17, 71] on icon "button" at bounding box center [21, 66] width 14 height 11
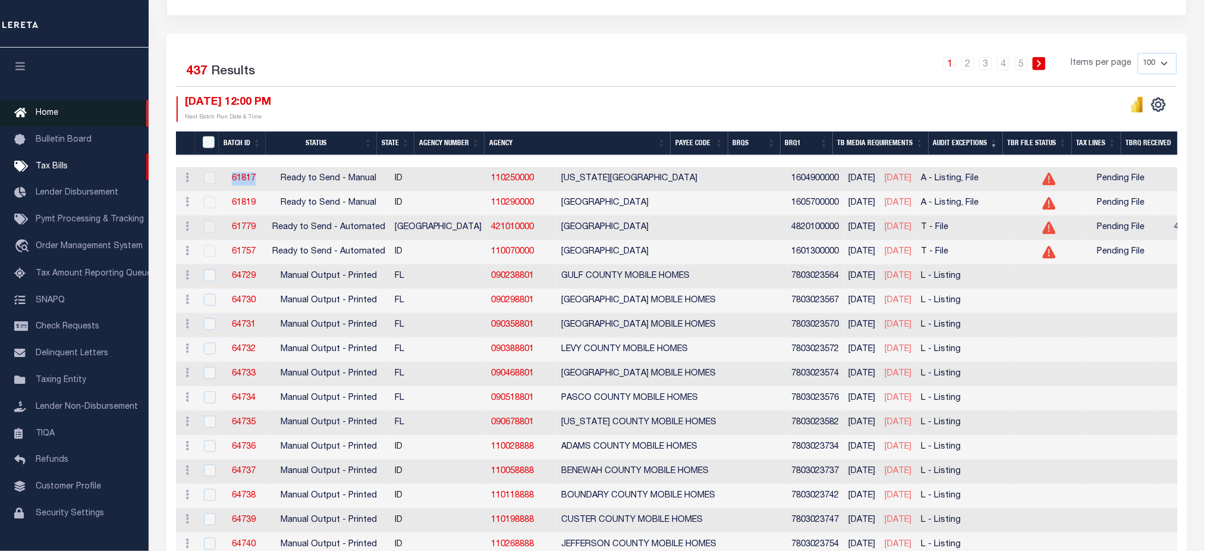
click at [57, 117] on span "Home" at bounding box center [47, 113] width 23 height 8
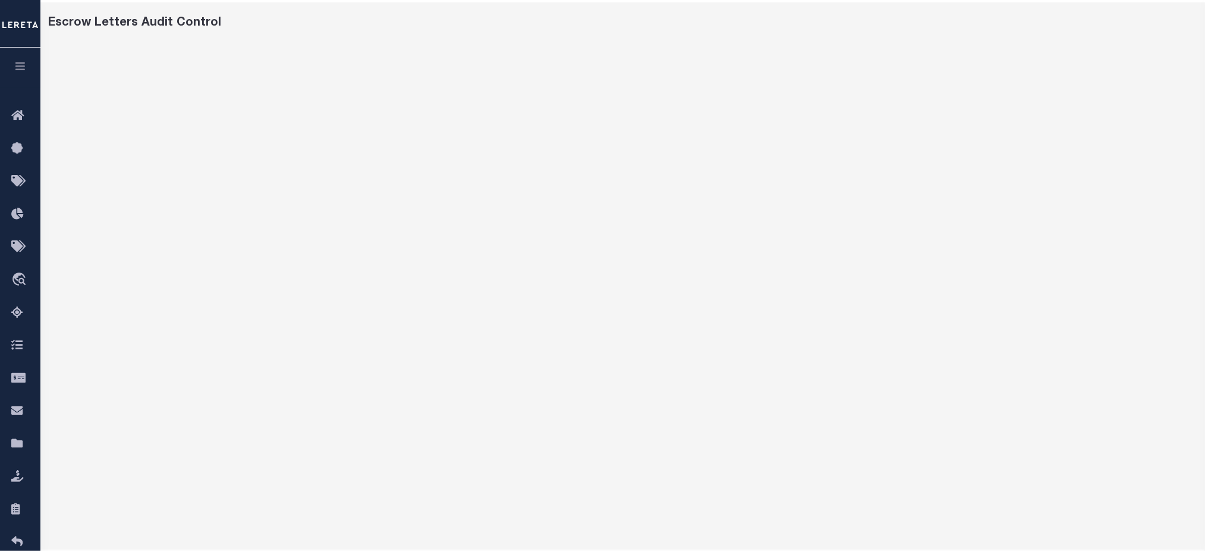
scroll to position [79, 0]
click at [20, 67] on icon "button" at bounding box center [21, 66] width 14 height 11
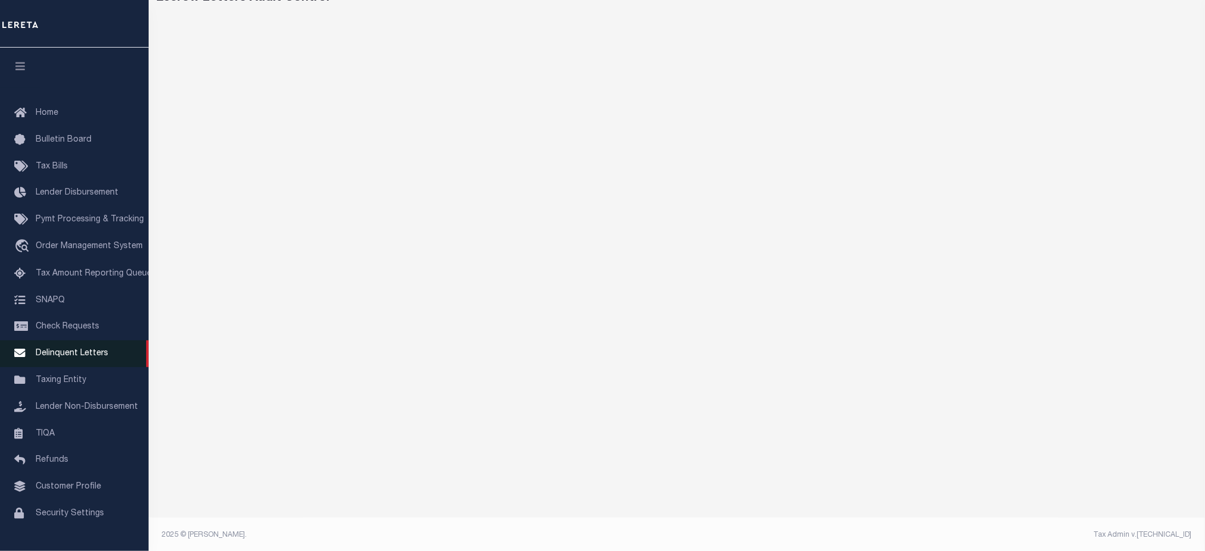
click at [64, 364] on link "Delinquent Letters" at bounding box center [74, 353] width 149 height 27
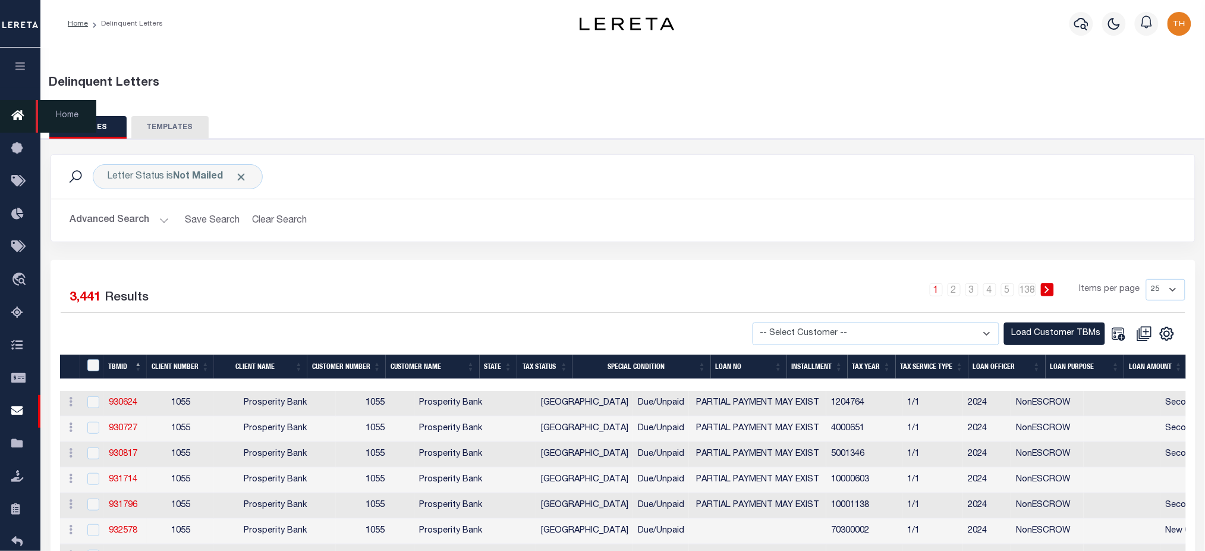
click at [15, 115] on icon at bounding box center [20, 116] width 19 height 15
click at [14, 115] on icon at bounding box center [20, 116] width 19 height 15
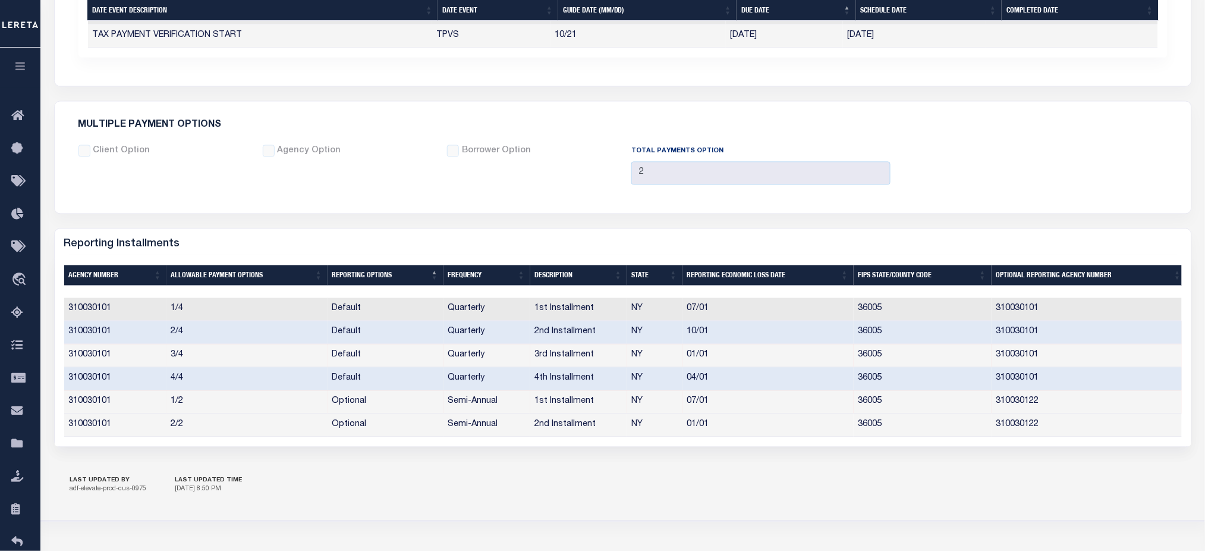
scroll to position [793, 0]
